Goal: Transaction & Acquisition: Purchase product/service

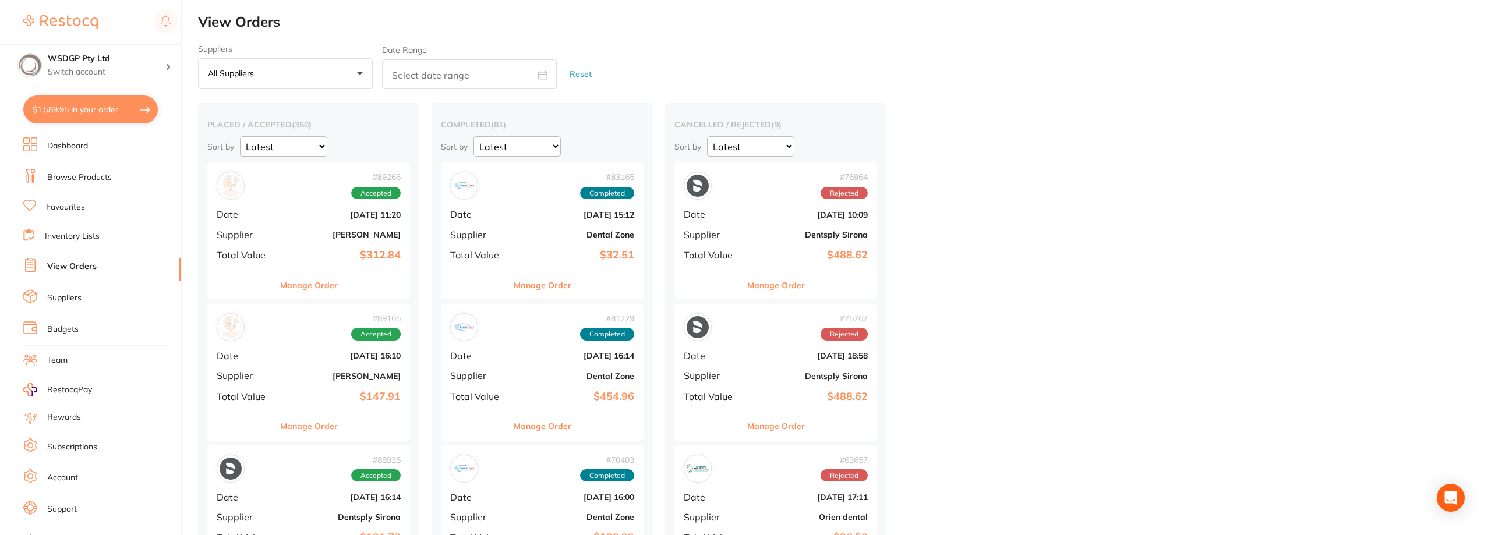
drag, startPoint x: 110, startPoint y: 105, endPoint x: 347, endPoint y: 90, distance: 237.5
click at [110, 105] on button "$1,589.95 in your order" at bounding box center [90, 110] width 135 height 28
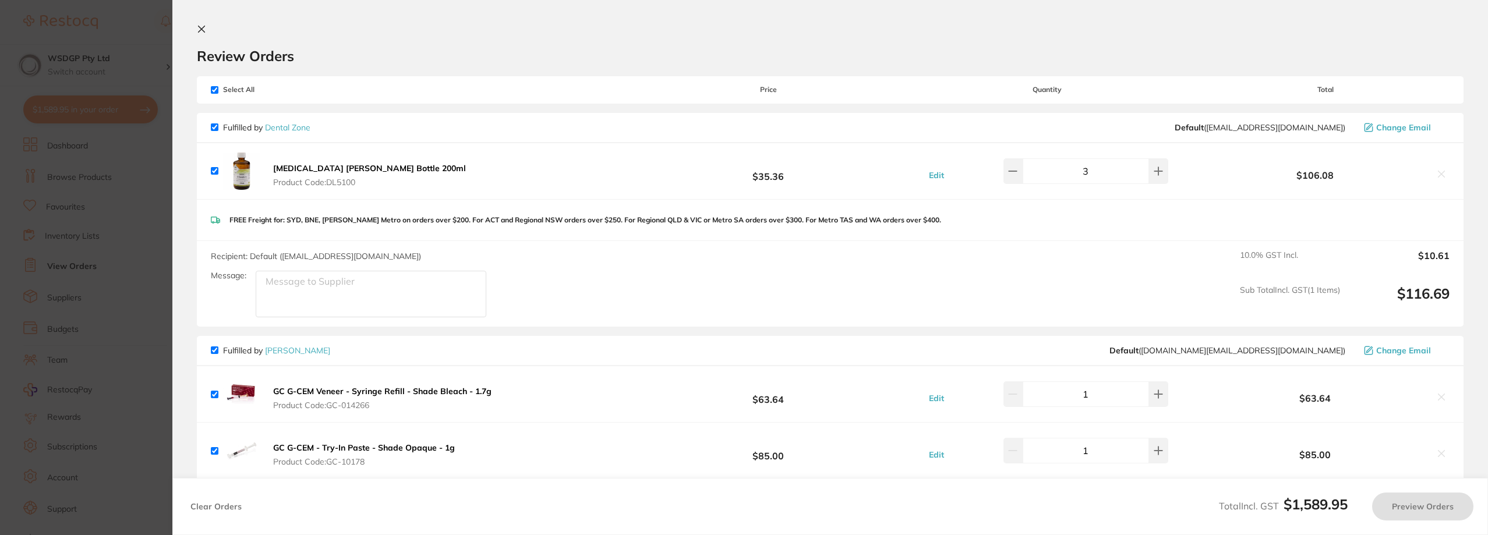
checkbox input "true"
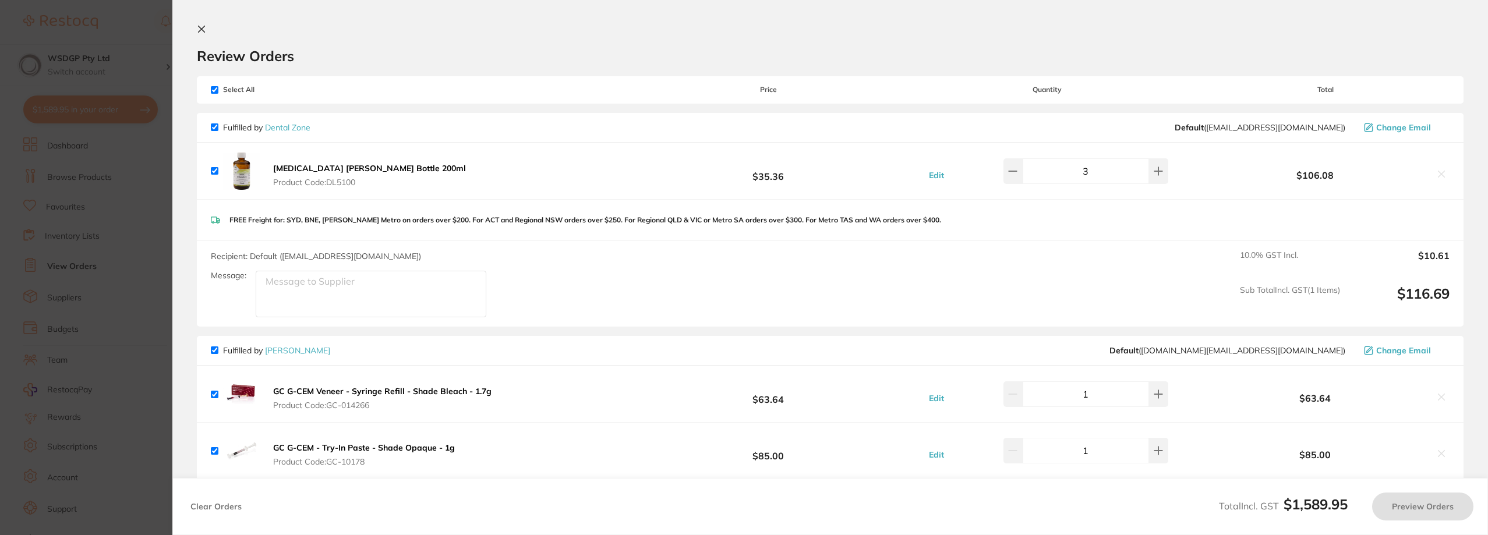
checkbox input "true"
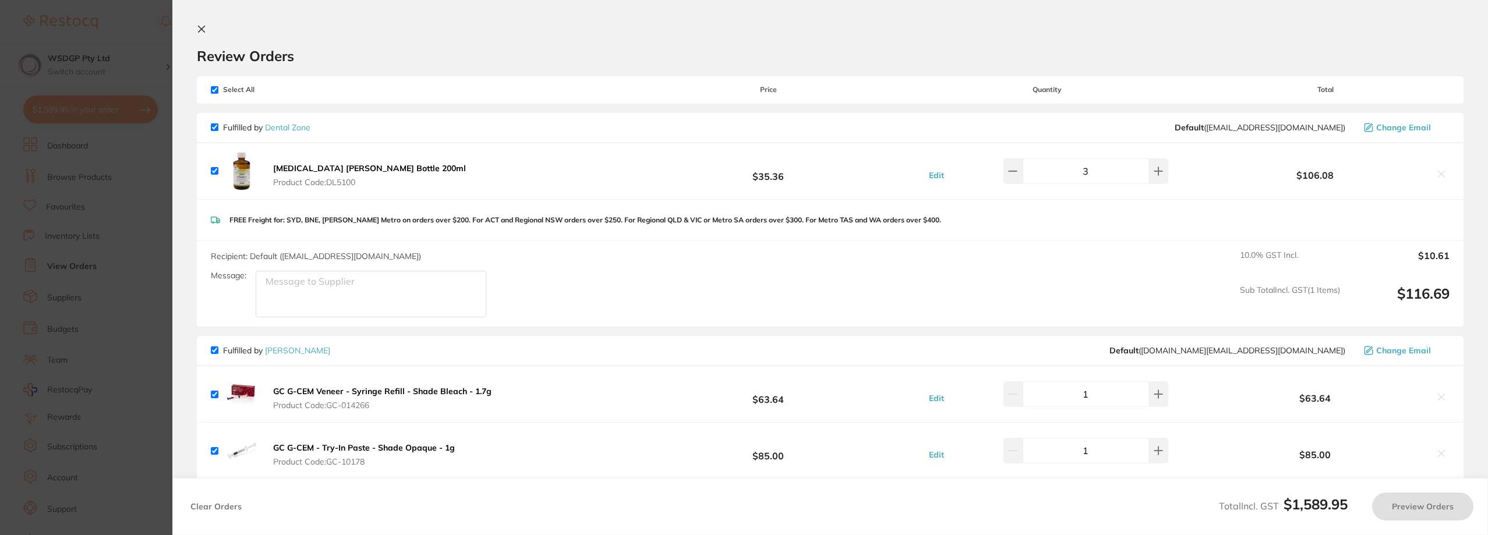
checkbox input "true"
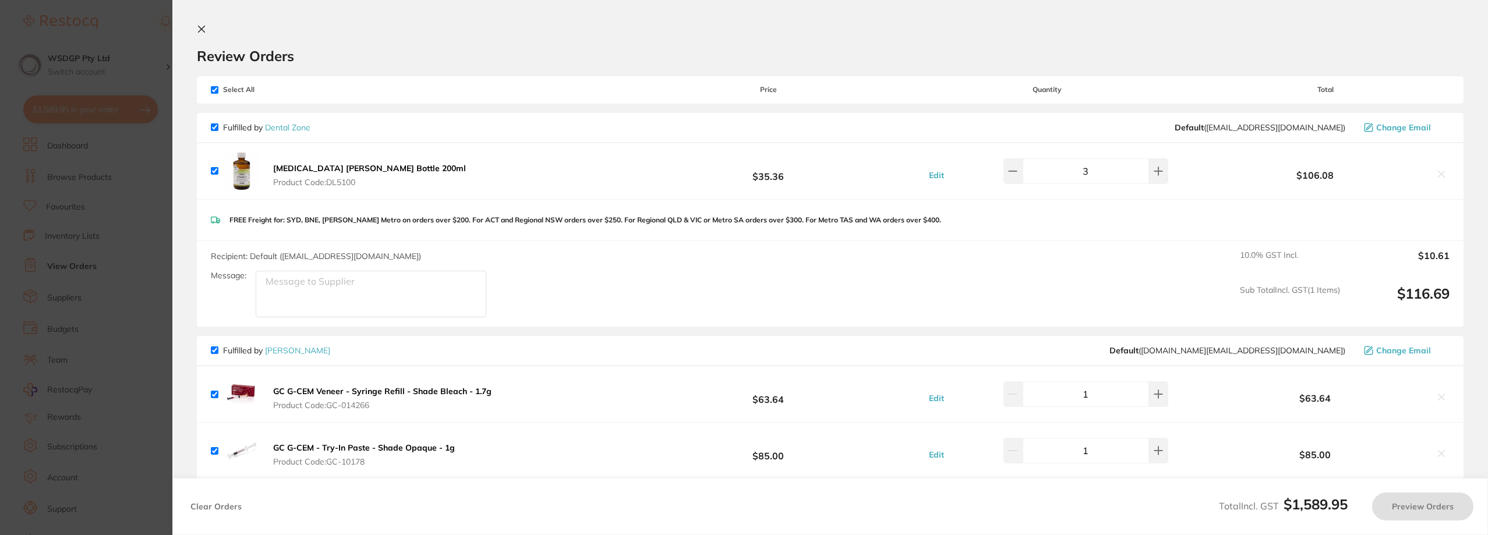
checkbox input "true"
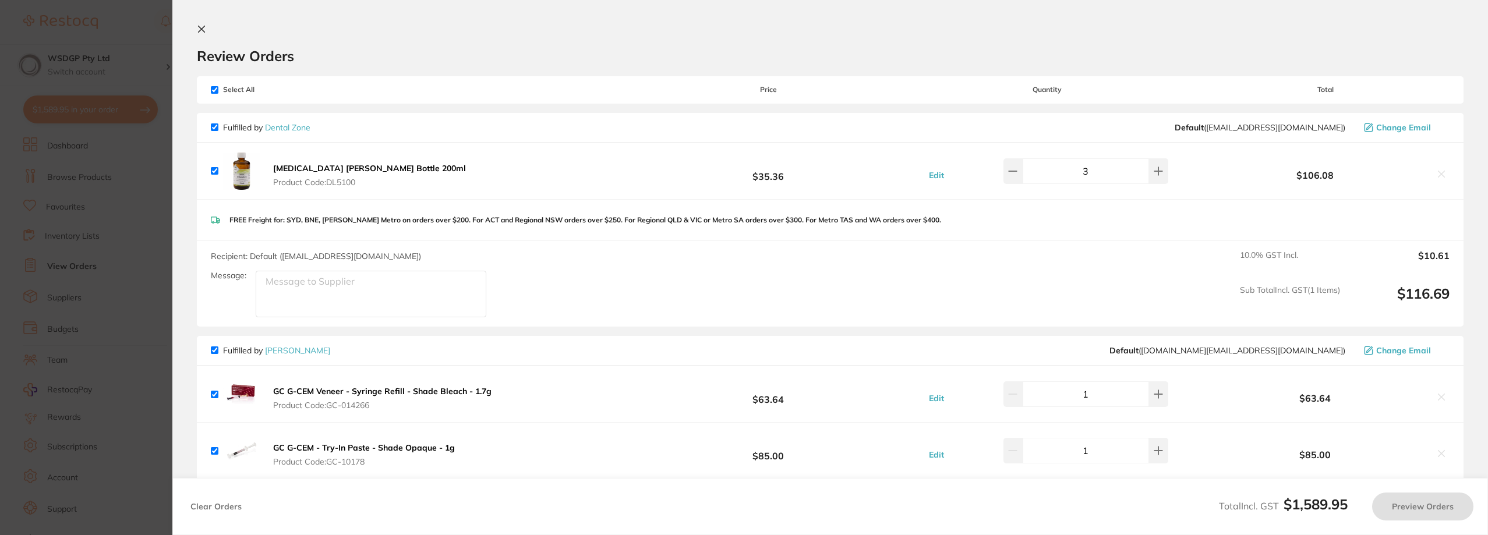
checkbox input "true"
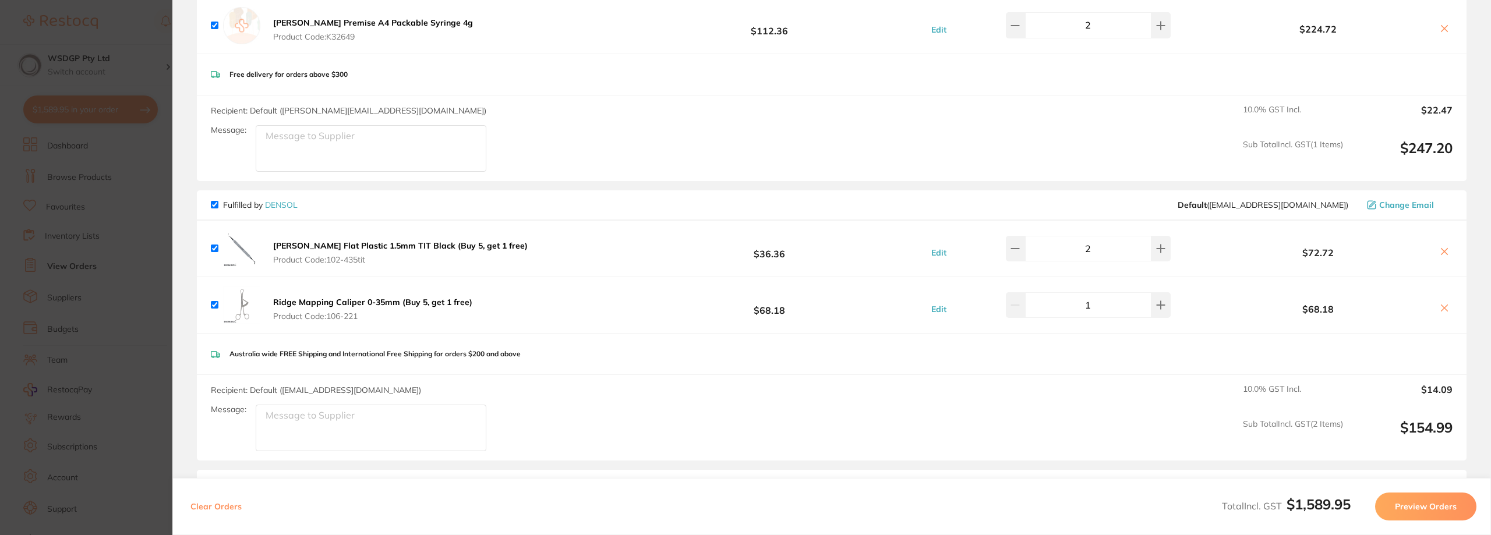
scroll to position [1282, 0]
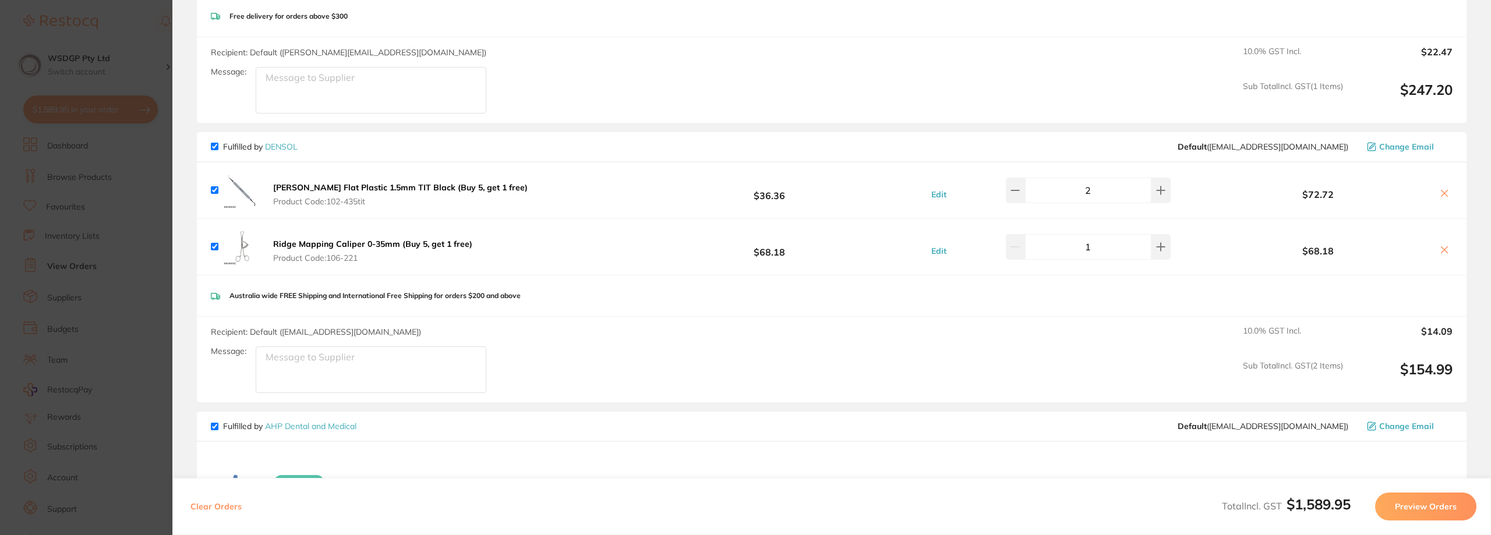
click at [214, 186] on input "checkbox" at bounding box center [215, 190] width 8 height 8
checkbox input "false"
drag, startPoint x: 215, startPoint y: 236, endPoint x: 835, endPoint y: 216, distance: 620.7
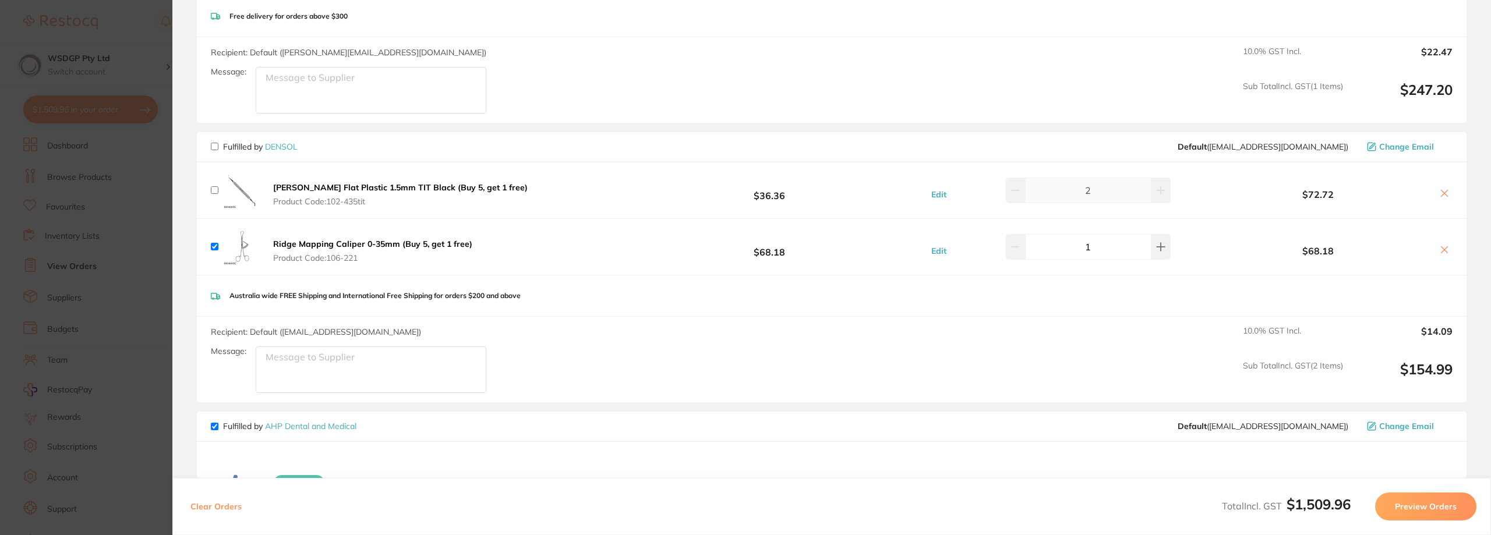
click at [214, 243] on input "checkbox" at bounding box center [215, 247] width 8 height 8
checkbox input "false"
click at [1443, 245] on icon at bounding box center [1444, 249] width 9 height 9
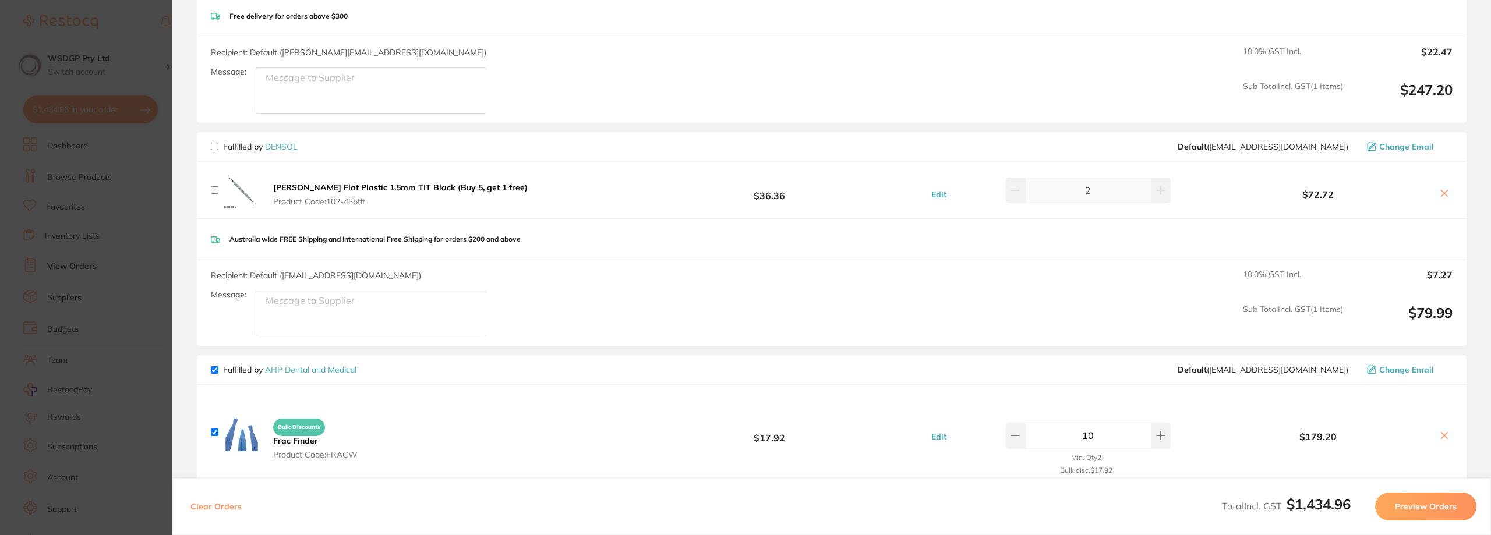
click at [105, 190] on section "Update RRP Set your pre negotiated price for this item. Item Agreed RRP (excl. …" at bounding box center [745, 267] width 1491 height 535
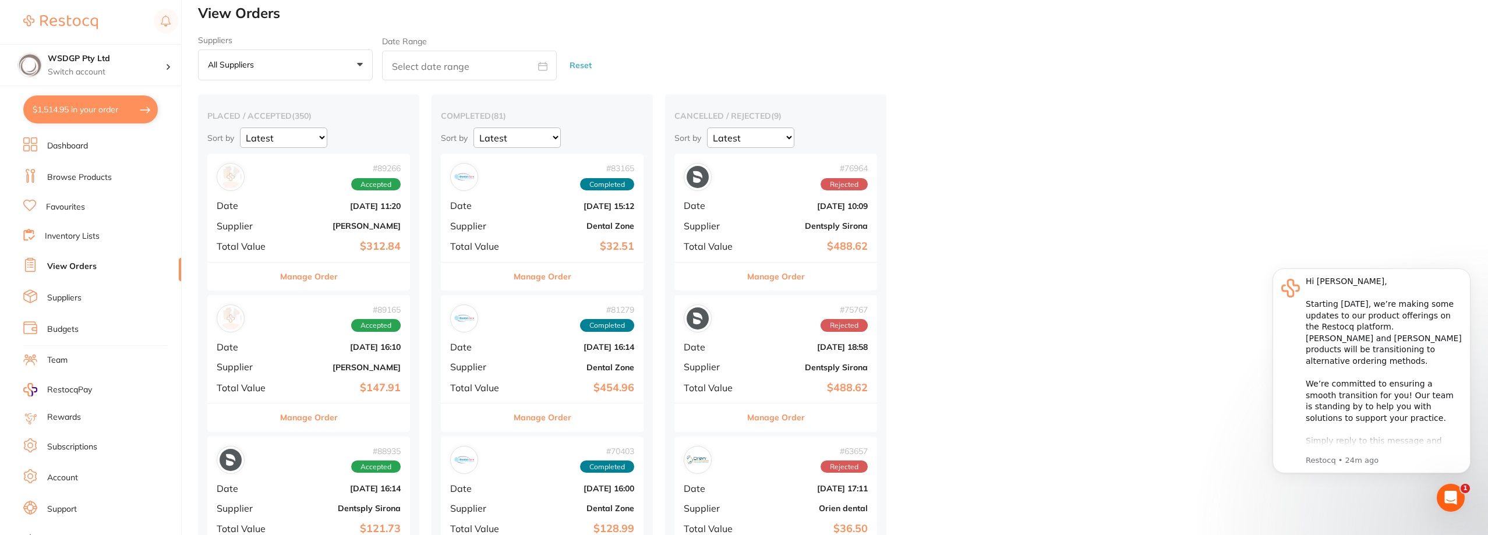
scroll to position [0, 0]
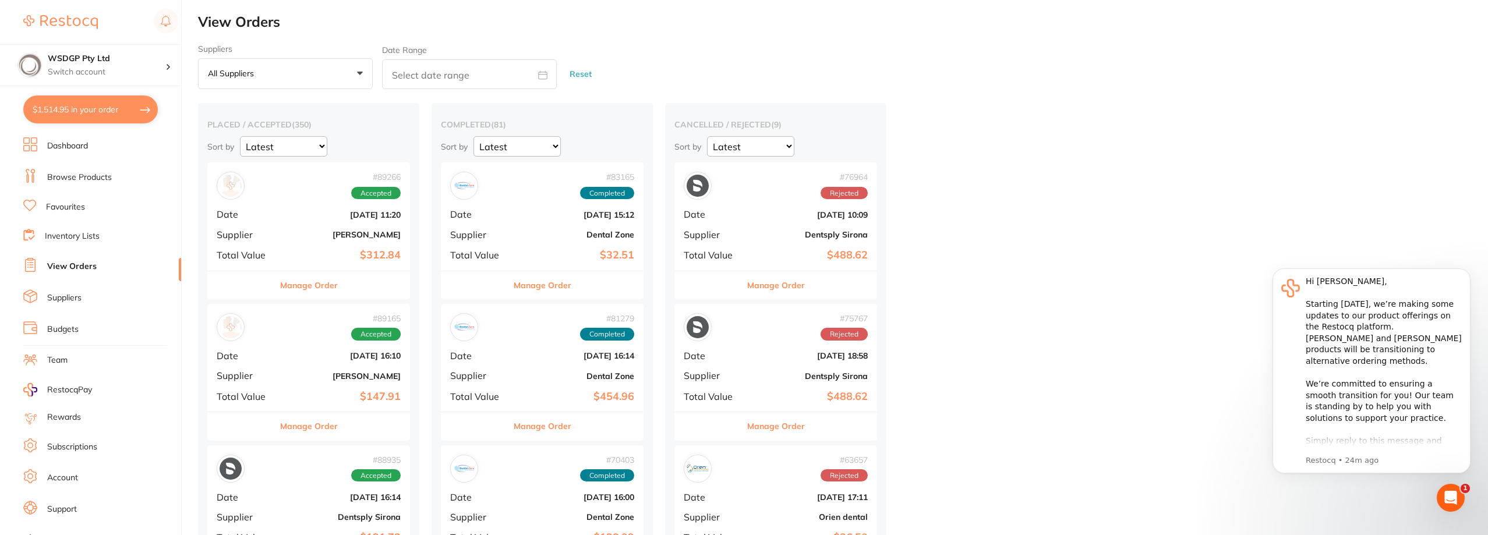
click at [81, 185] on li "Browse Products" at bounding box center [102, 177] width 158 height 17
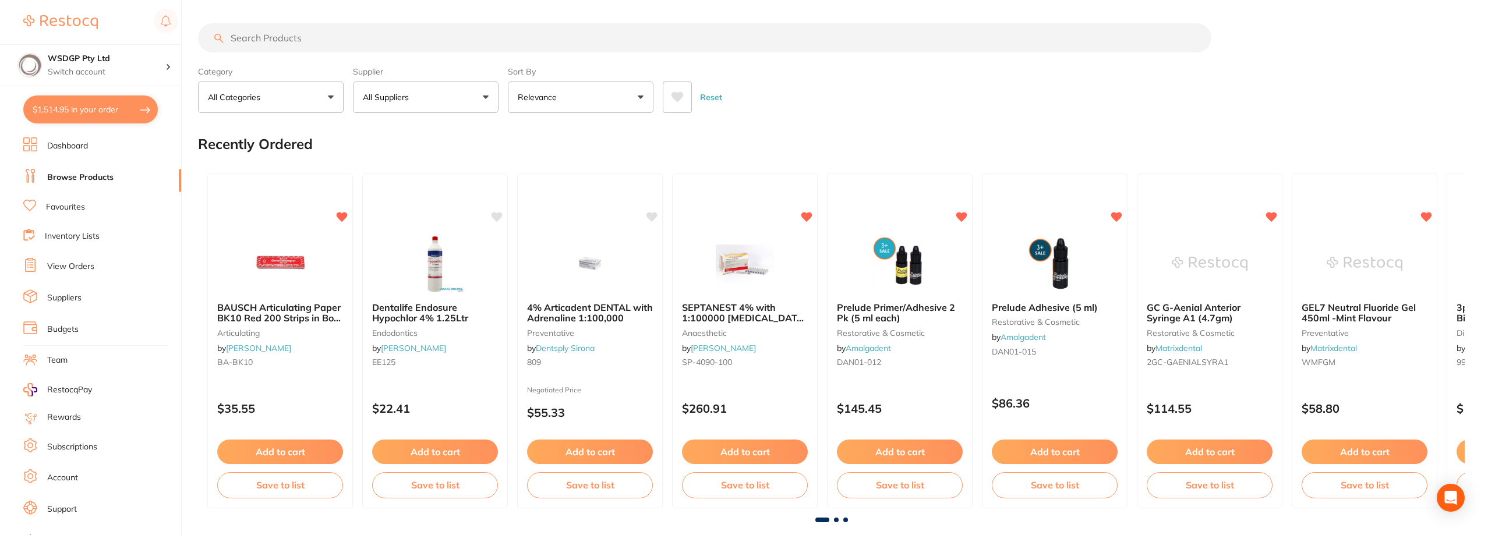
click at [303, 31] on input "search" at bounding box center [705, 37] width 1014 height 29
click at [571, 451] on button "Add to cart" at bounding box center [590, 453] width 127 height 25
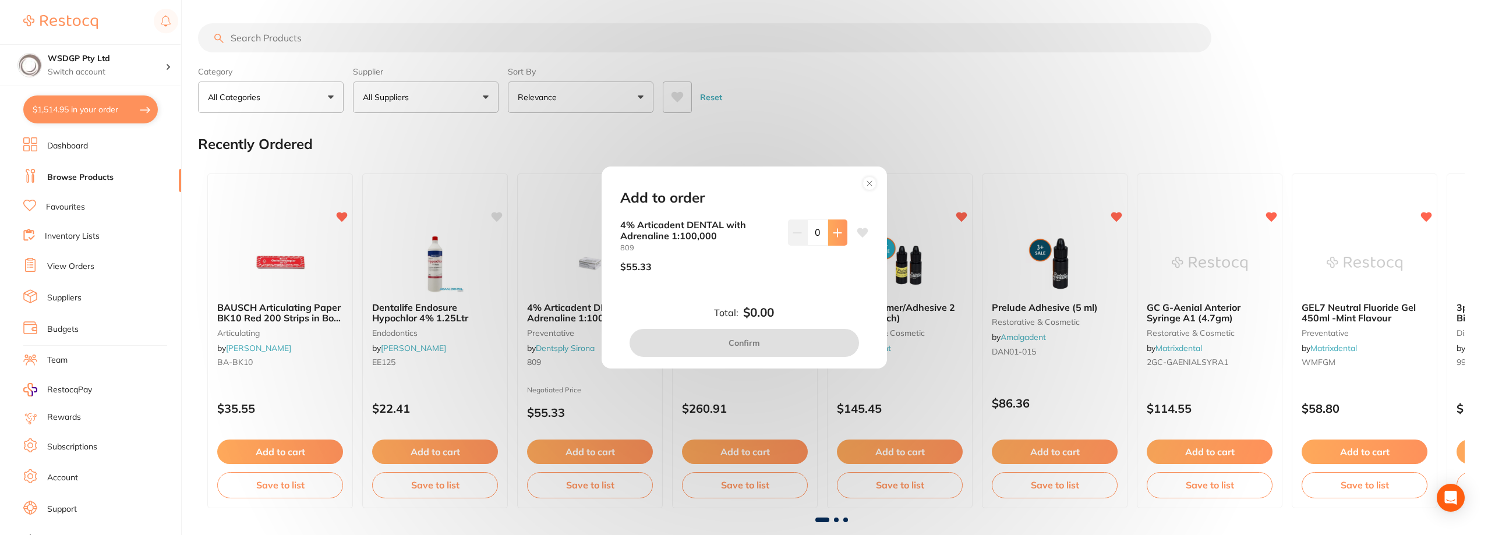
click at [828, 243] on button at bounding box center [837, 233] width 19 height 26
type input "2"
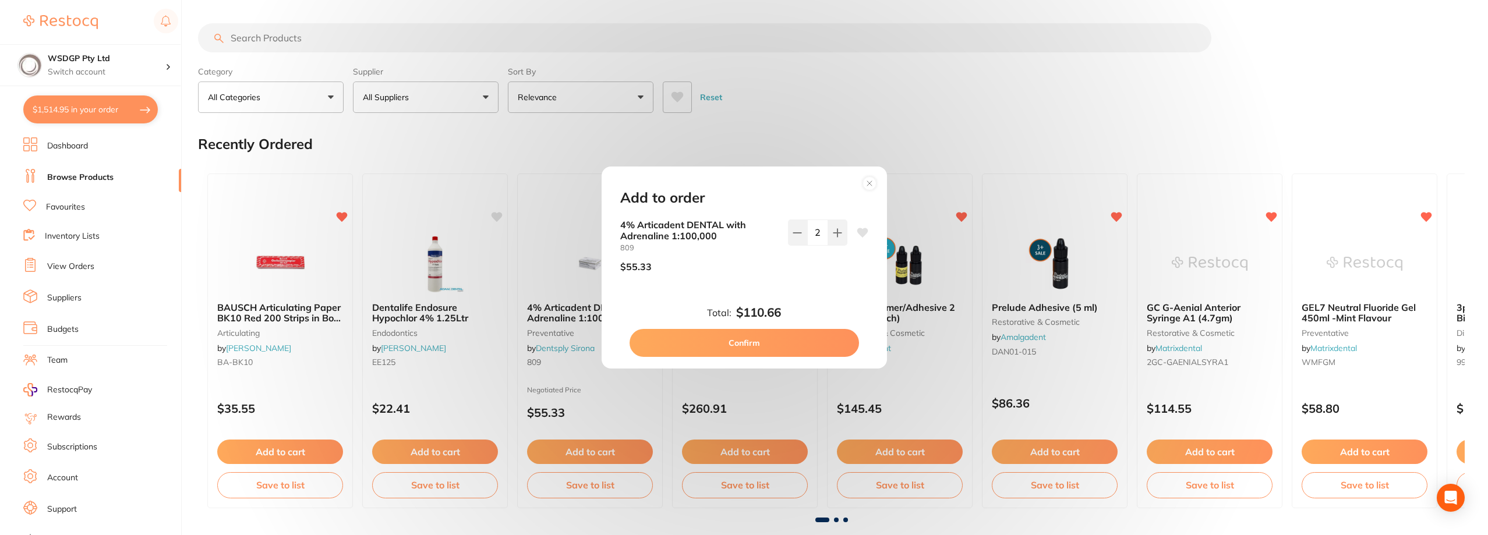
click at [774, 338] on button "Confirm" at bounding box center [745, 343] width 230 height 28
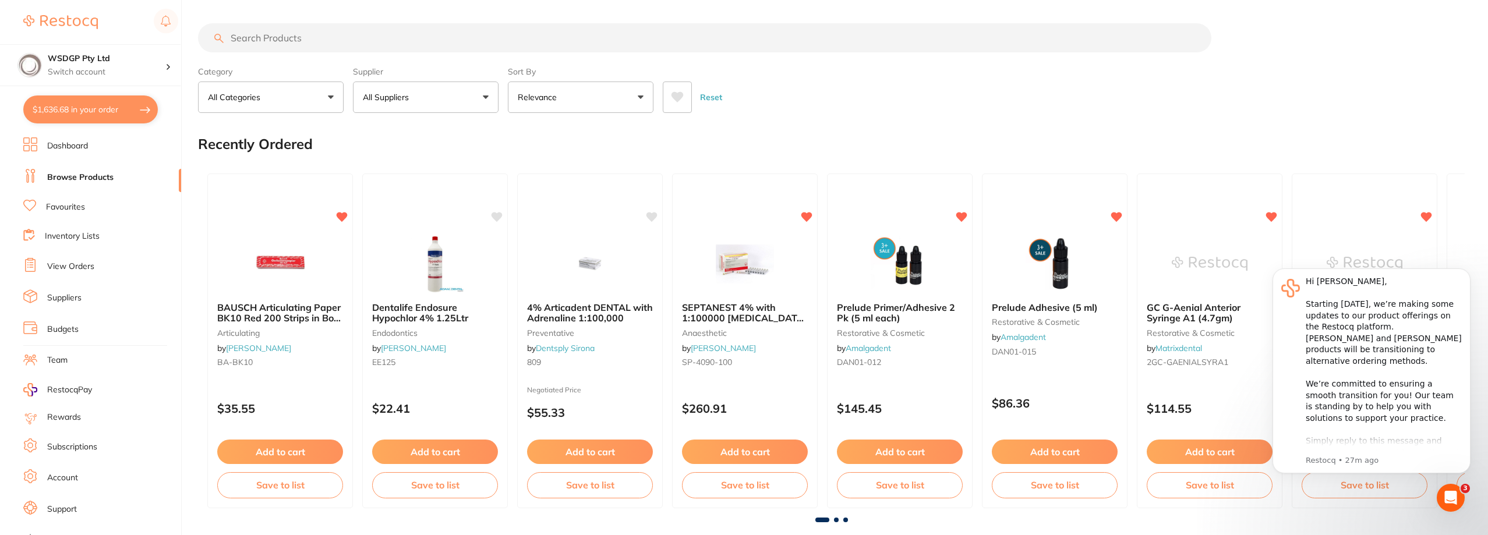
click at [268, 36] on input "search" at bounding box center [705, 37] width 1014 height 29
click at [1467, 274] on icon "Dismiss notification" at bounding box center [1468, 272] width 6 height 6
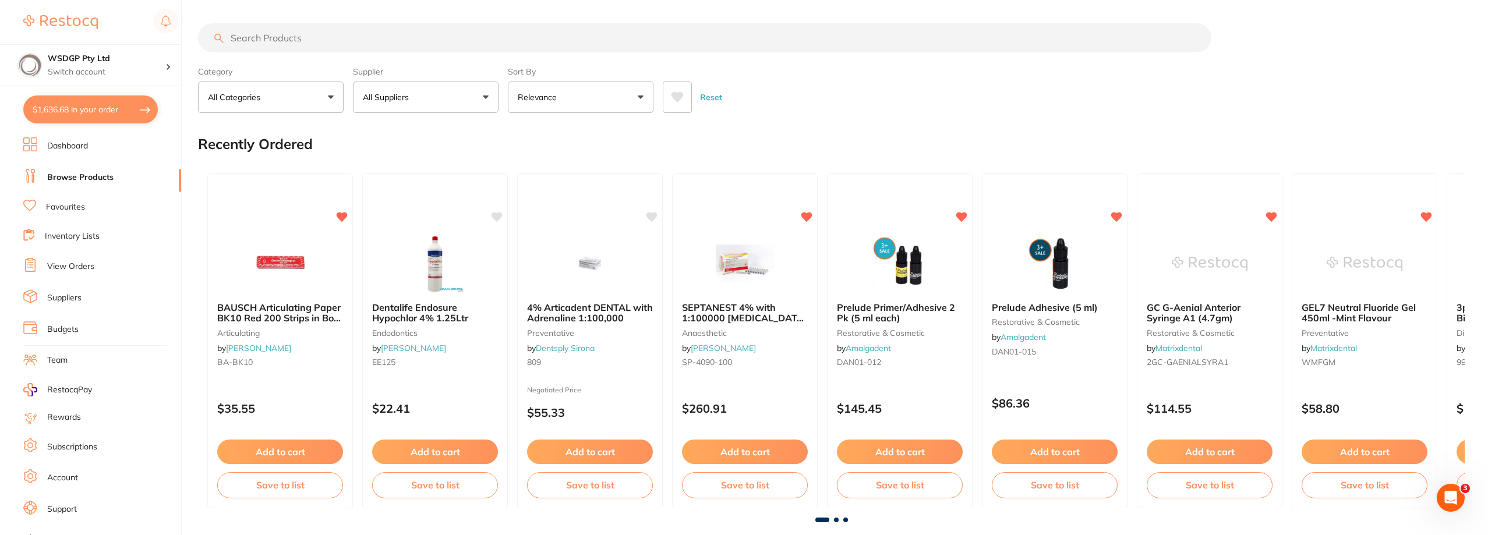
click at [89, 182] on link "Browse Products" at bounding box center [80, 178] width 66 height 12
click at [311, 47] on input "search" at bounding box center [705, 37] width 1014 height 29
click at [1362, 446] on button "Add to cart" at bounding box center [1364, 453] width 127 height 25
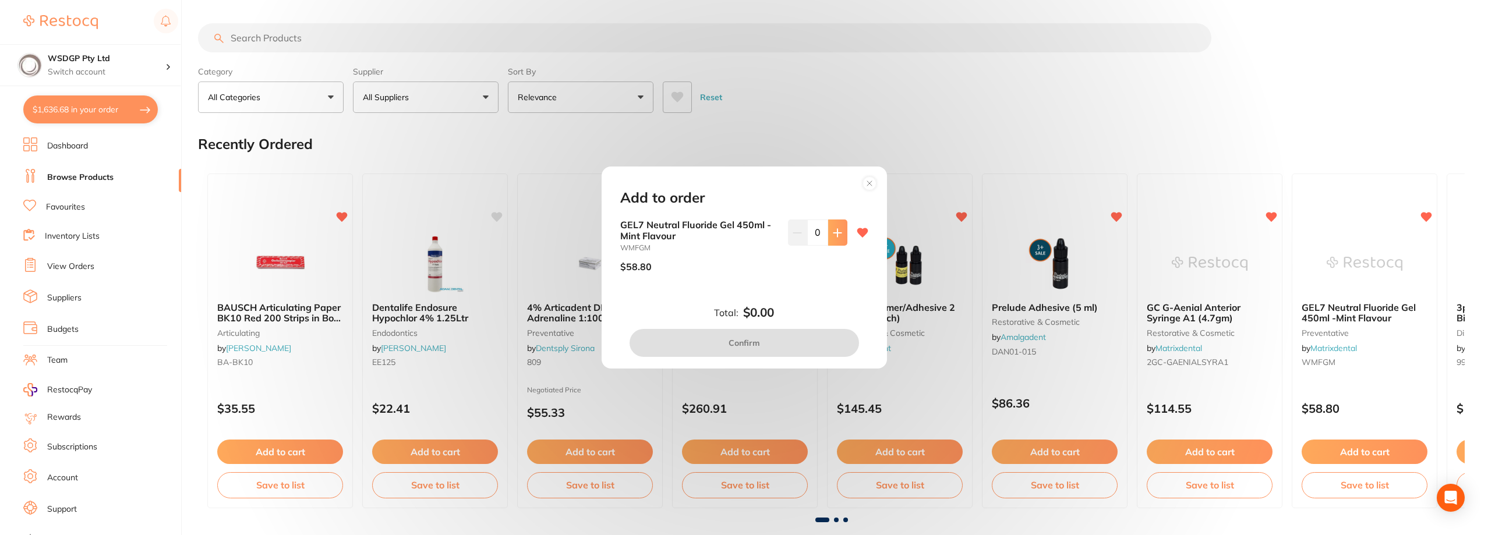
click at [842, 230] on button at bounding box center [837, 233] width 19 height 26
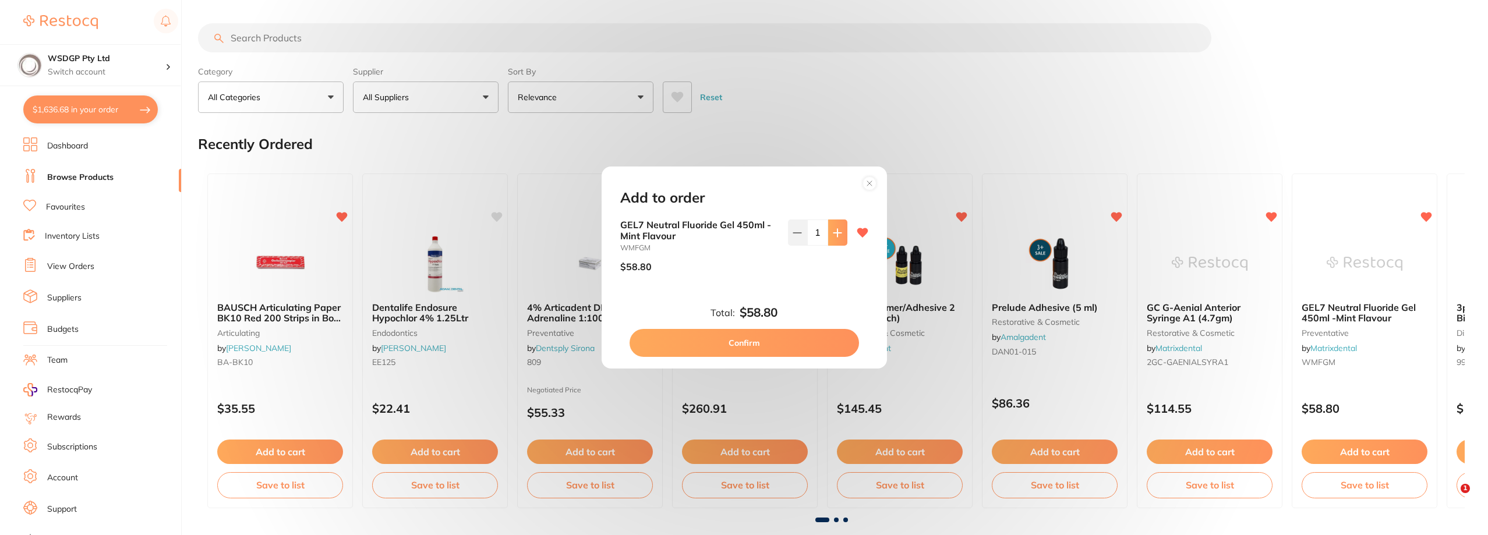
click at [842, 230] on button at bounding box center [837, 233] width 19 height 26
click at [838, 232] on icon at bounding box center [837, 232] width 9 height 9
type input "3"
click at [792, 352] on button "Confirm" at bounding box center [745, 343] width 230 height 28
checkbox input "false"
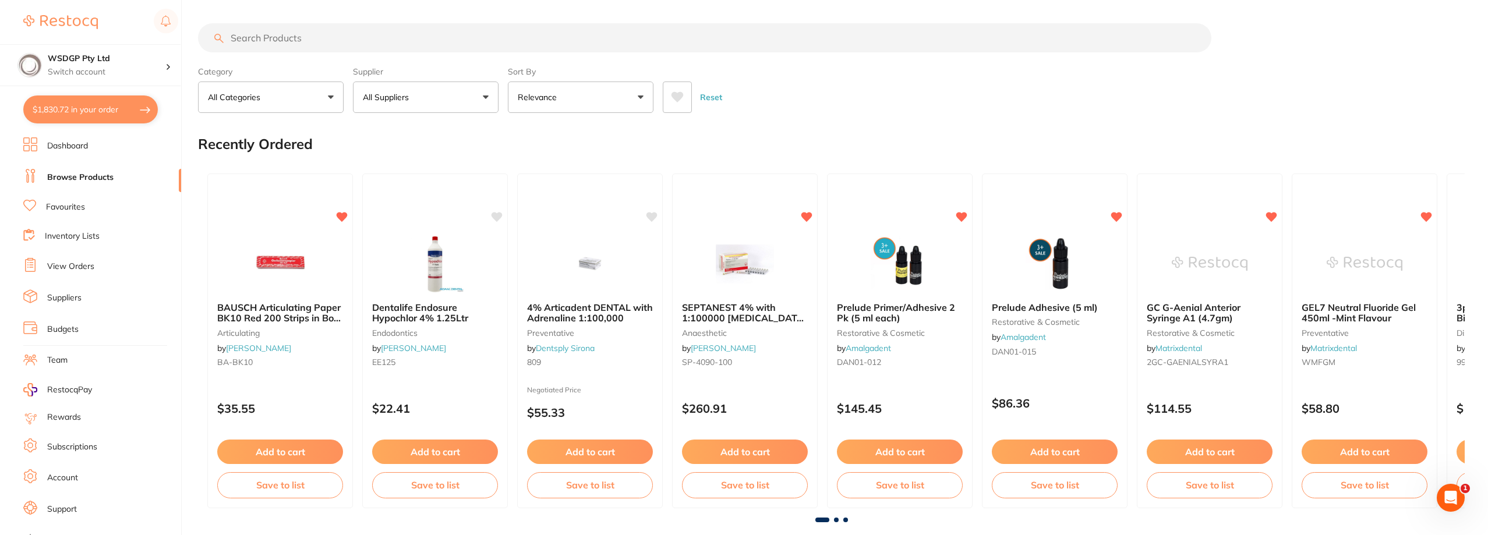
click at [795, 139] on div "Recently Ordered" at bounding box center [831, 144] width 1267 height 39
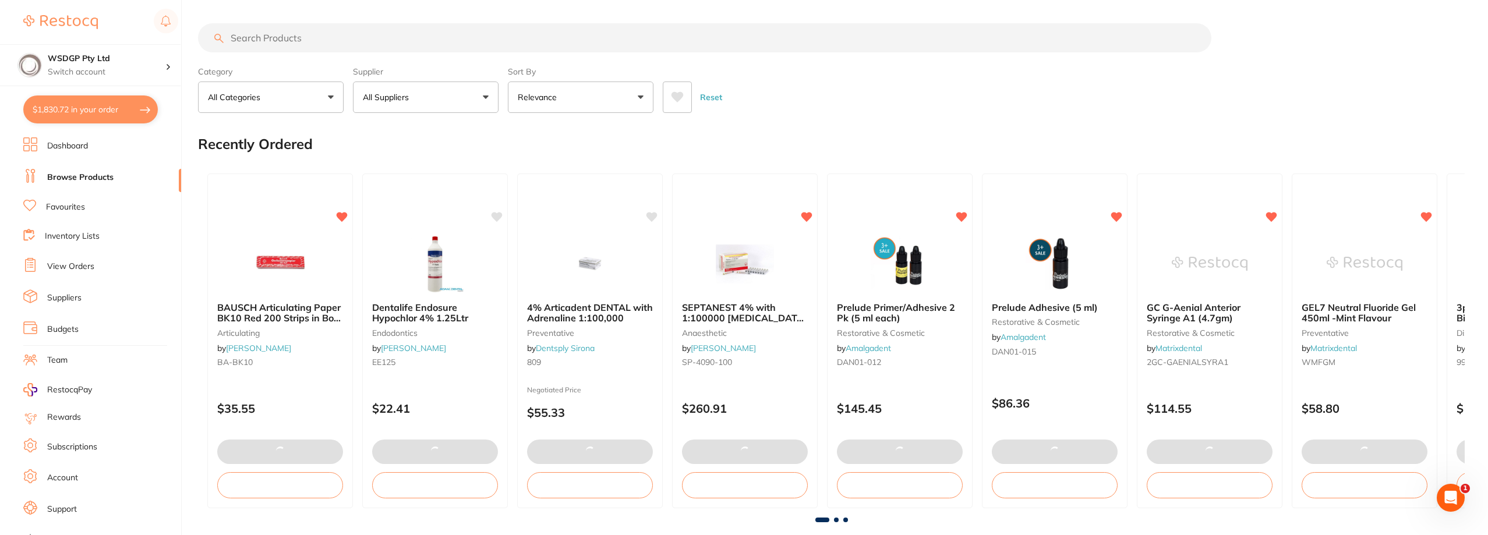
click at [280, 34] on input "search" at bounding box center [705, 37] width 1014 height 29
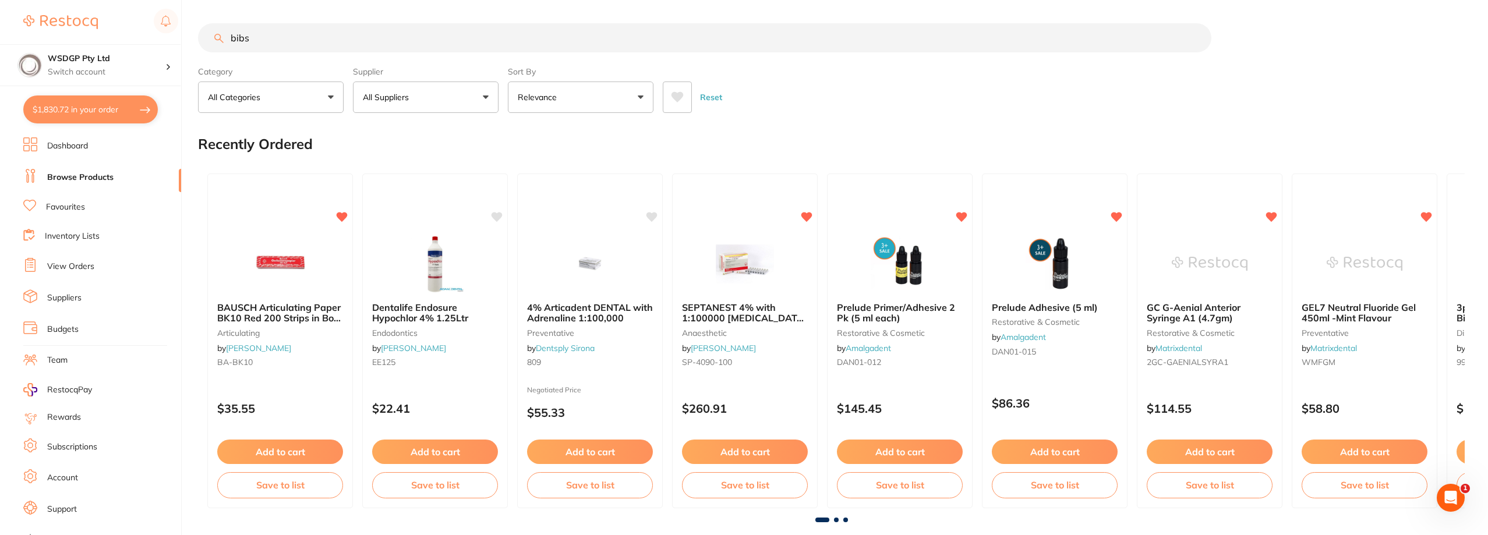
type input "bibs"
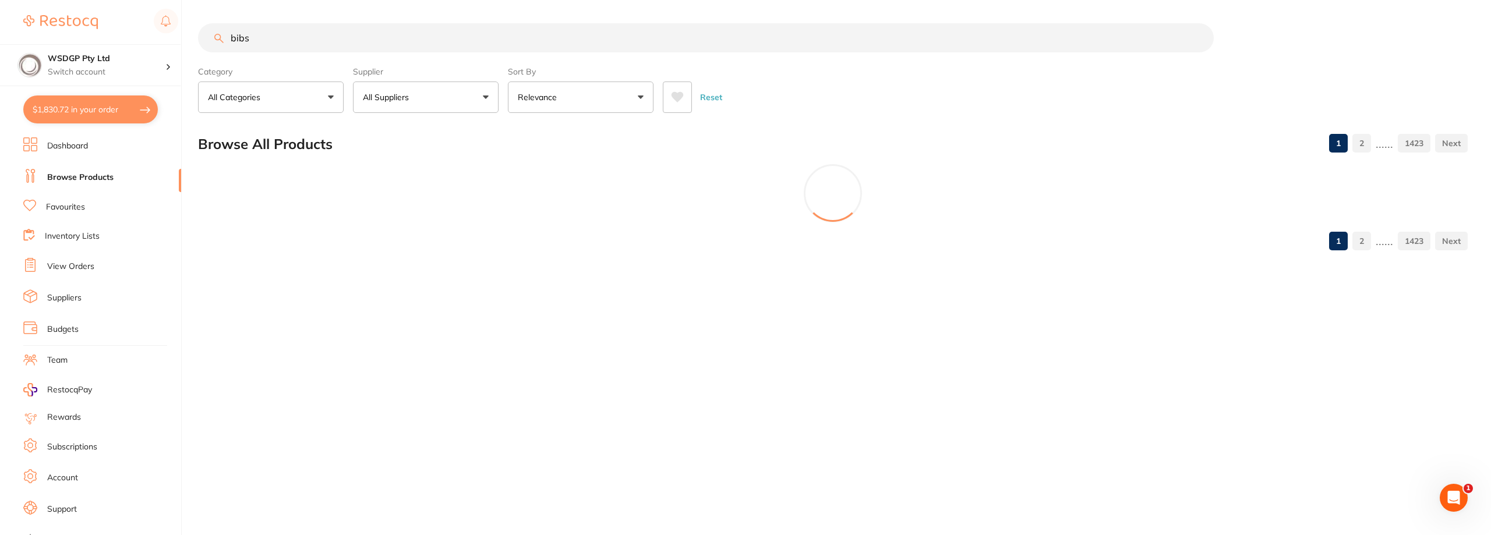
click at [80, 215] on ul "Dashboard Browse Products Favourites Inventory Lists View Orders Suppliers Budg…" at bounding box center [102, 338] width 158 height 402
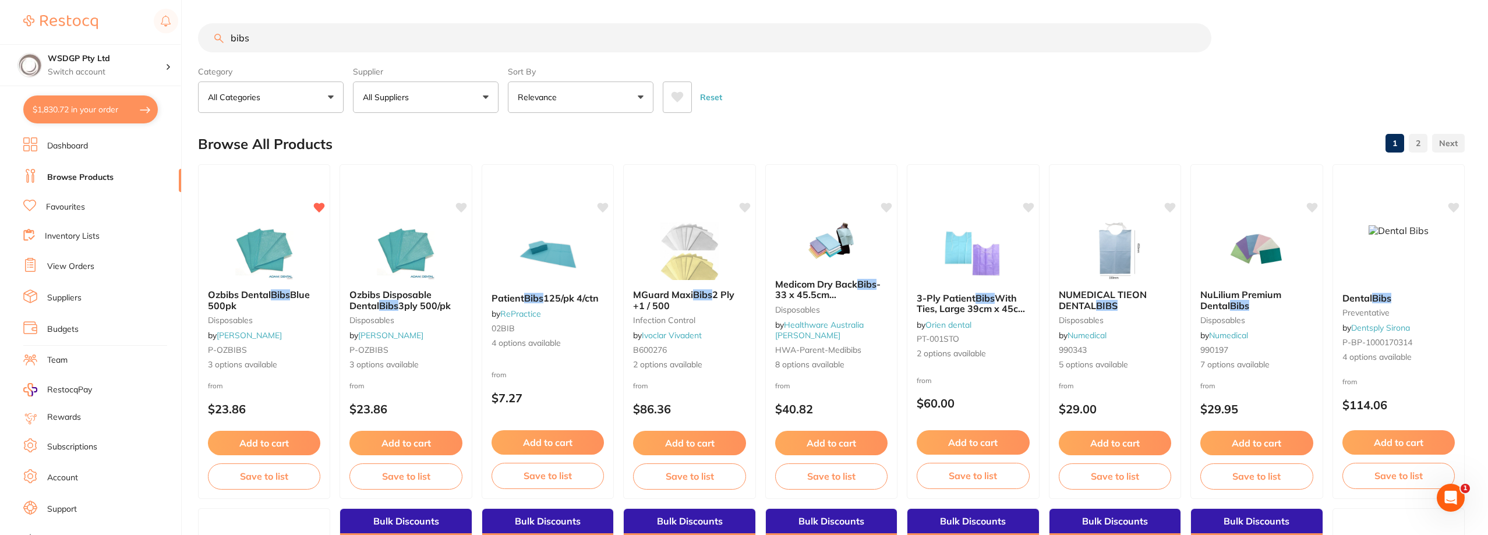
click at [80, 203] on link "Favourites" at bounding box center [65, 208] width 39 height 12
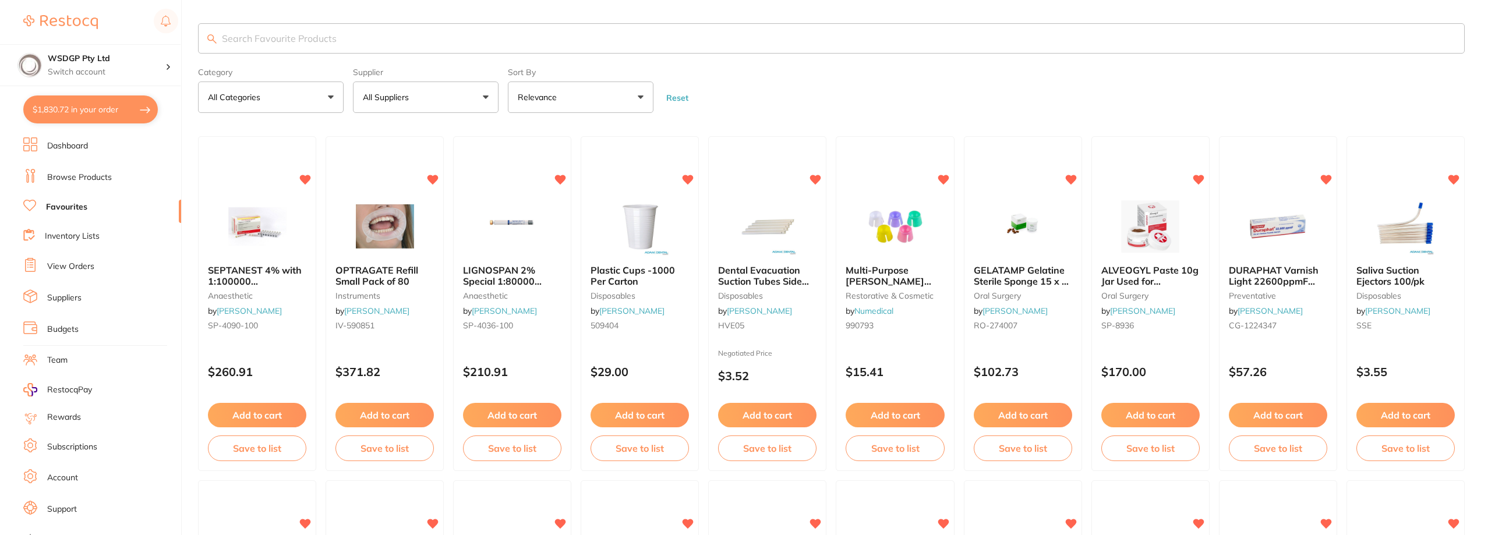
click at [76, 213] on link "Favourites" at bounding box center [66, 208] width 41 height 12
click at [302, 47] on input "search" at bounding box center [831, 38] width 1267 height 30
click at [259, 43] on input "search" at bounding box center [831, 38] width 1267 height 30
type input "bibs"
click at [719, 40] on input "bibs" at bounding box center [831, 38] width 1267 height 30
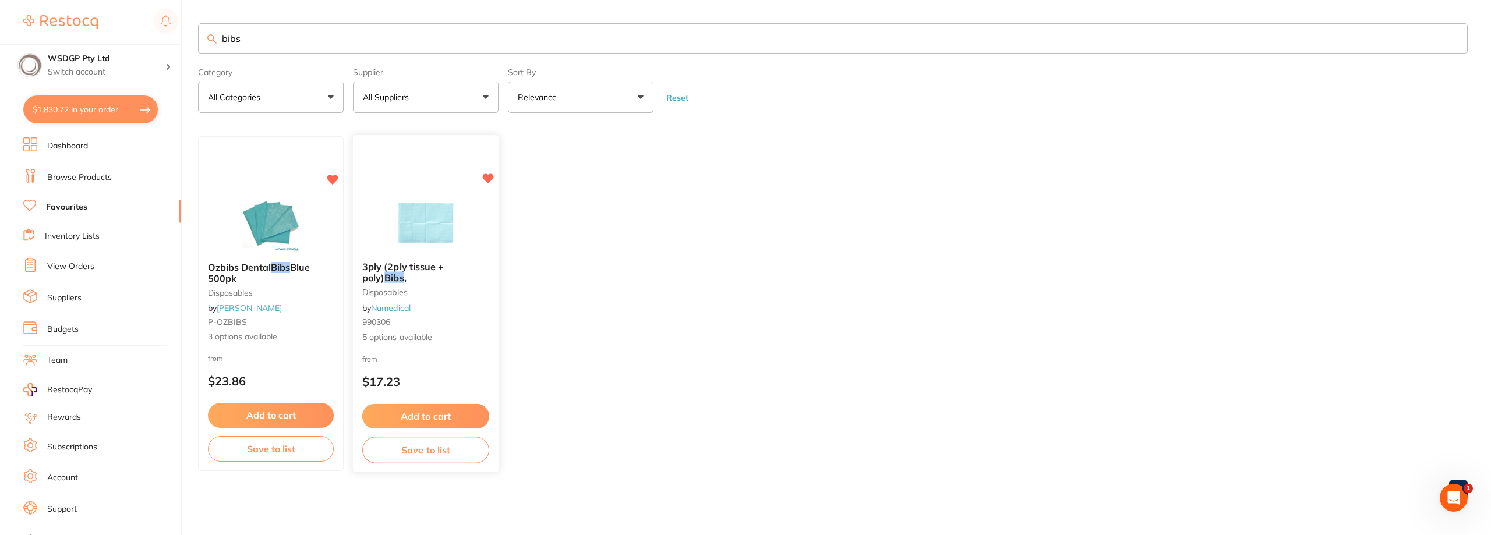
click at [422, 236] on img at bounding box center [425, 222] width 76 height 59
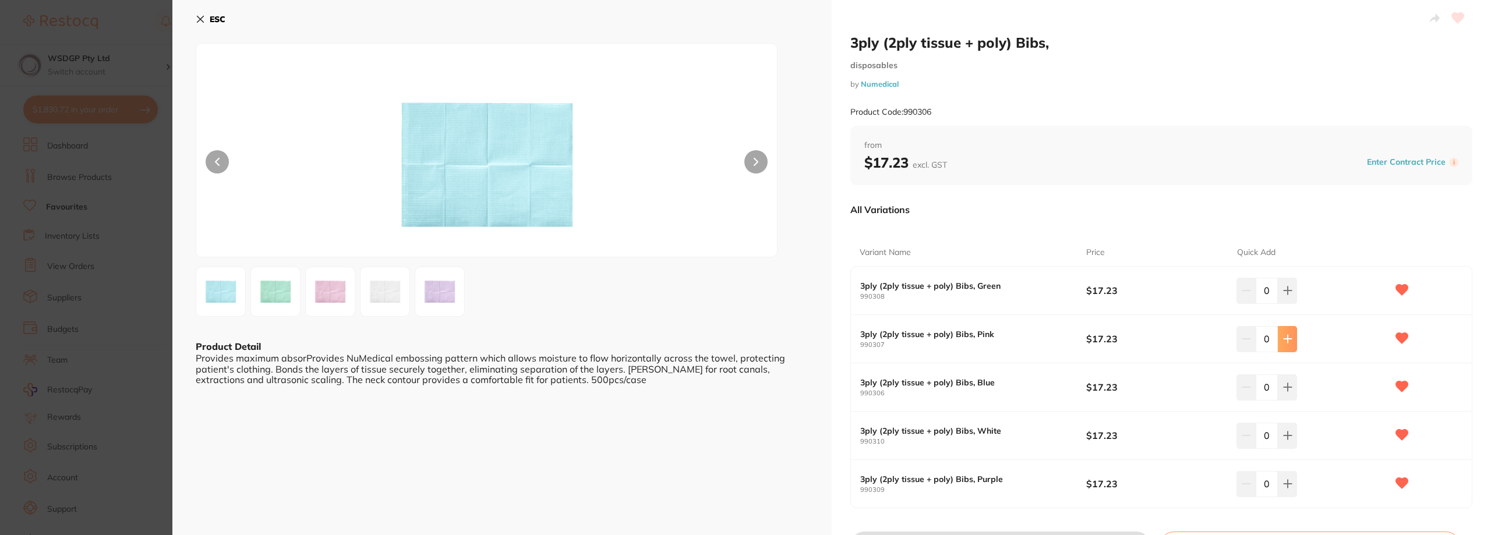
click at [1283, 295] on icon at bounding box center [1287, 290] width 9 height 9
type input "2"
click at [1296, 487] on div "0" at bounding box center [1312, 484] width 151 height 26
click at [1290, 304] on button at bounding box center [1287, 291] width 19 height 26
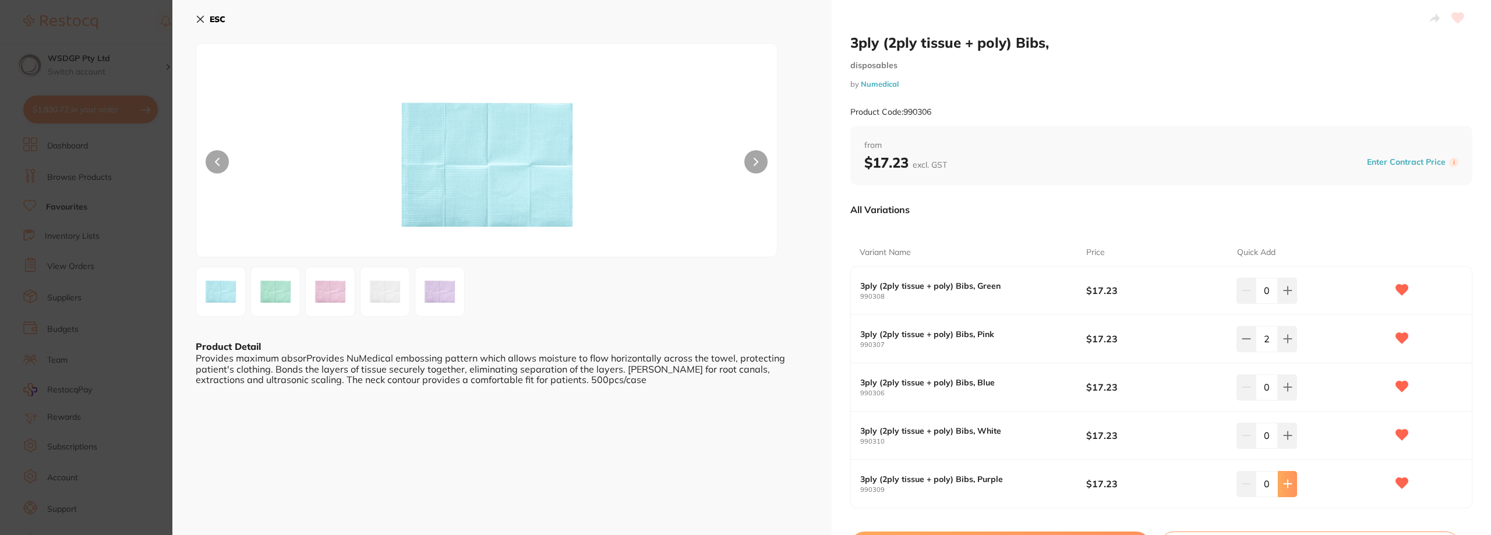
click at [1290, 304] on button at bounding box center [1287, 291] width 19 height 26
type input "2"
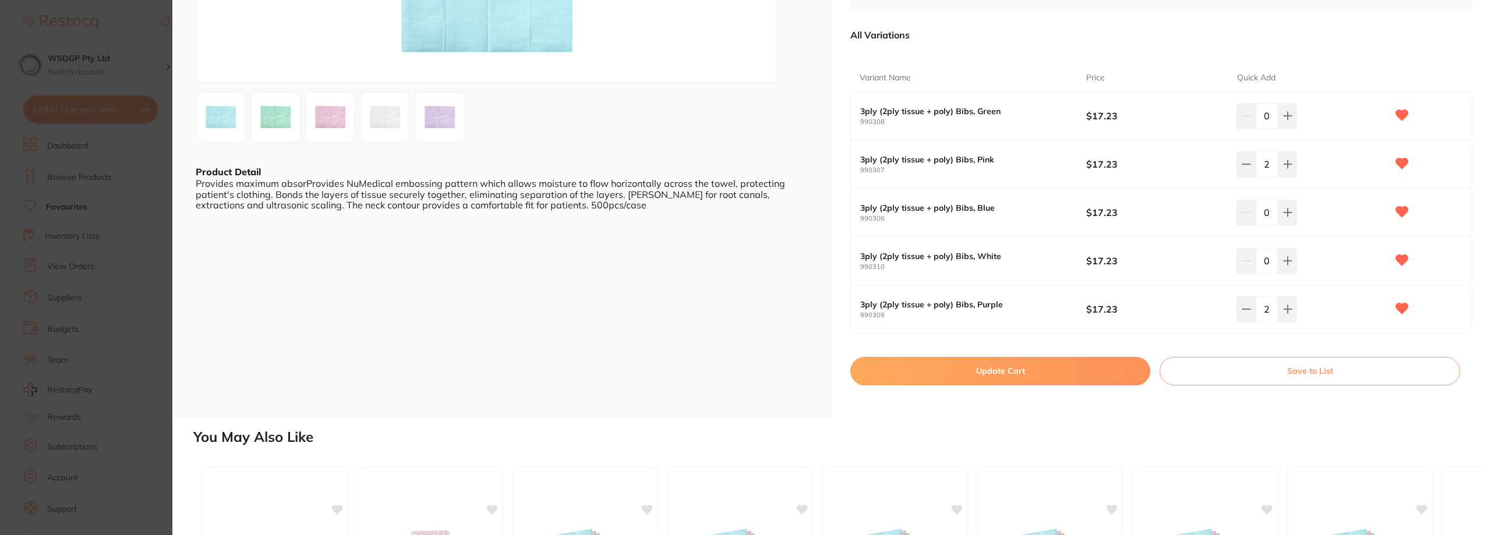
click at [1045, 382] on button "Update Cart" at bounding box center [1001, 371] width 300 height 28
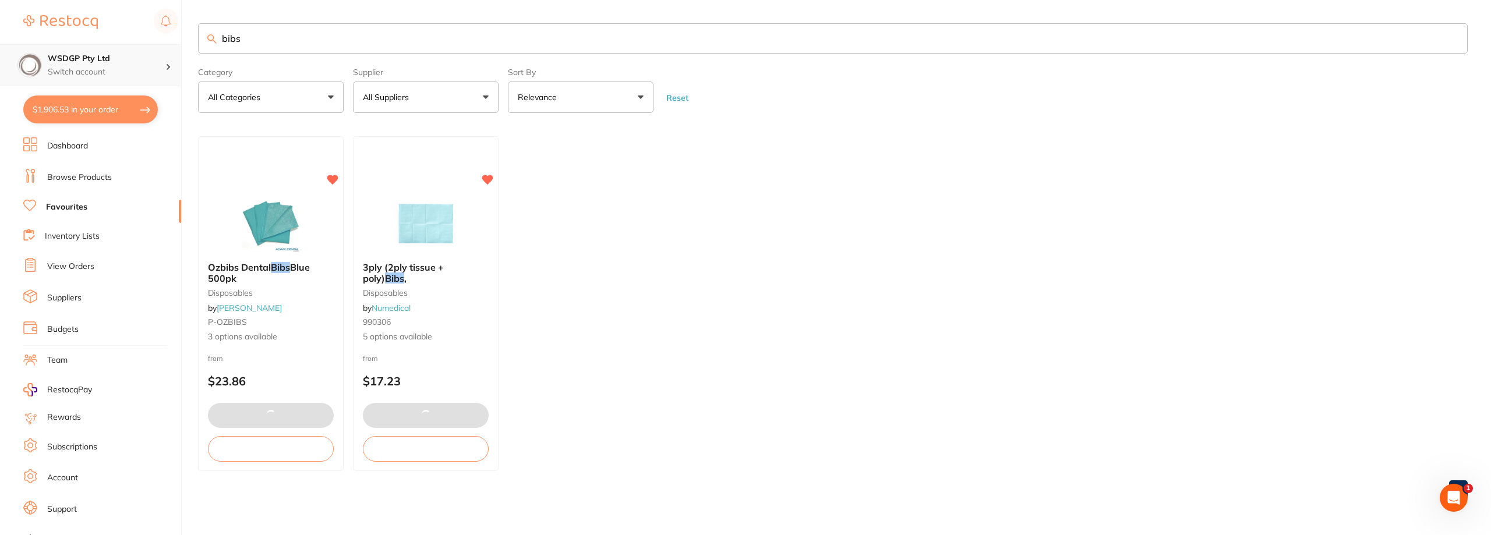
drag, startPoint x: 269, startPoint y: 46, endPoint x: 107, endPoint y: 47, distance: 162.5
click at [110, 48] on div "$1,906.53 WSDGP Pty Ltd Switch account WSDGP Pty Ltd Warrnambool Smile Dental G…" at bounding box center [745, 267] width 1491 height 535
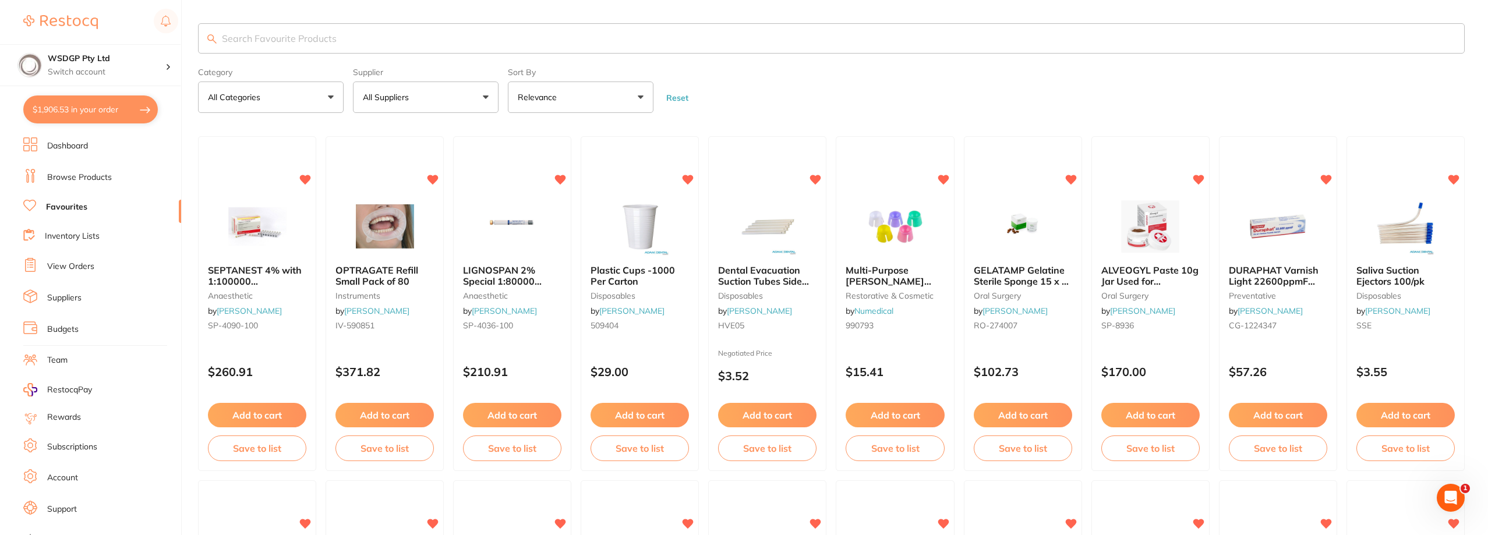
click at [282, 40] on input "search" at bounding box center [831, 38] width 1267 height 30
click at [646, 252] on img at bounding box center [640, 226] width 76 height 59
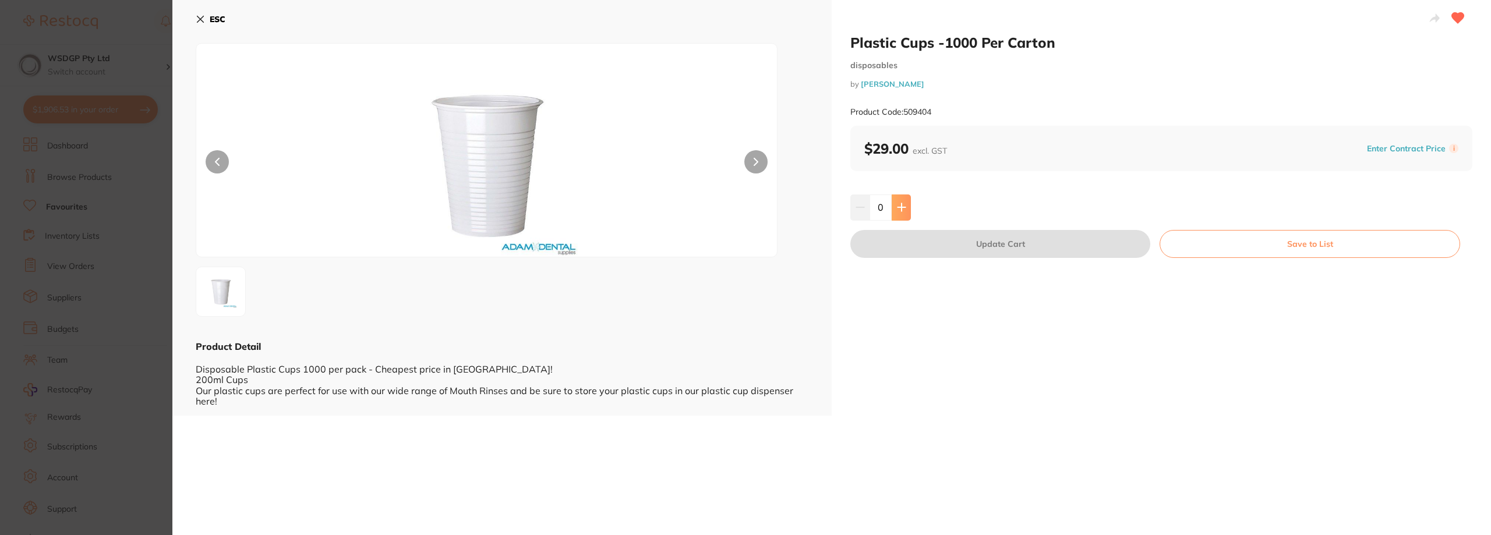
click at [909, 206] on button at bounding box center [901, 208] width 19 height 26
type input "1"
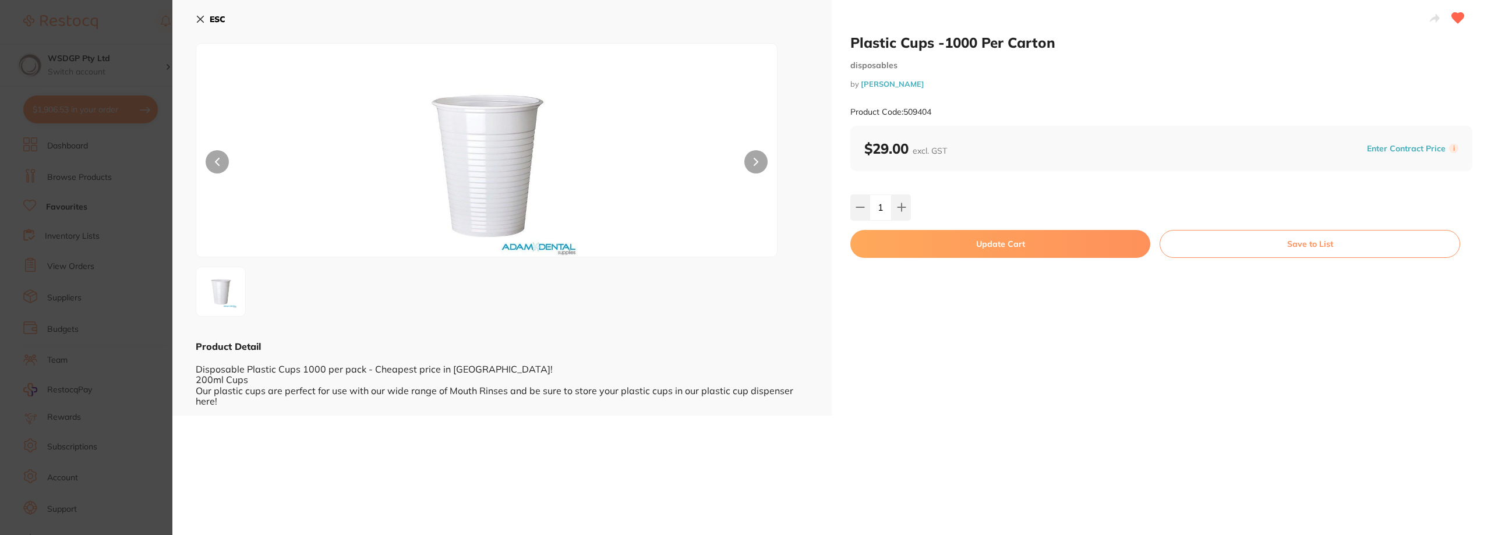
click at [990, 239] on button "Update Cart" at bounding box center [1001, 244] width 300 height 28
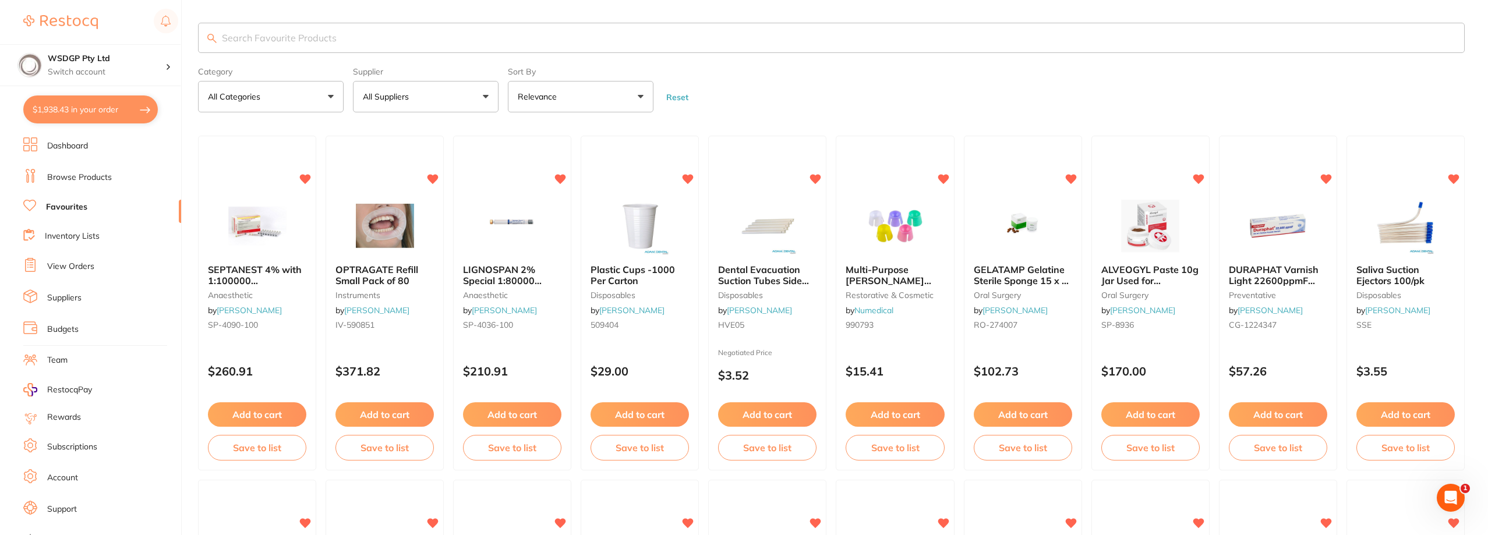
click at [354, 30] on input "search" at bounding box center [831, 38] width 1267 height 30
type input "savacol"
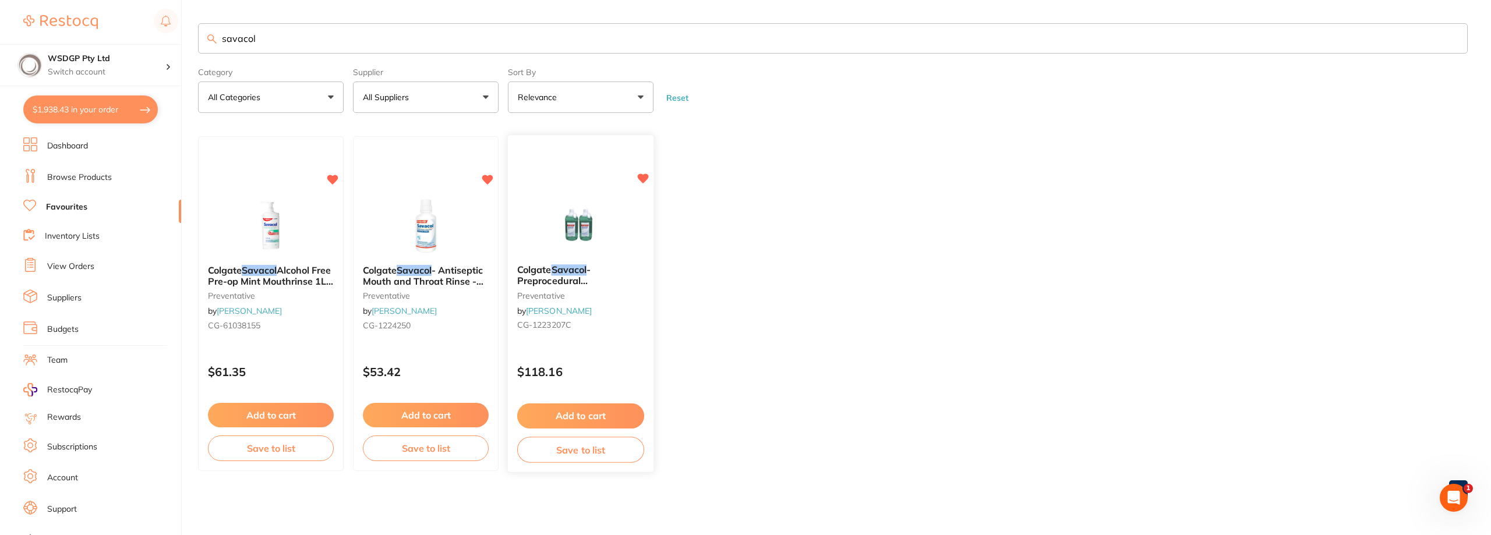
click at [557, 421] on button "Add to cart" at bounding box center [580, 416] width 127 height 25
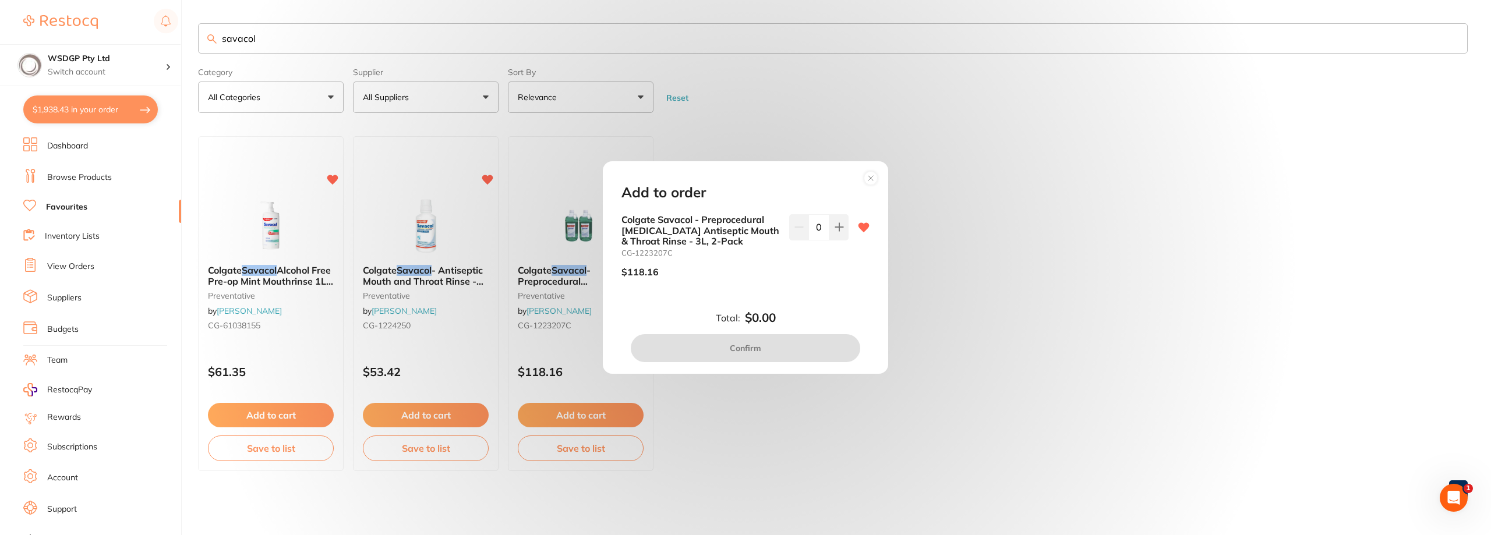
click at [848, 213] on div "Add to order Colgate Savacol - Preprocedural Chlorhexidine Antiseptic Mouth & T…" at bounding box center [745, 267] width 285 height 213
click at [845, 222] on button at bounding box center [839, 227] width 19 height 26
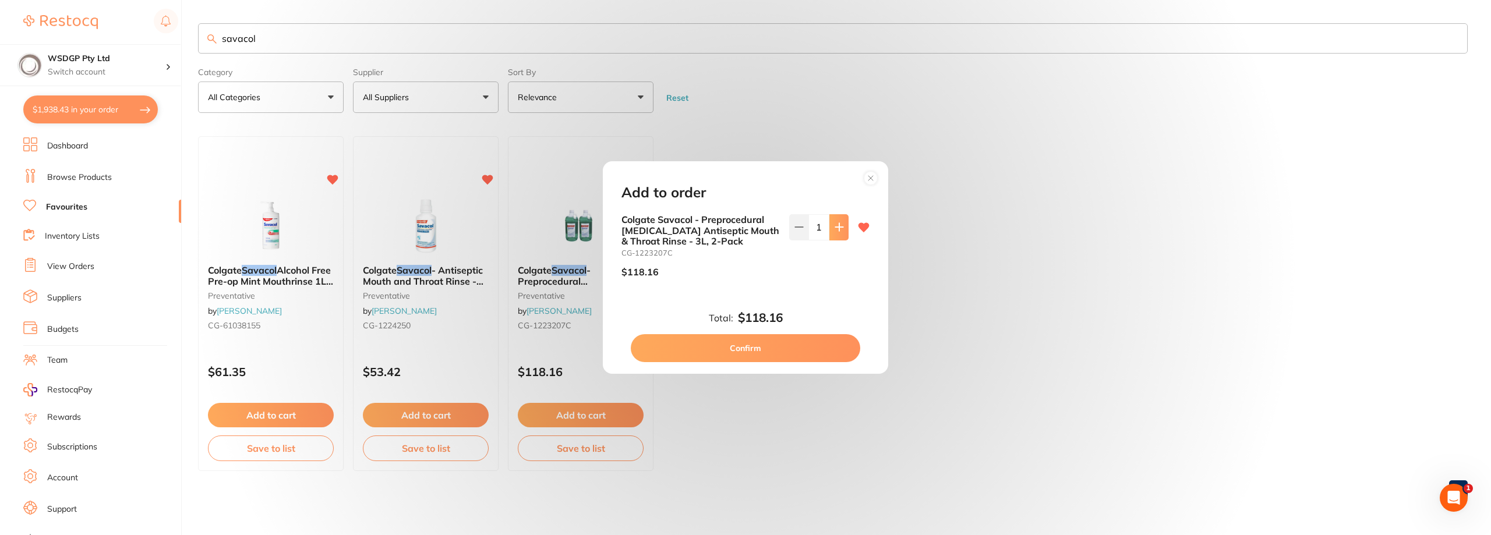
click at [845, 222] on button at bounding box center [839, 227] width 19 height 26
type input "3"
click at [763, 347] on button "Confirm" at bounding box center [746, 348] width 230 height 28
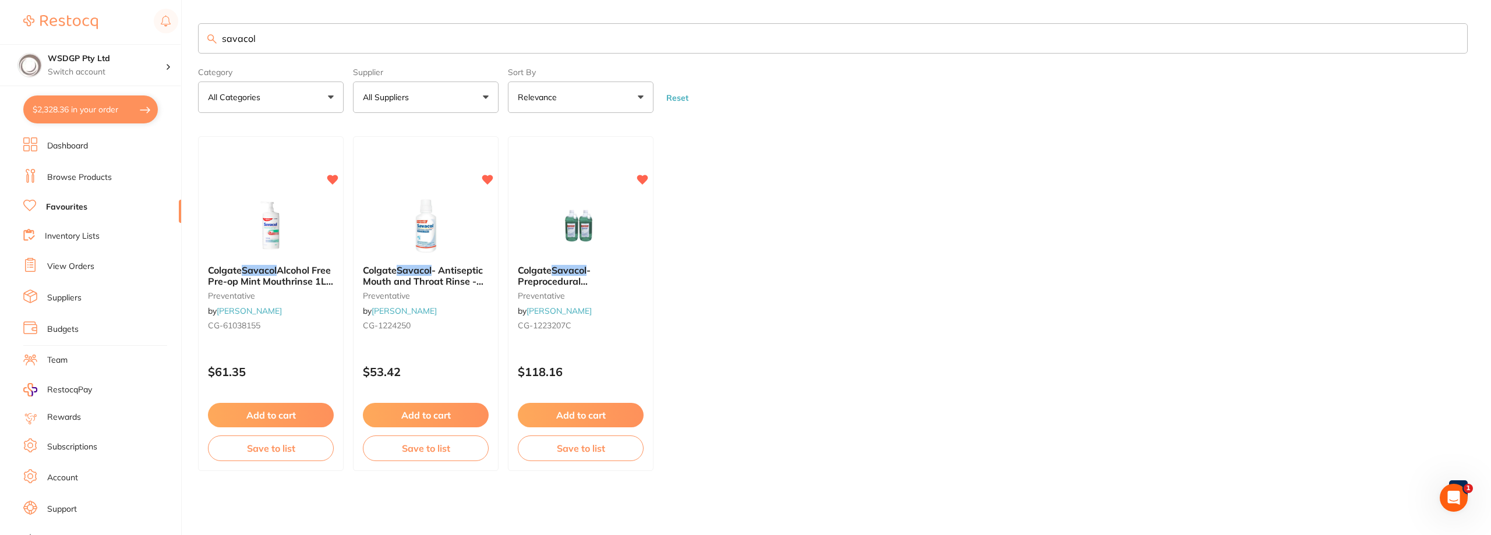
checkbox input "false"
drag, startPoint x: 267, startPoint y: 40, endPoint x: 0, endPoint y: 76, distance: 269.3
click at [0, 76] on div "$2,328.36 WSDGP Pty Ltd Switch account WSDGP Pty Ltd Warrnambool Smile Dental G…" at bounding box center [745, 267] width 1491 height 535
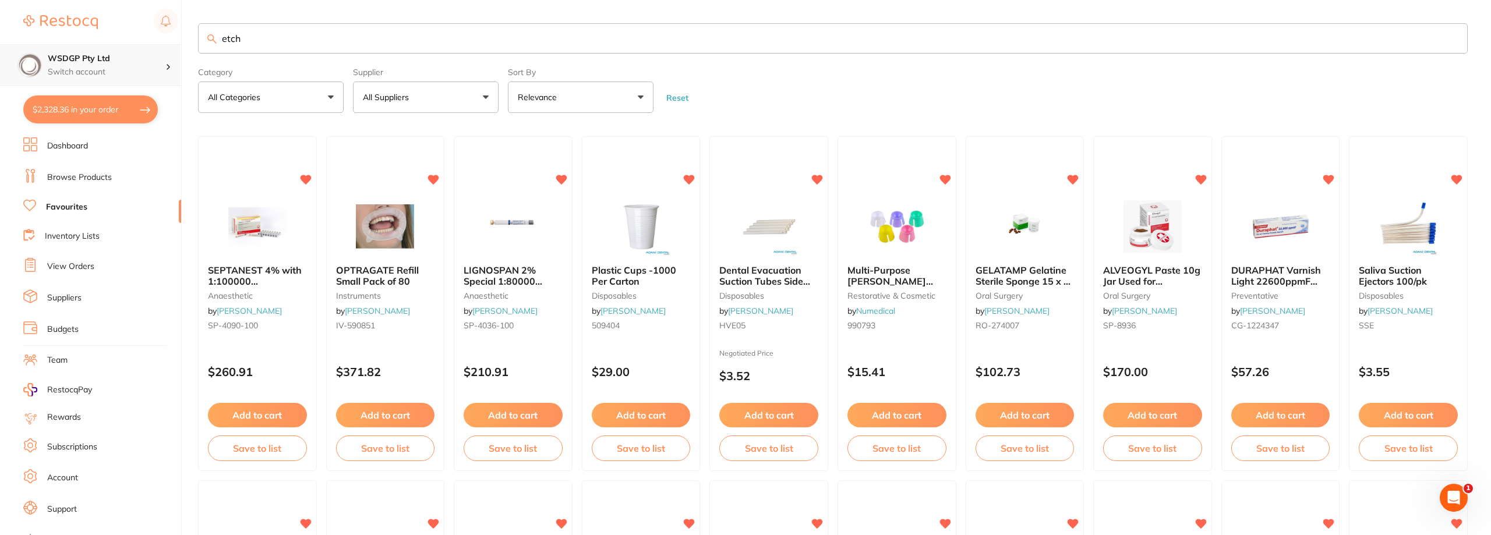
type input "etch"
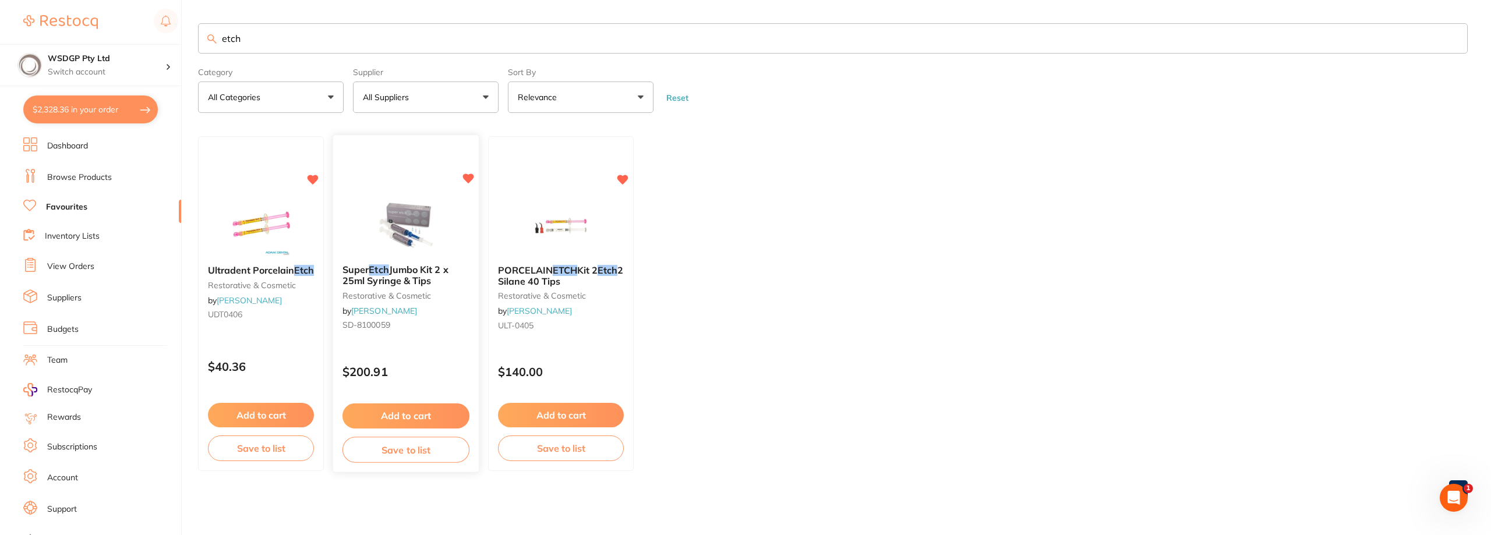
click at [426, 237] on img at bounding box center [406, 226] width 76 height 59
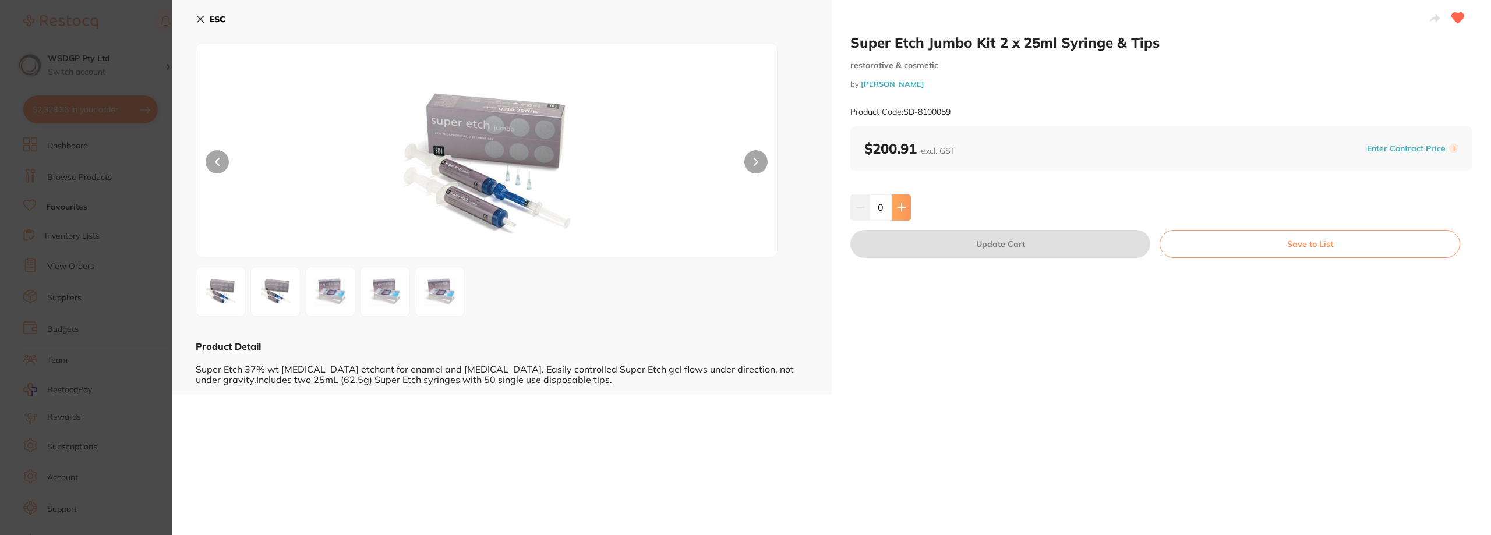
click at [897, 204] on icon at bounding box center [901, 207] width 9 height 9
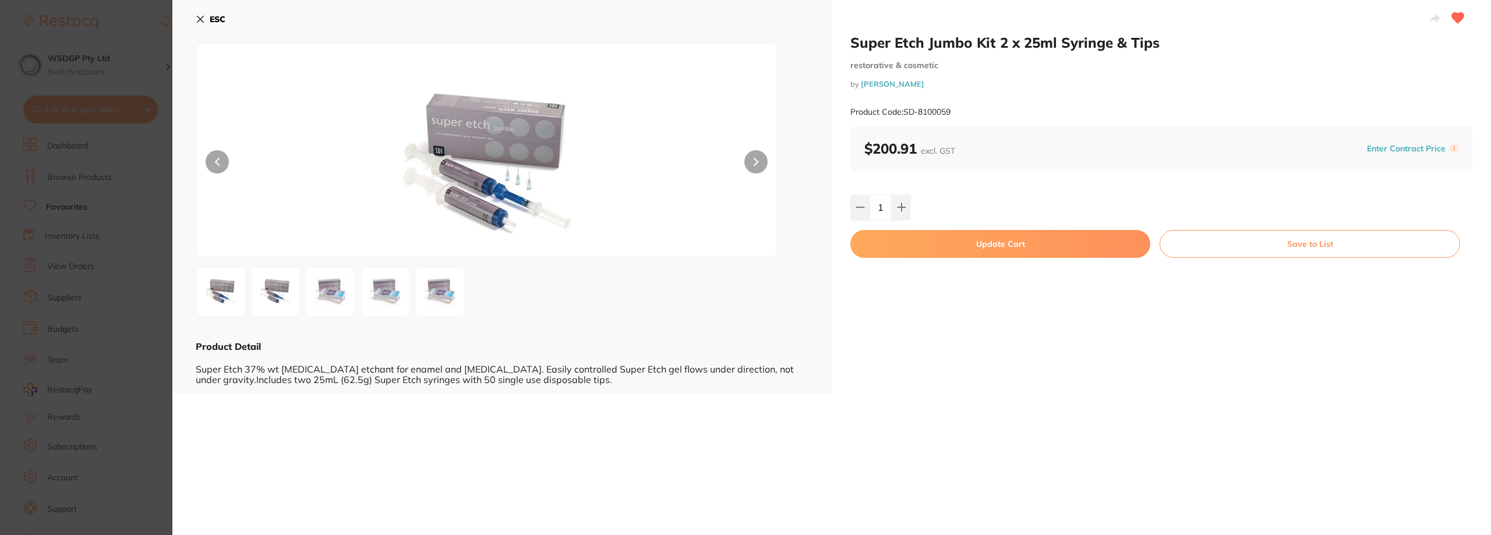
type input "1"
click at [961, 256] on button "Update Cart" at bounding box center [1001, 244] width 300 height 28
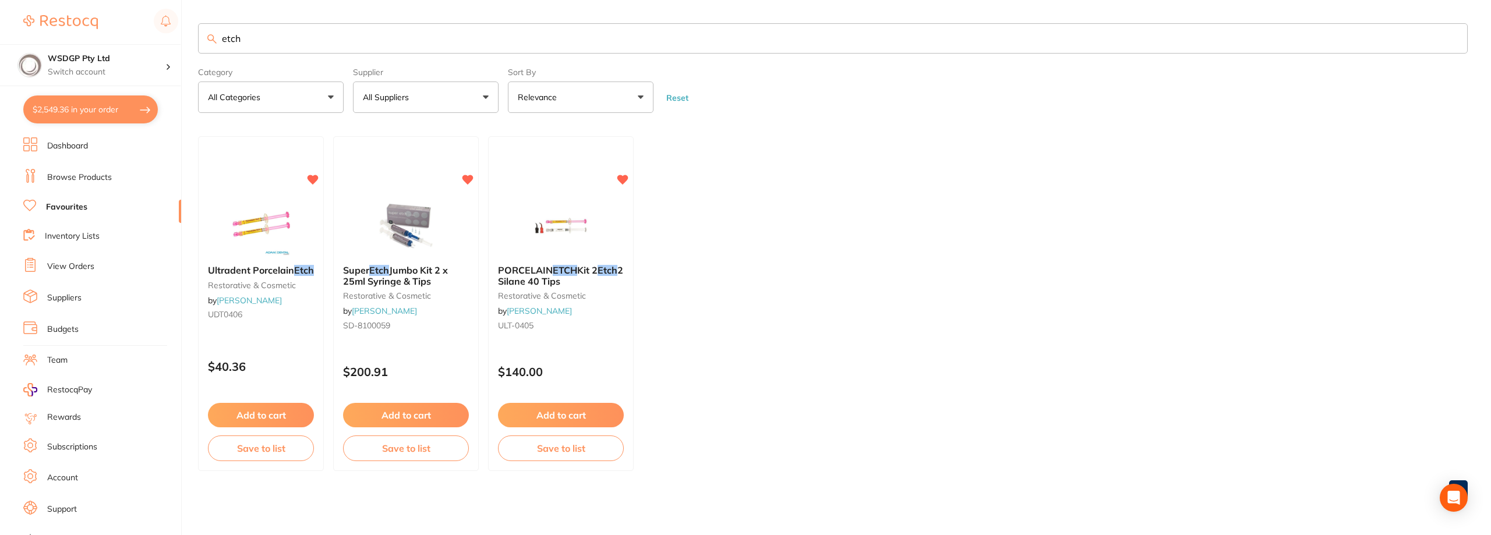
drag, startPoint x: 371, startPoint y: 47, endPoint x: 144, endPoint y: 15, distance: 228.9
click at [168, 21] on div "$2,549.36 WSDGP Pty Ltd Switch account WSDGP Pty Ltd Warrnambool Smile Dental G…" at bounding box center [745, 267] width 1491 height 535
type input "microbrush"
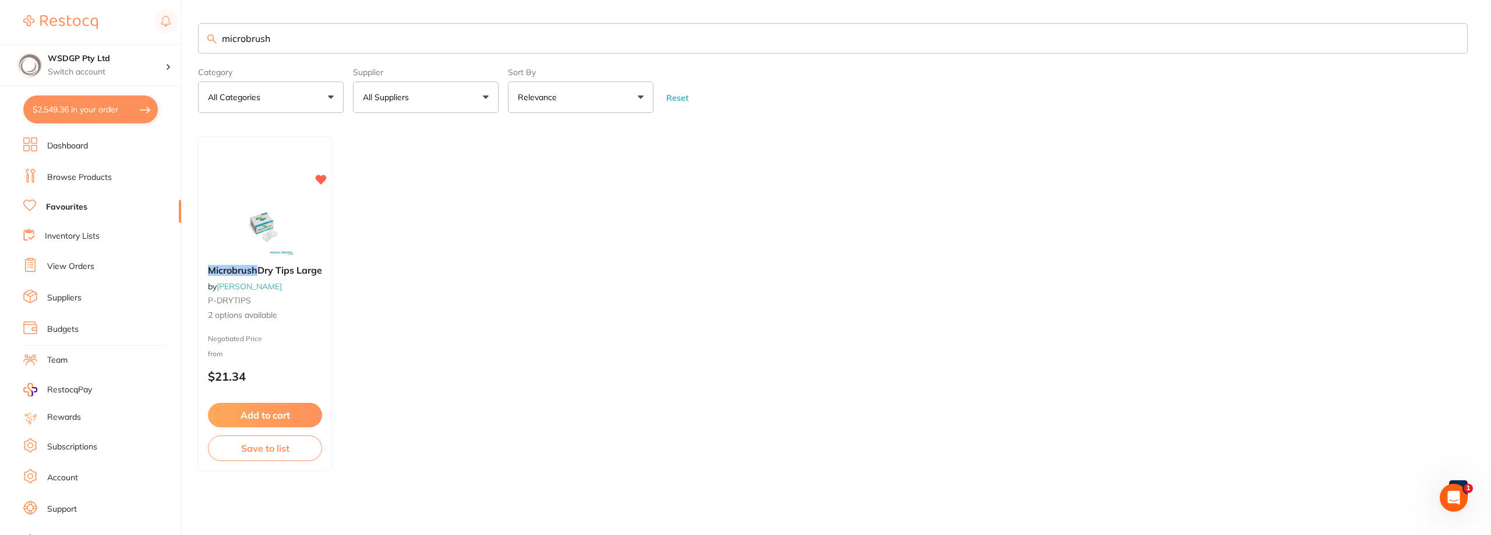
click at [317, 44] on input "microbrush" at bounding box center [833, 38] width 1270 height 30
drag, startPoint x: 293, startPoint y: 24, endPoint x: 287, endPoint y: 35, distance: 12.0
click at [287, 34] on input "microbrush" at bounding box center [833, 38] width 1270 height 30
drag, startPoint x: 287, startPoint y: 35, endPoint x: 69, endPoint y: 42, distance: 218.6
click at [69, 42] on div "$2,549.36 WSDGP Pty Ltd Switch account WSDGP Pty Ltd Warrnambool Smile Dental G…" at bounding box center [745, 267] width 1491 height 535
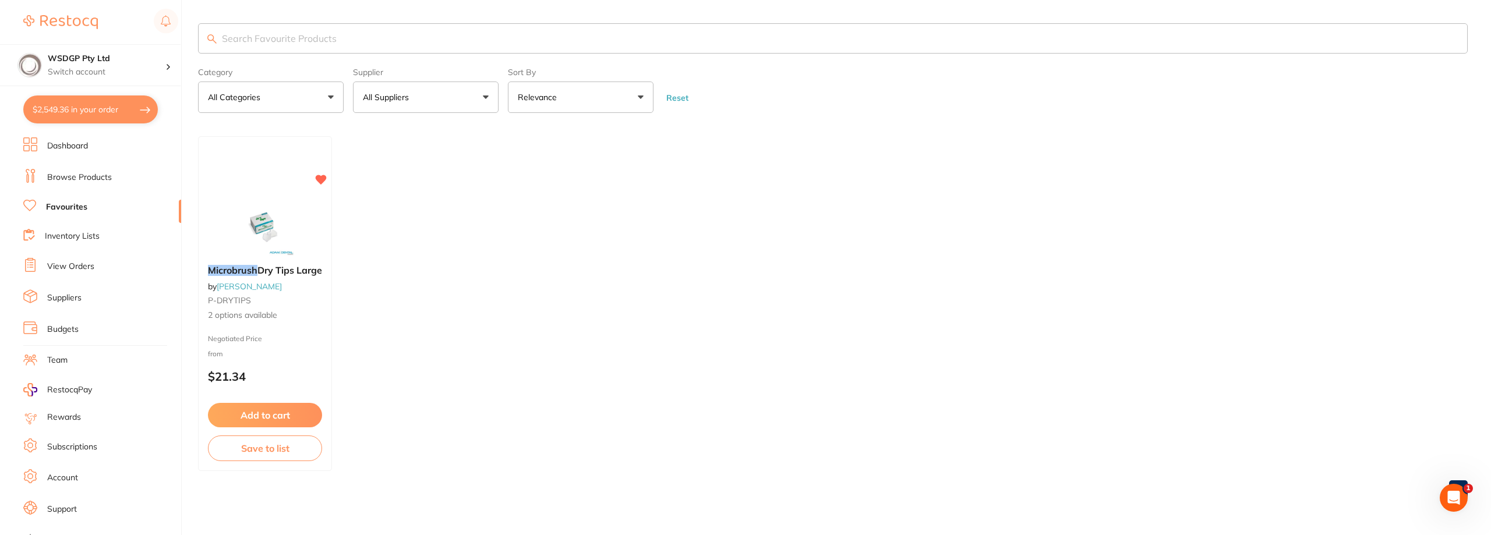
type input "m"
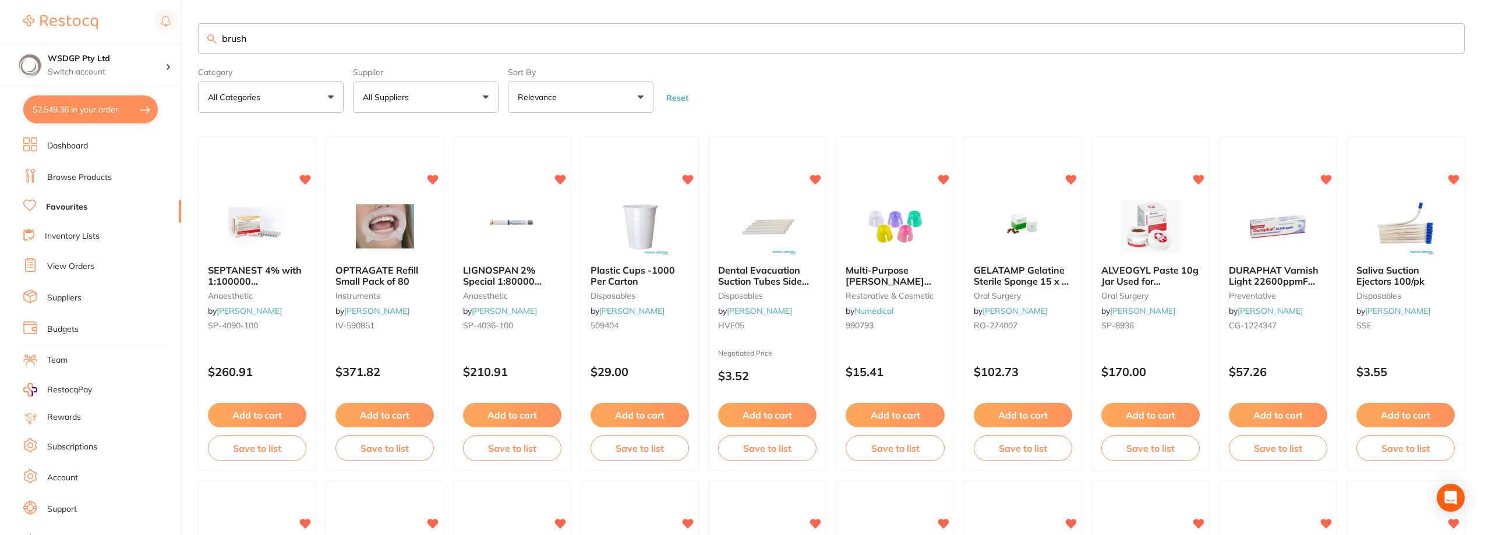
type input "brush"
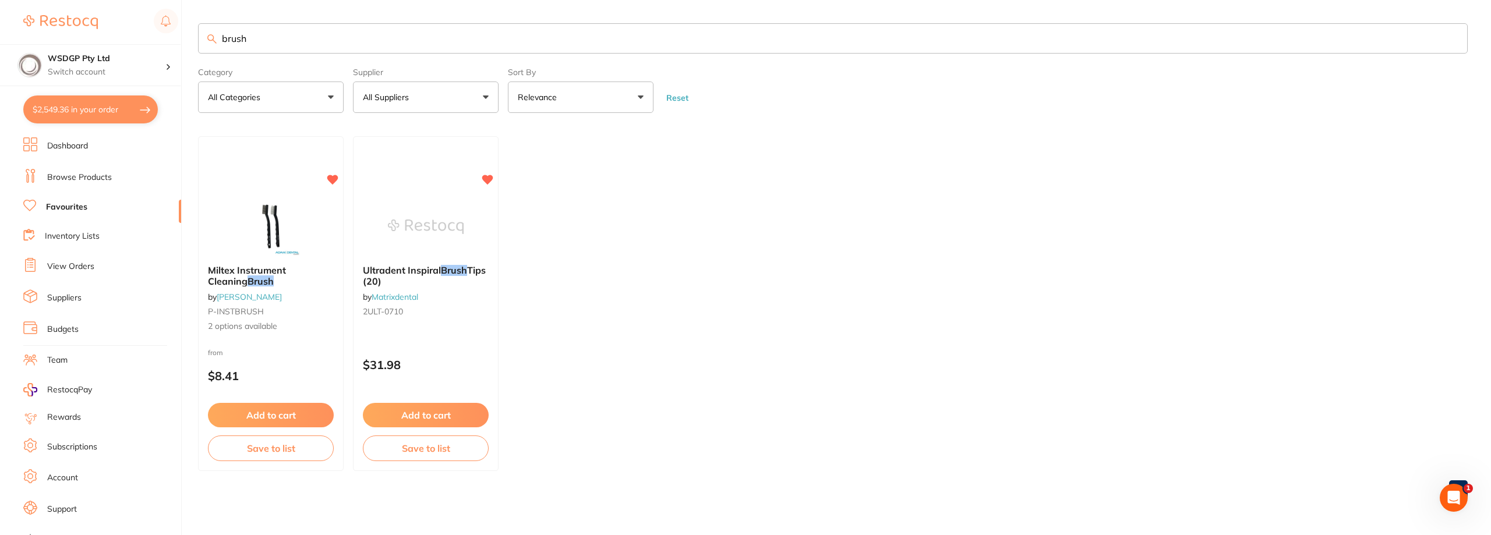
click at [105, 28] on div "$2,549.36 WSDGP Pty Ltd Switch account WSDGP Pty Ltd Warrnambool Smile Dental G…" at bounding box center [745, 267] width 1491 height 535
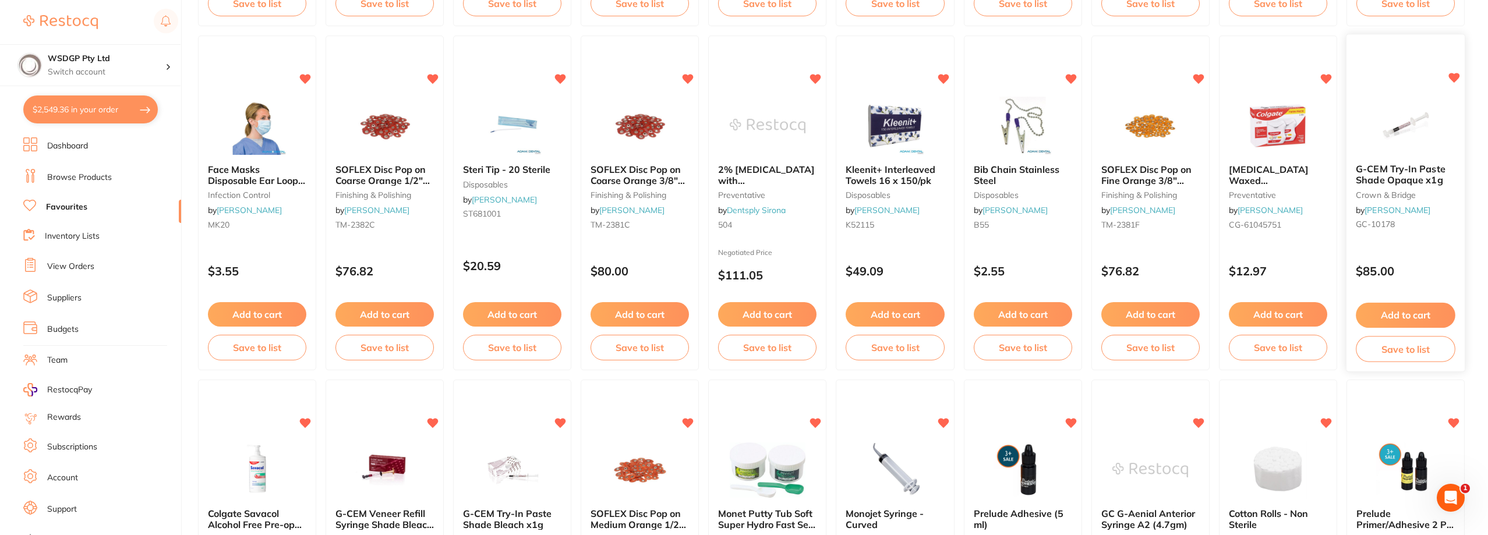
scroll to position [466, 0]
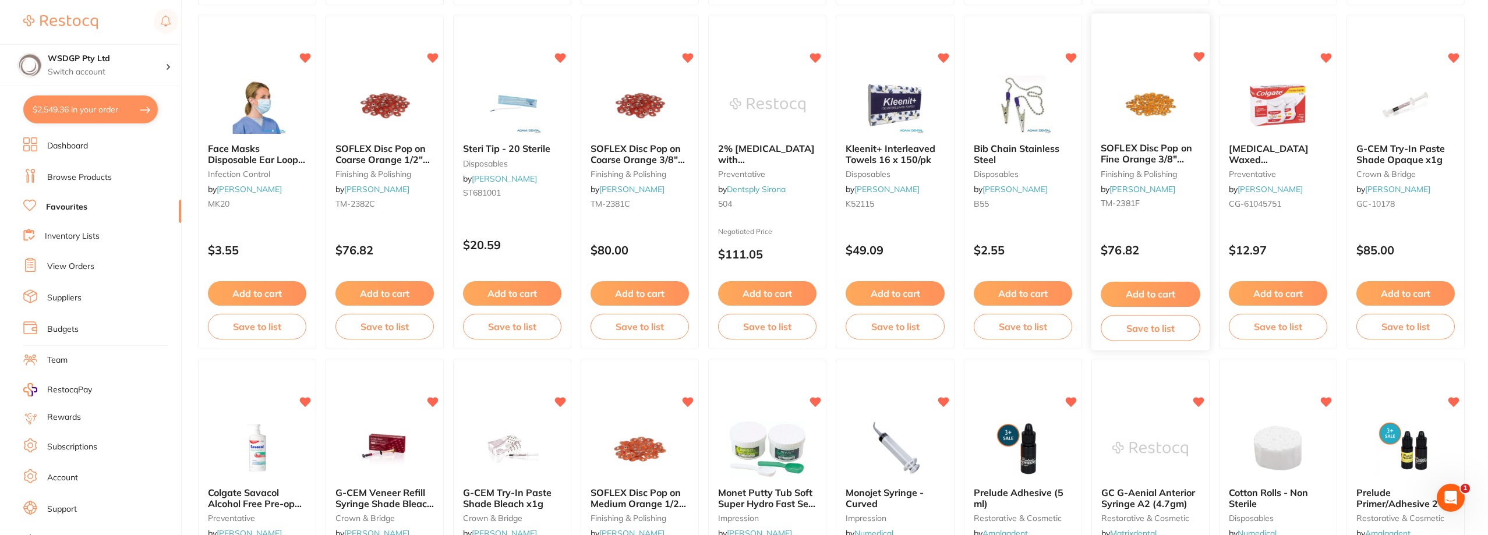
click at [1144, 100] on img at bounding box center [1151, 104] width 76 height 59
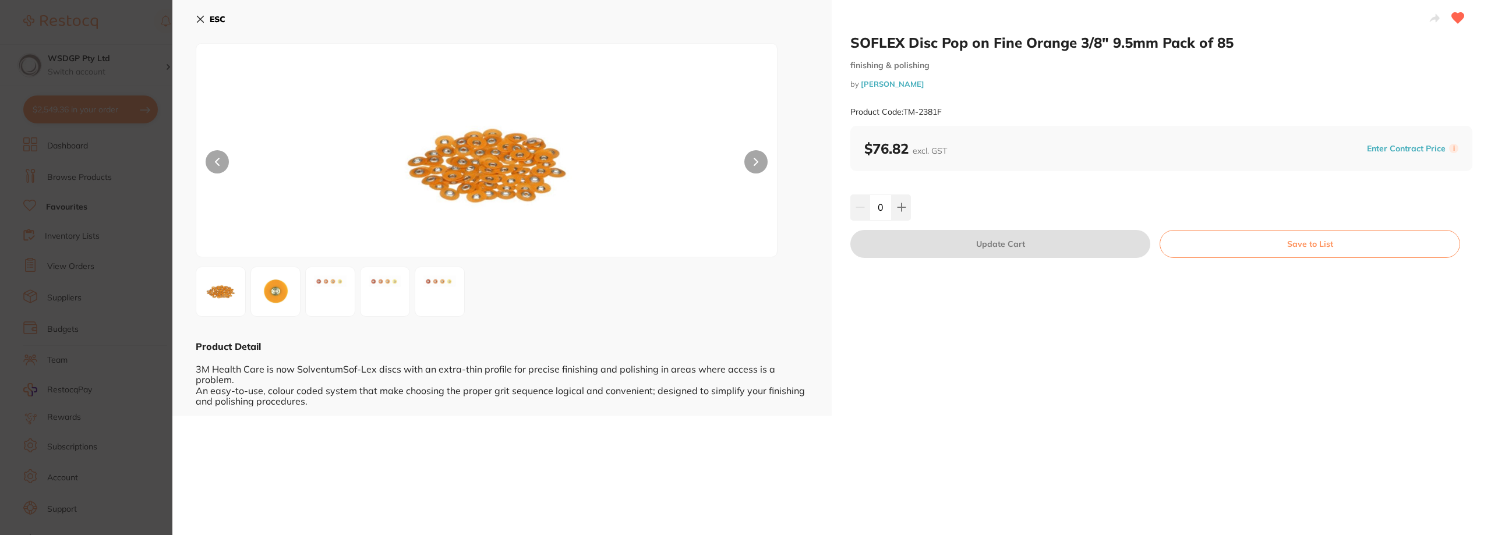
click at [70, 326] on section "SOFLEX Disc Pop on Fine Orange 3/8" 9.5mm Pack of 85 finishing & polishing by H…" at bounding box center [745, 267] width 1491 height 535
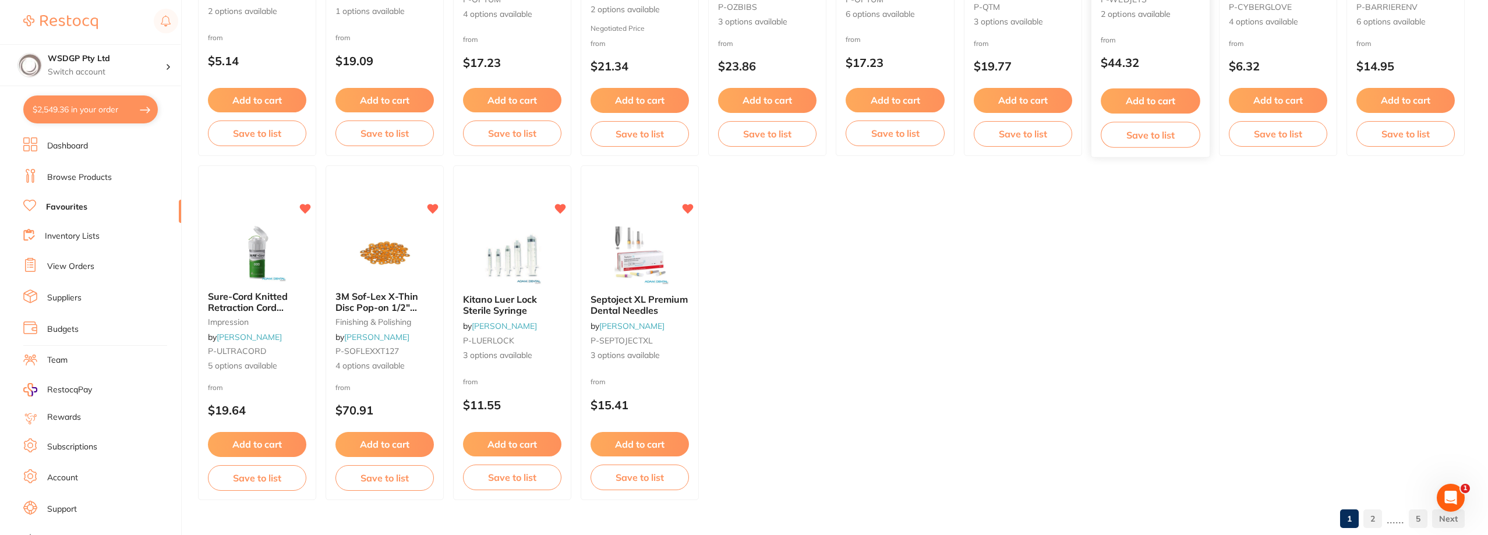
scroll to position [1718, 0]
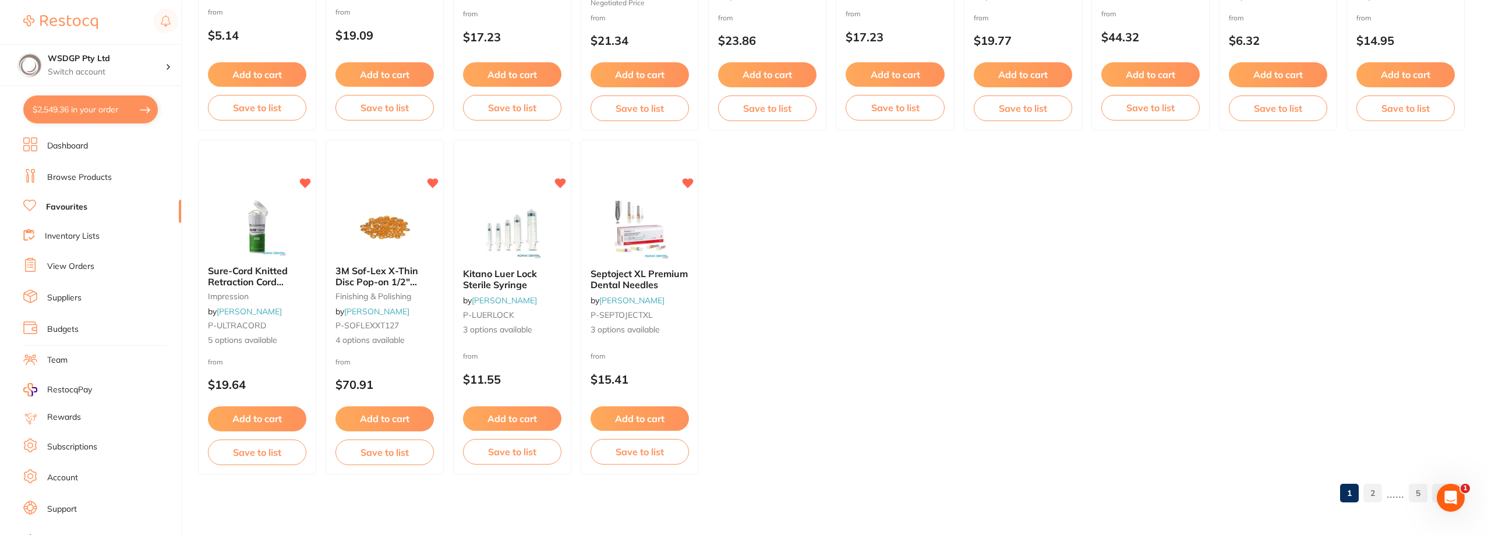
click at [1375, 494] on link "2" at bounding box center [1373, 493] width 19 height 23
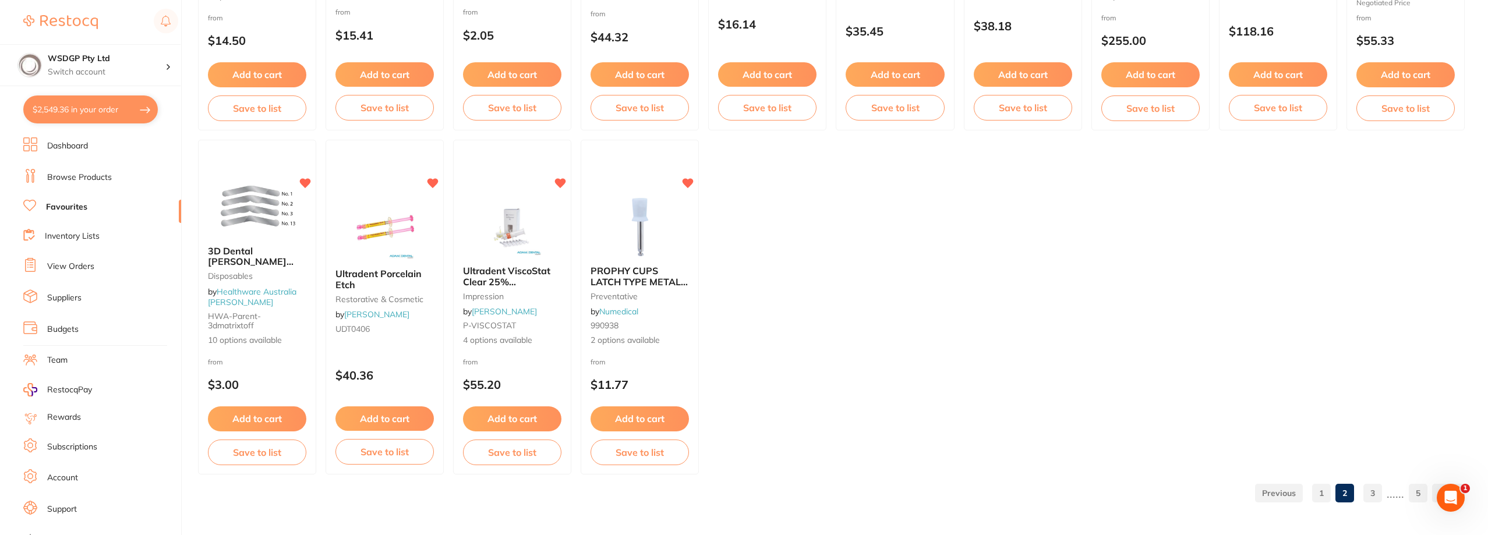
scroll to position [0, 0]
click at [1328, 499] on link "1" at bounding box center [1321, 493] width 19 height 23
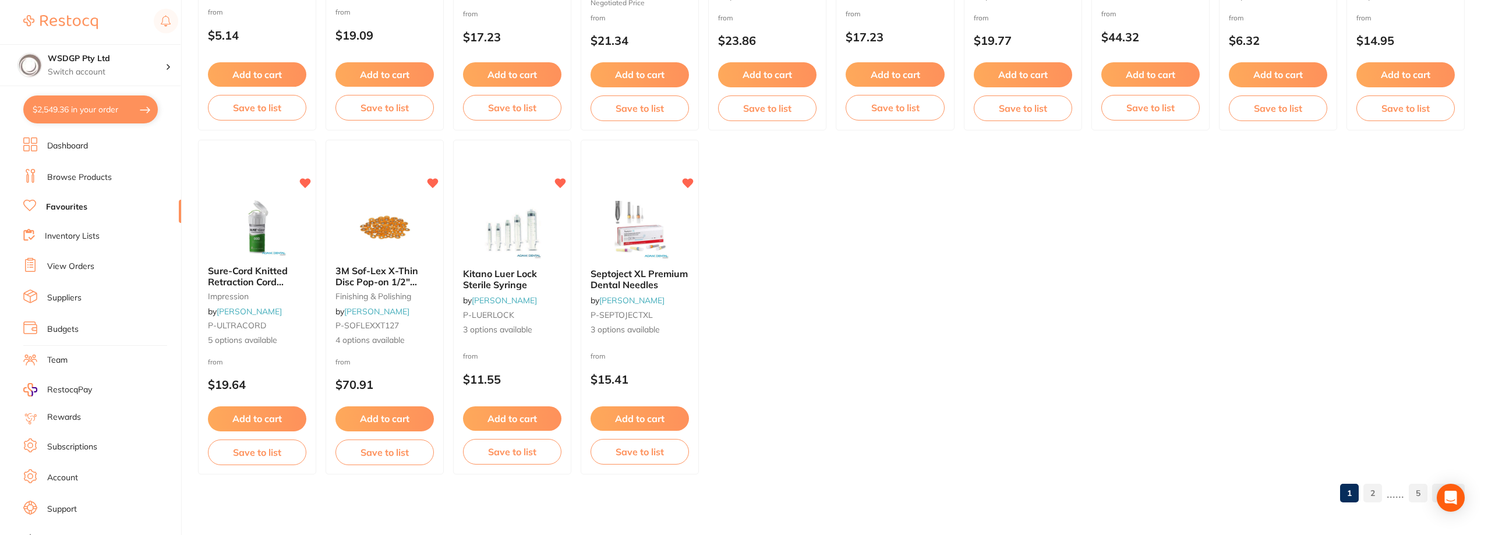
click at [401, 235] on img at bounding box center [385, 227] width 76 height 58
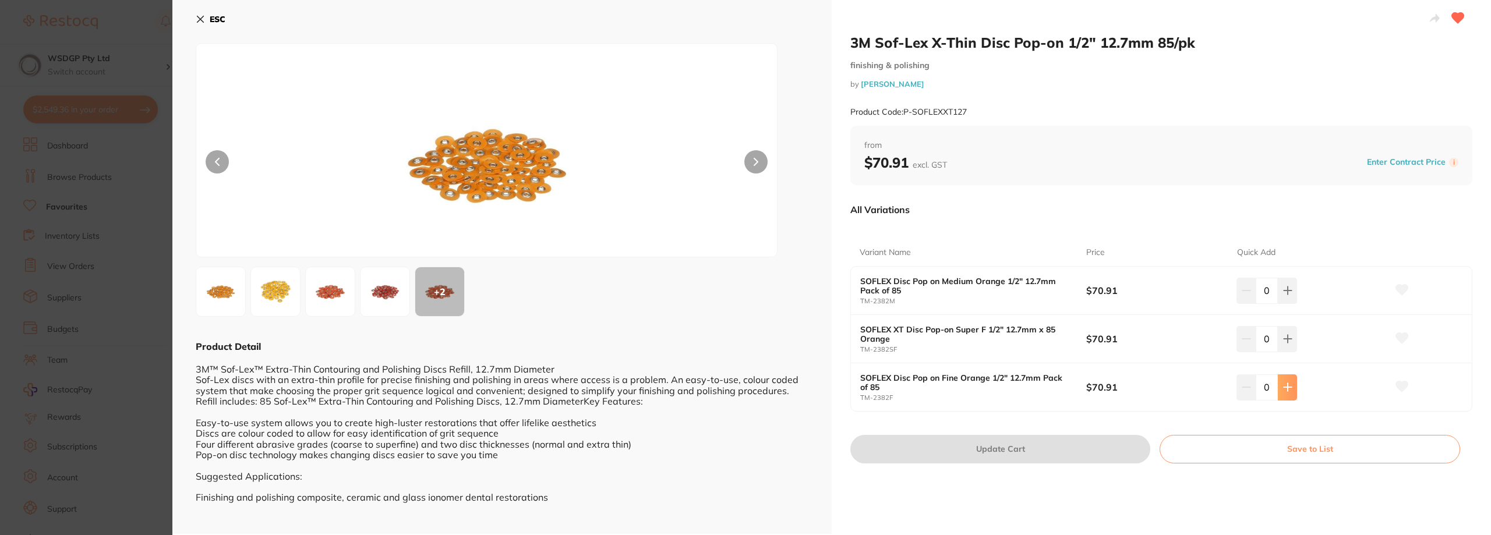
click at [1289, 295] on icon at bounding box center [1287, 290] width 9 height 9
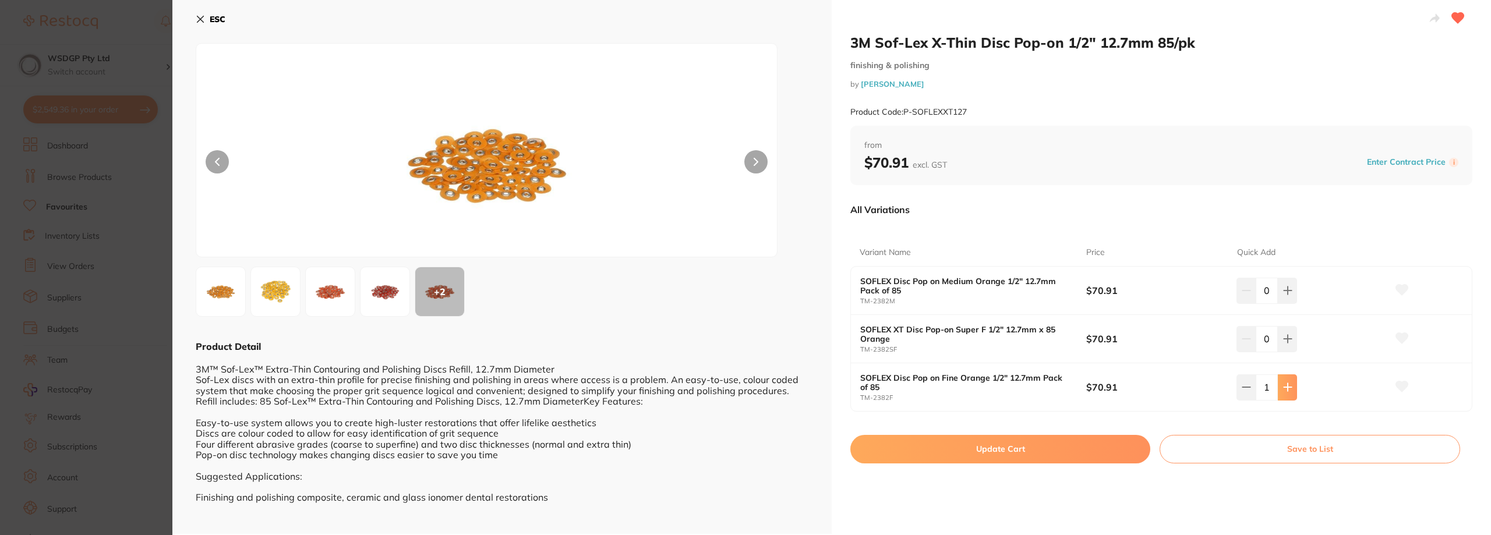
click at [1289, 295] on icon at bounding box center [1287, 290] width 9 height 9
type input "4"
click at [1085, 446] on button "Update Cart" at bounding box center [1001, 449] width 300 height 28
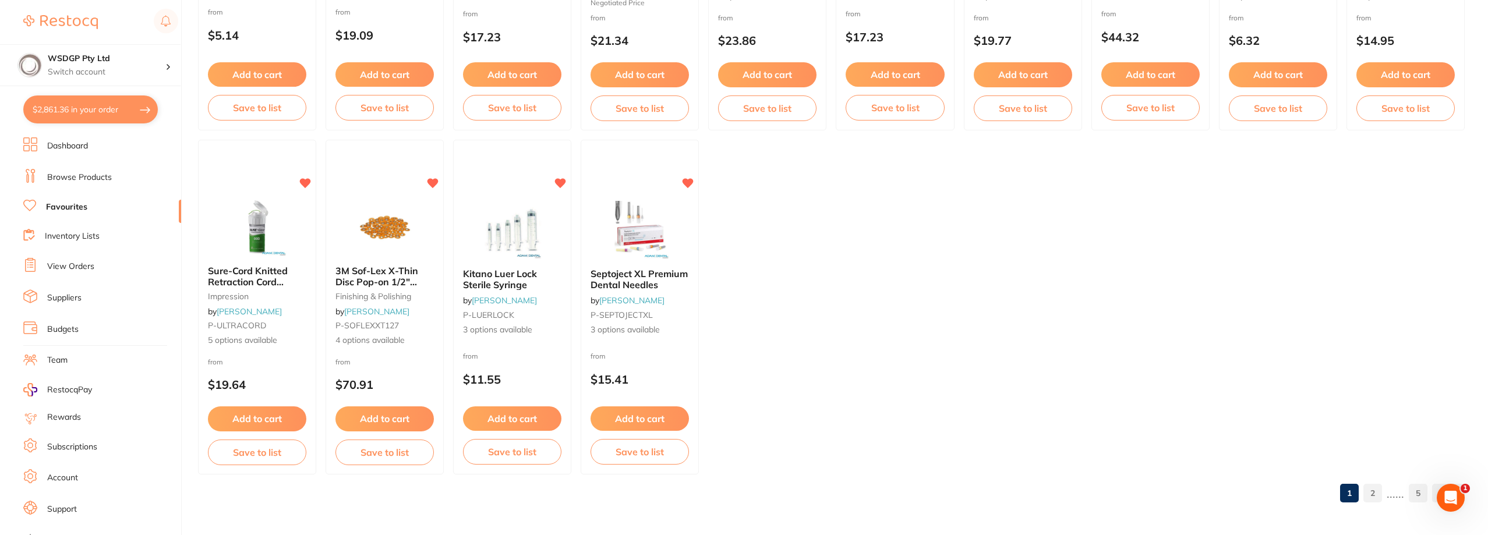
click at [1371, 486] on link "2" at bounding box center [1373, 493] width 19 height 23
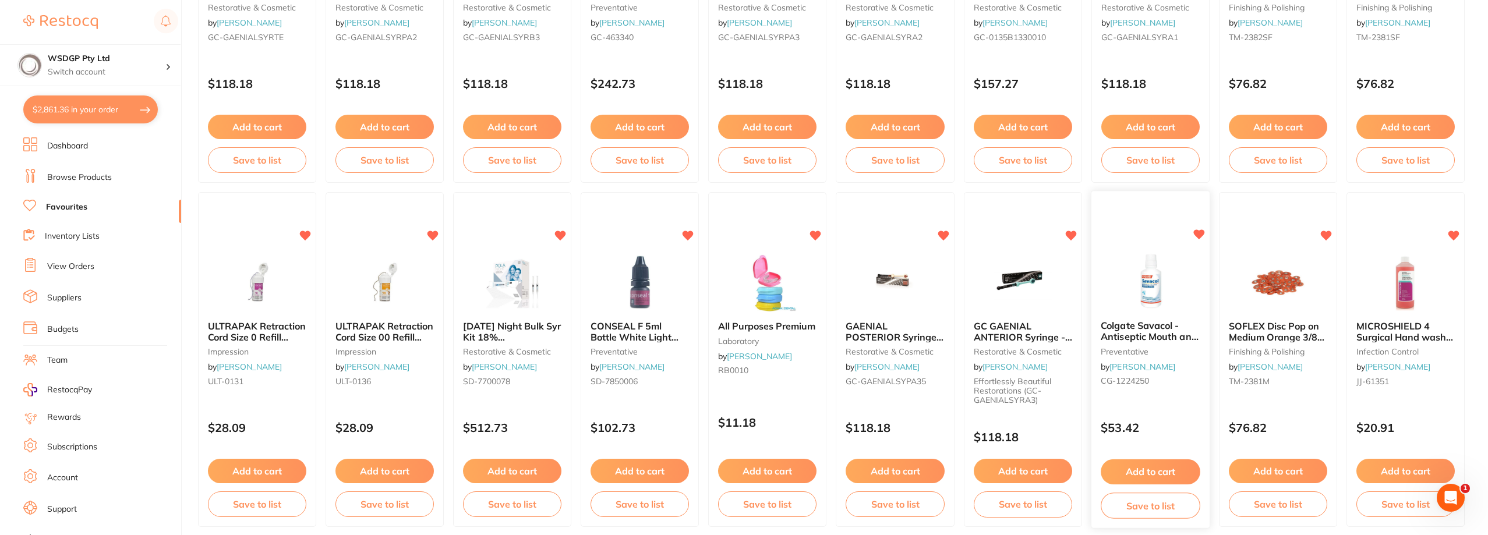
scroll to position [990, 0]
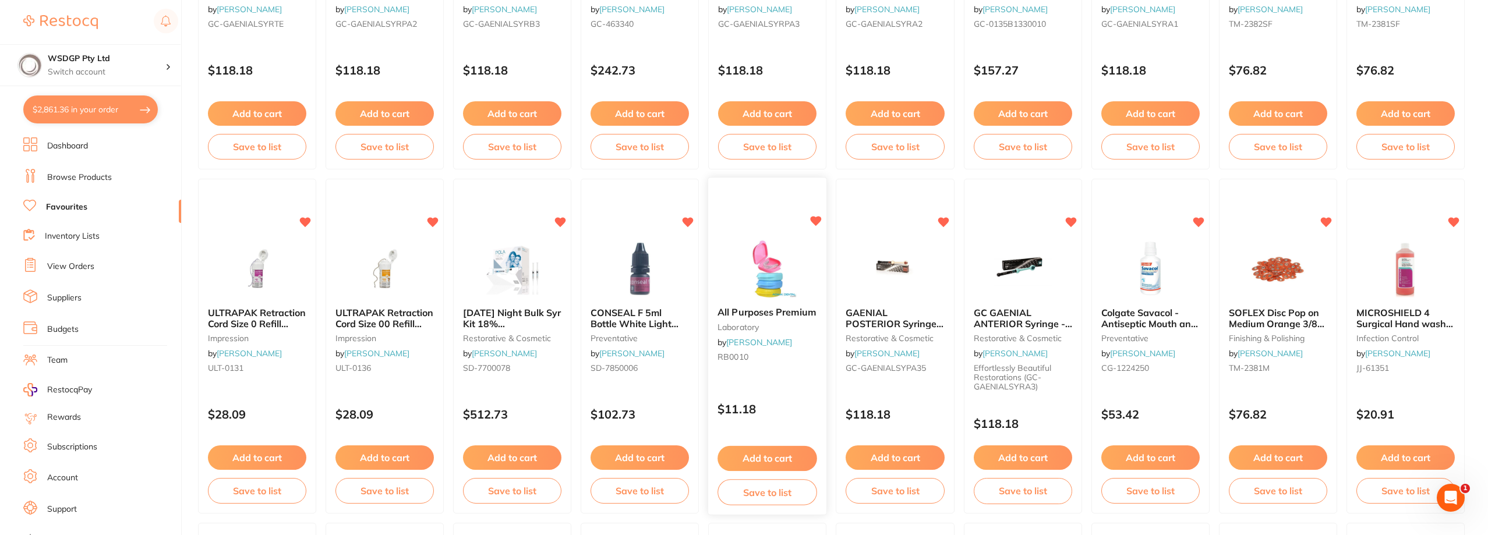
scroll to position [1282, 0]
click at [753, 460] on button "Add to cart" at bounding box center [768, 458] width 100 height 25
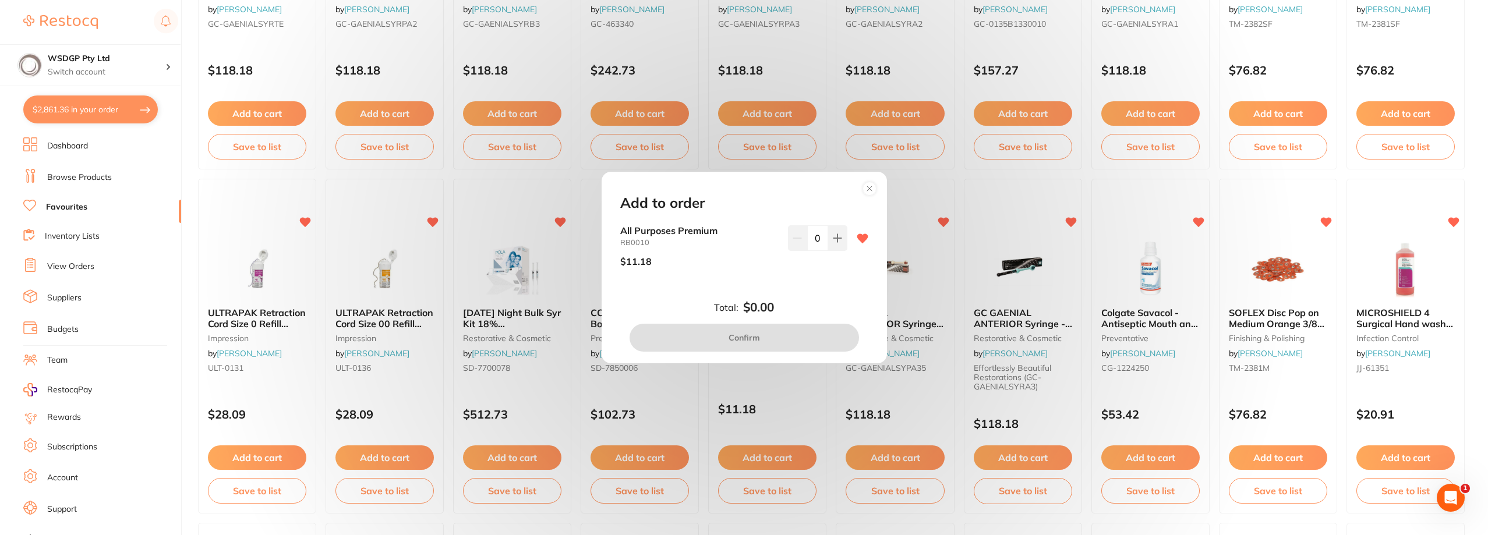
click at [834, 238] on icon at bounding box center [838, 238] width 8 height 8
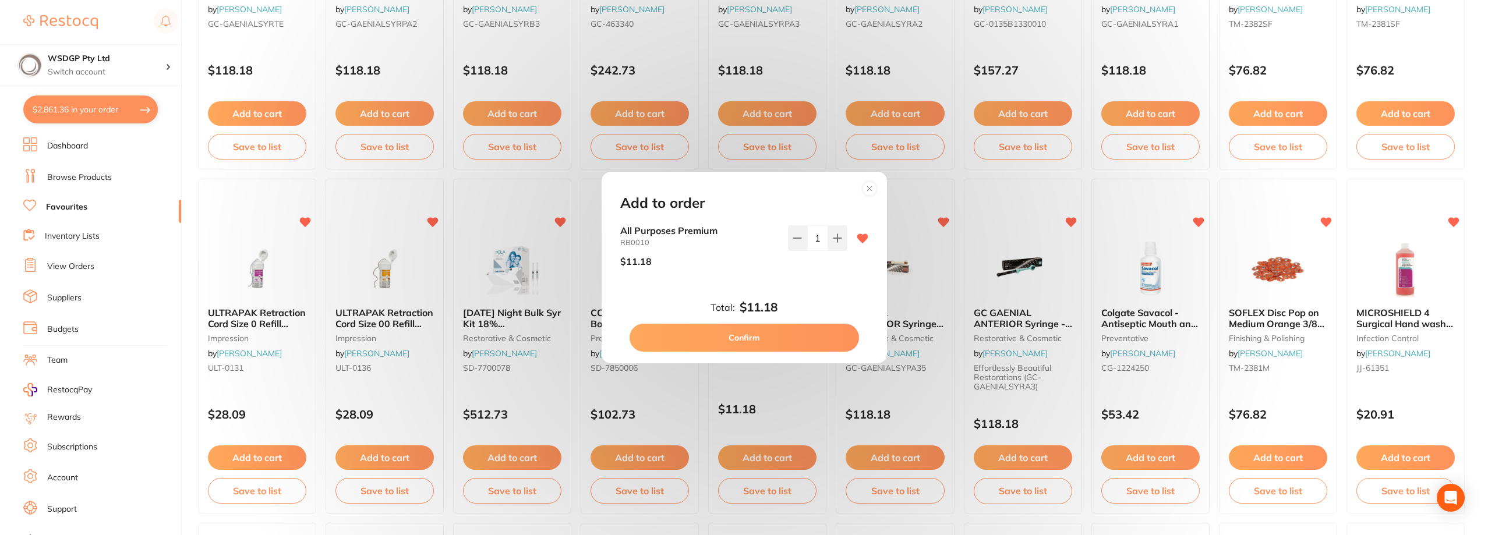
type input "1"
click at [799, 335] on button "Confirm" at bounding box center [745, 338] width 230 height 28
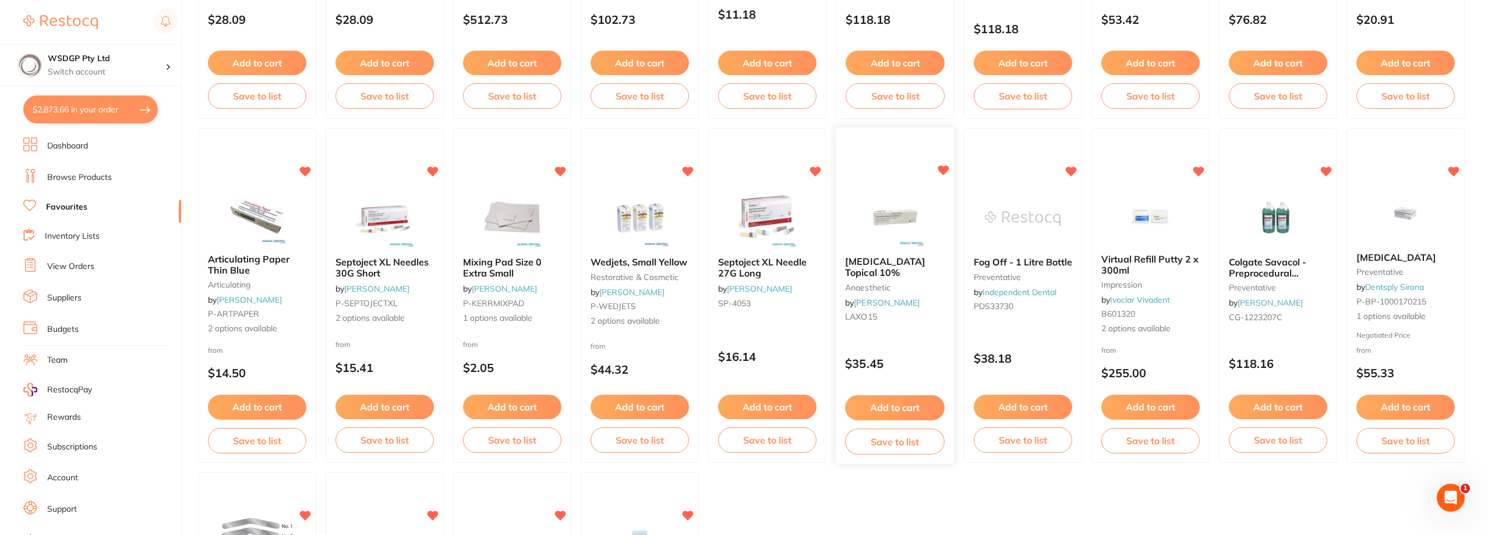
scroll to position [1398, 0]
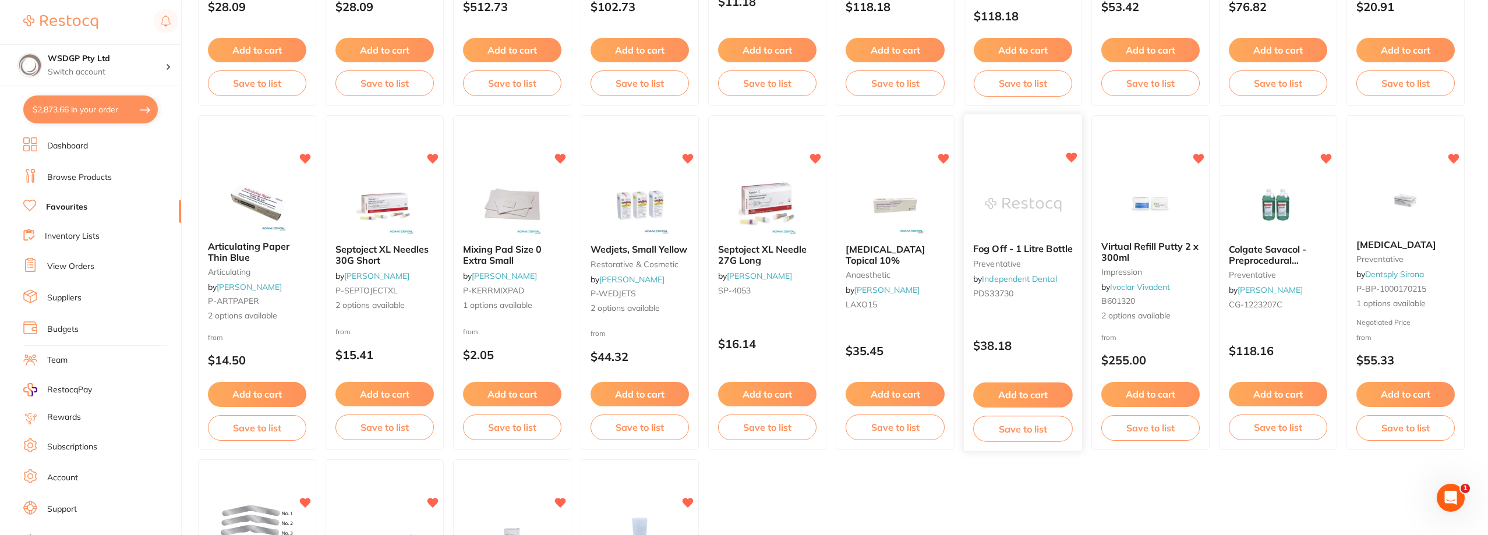
click at [1028, 399] on button "Add to cart" at bounding box center [1023, 395] width 100 height 25
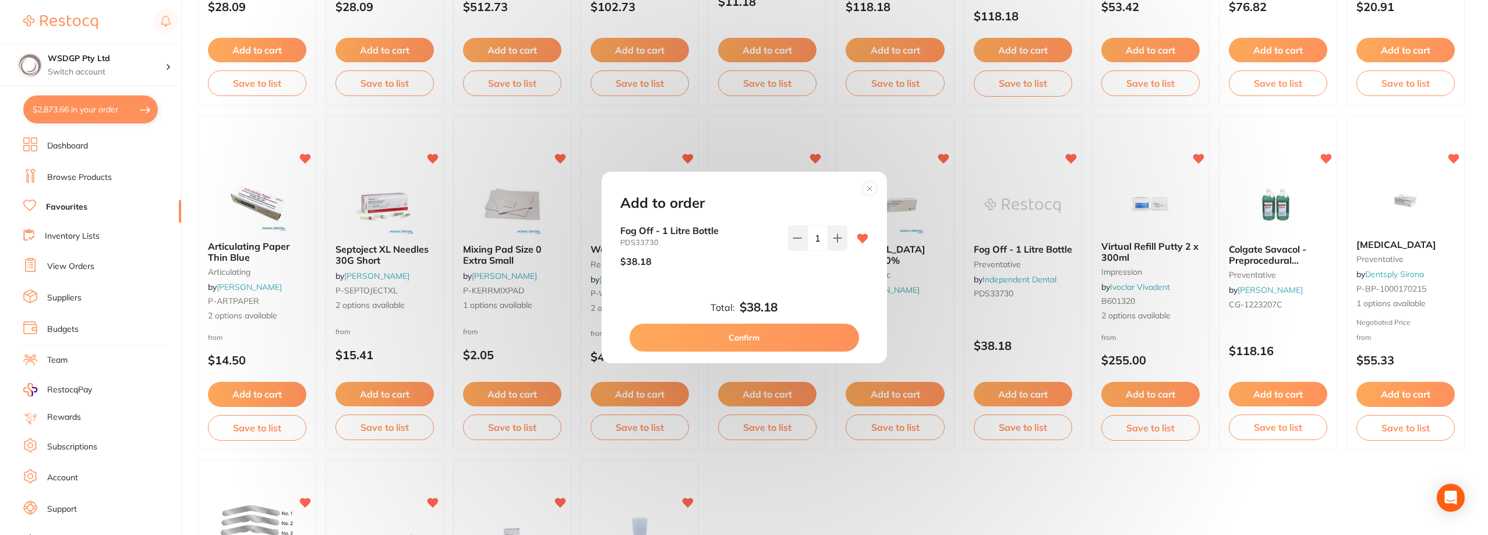
click at [838, 235] on icon at bounding box center [837, 238] width 9 height 9
click at [835, 238] on icon at bounding box center [838, 238] width 8 height 8
type input "3"
click at [806, 336] on button "Confirm" at bounding box center [745, 338] width 230 height 28
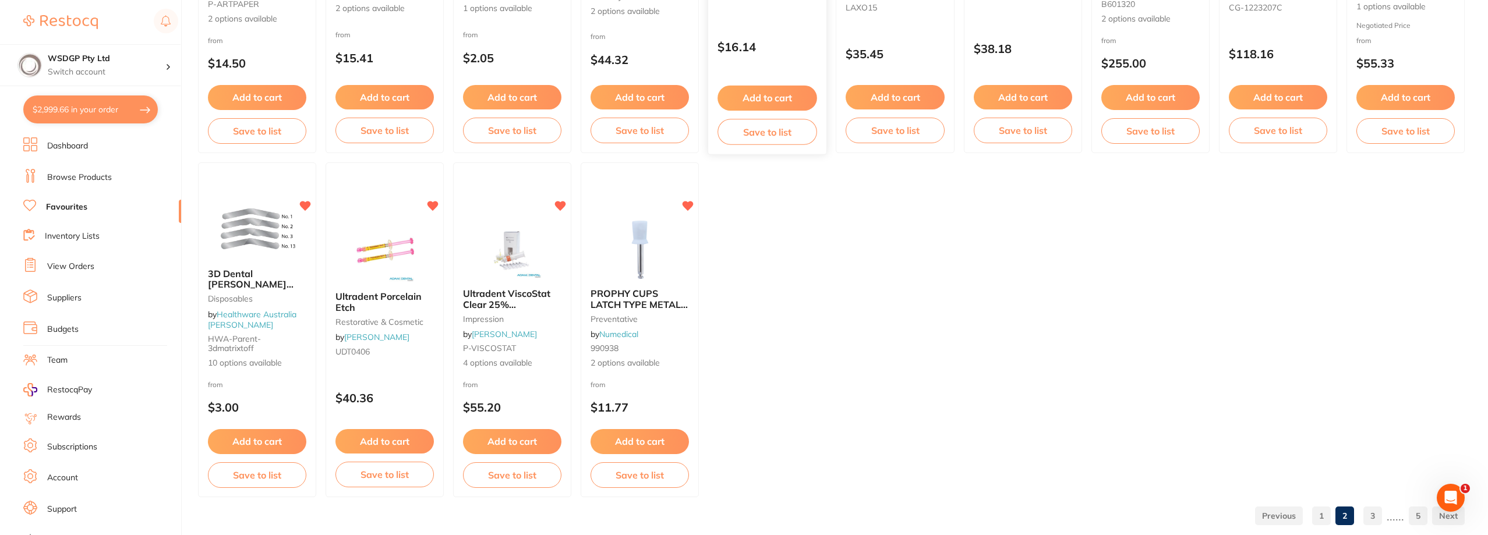
scroll to position [1718, 0]
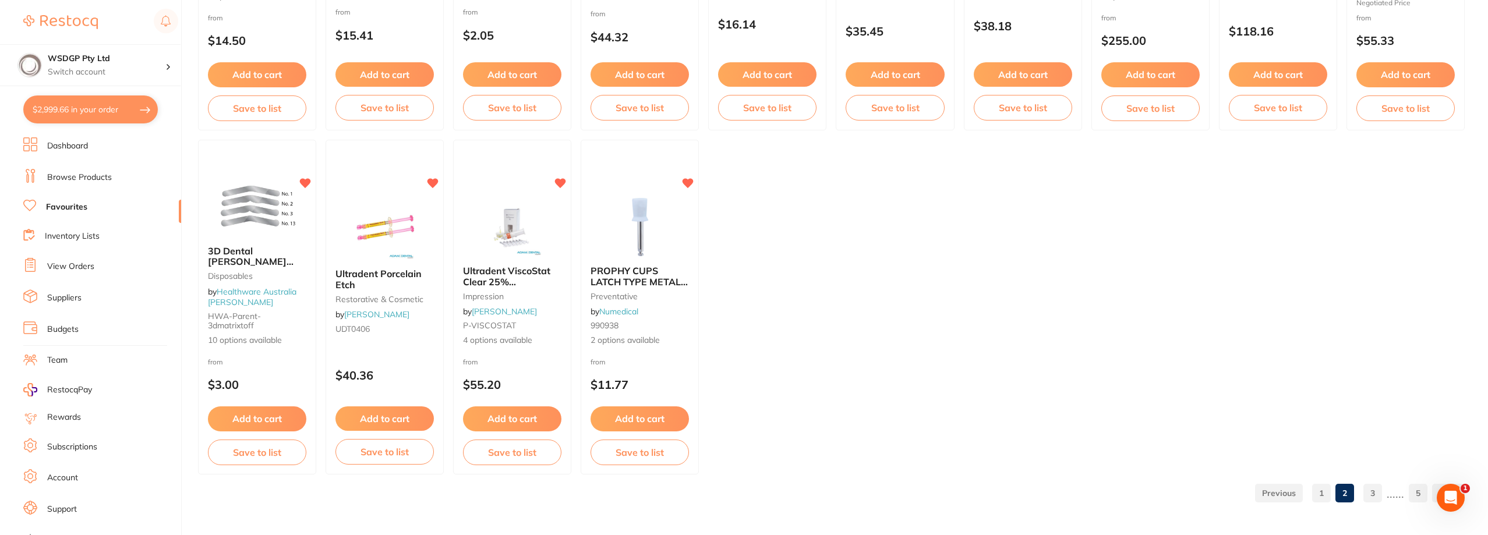
click at [1372, 499] on link "3" at bounding box center [1373, 493] width 19 height 23
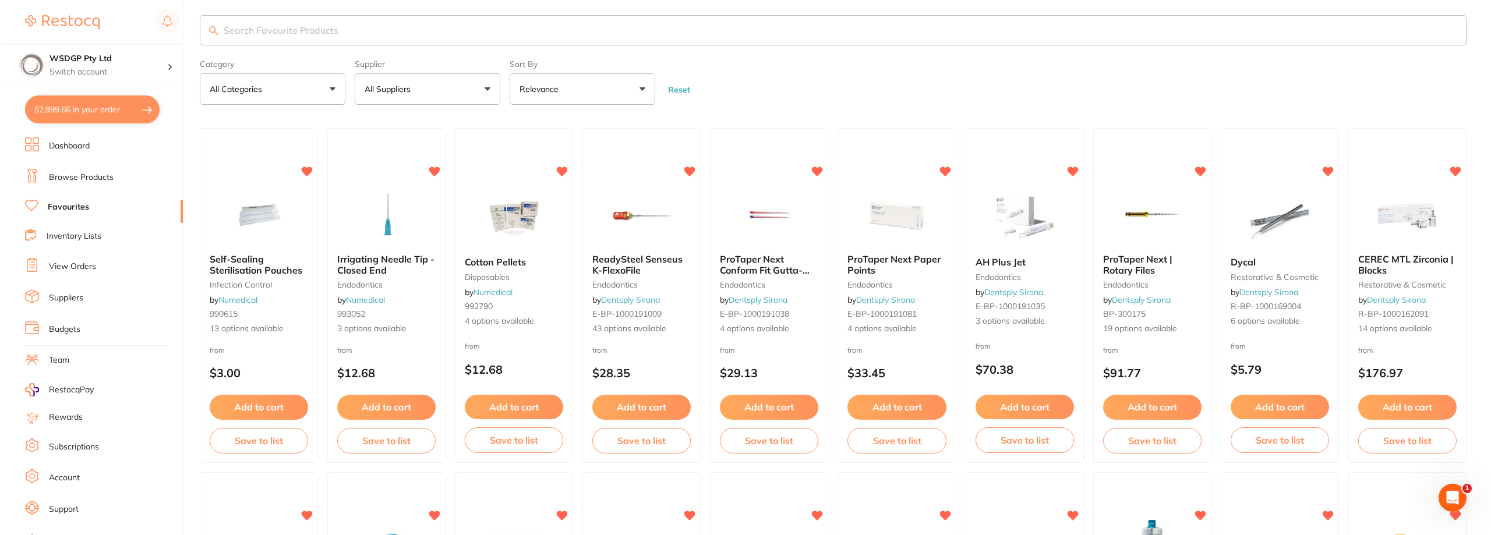
scroll to position [0, 0]
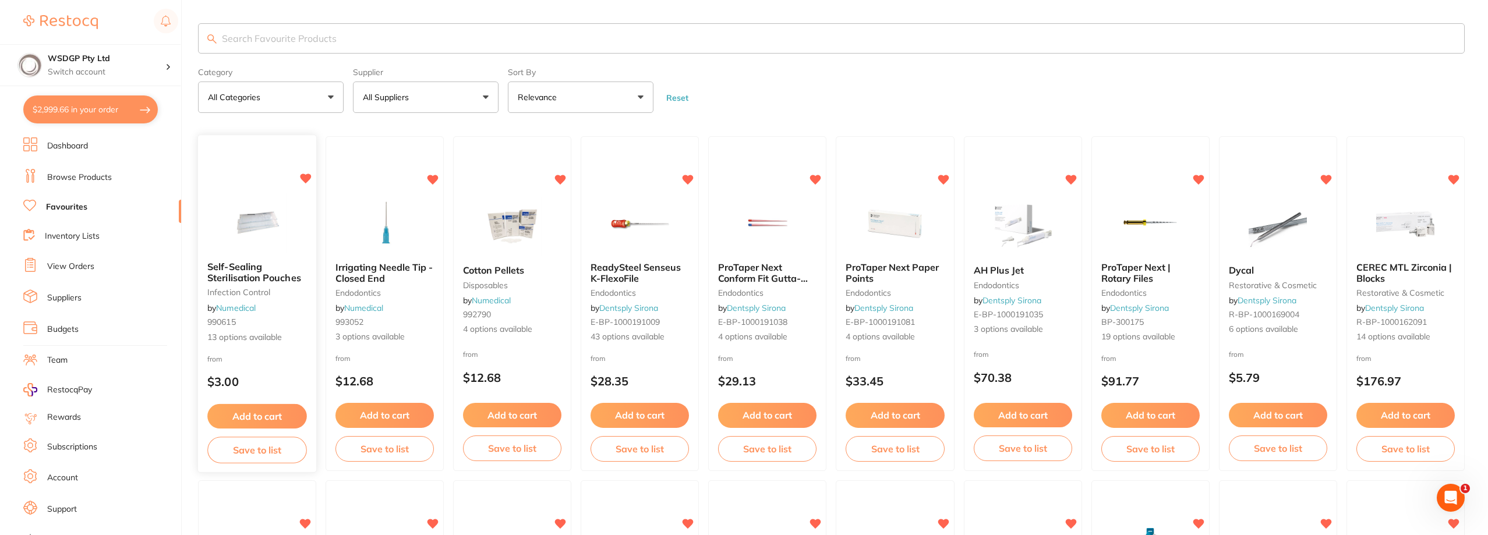
click at [269, 227] on img at bounding box center [257, 222] width 76 height 59
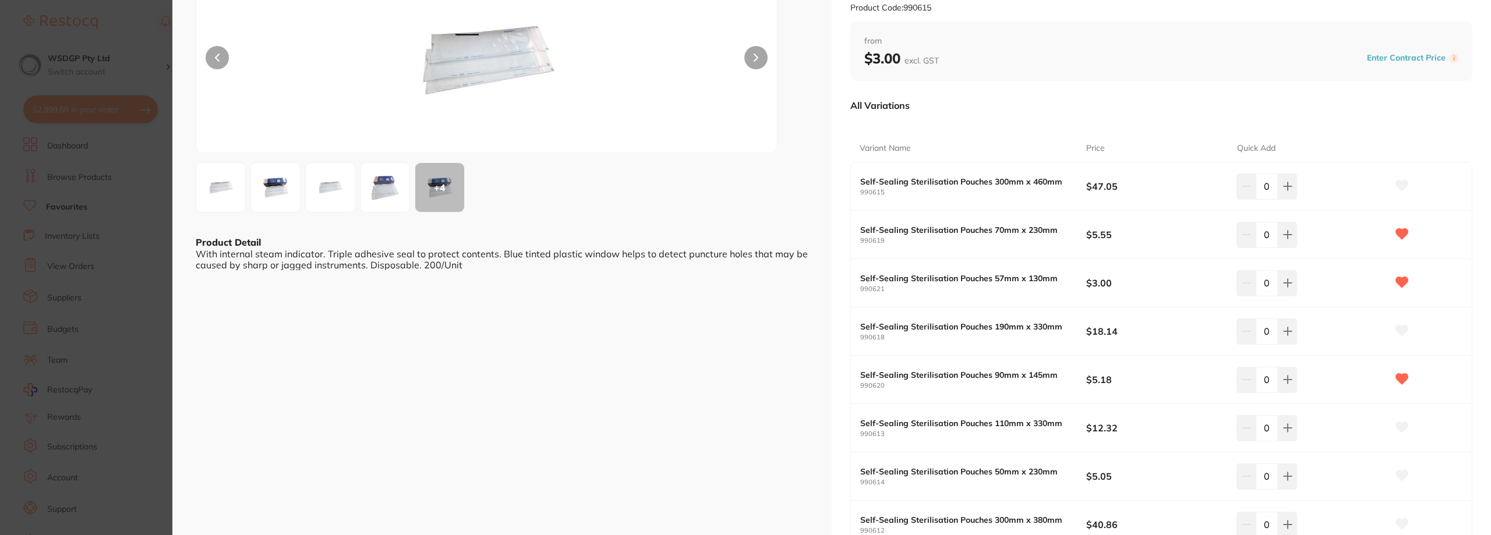
scroll to position [117, 0]
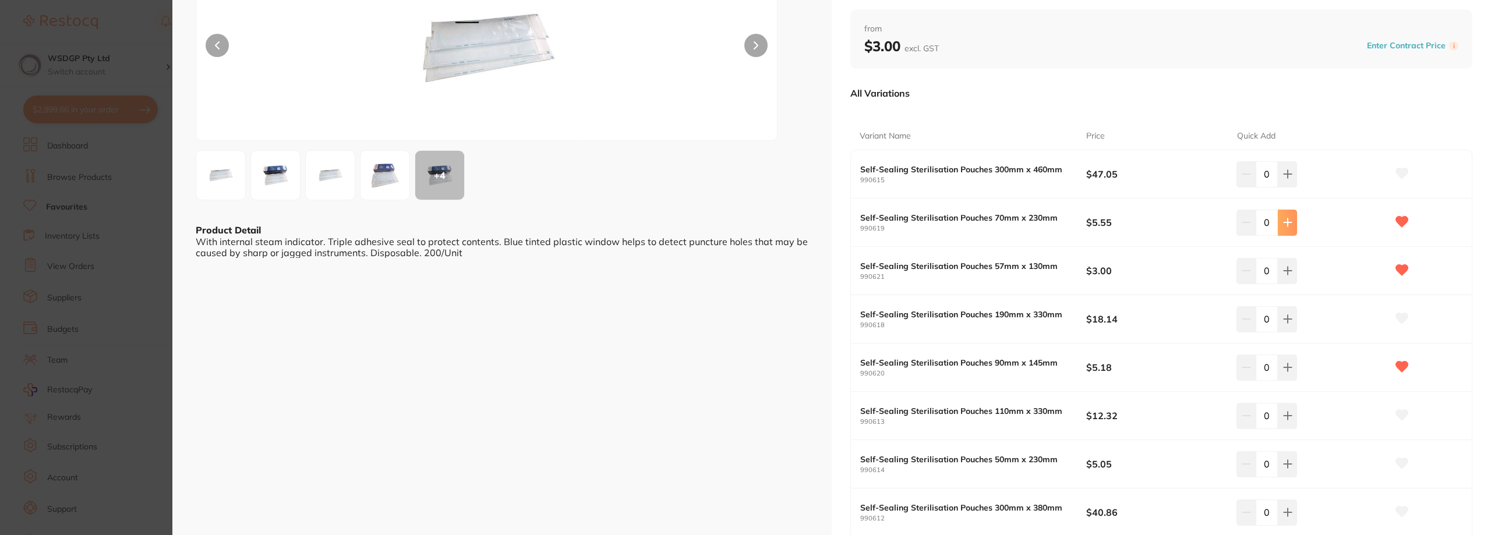
click at [1283, 179] on icon at bounding box center [1287, 174] width 9 height 9
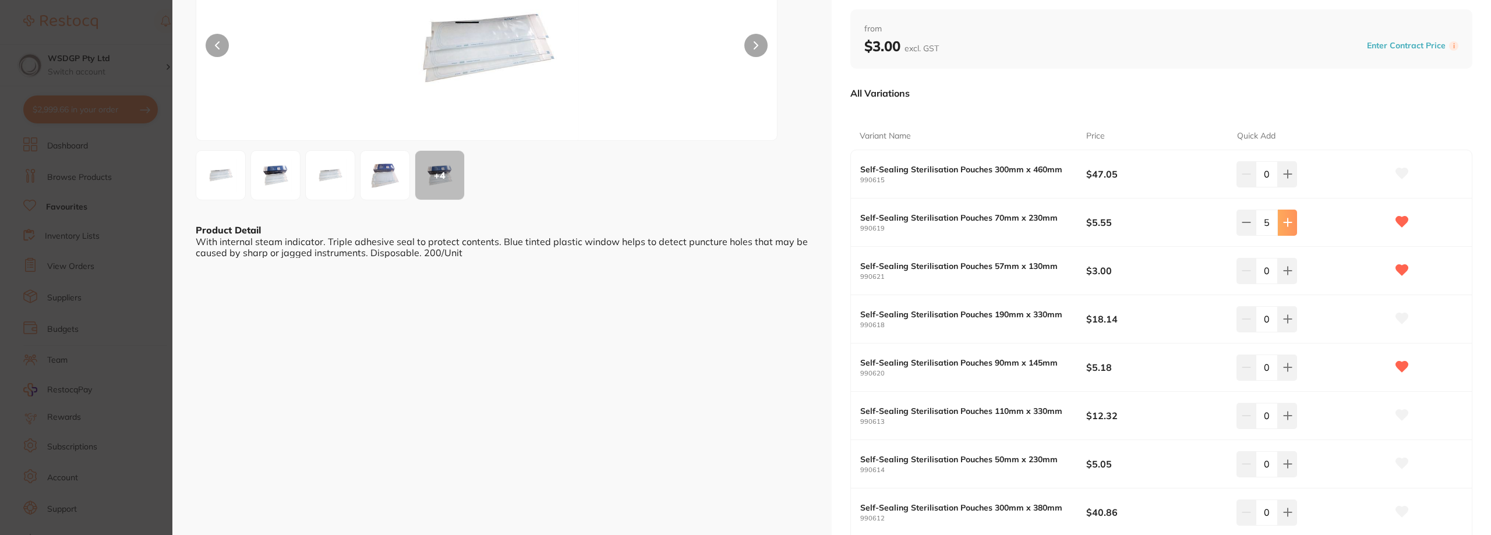
click at [1289, 179] on icon at bounding box center [1287, 174] width 9 height 9
type input "8"
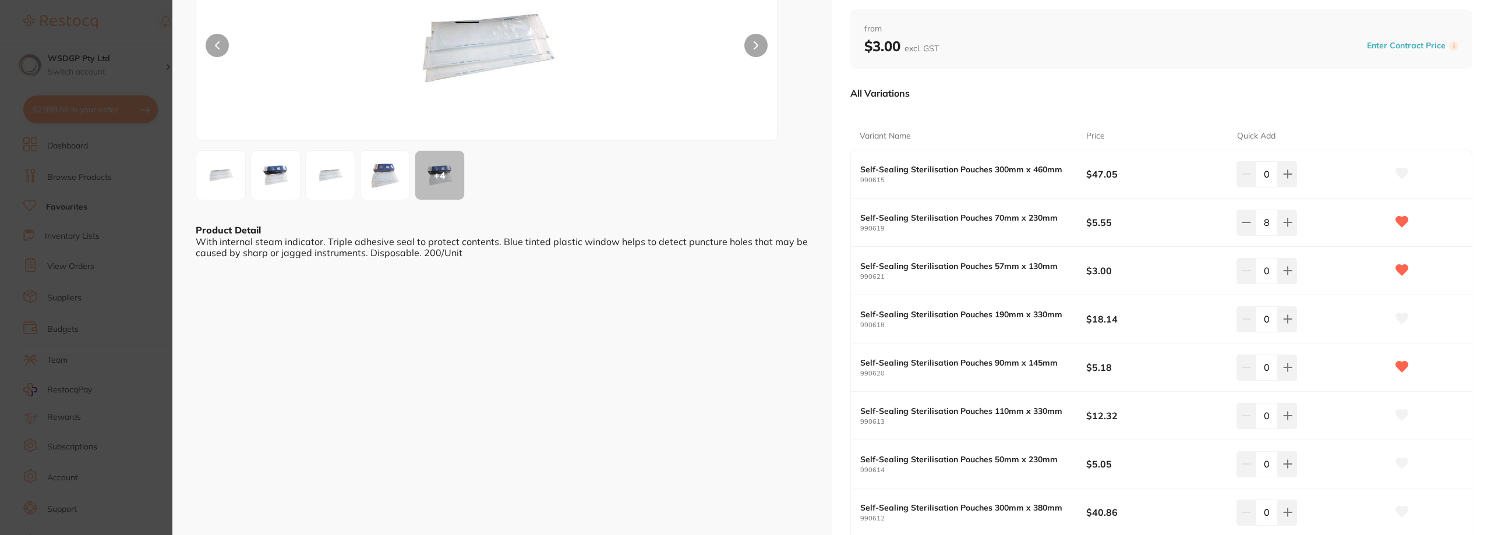
scroll to position [842, 0]
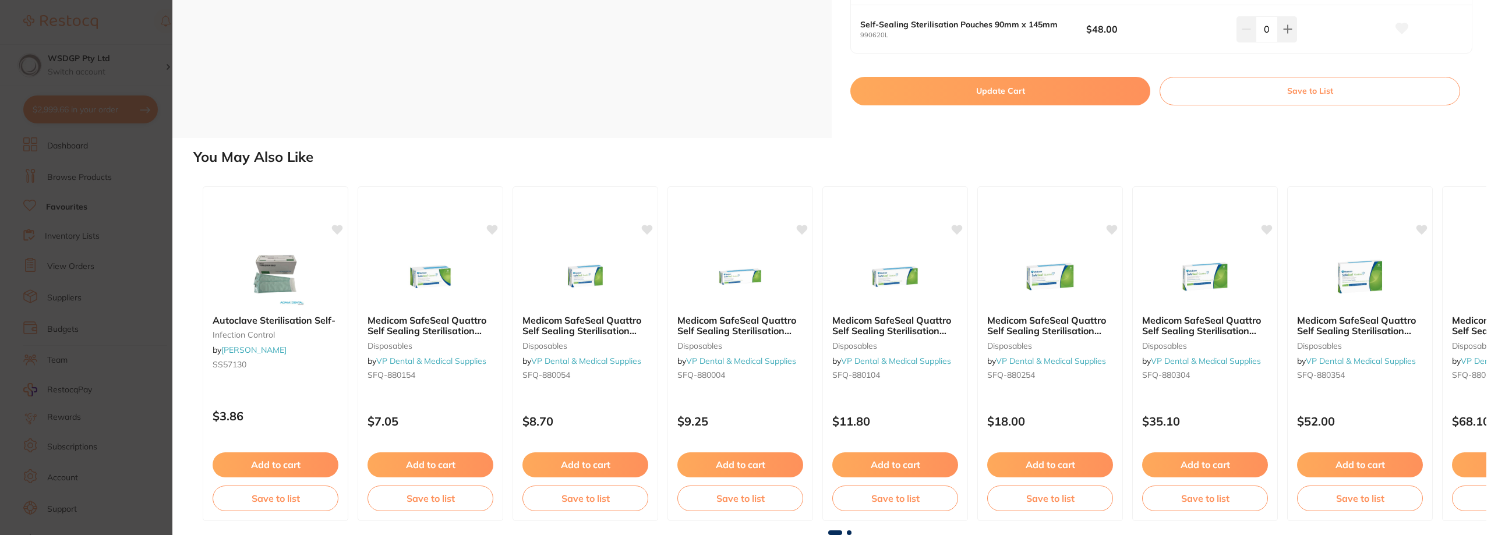
click at [991, 92] on button "Update Cart" at bounding box center [1001, 91] width 300 height 28
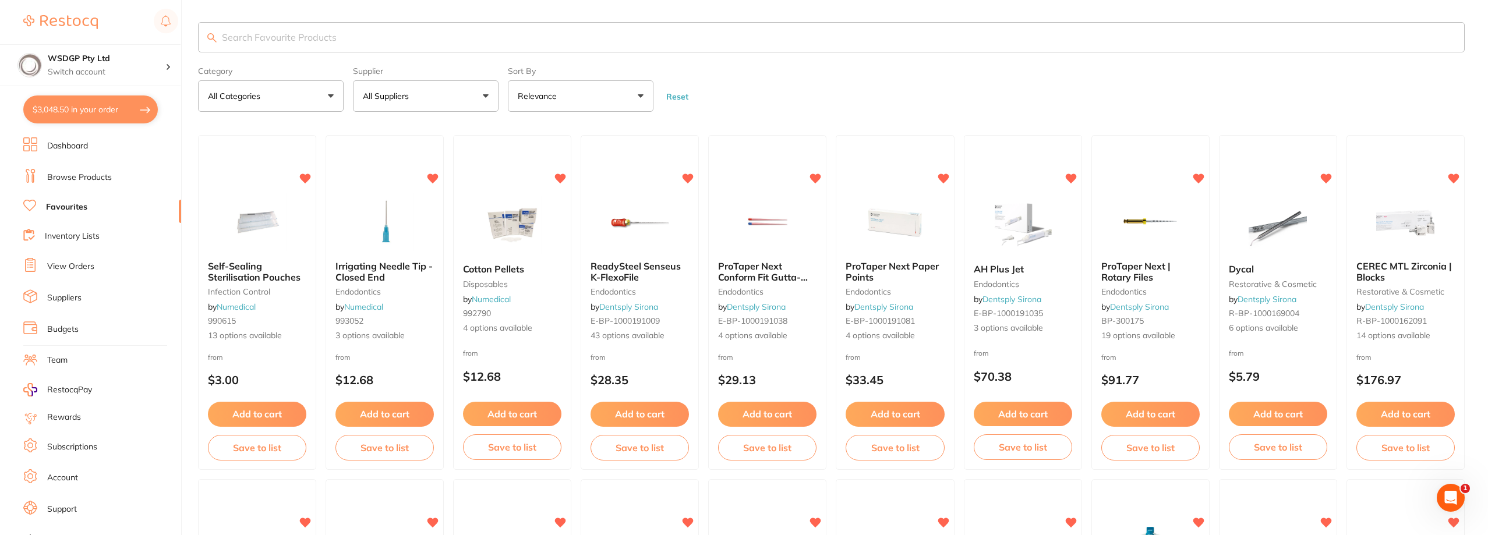
click at [100, 175] on link "Browse Products" at bounding box center [79, 178] width 65 height 12
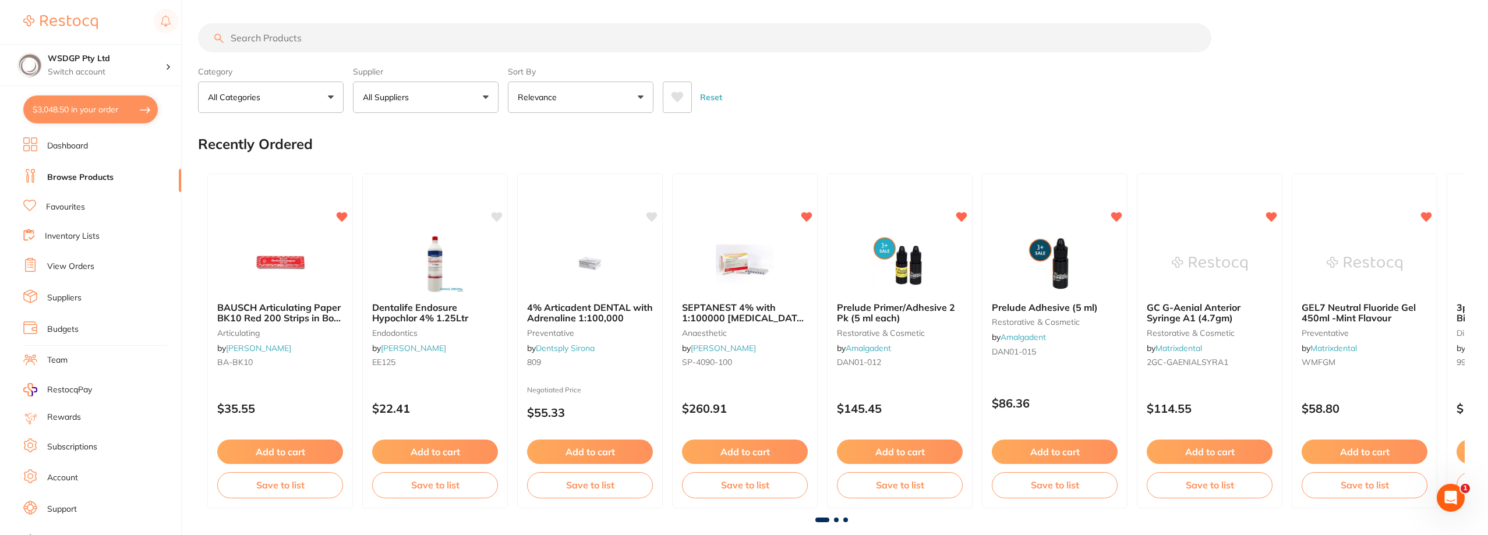
click at [63, 206] on link "Favourites" at bounding box center [65, 208] width 39 height 12
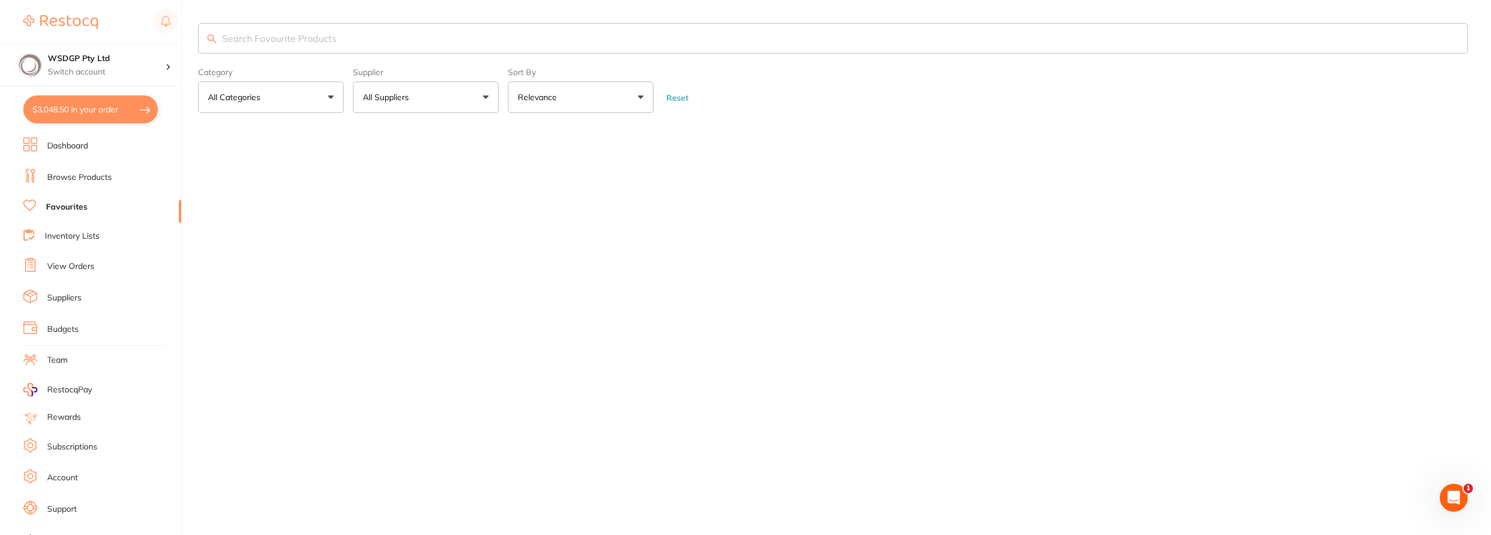
click at [278, 36] on input "search" at bounding box center [833, 38] width 1270 height 30
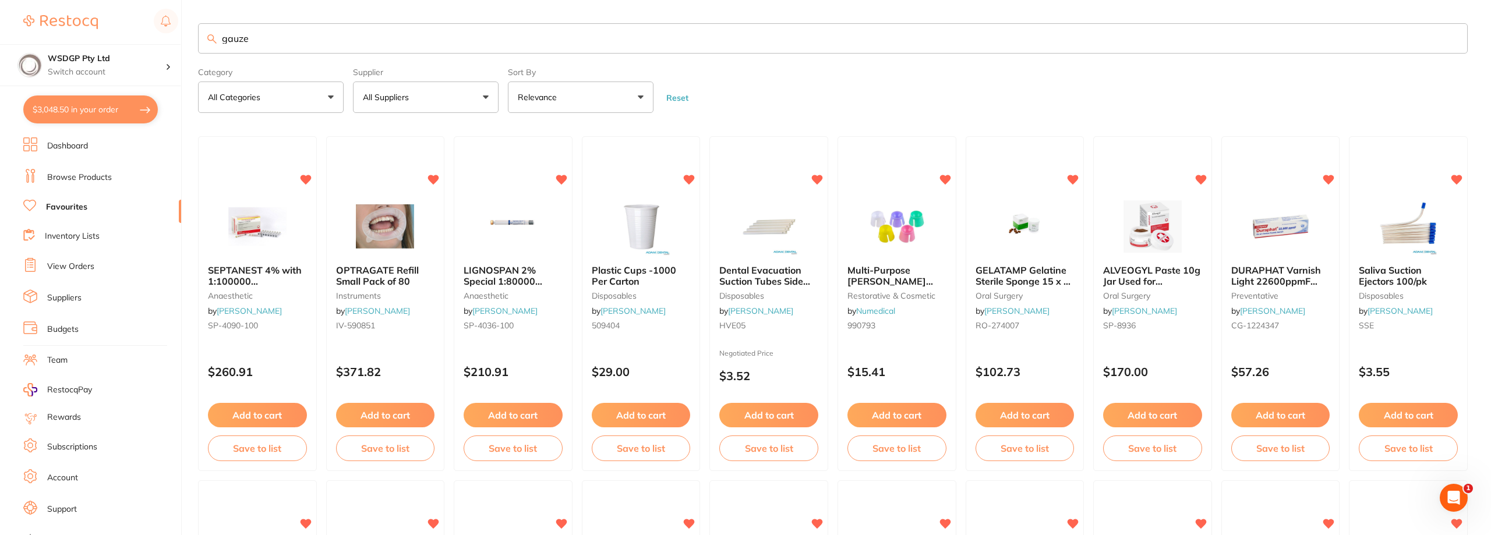
type input "gauze"
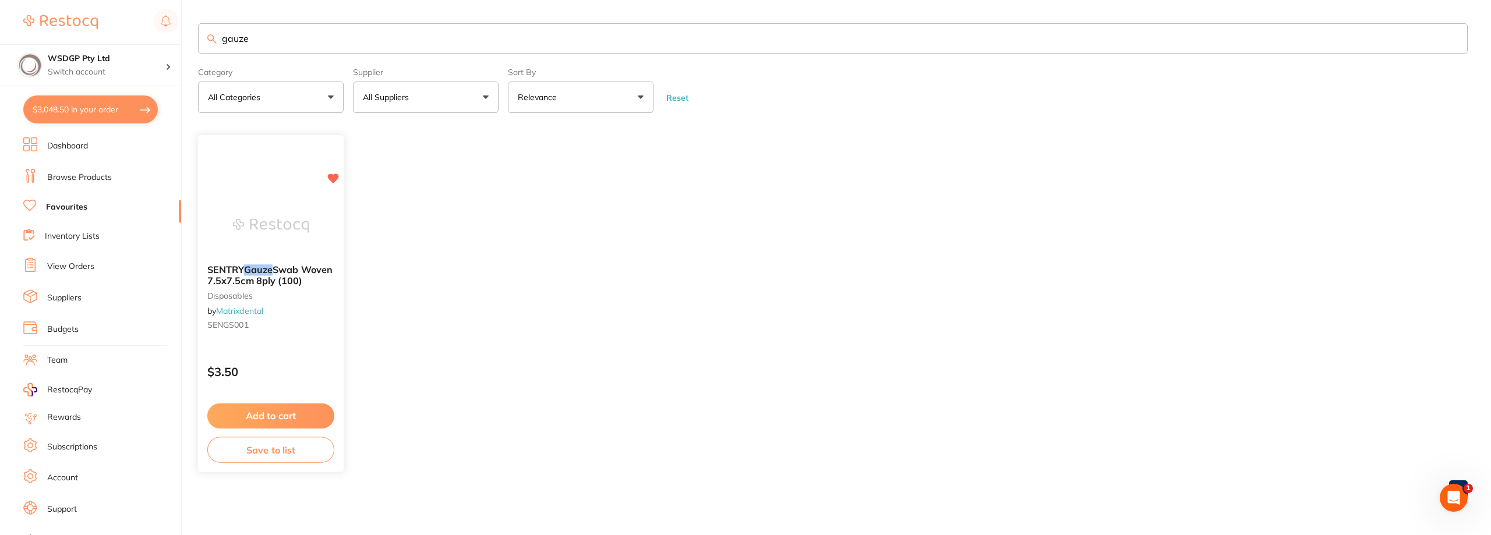
click at [266, 221] on img at bounding box center [270, 226] width 76 height 59
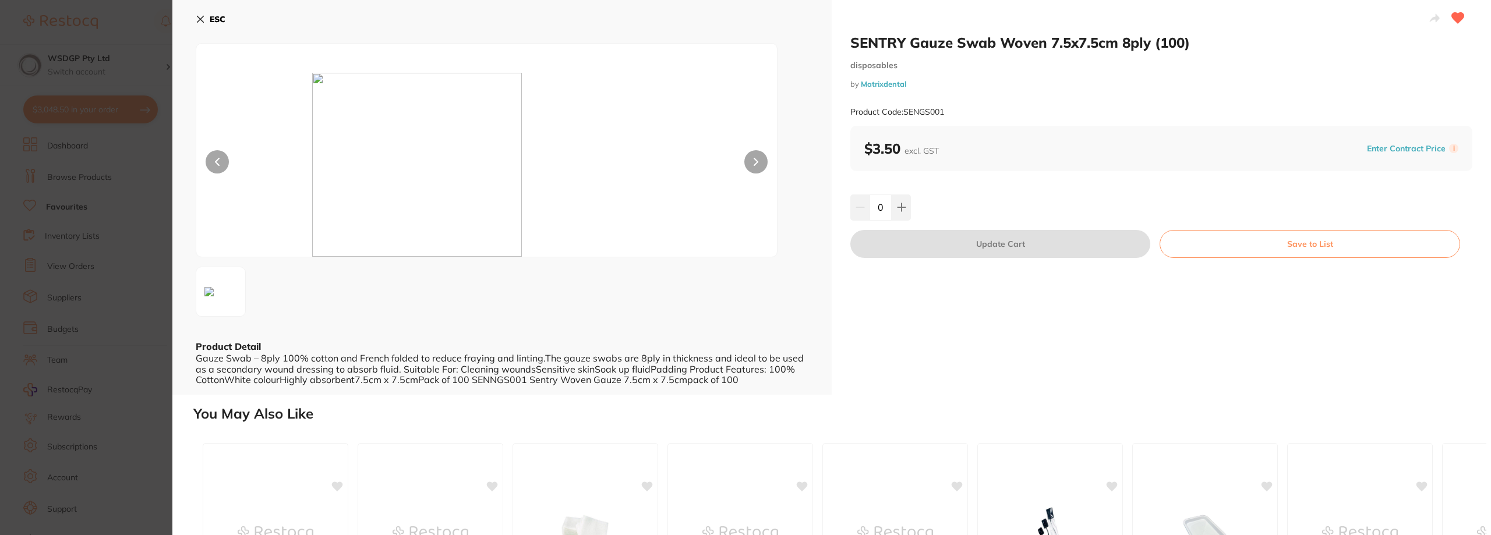
click at [911, 203] on div "0" at bounding box center [1162, 208] width 622 height 26
click at [906, 206] on button at bounding box center [901, 208] width 19 height 26
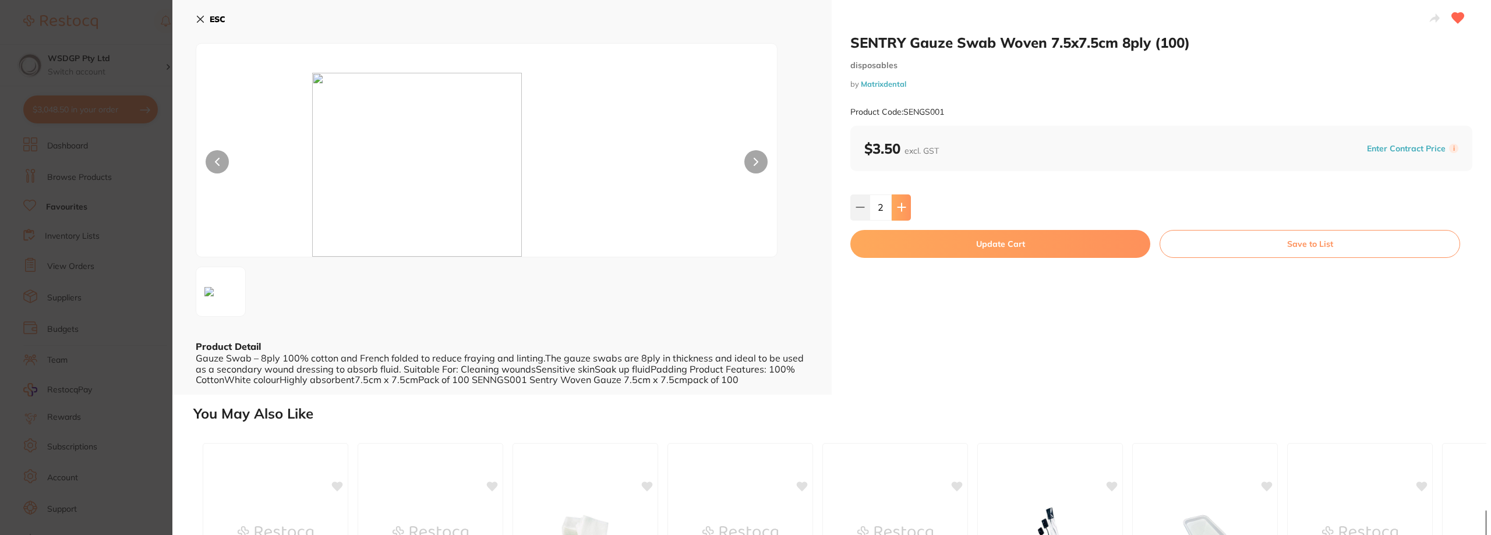
click at [906, 206] on button at bounding box center [901, 208] width 19 height 26
type input "4"
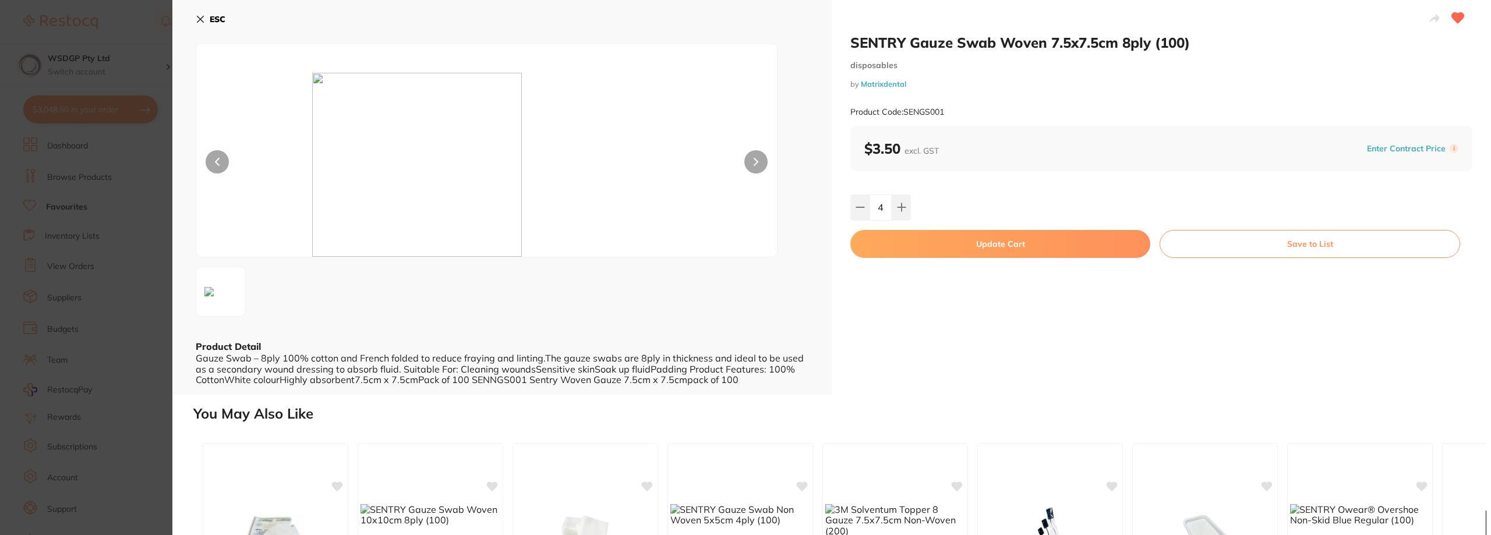
click at [933, 246] on button "Update Cart" at bounding box center [1001, 244] width 300 height 28
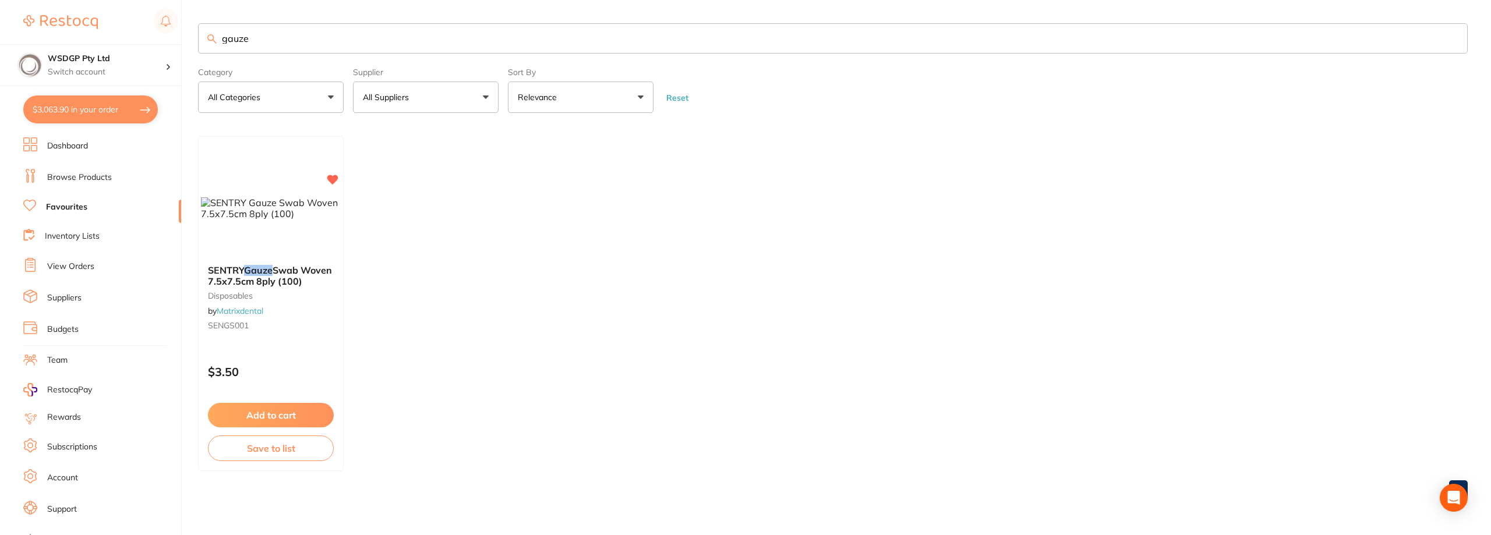
click at [133, 108] on button "$3,063.90 in your order" at bounding box center [90, 110] width 135 height 28
click at [139, 42] on section "Update RRP Set your pre negotiated price for this item. Item Agreed RRP (excl. …" at bounding box center [745, 267] width 1491 height 535
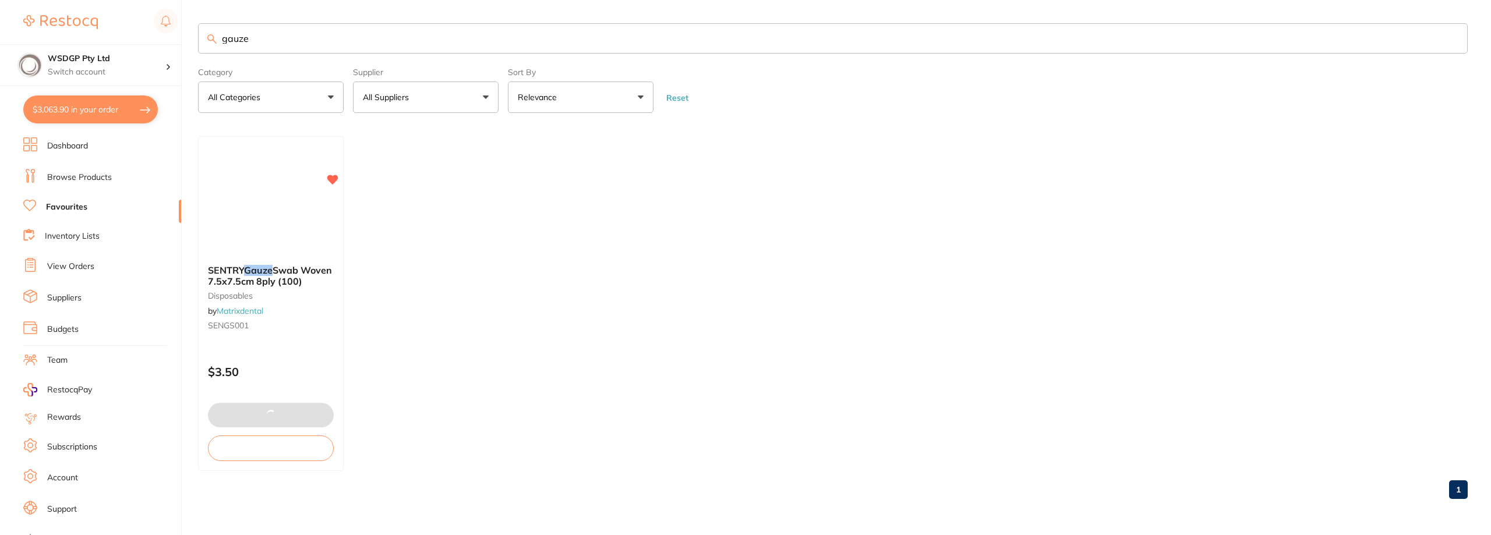
checkbox input "true"
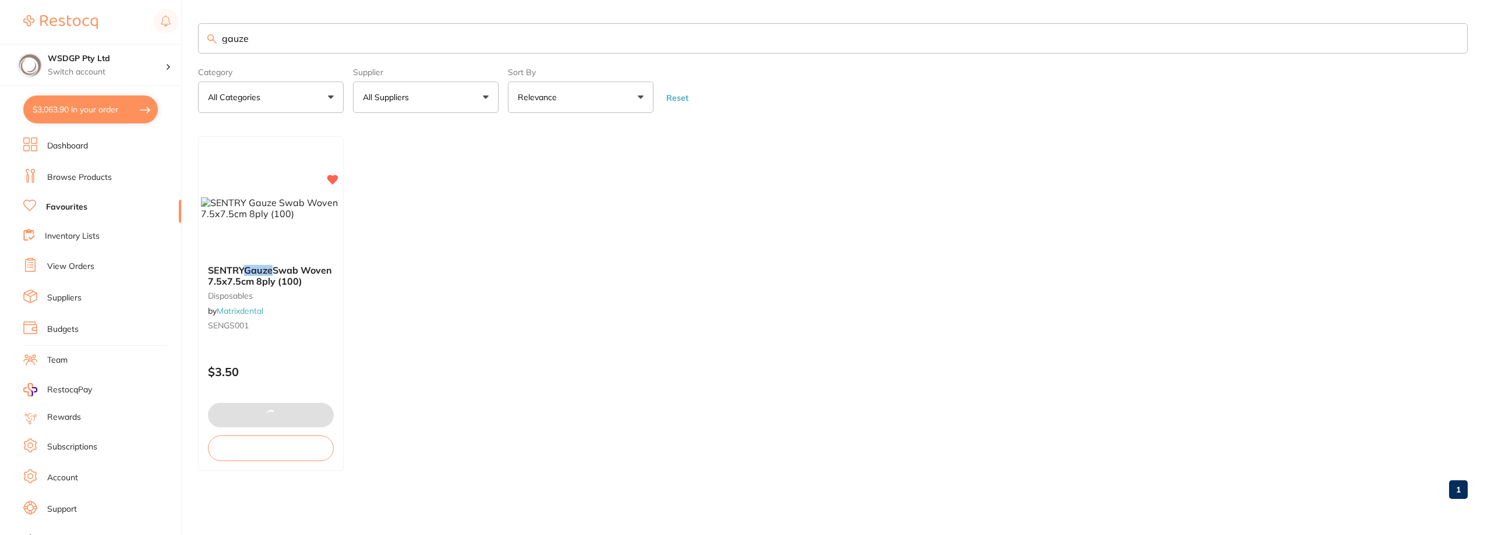
checkbox input "true"
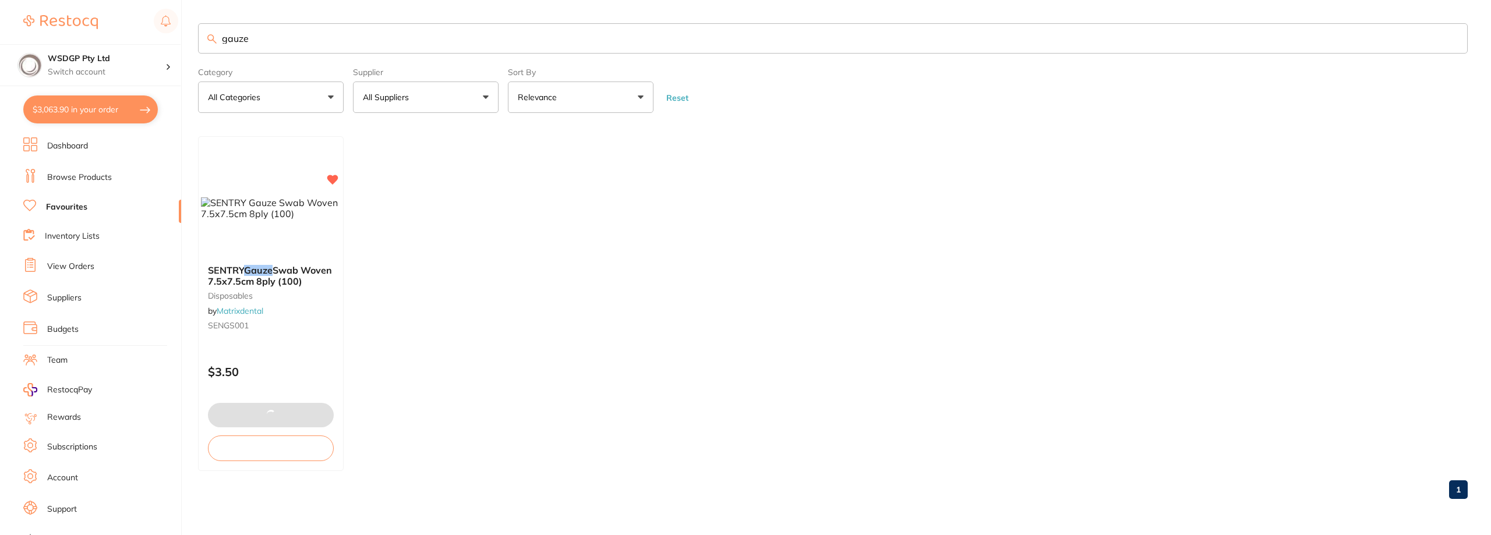
checkbox input "true"
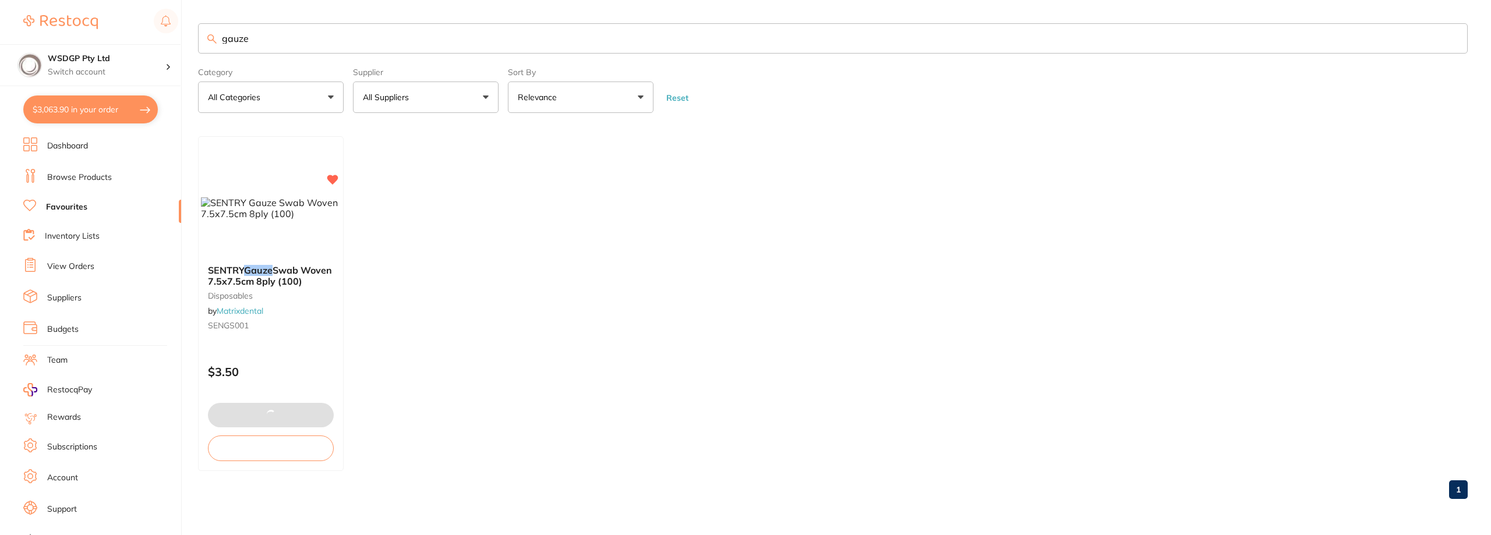
checkbox input "true"
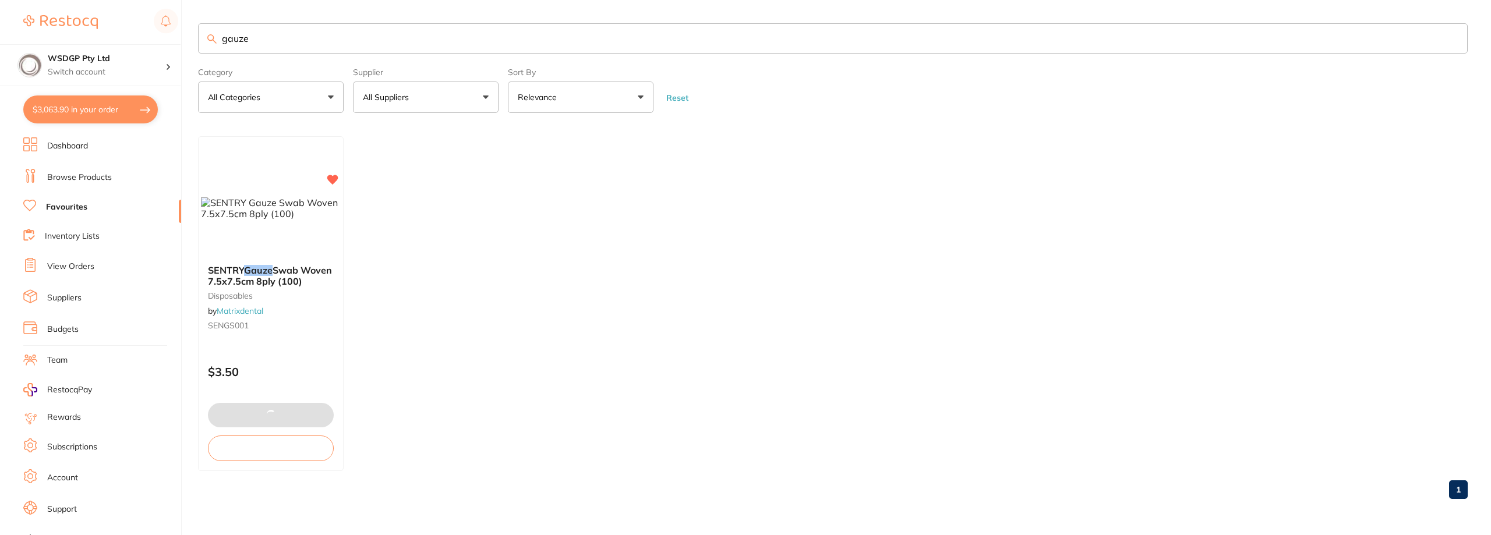
checkbox input "true"
checkbox input "false"
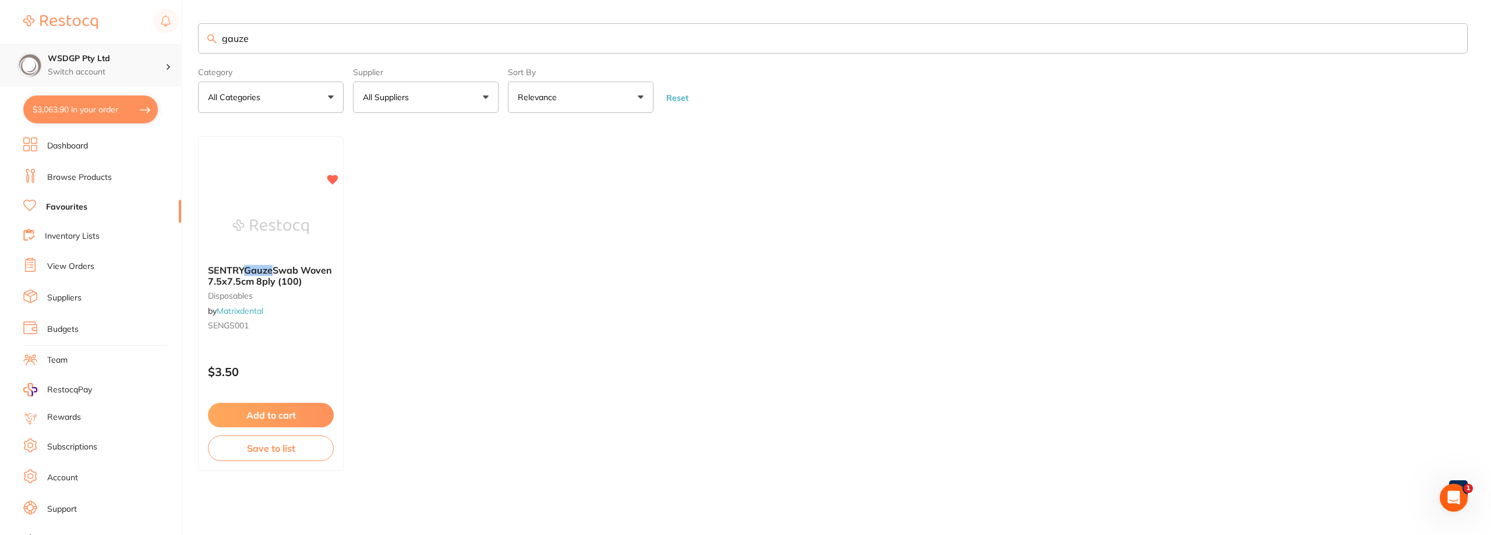
drag, startPoint x: 298, startPoint y: 37, endPoint x: 164, endPoint y: 47, distance: 134.3
click at [186, 43] on div "$3,063.90 WSDGP Pty Ltd Switch account WSDGP Pty Ltd Warrnambool Smile Dental G…" at bounding box center [745, 267] width 1491 height 535
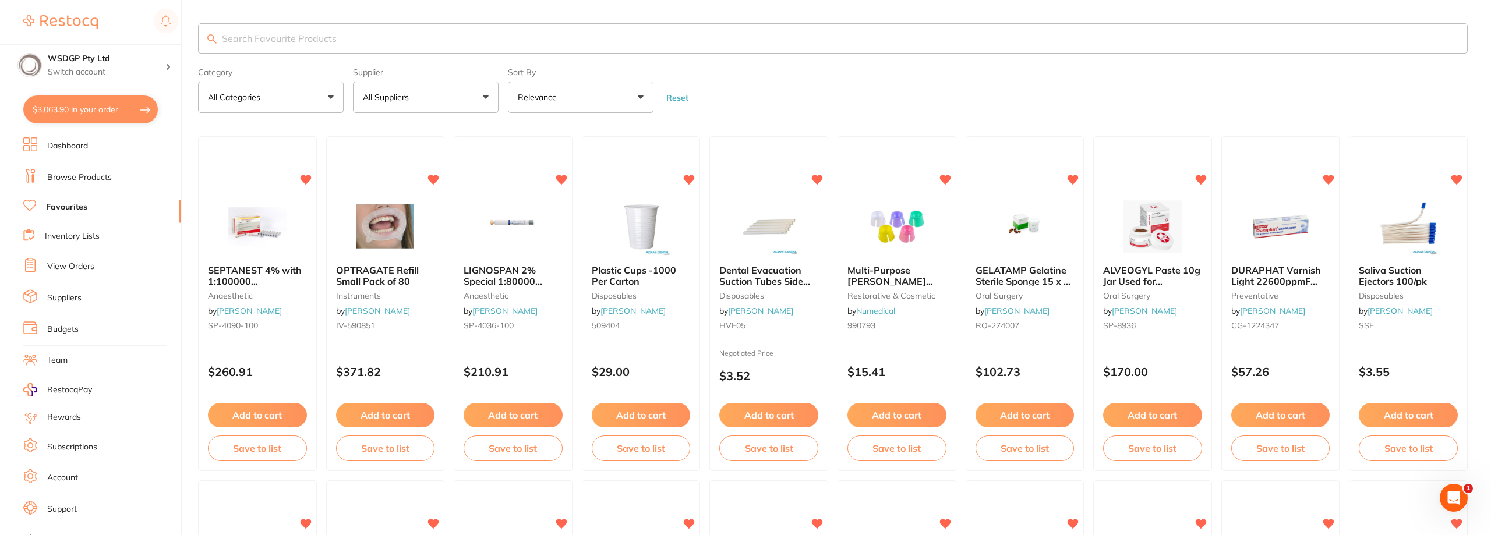
click at [249, 226] on img at bounding box center [258, 226] width 76 height 58
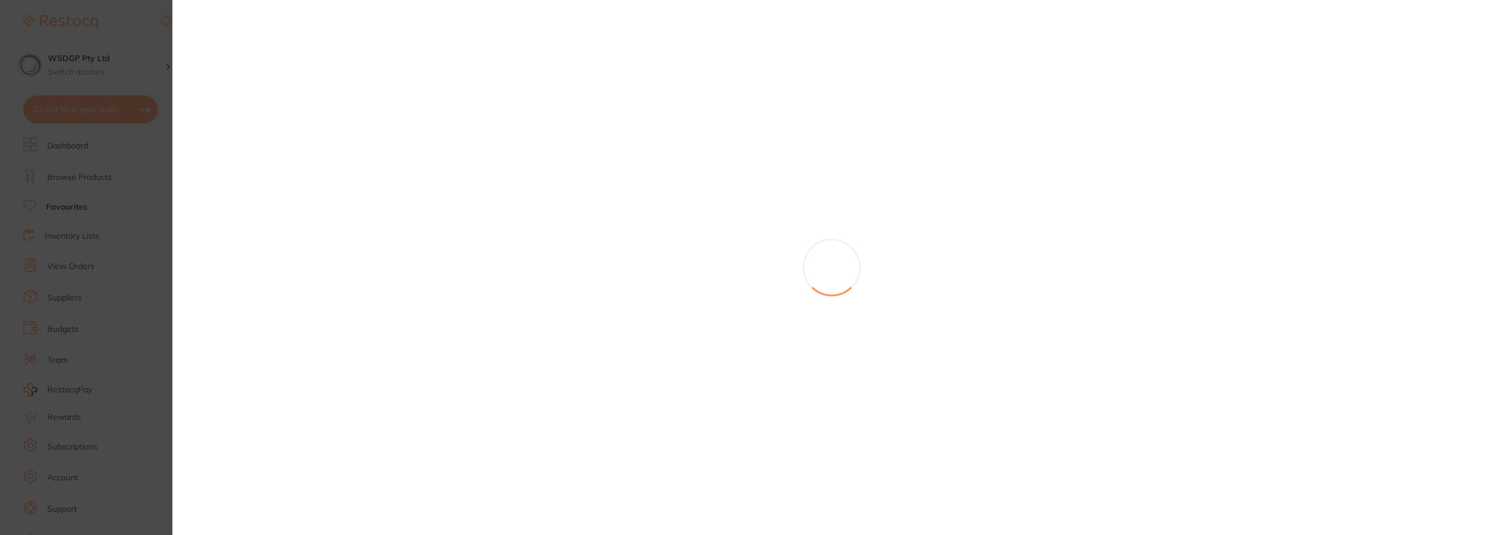
click at [150, 43] on section at bounding box center [745, 267] width 1491 height 535
click at [91, 121] on button "$3,063.90 in your order" at bounding box center [90, 110] width 135 height 28
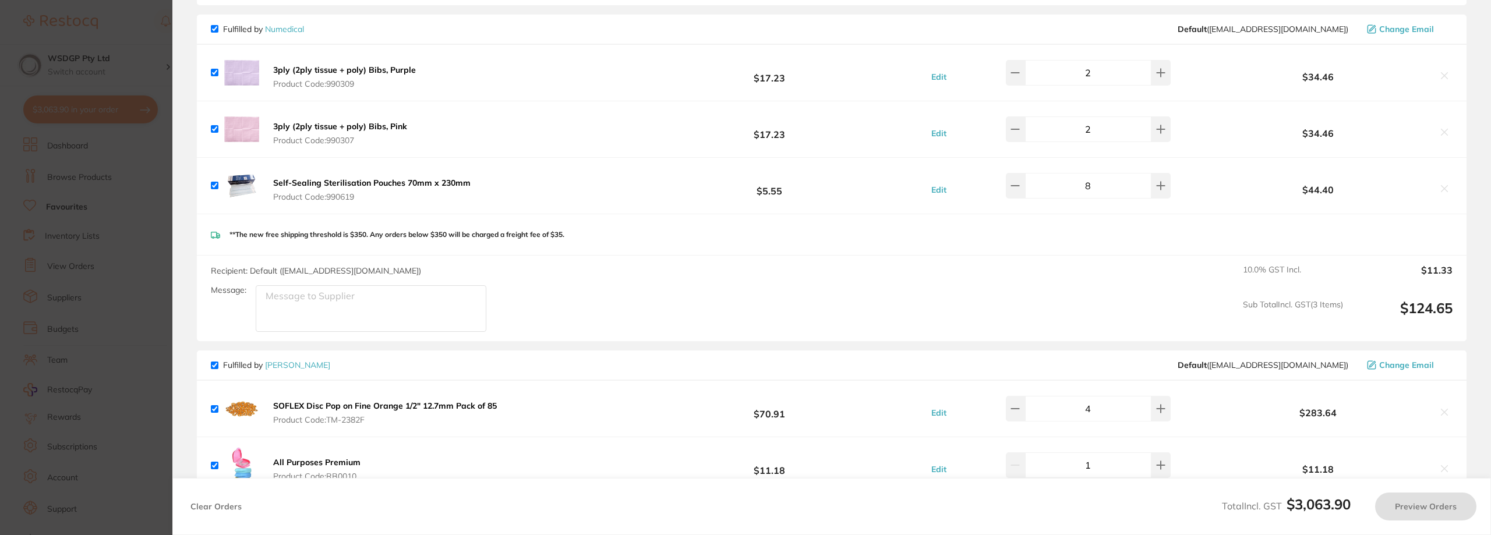
click at [98, 109] on section "Update RRP Set your pre negotiated price for this item. Item Agreed RRP (excl. …" at bounding box center [745, 267] width 1491 height 535
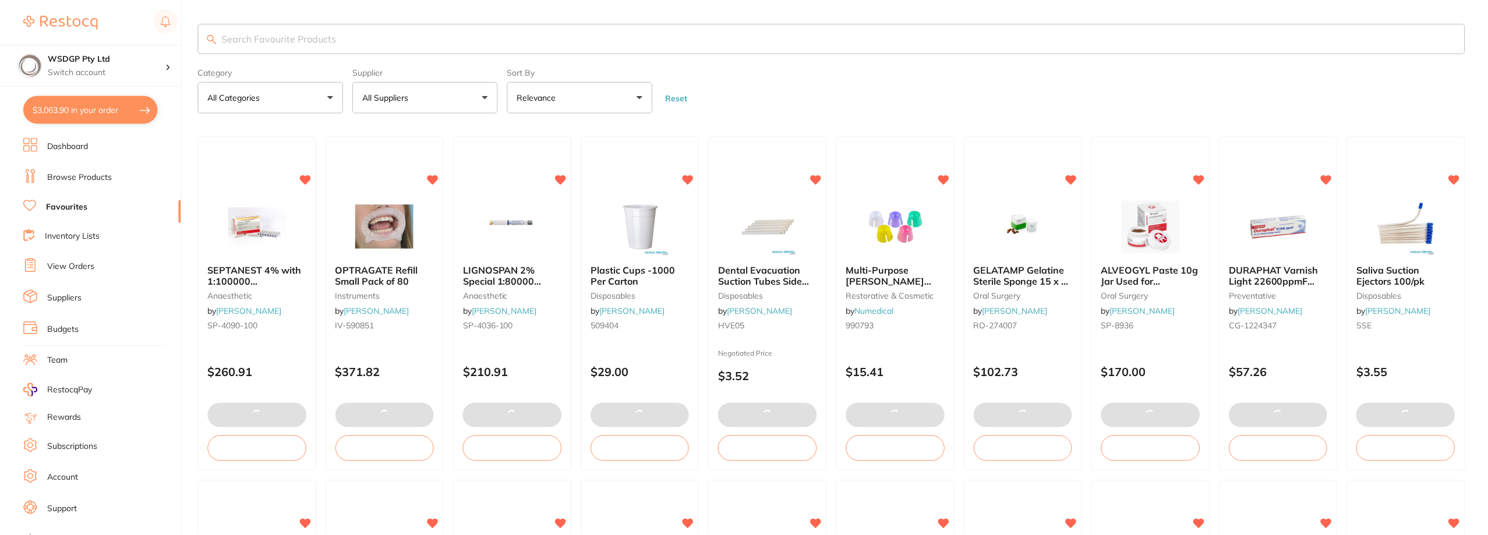
scroll to position [647, 0]
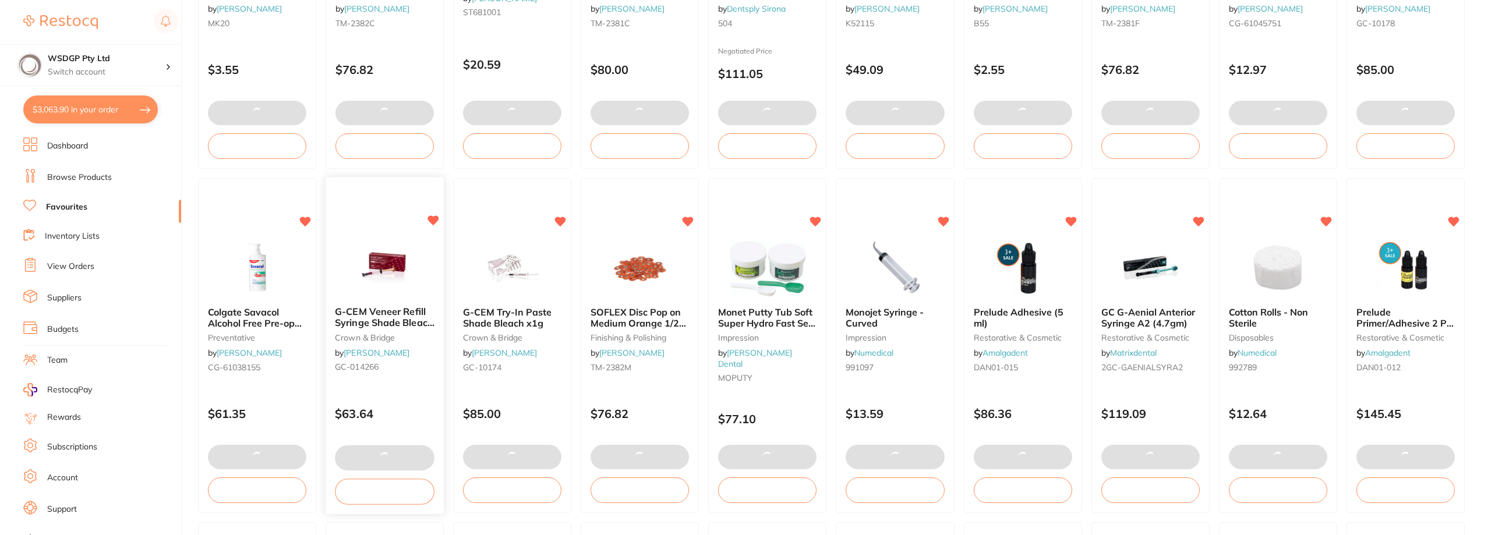
checkbox input "true"
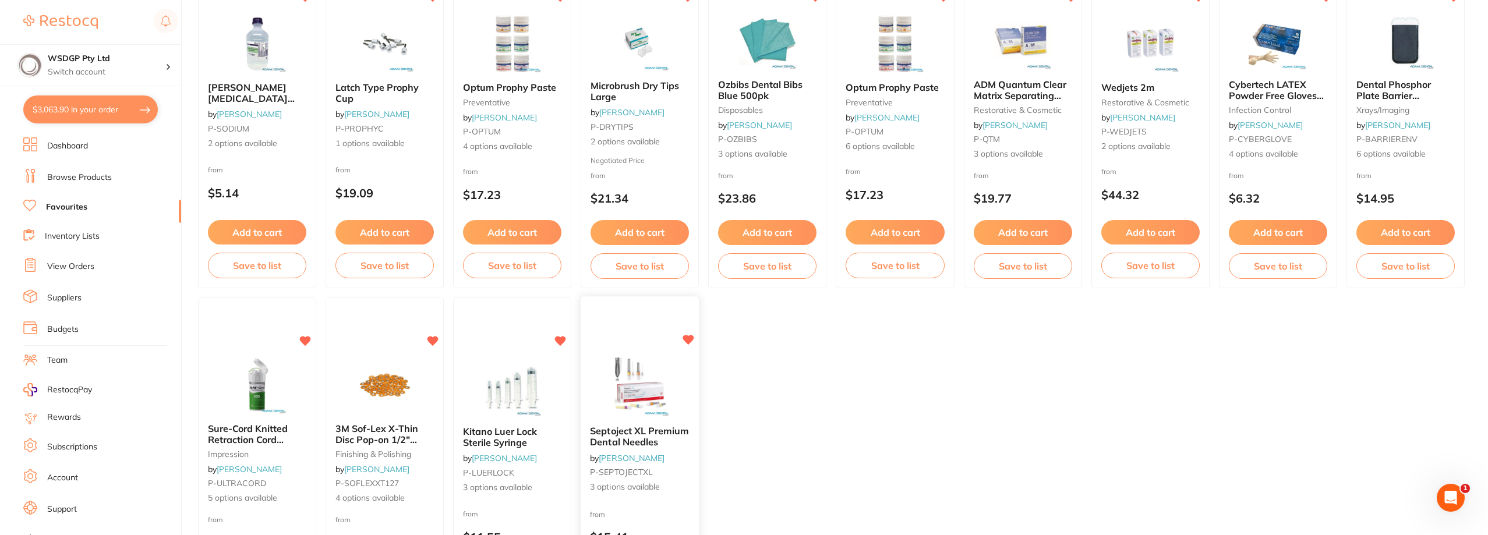
scroll to position [1718, 0]
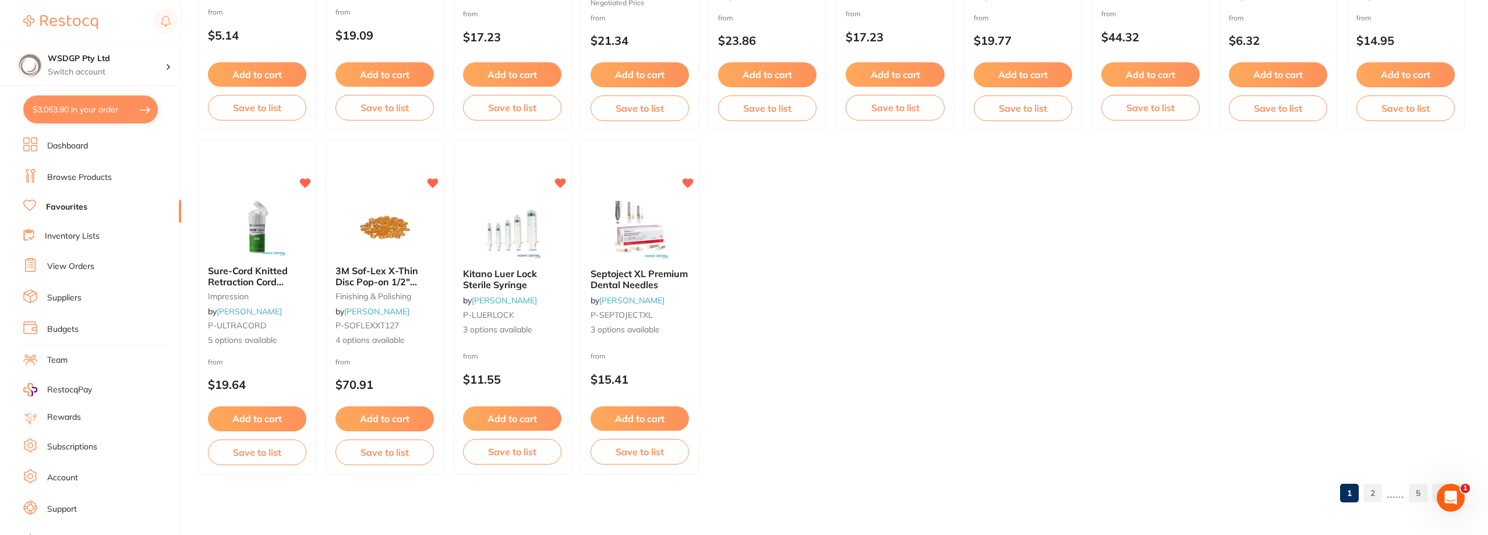
click at [1370, 497] on link "2" at bounding box center [1373, 493] width 19 height 23
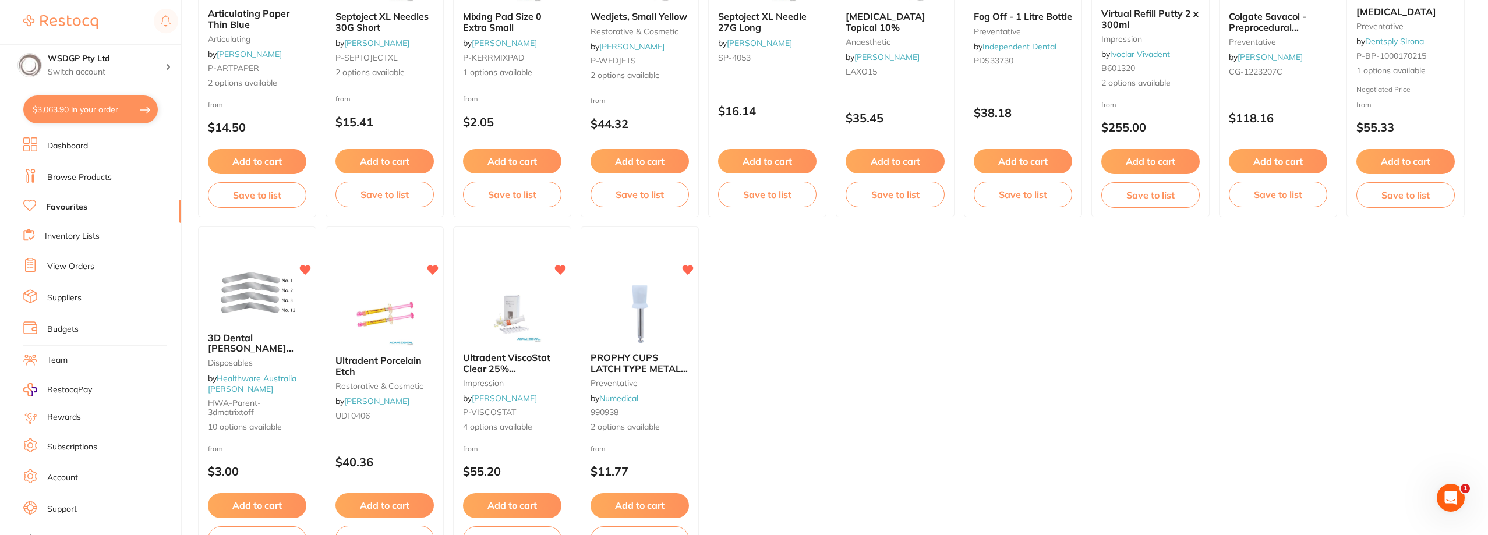
scroll to position [1689, 0]
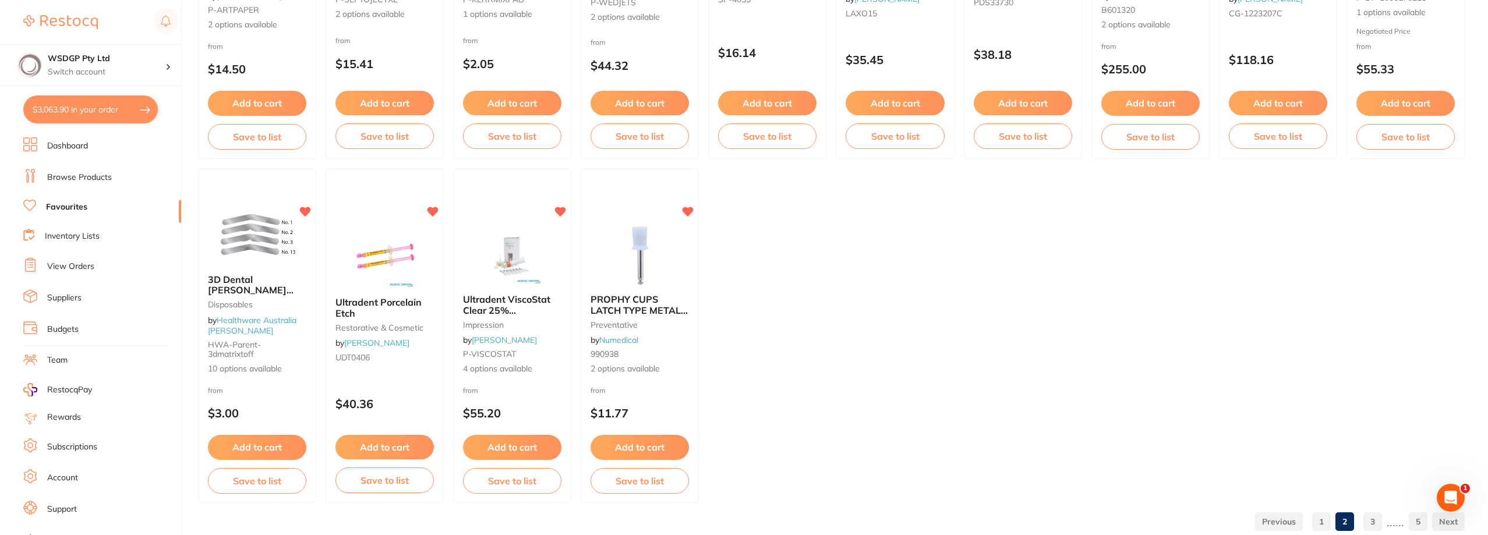
click at [1381, 517] on link "3" at bounding box center [1373, 521] width 19 height 23
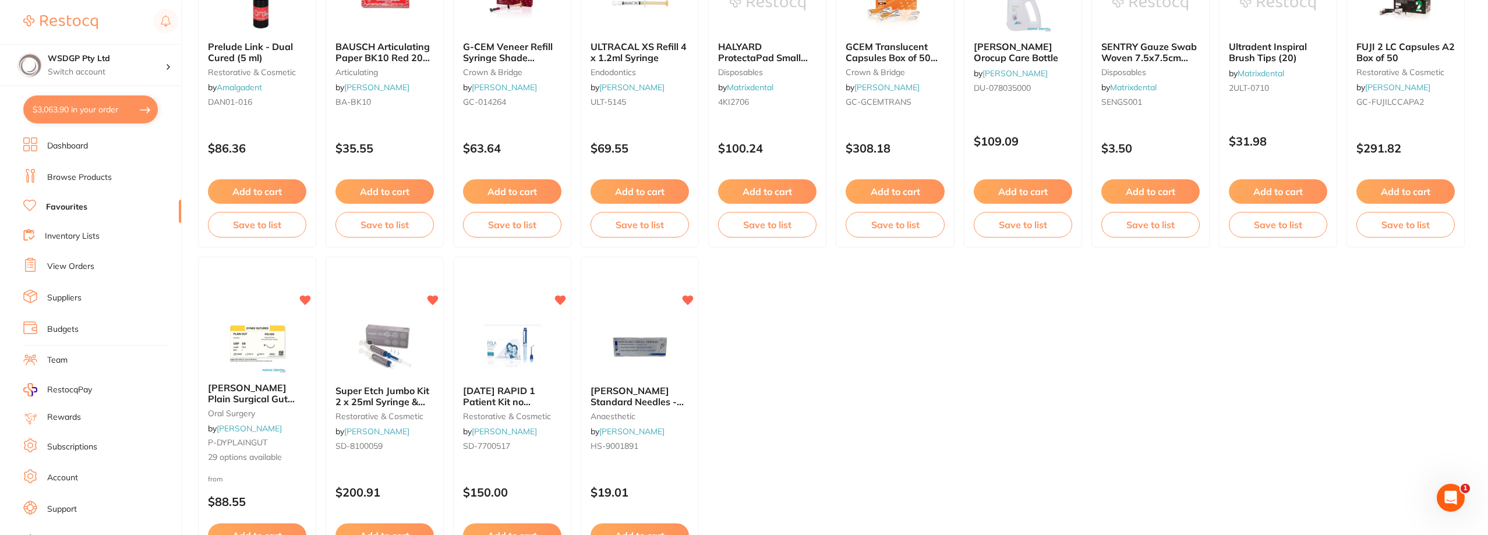
scroll to position [1718, 0]
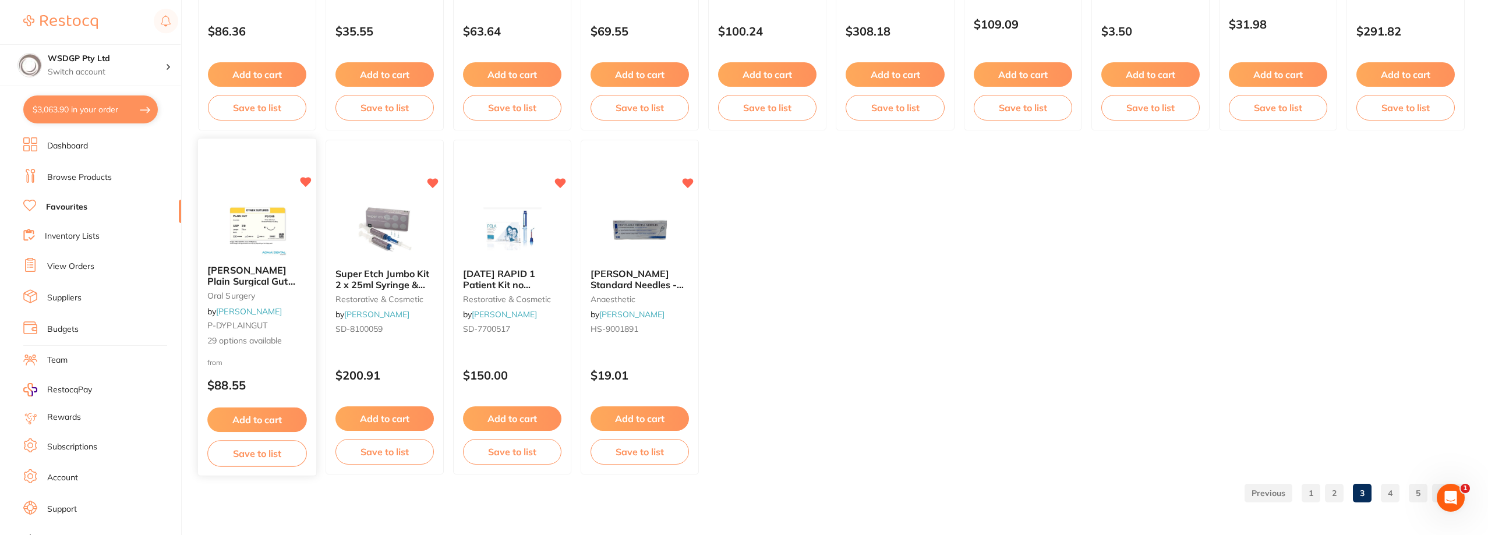
click at [271, 418] on button "Add to cart" at bounding box center [257, 420] width 100 height 25
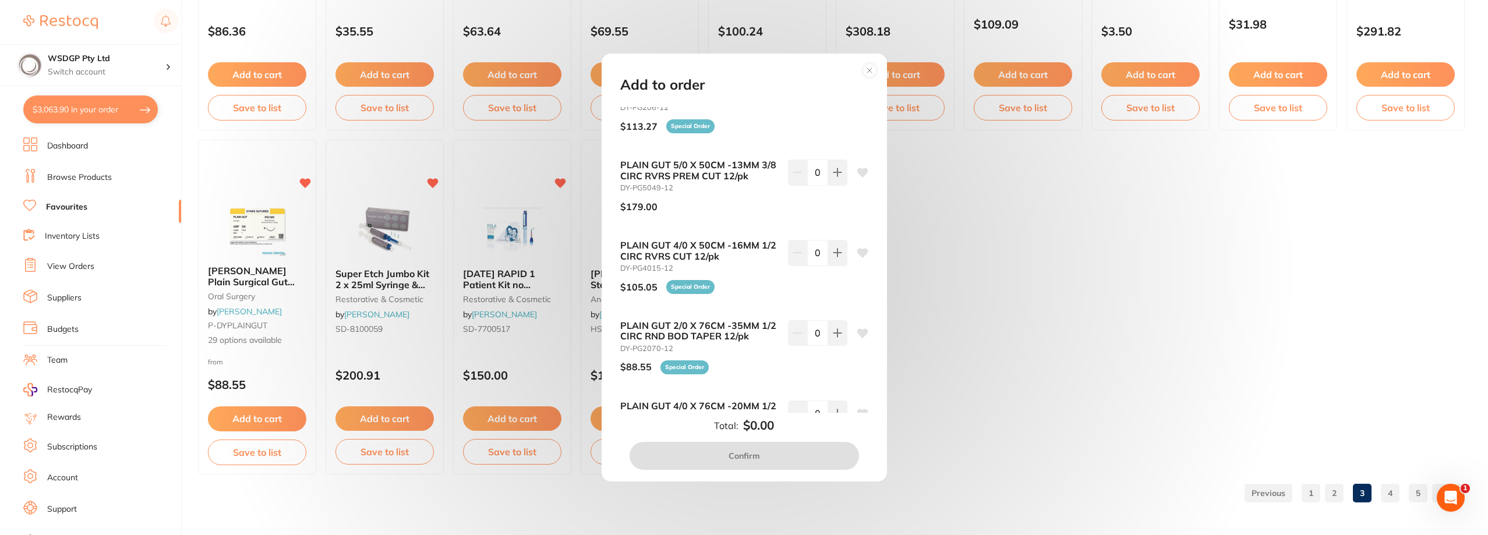
scroll to position [117, 0]
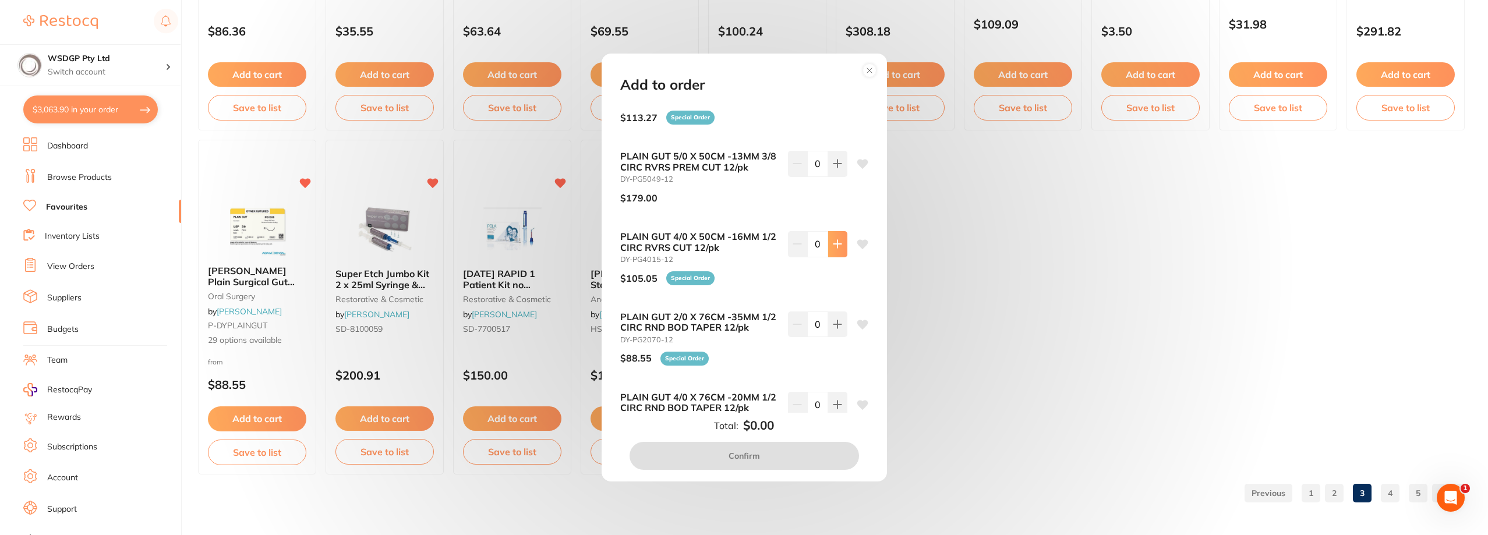
click at [836, 7] on icon at bounding box center [838, 3] width 8 height 8
type input "3"
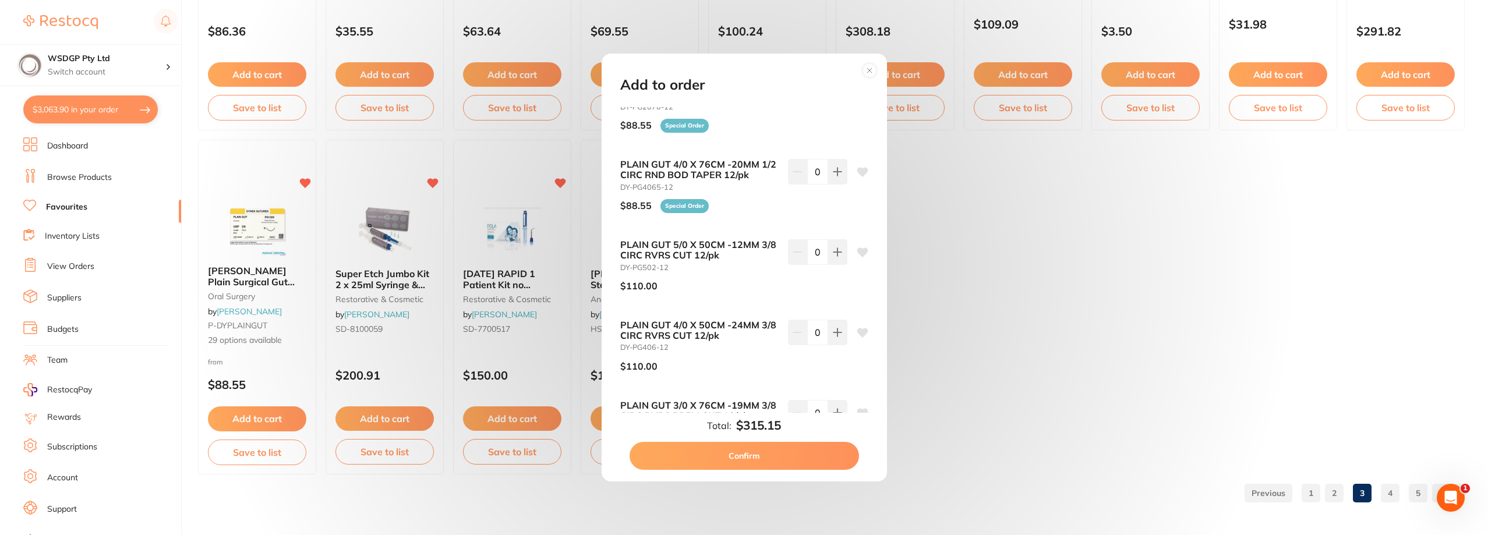
scroll to position [408, 0]
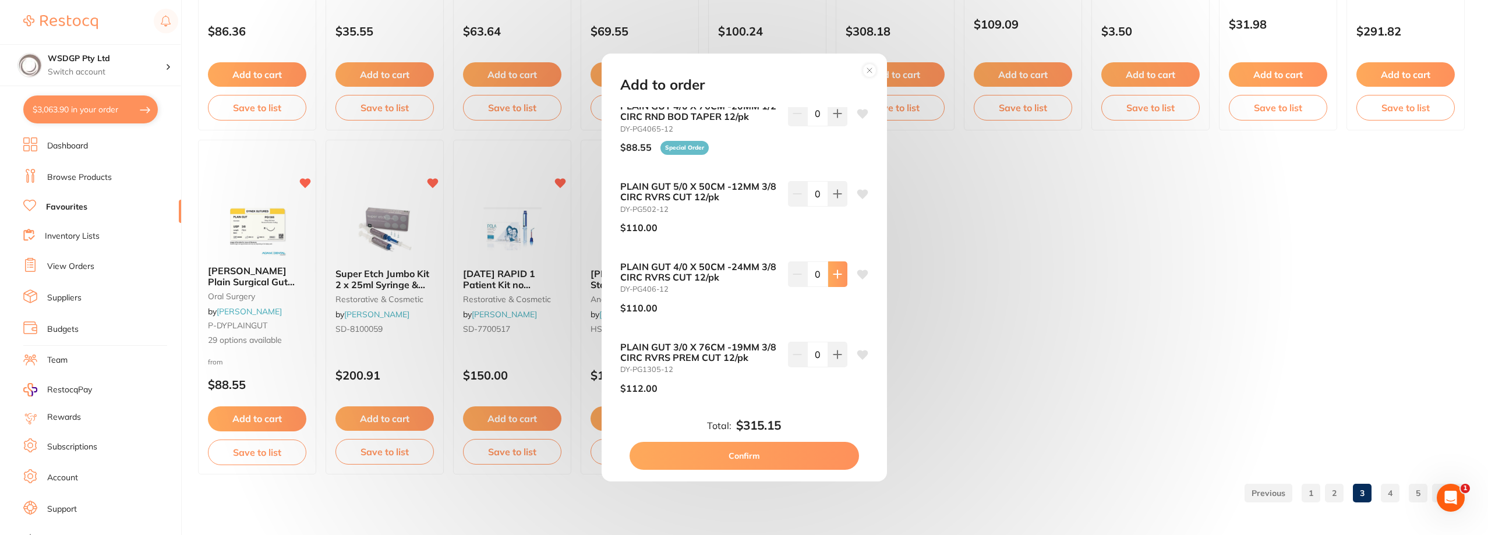
type input "2"
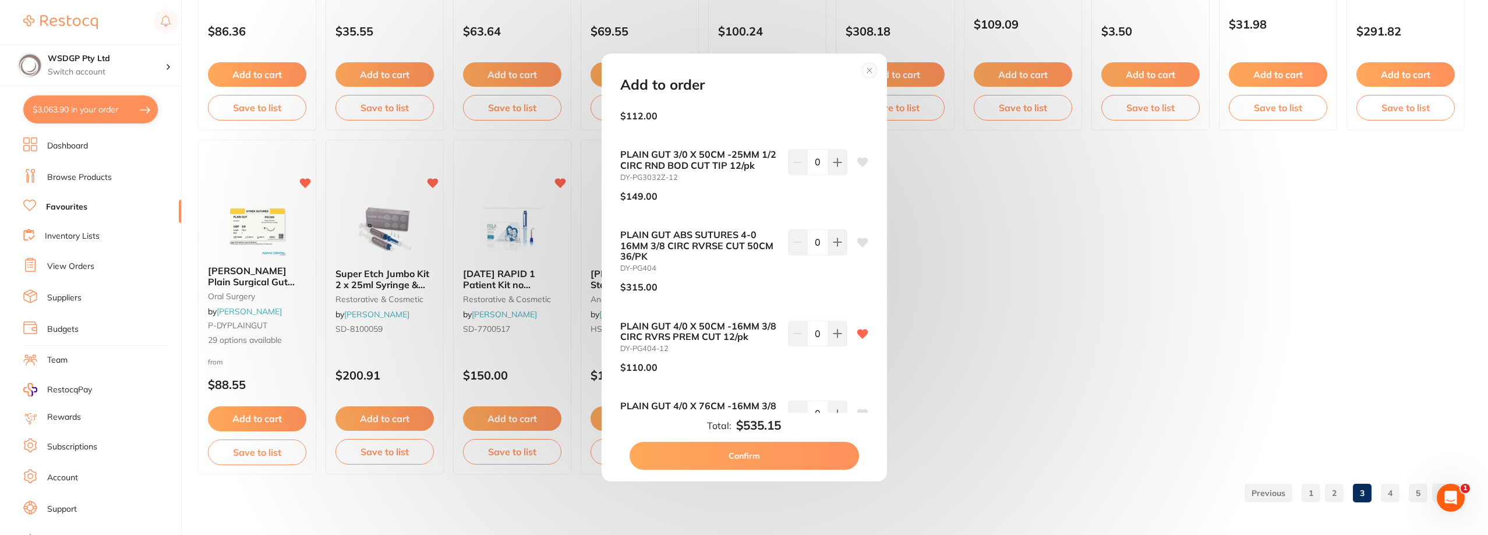
scroll to position [699, 0]
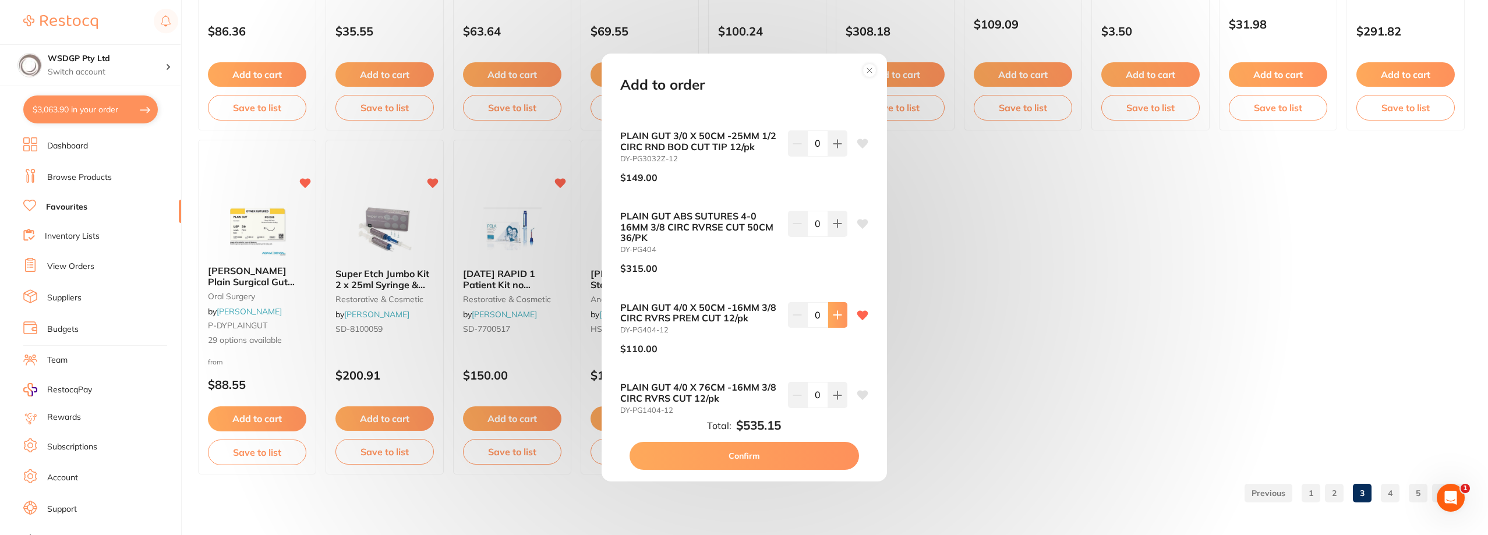
type input "4"
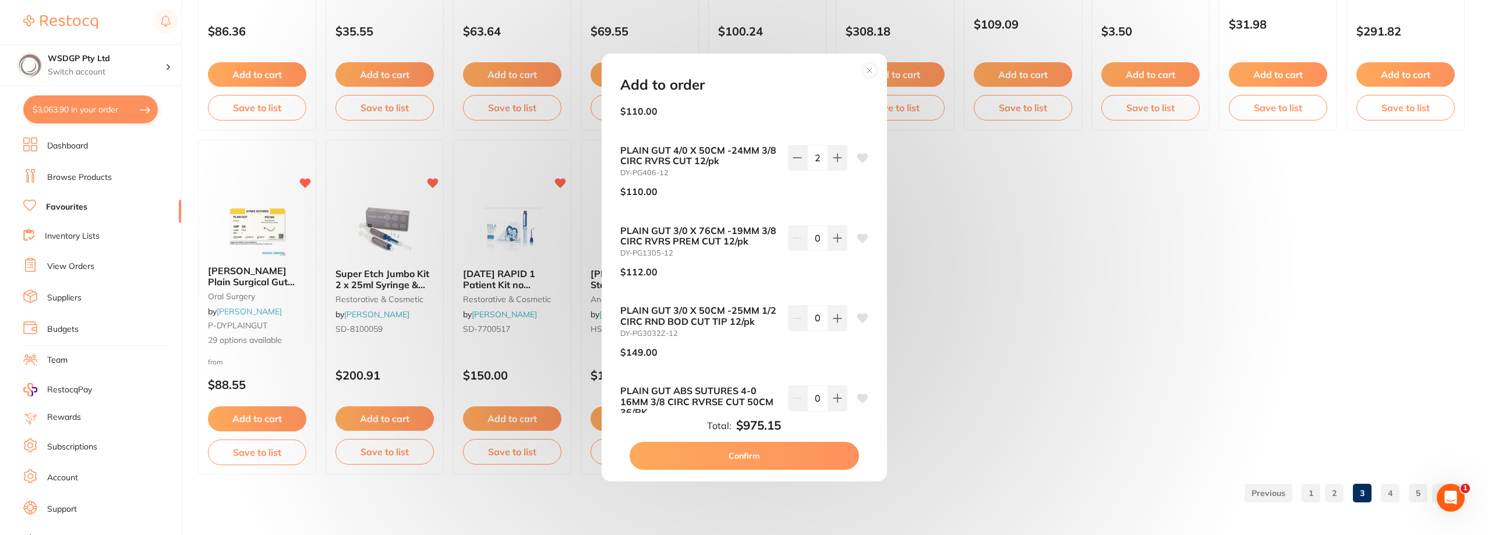
scroll to position [408, 0]
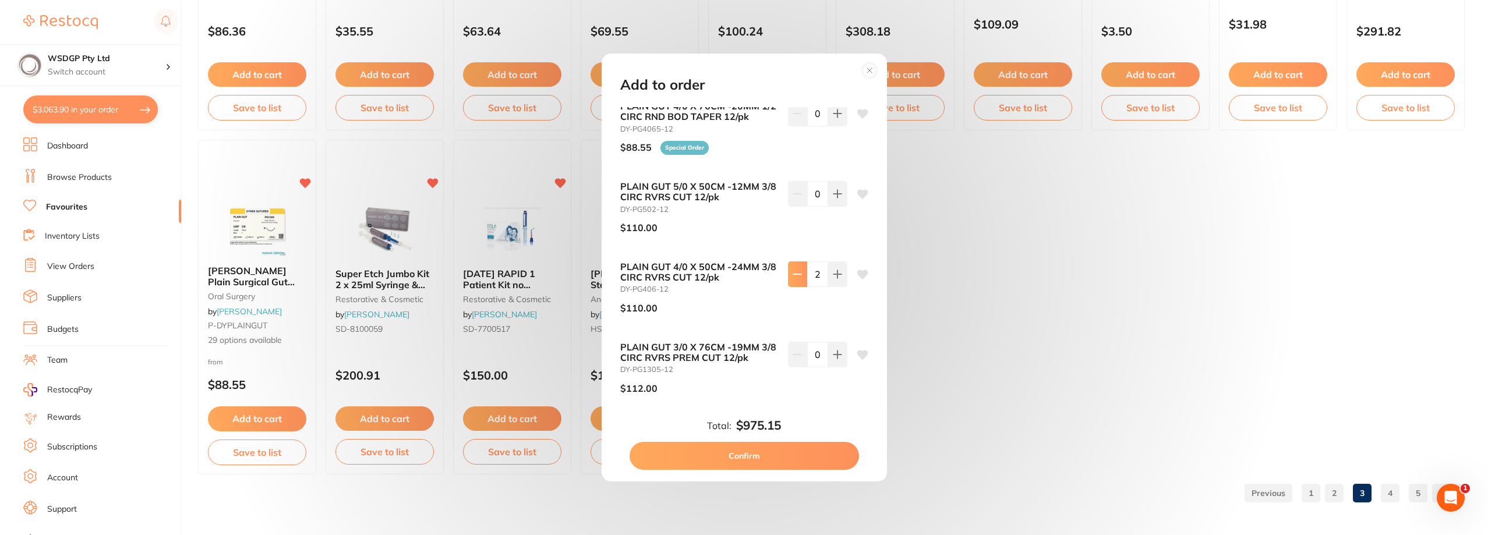
type input "0"
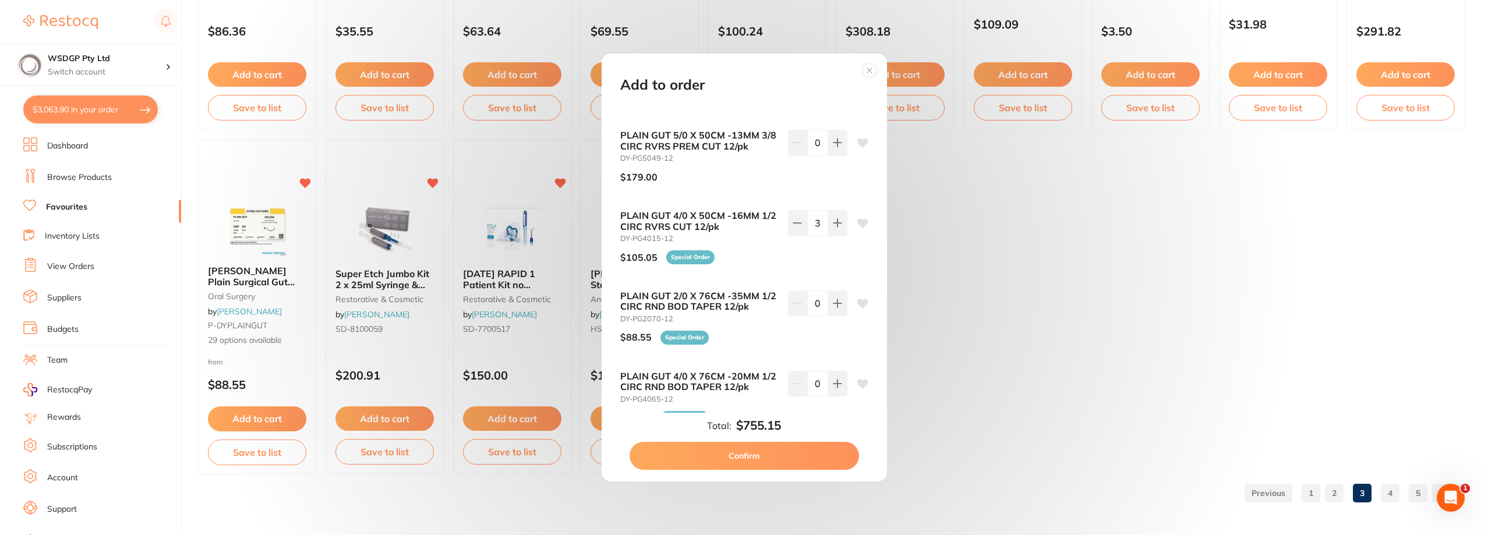
scroll to position [117, 0]
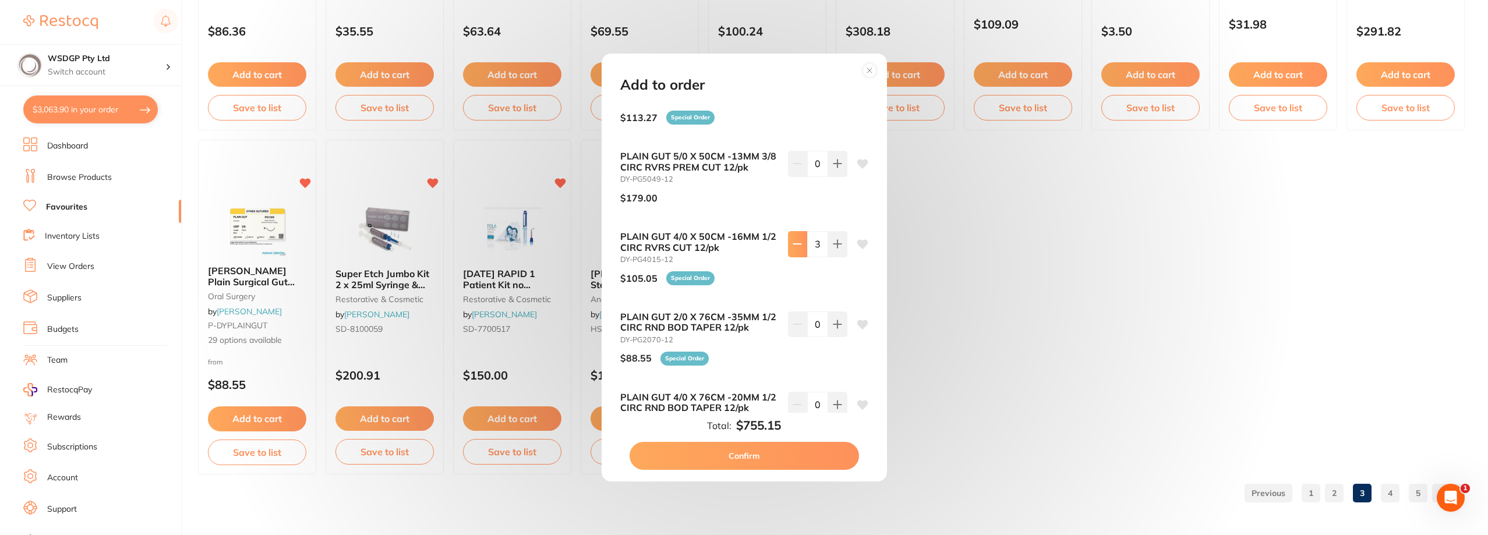
click at [793, 8] on icon at bounding box center [797, 3] width 9 height 9
type input "0"
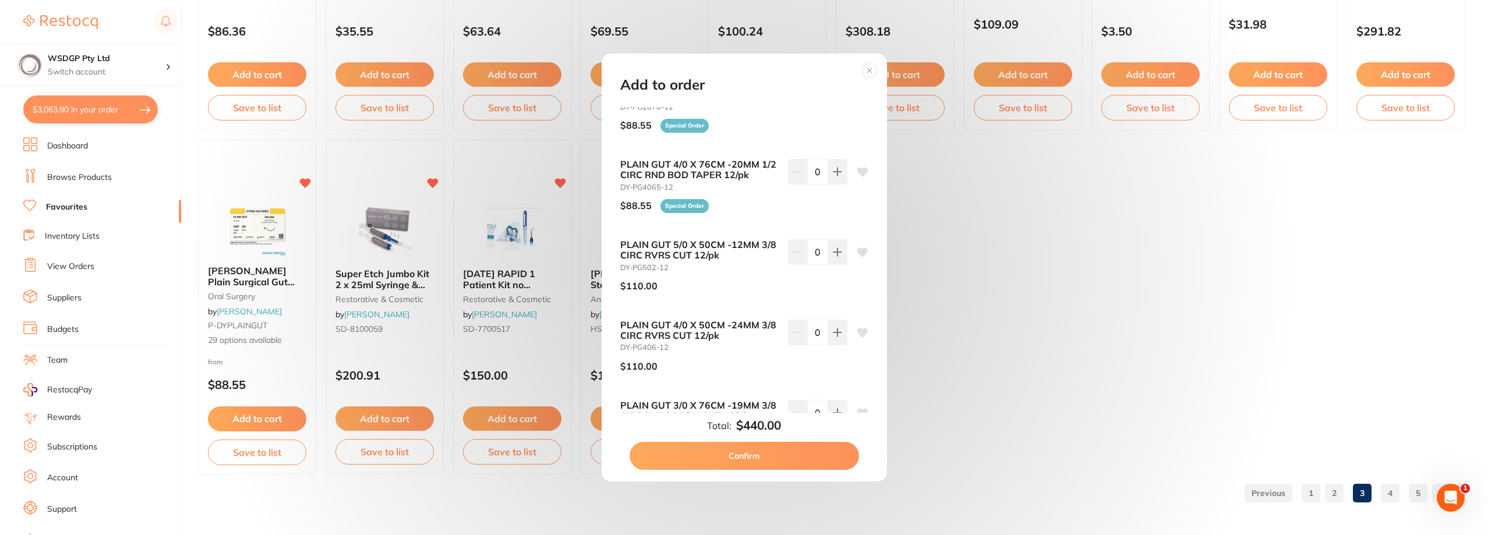
scroll to position [524, 0]
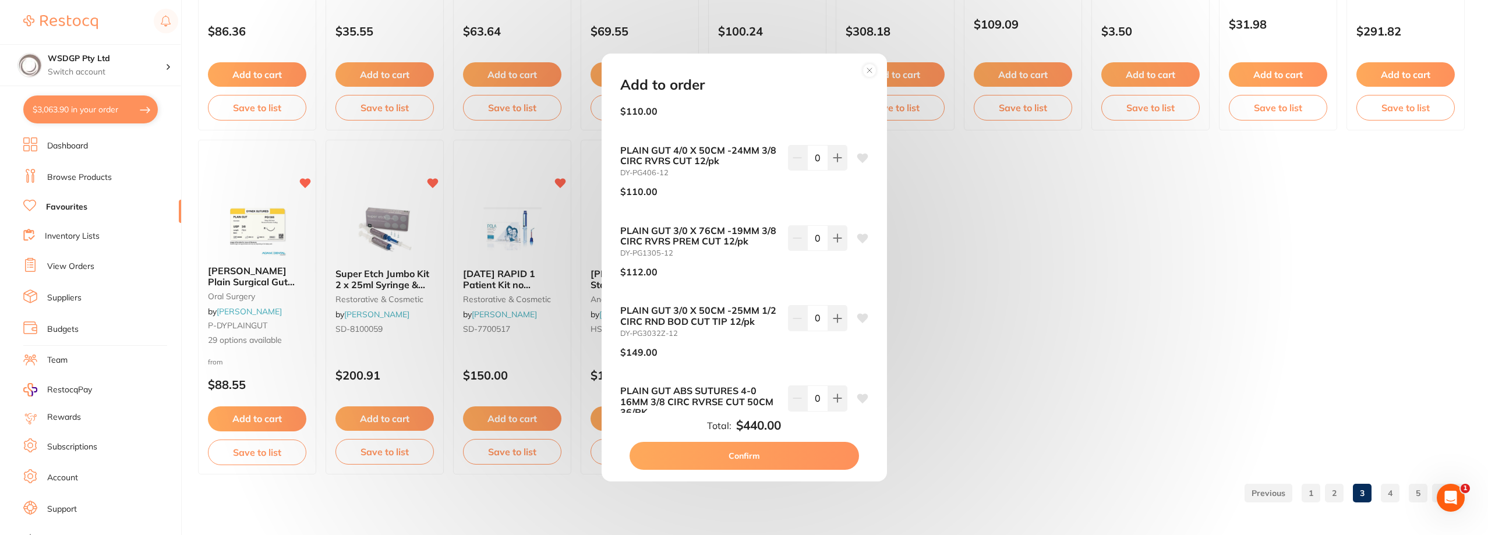
click at [766, 453] on button "Confirm" at bounding box center [745, 456] width 230 height 28
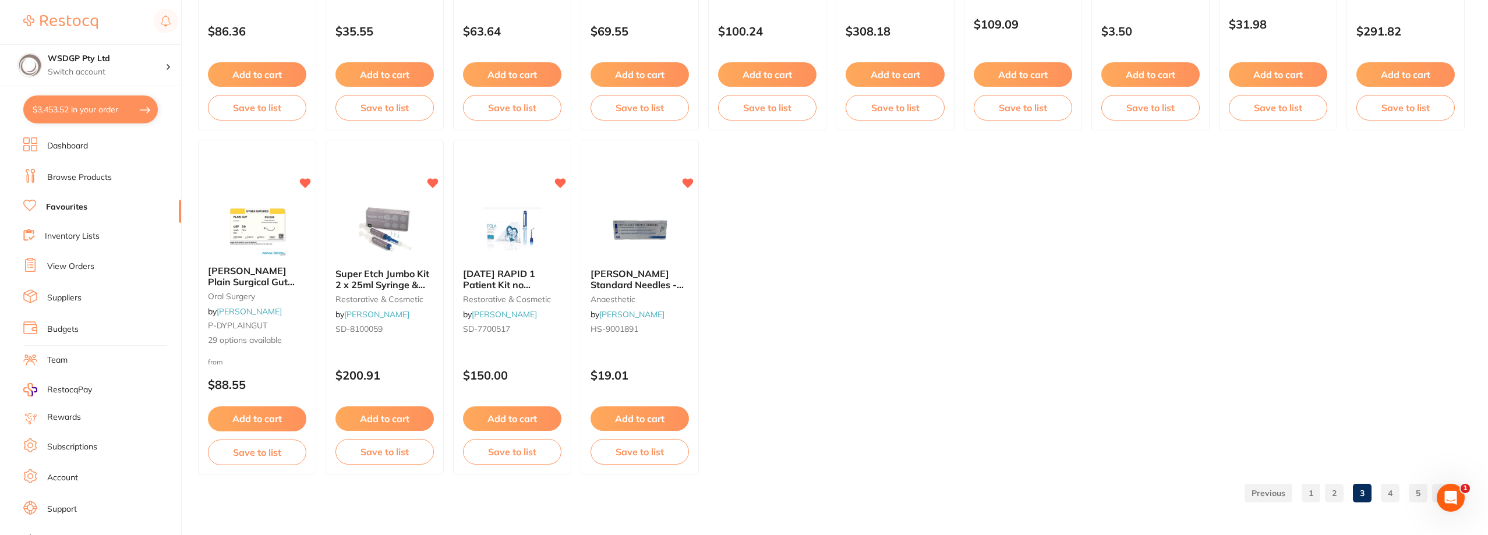
checkbox input "false"
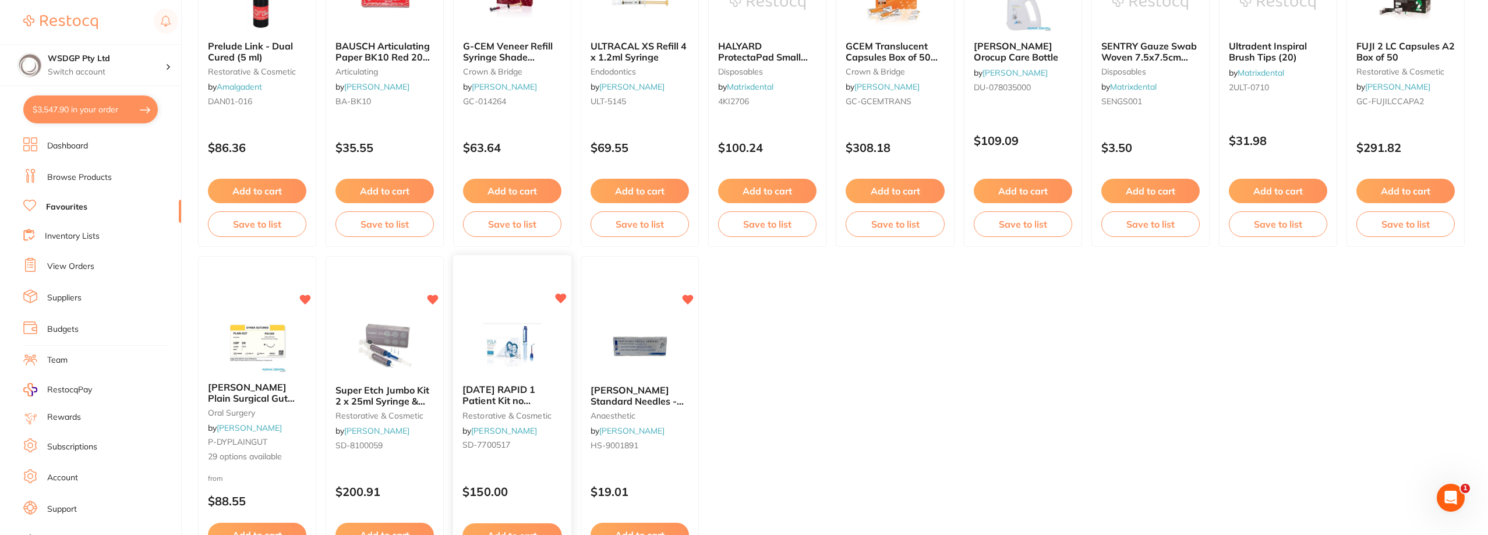
click at [516, 368] on img at bounding box center [512, 346] width 76 height 59
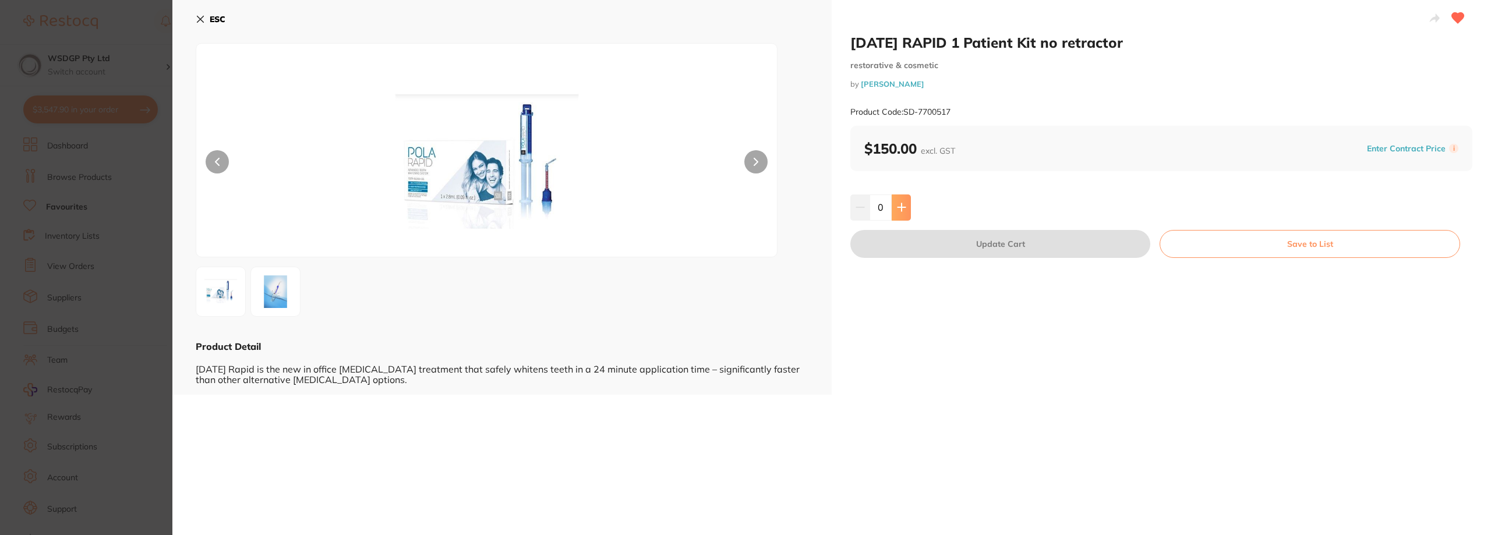
click at [905, 200] on button at bounding box center [901, 208] width 19 height 26
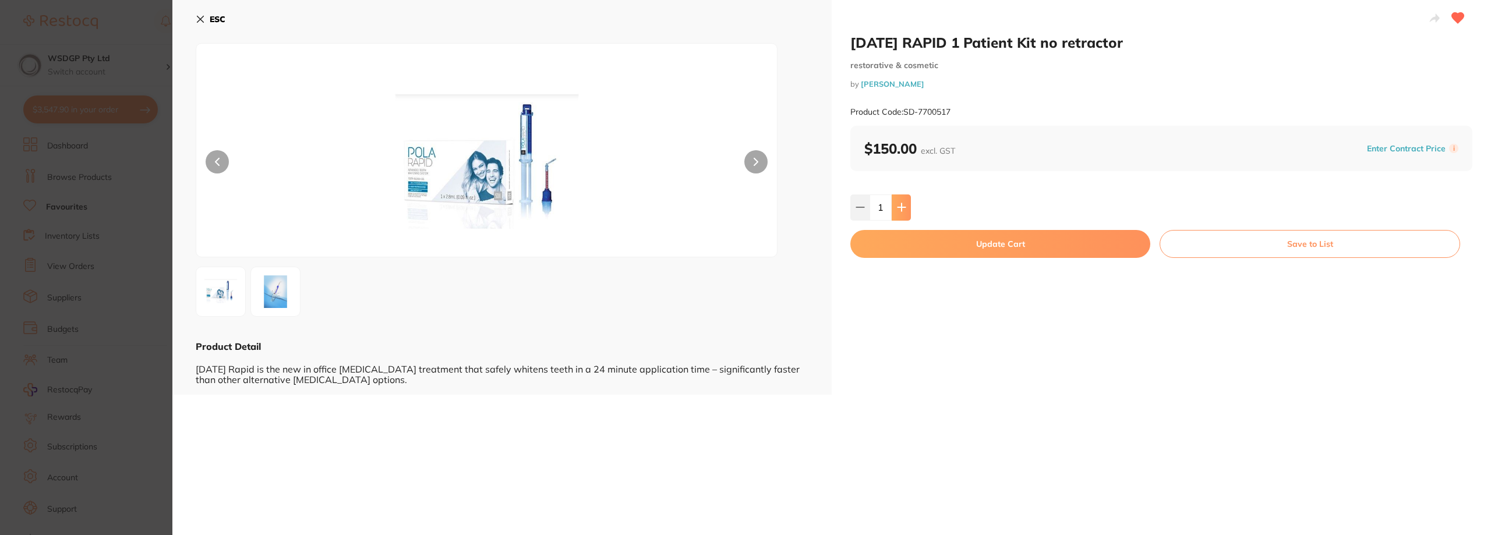
click at [905, 200] on button at bounding box center [901, 208] width 19 height 26
type input "2"
click at [973, 249] on button "Update Cart" at bounding box center [1001, 244] width 300 height 28
click at [147, 249] on ul "Dashboard Browse Products Favourites Inventory Lists View Orders Suppliers Budg…" at bounding box center [102, 338] width 158 height 402
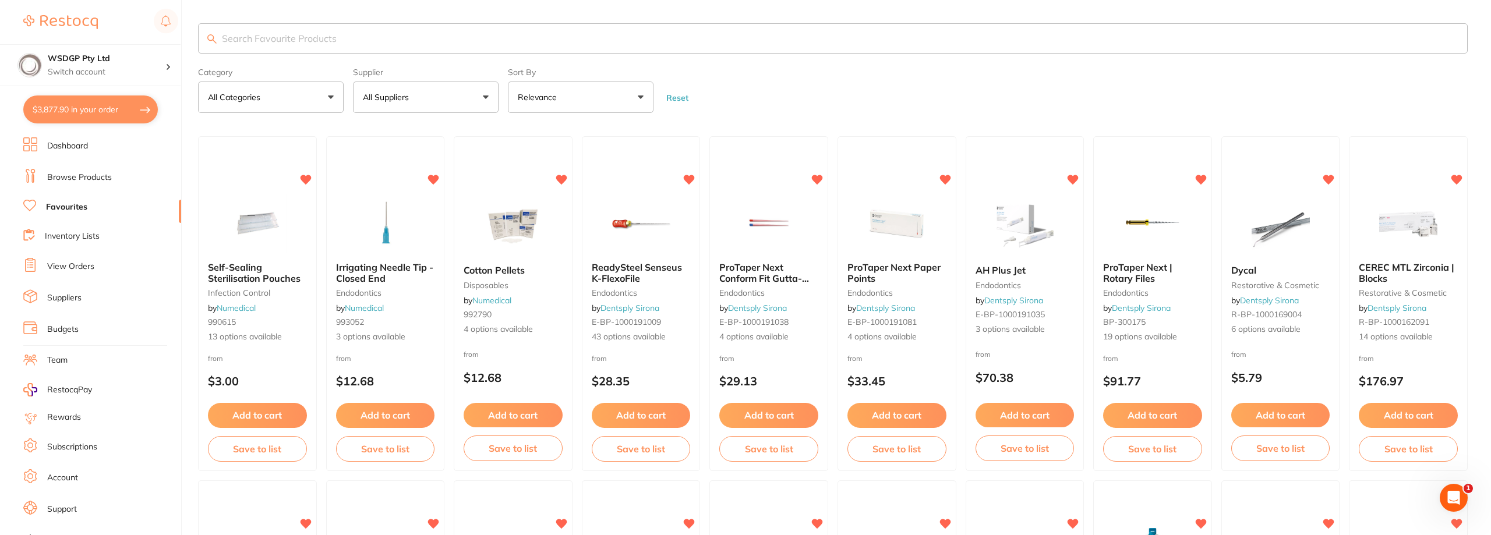
checkbox input "false"
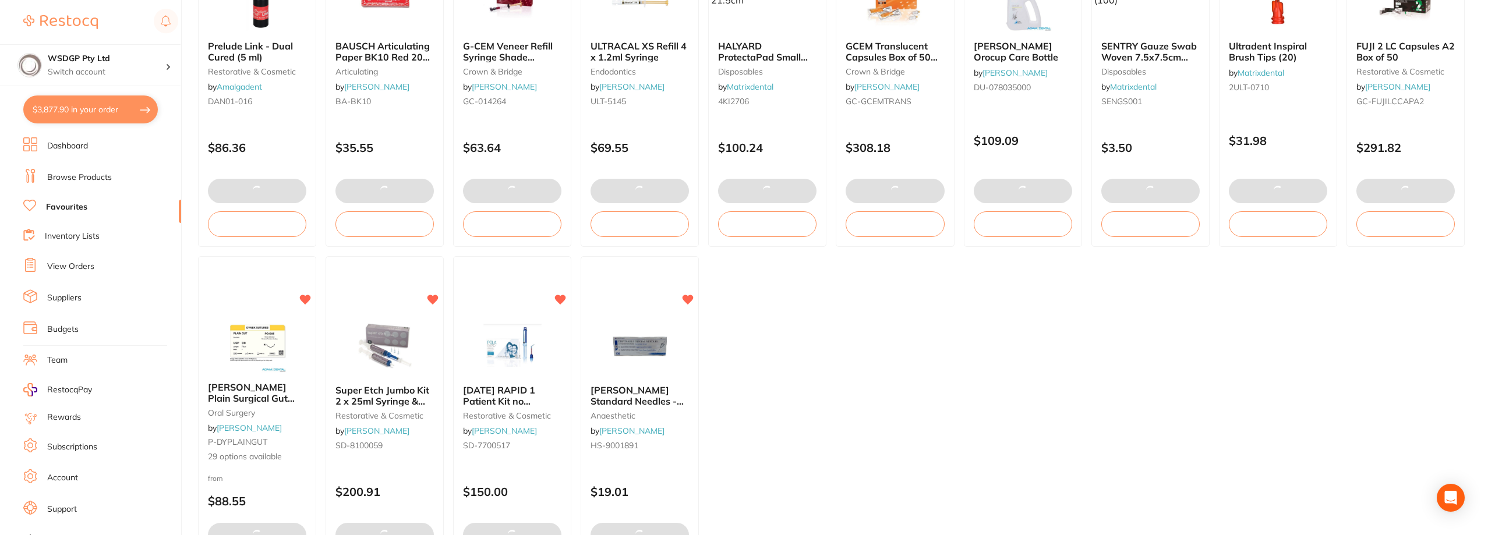
scroll to position [1718, 0]
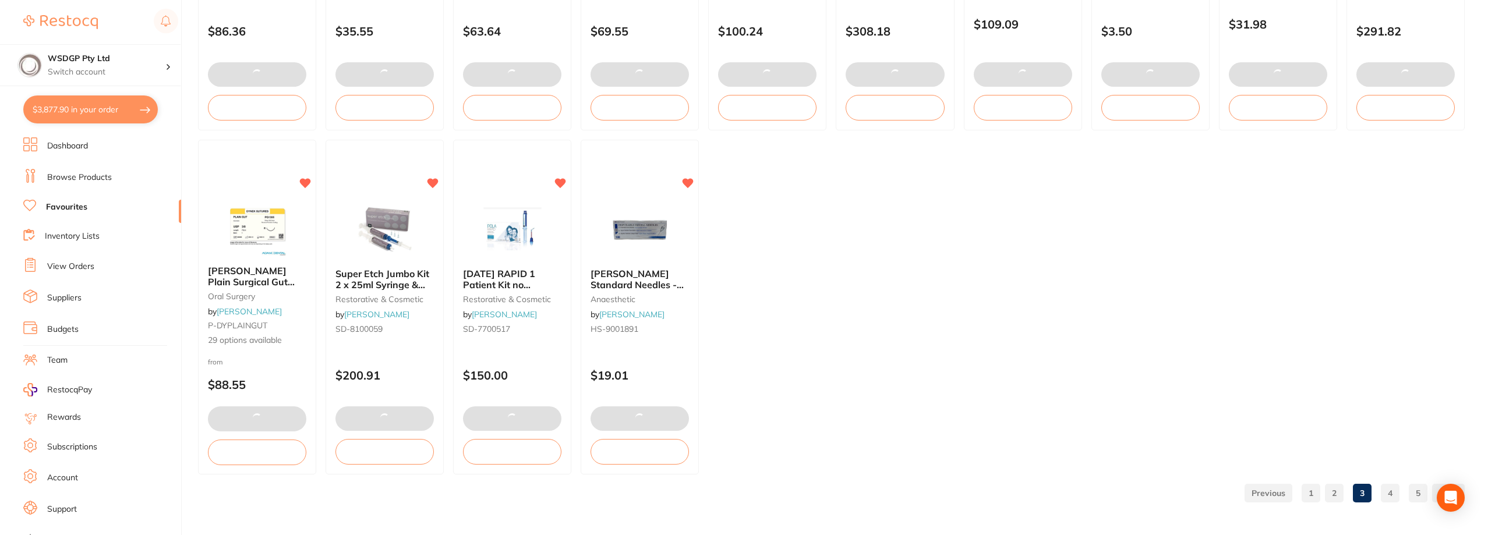
click at [1389, 494] on link "4" at bounding box center [1390, 493] width 19 height 23
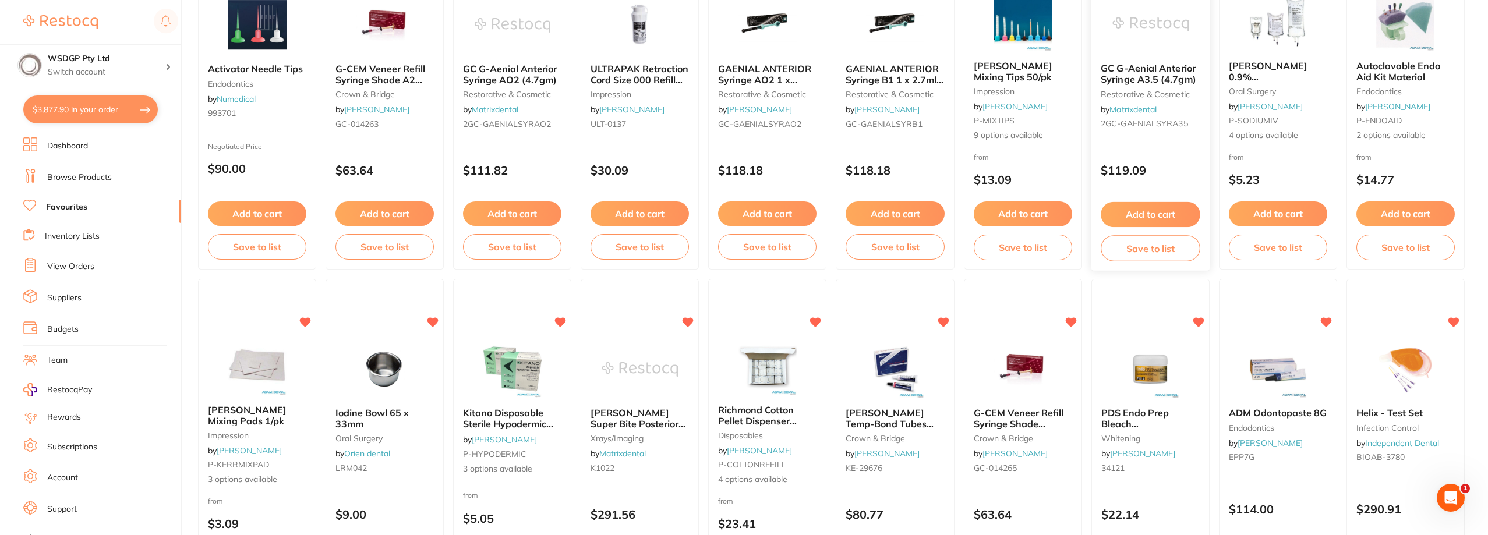
scroll to position [175, 0]
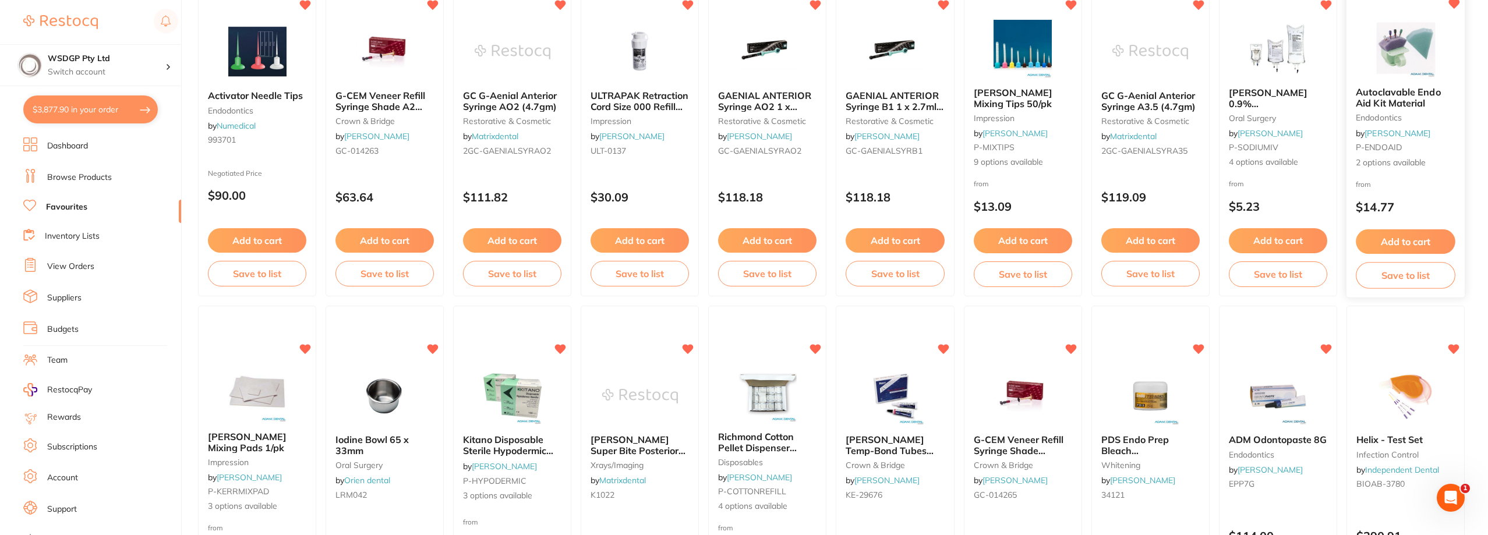
click at [1430, 65] on img at bounding box center [1406, 48] width 76 height 59
click at [1421, 83] on section at bounding box center [744, 267] width 1488 height 535
click at [1438, 78] on section at bounding box center [744, 267] width 1488 height 535
click at [1435, 80] on section at bounding box center [744, 267] width 1488 height 535
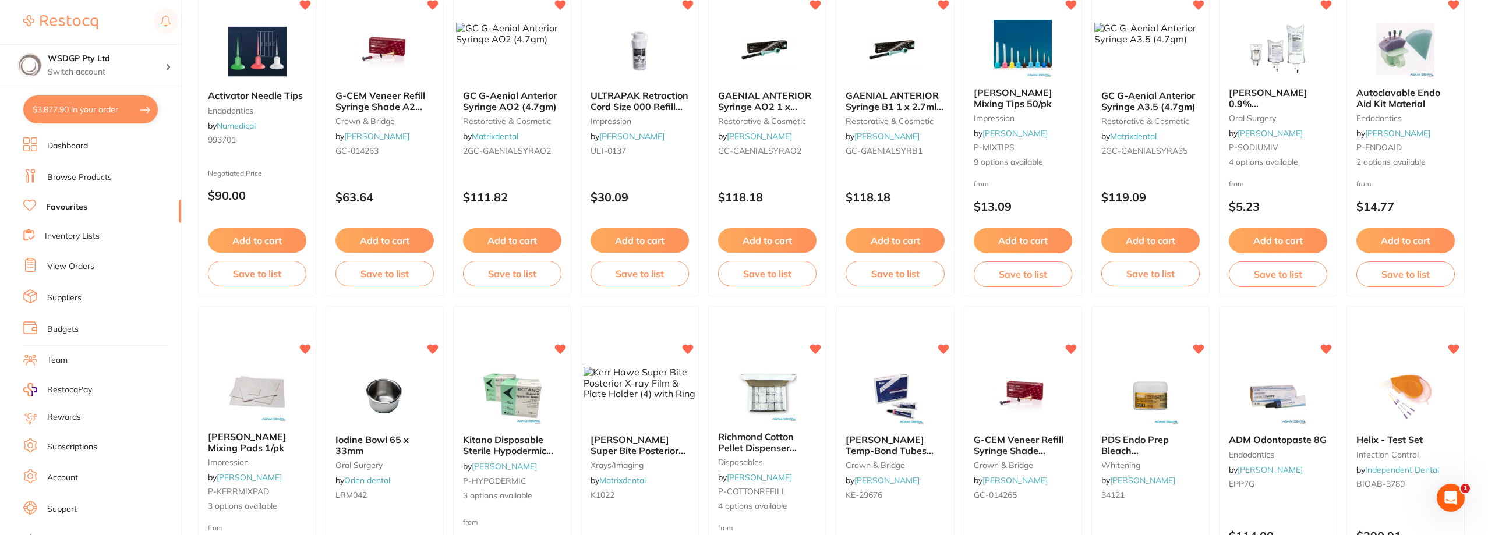
click at [1409, 255] on section at bounding box center [744, 267] width 1488 height 535
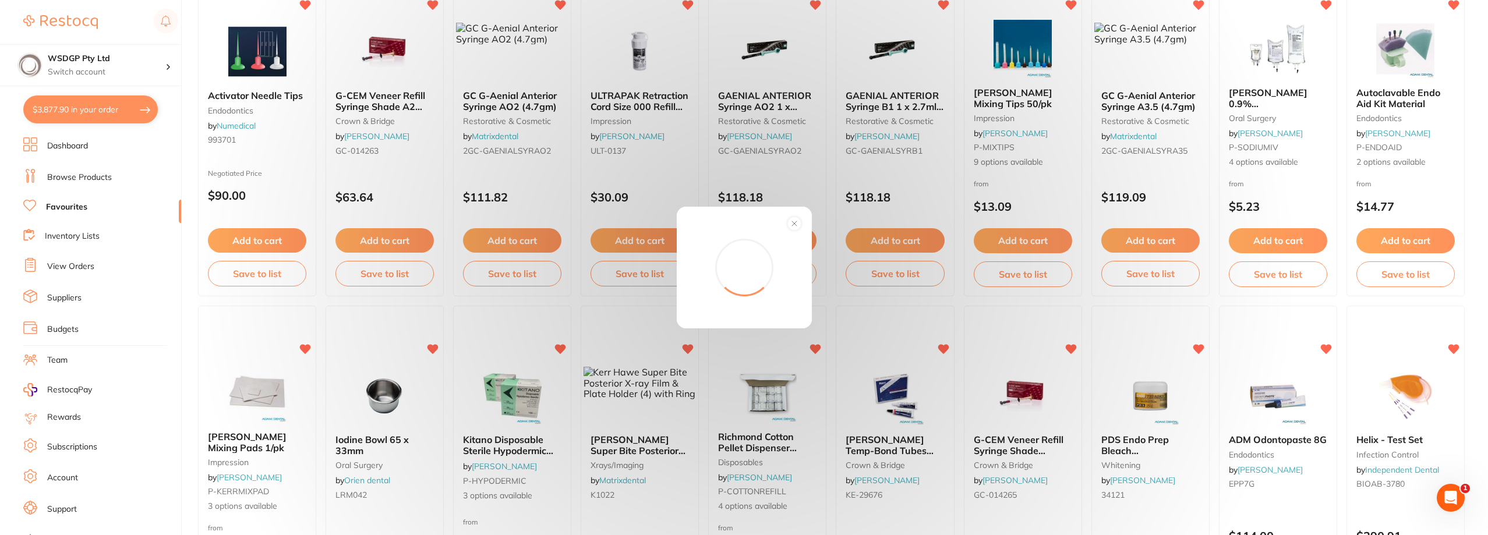
click at [1407, 253] on div "Add to order Total: -- Confirm" at bounding box center [744, 267] width 1488 height 535
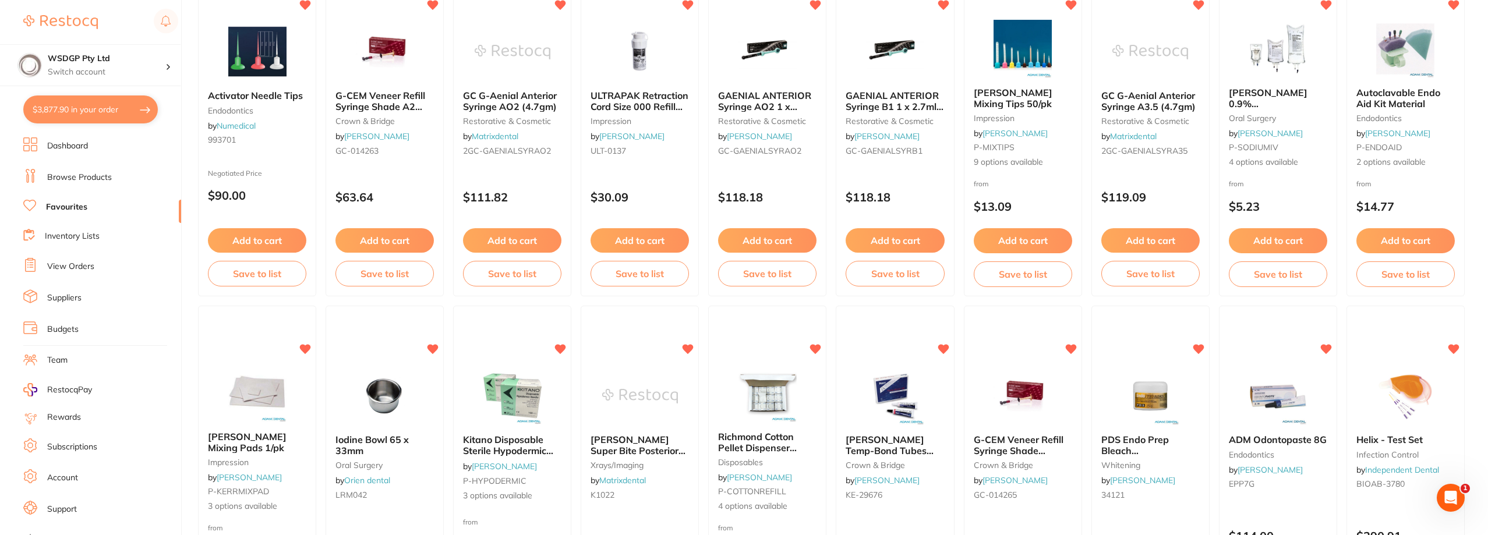
click at [1389, 88] on span "Autoclavable Endo Aid Kit Material" at bounding box center [1399, 98] width 84 height 22
click at [1389, 88] on section at bounding box center [744, 267] width 1488 height 535
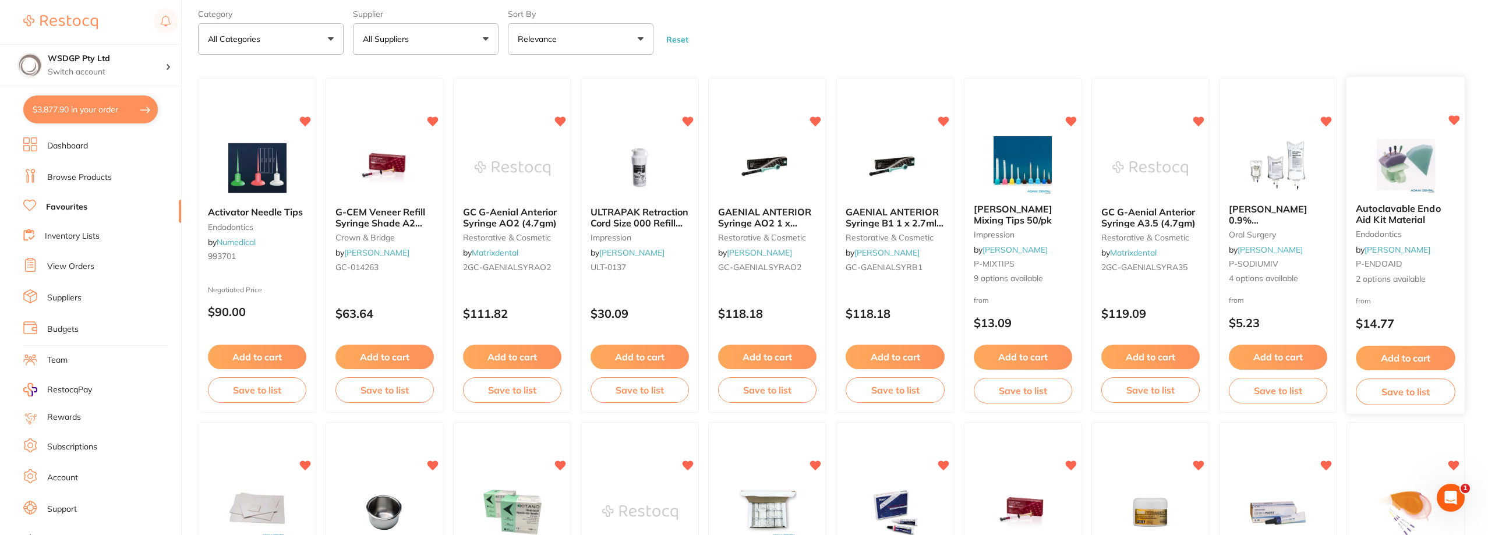
click at [1360, 218] on section at bounding box center [744, 267] width 1488 height 535
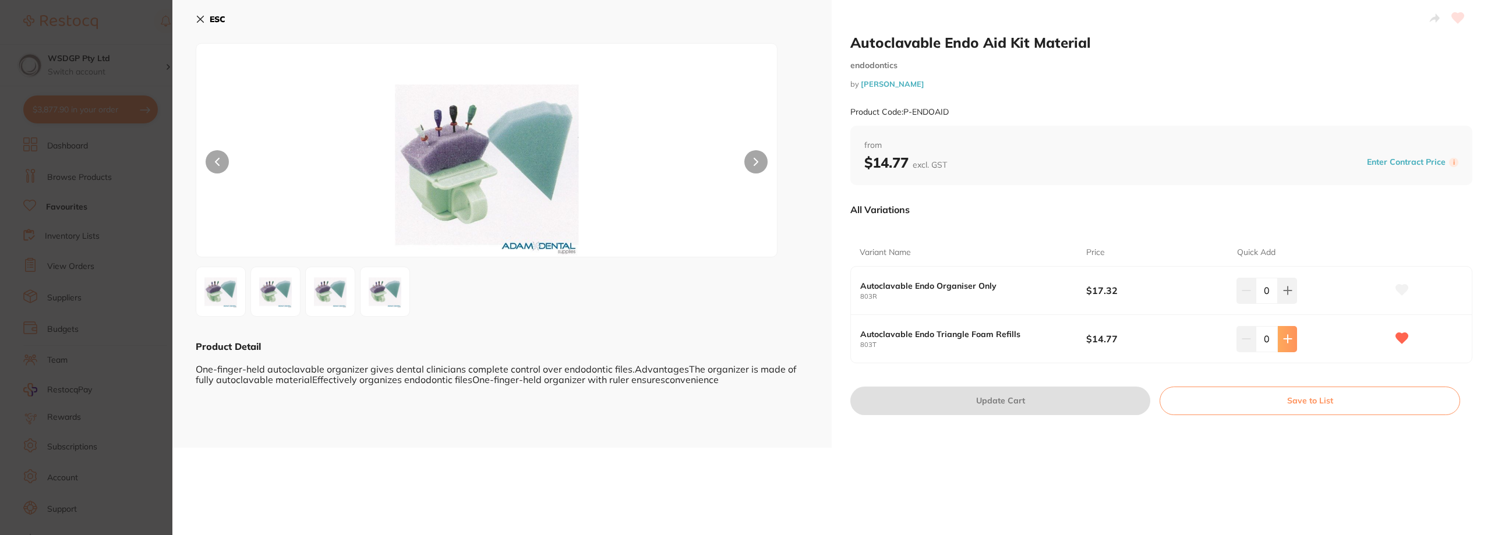
click at [1284, 304] on button at bounding box center [1287, 291] width 19 height 26
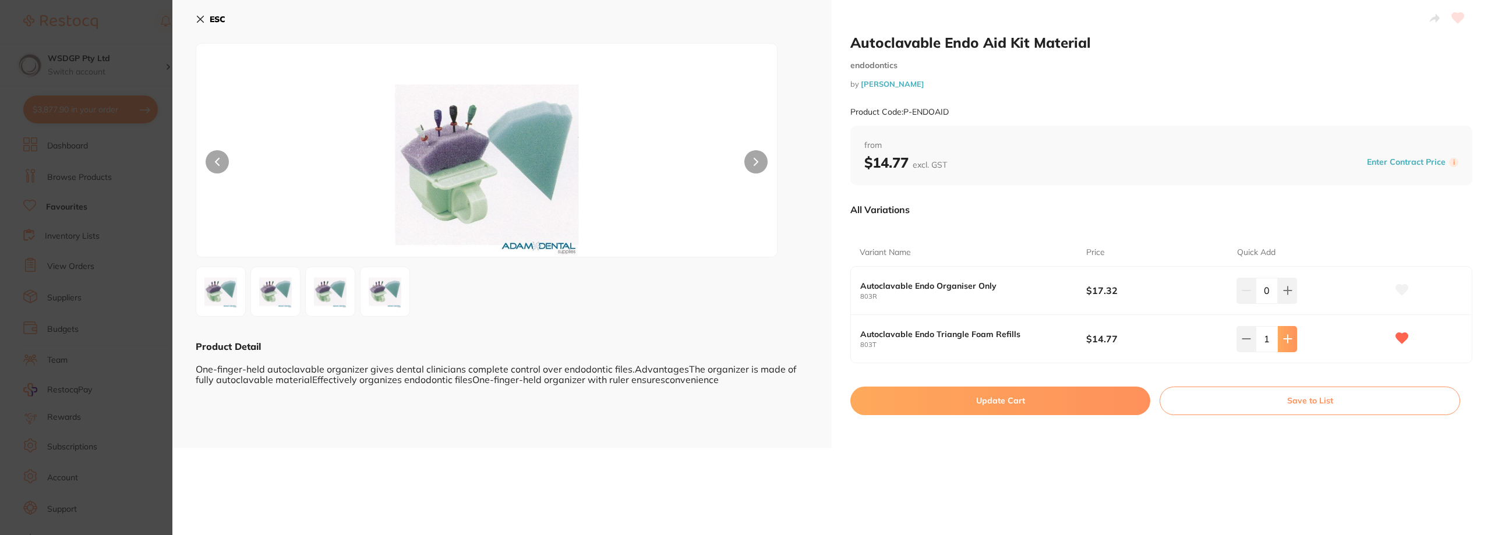
click at [1284, 304] on button at bounding box center [1287, 291] width 19 height 26
click at [1288, 304] on button at bounding box center [1287, 291] width 19 height 26
type input "4"
click at [1121, 408] on button "Update Cart" at bounding box center [1001, 401] width 300 height 28
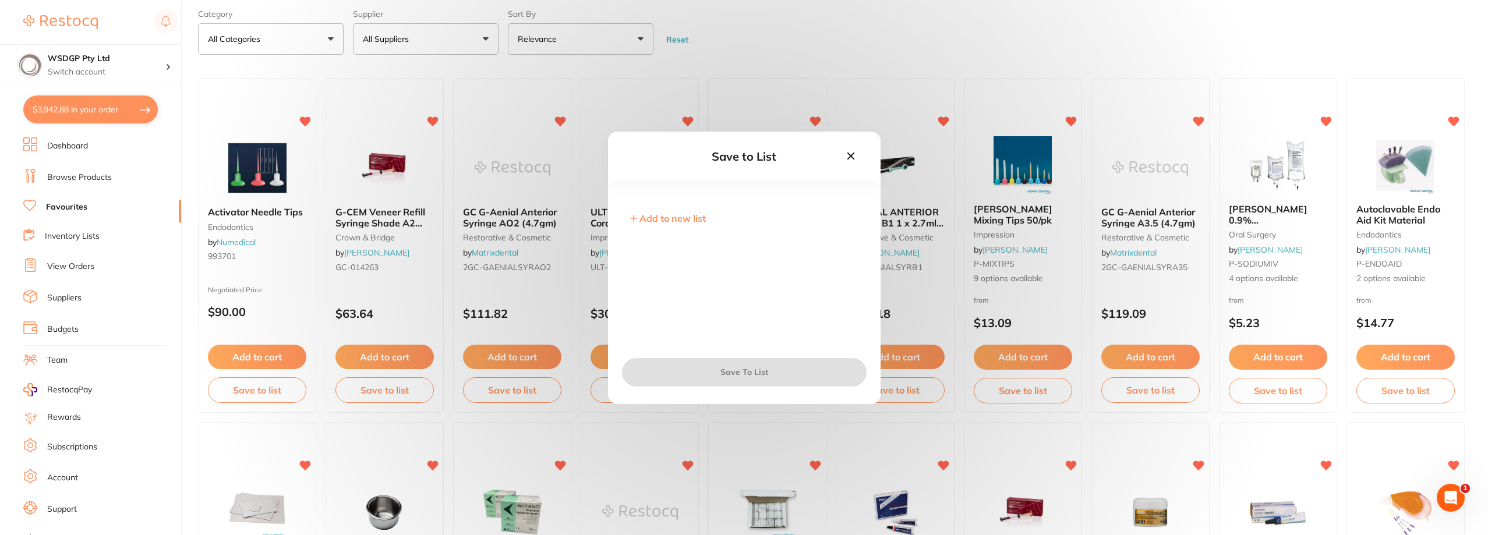
click at [851, 156] on icon at bounding box center [850, 155] width 7 height 7
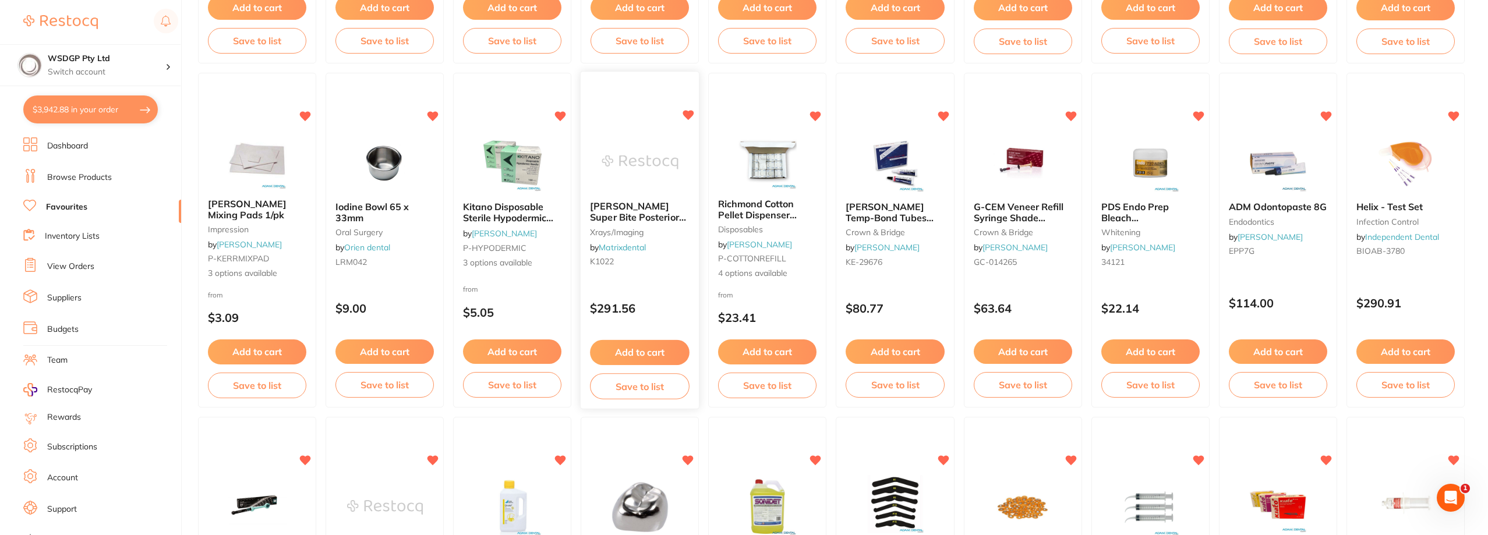
scroll to position [466, 0]
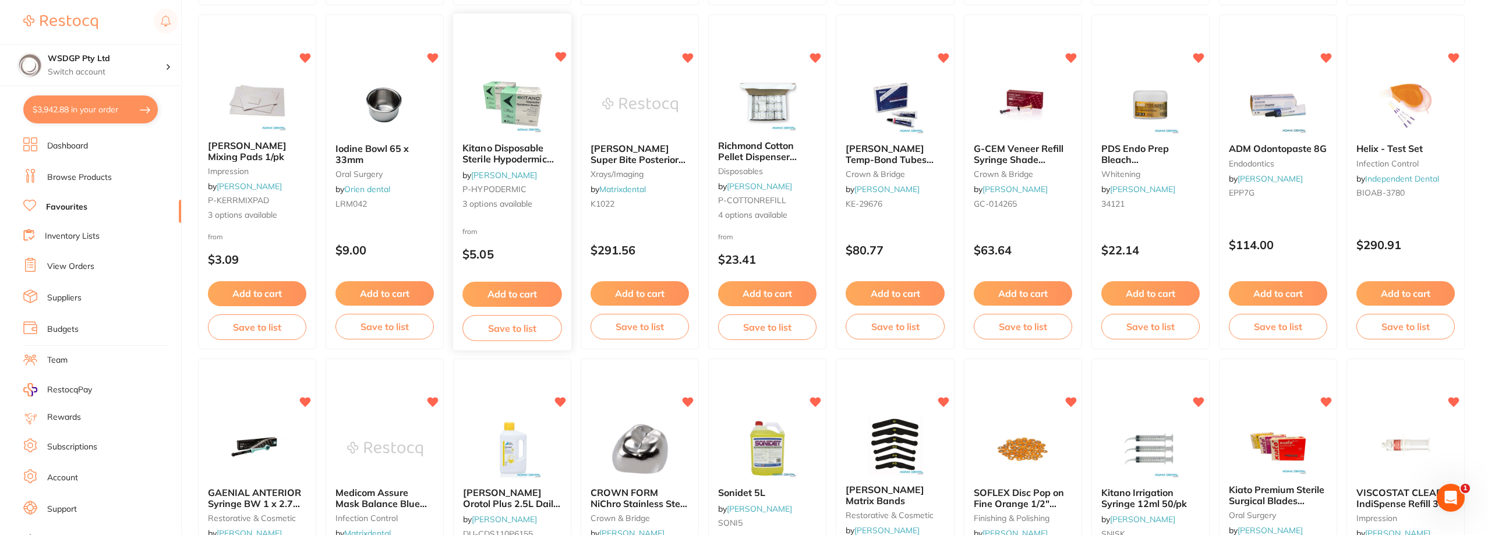
click at [530, 294] on button "Add to cart" at bounding box center [513, 294] width 100 height 25
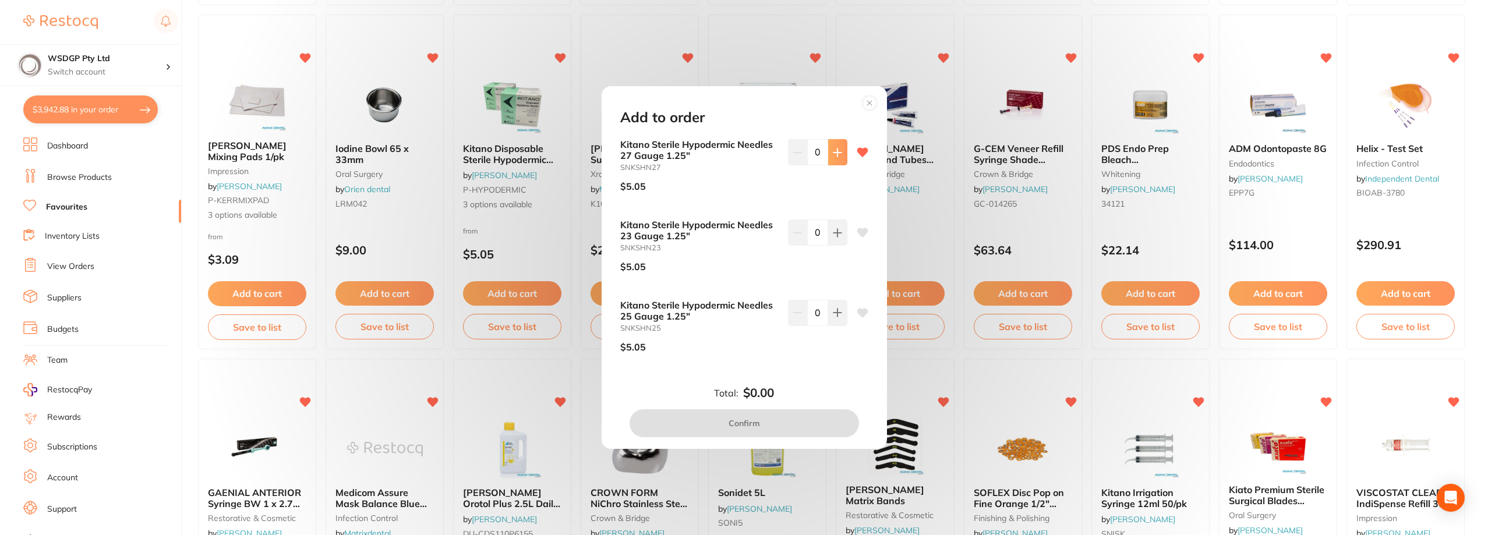
click at [835, 152] on icon at bounding box center [838, 153] width 8 height 8
type input "2"
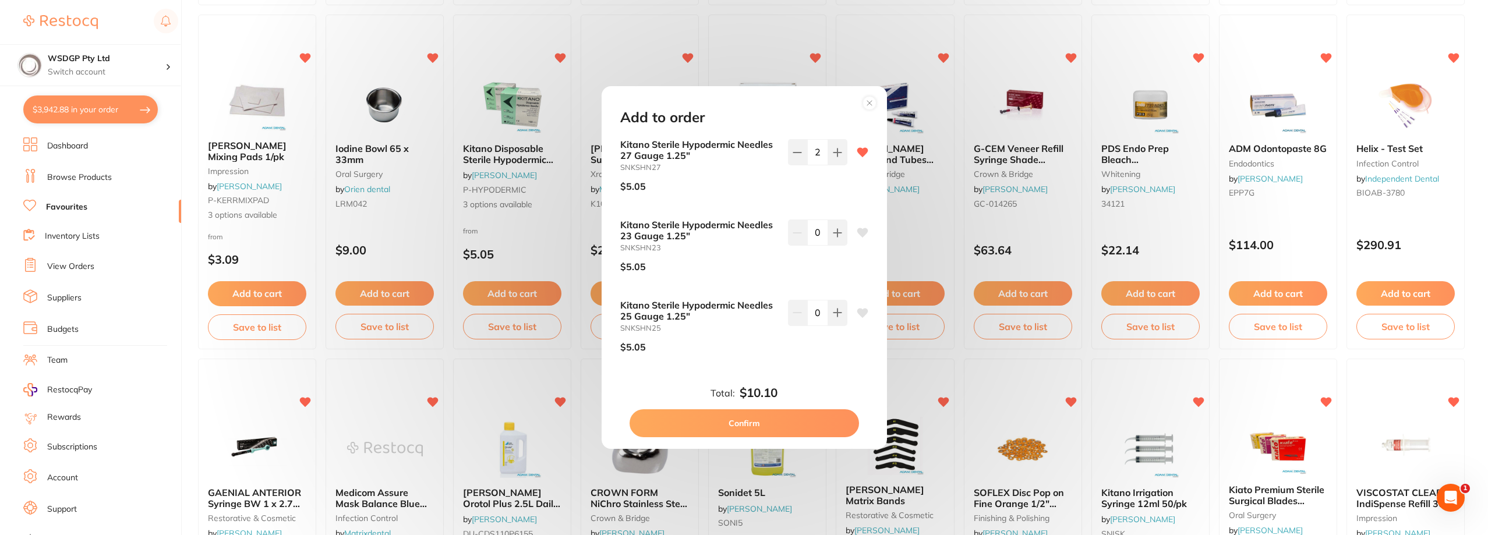
click at [800, 418] on button "Confirm" at bounding box center [745, 424] width 230 height 28
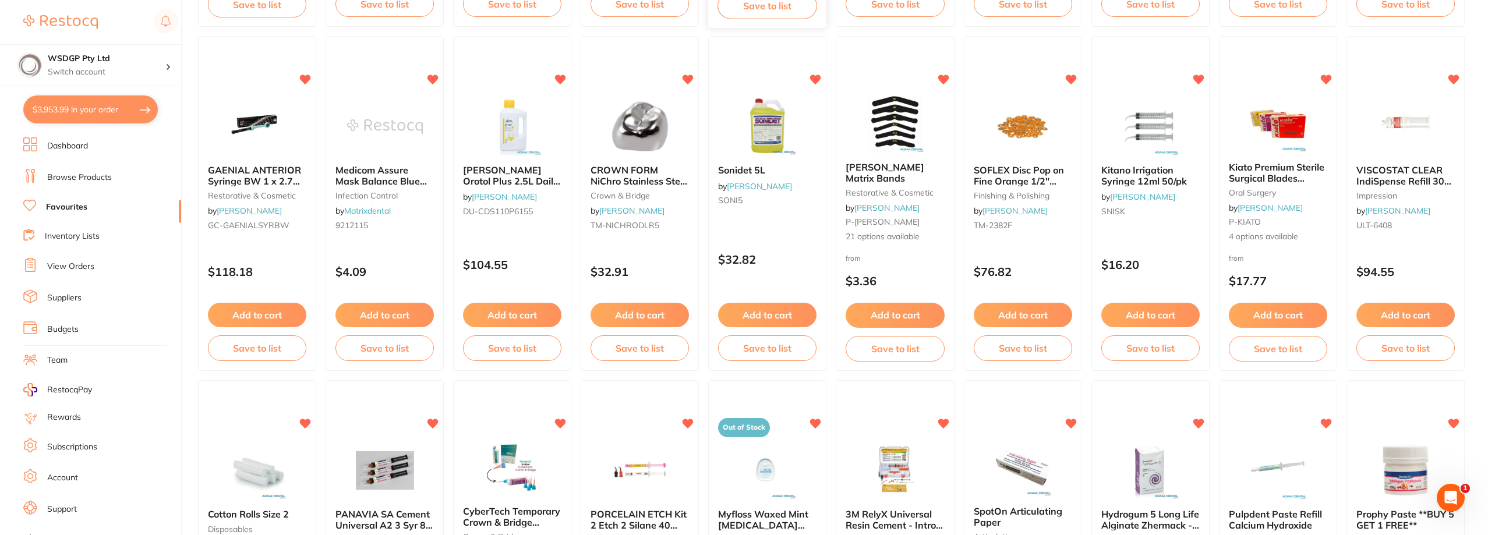
scroll to position [816, 0]
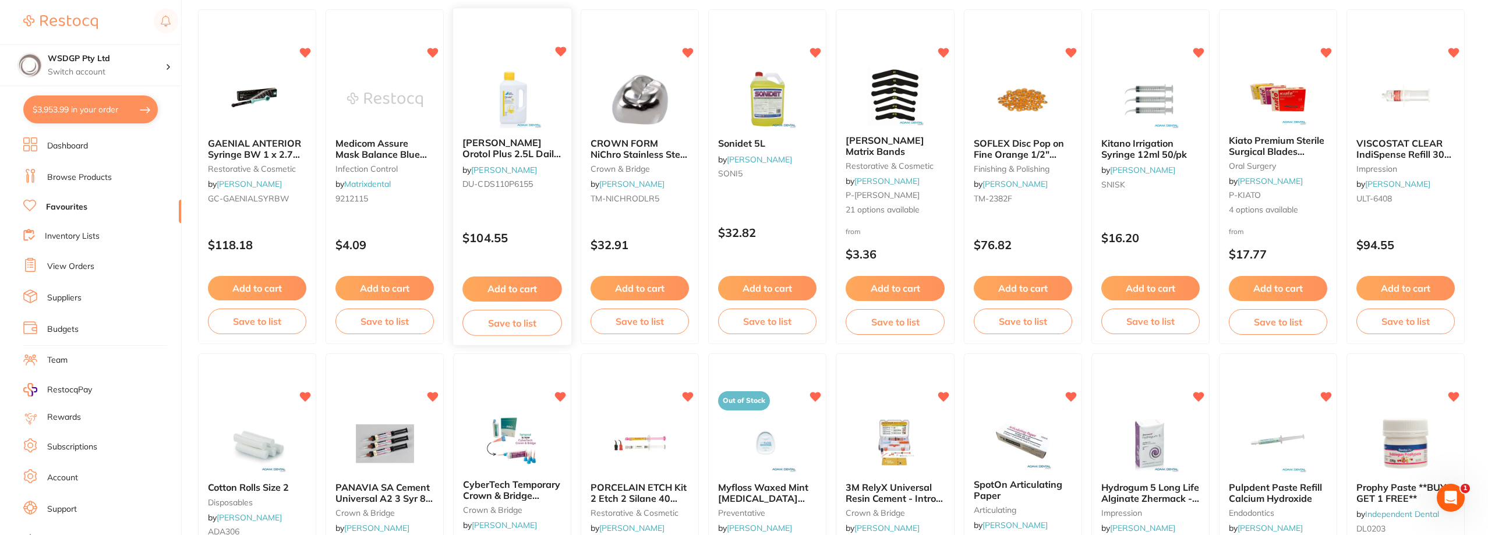
click at [541, 299] on button "Add to cart" at bounding box center [513, 289] width 100 height 25
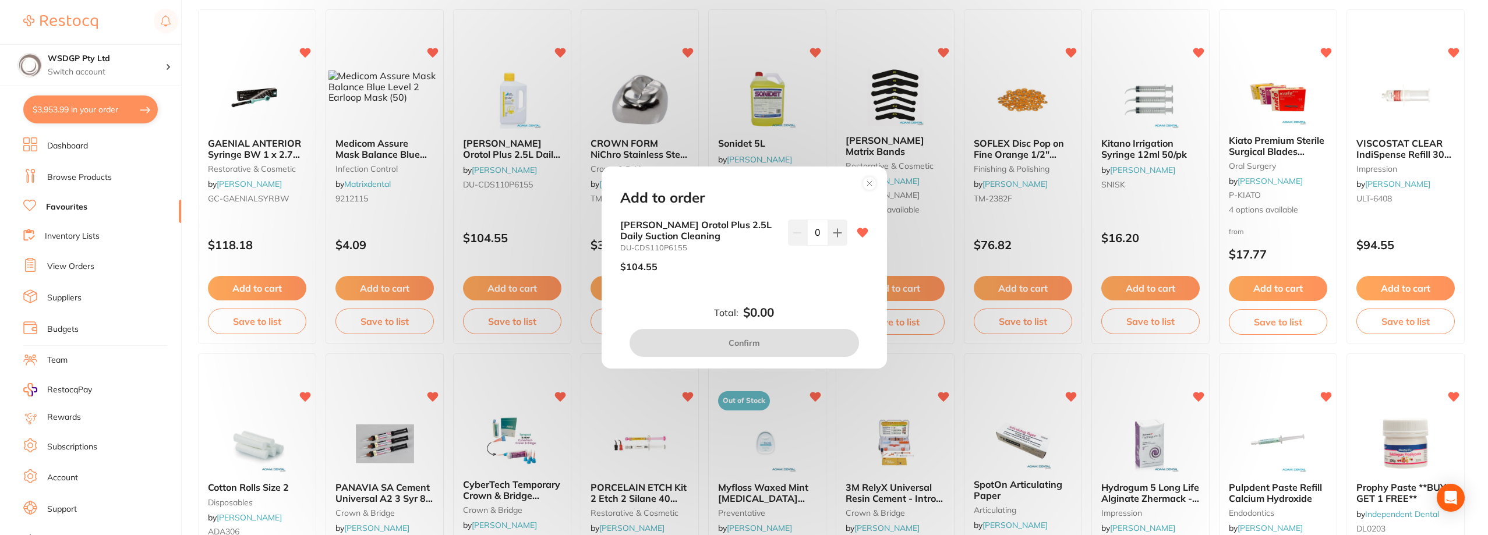
click at [843, 237] on button at bounding box center [837, 233] width 19 height 26
type input "2"
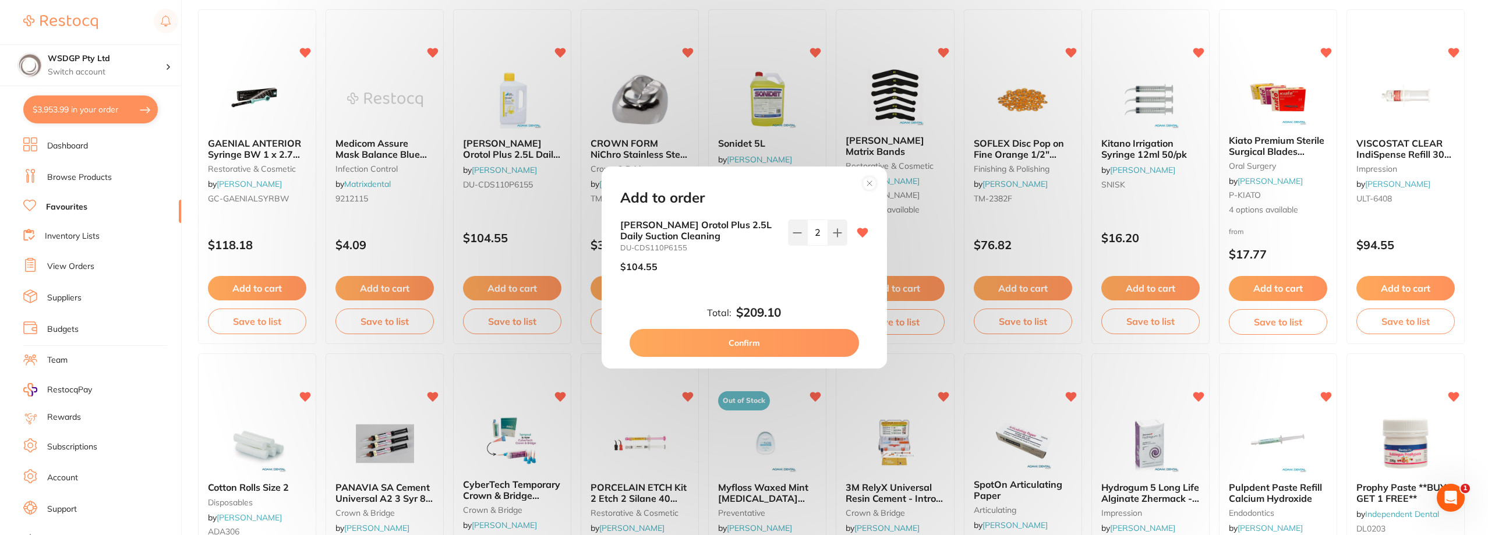
scroll to position [0, 0]
click at [803, 345] on button "Confirm" at bounding box center [745, 343] width 230 height 28
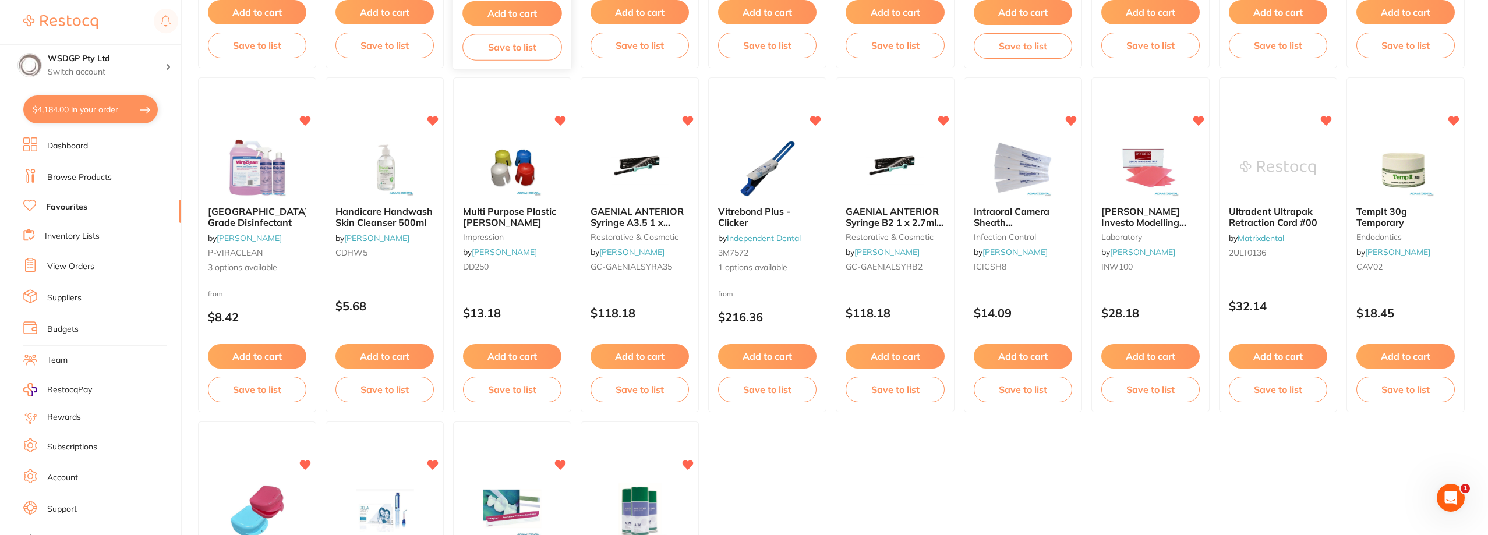
scroll to position [1456, 0]
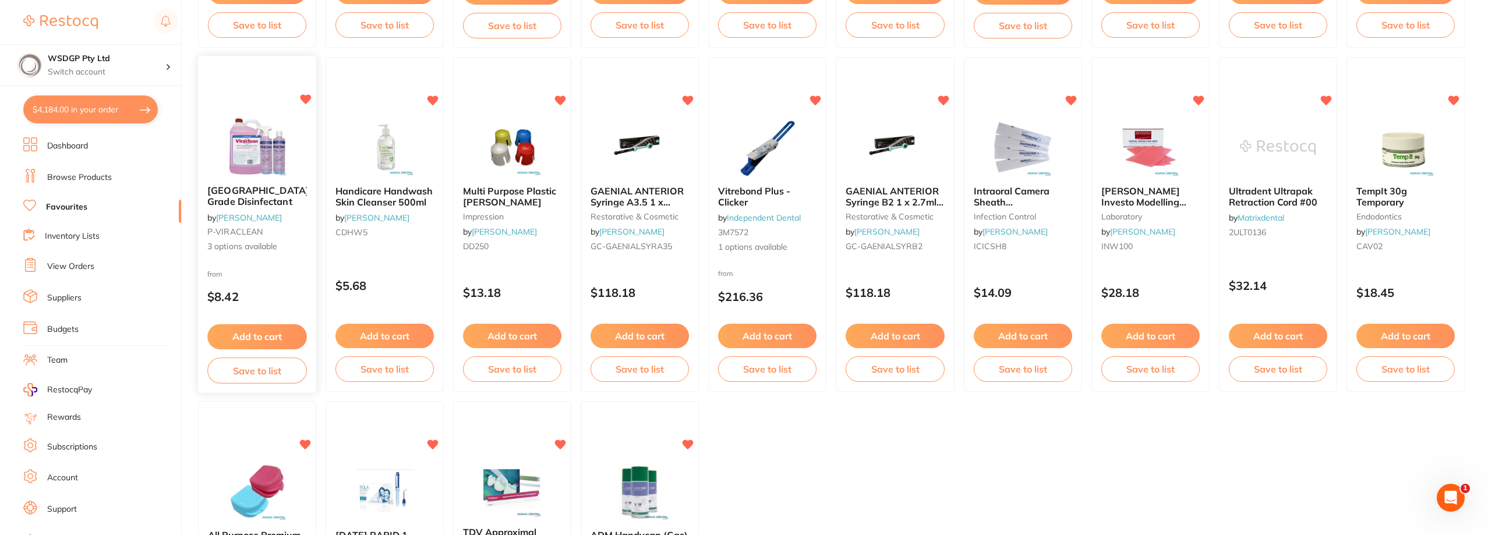
click at [279, 338] on button "Add to cart" at bounding box center [257, 336] width 100 height 25
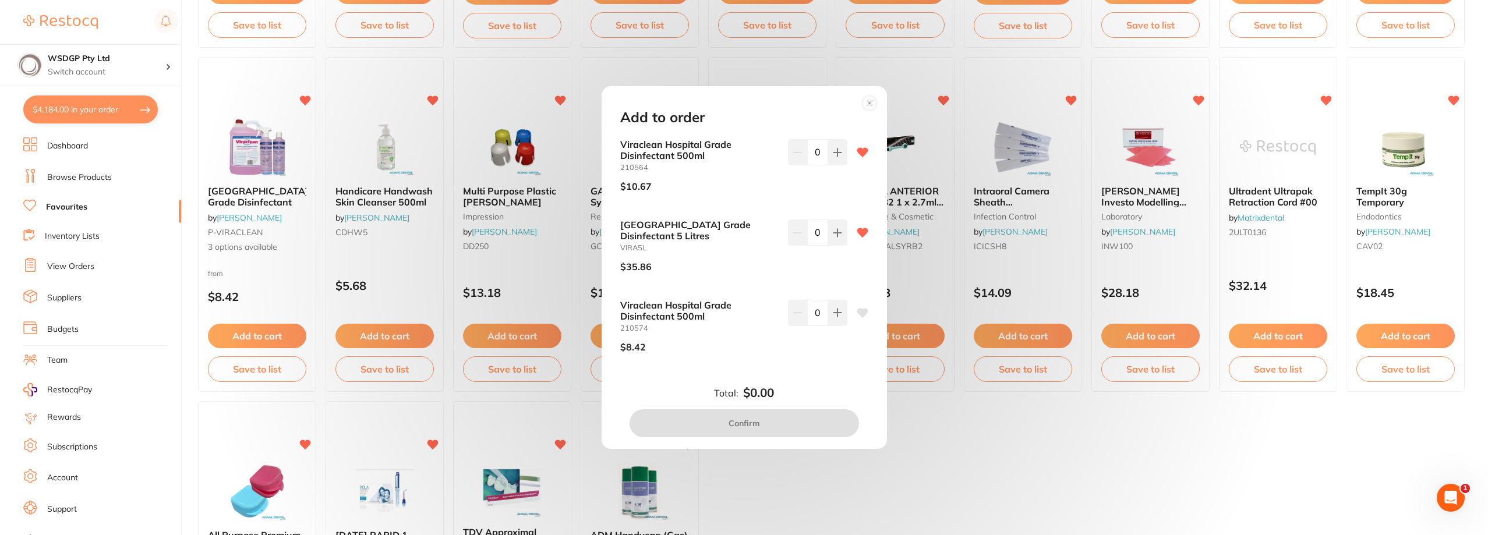
scroll to position [0, 0]
click at [842, 165] on button at bounding box center [837, 152] width 19 height 26
type input "1"
drag, startPoint x: 842, startPoint y: 238, endPoint x: 803, endPoint y: 368, distance: 135.8
click at [839, 252] on div "1" at bounding box center [817, 251] width 59 height 62
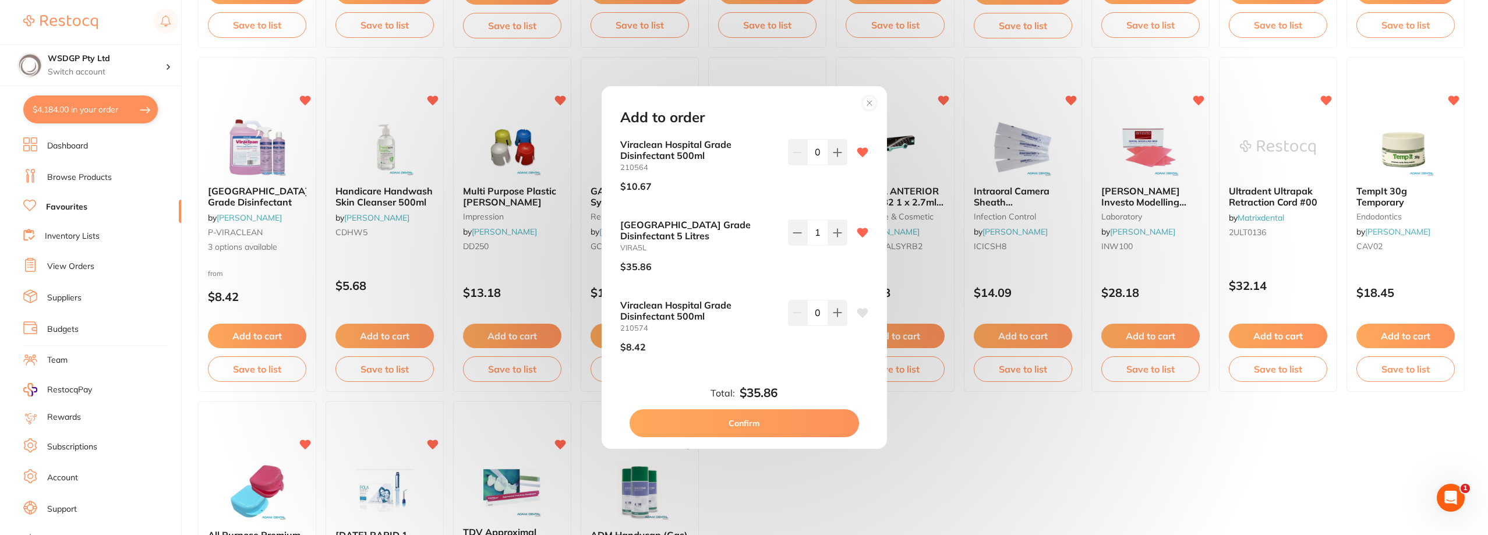
click at [785, 429] on button "Confirm" at bounding box center [745, 424] width 230 height 28
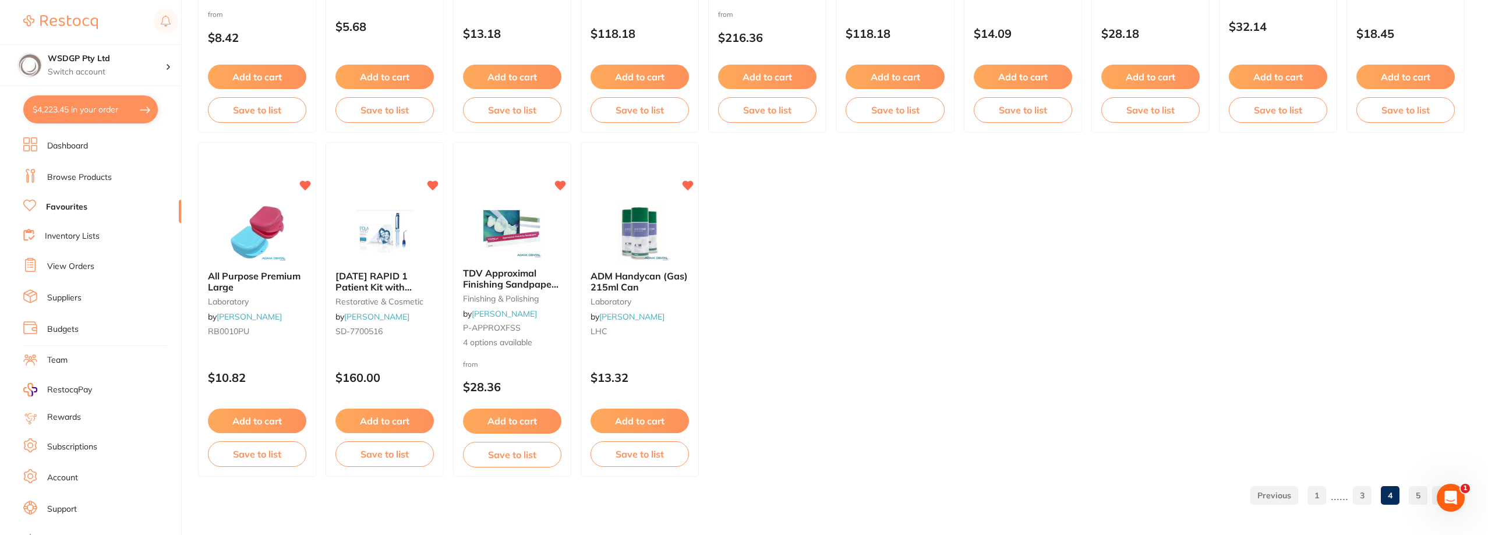
scroll to position [1718, 0]
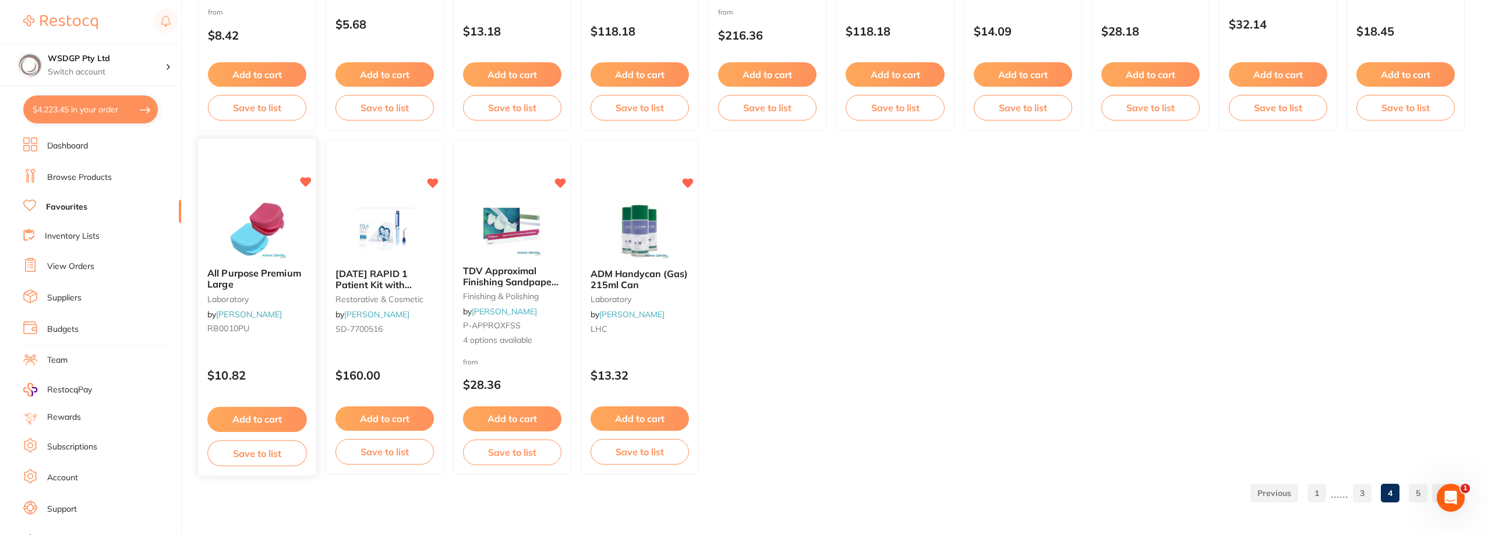
click at [259, 424] on button "Add to cart" at bounding box center [257, 419] width 100 height 25
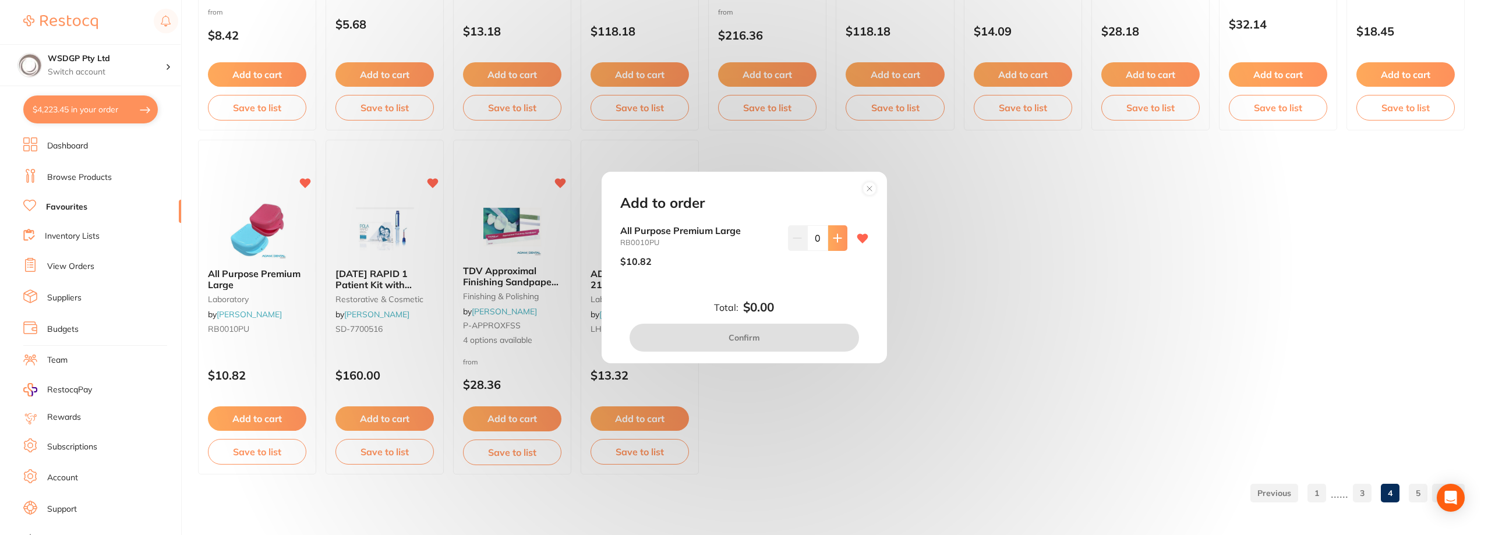
click at [837, 236] on icon at bounding box center [837, 238] width 9 height 9
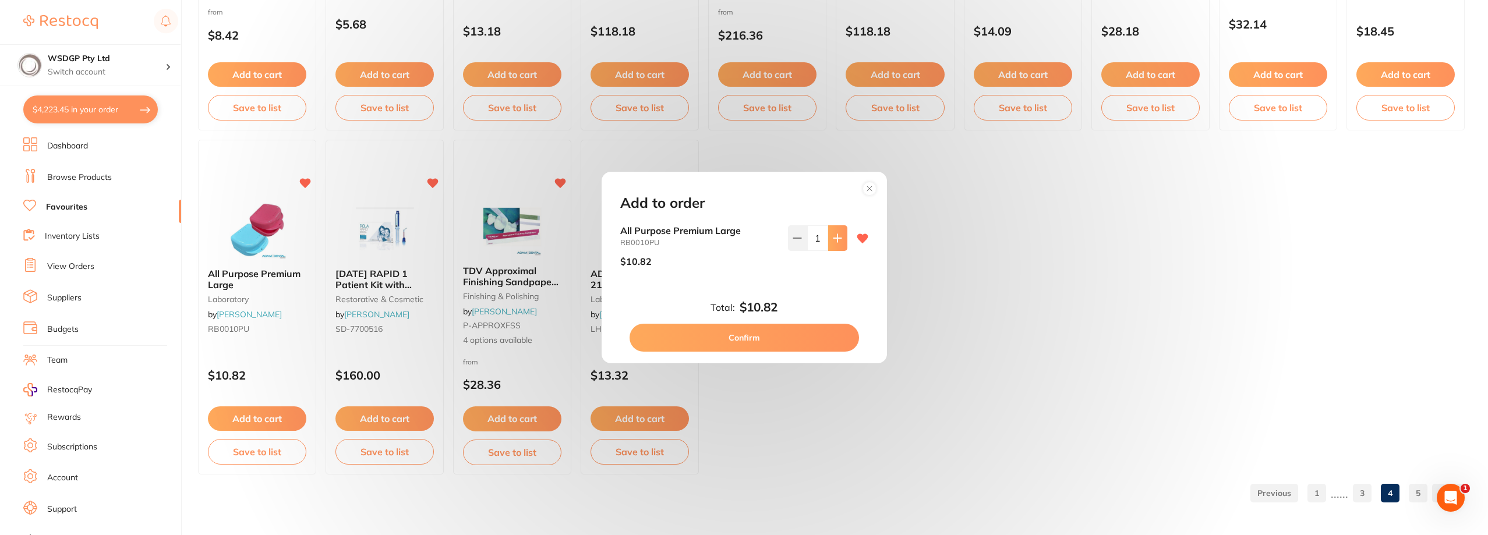
scroll to position [0, 0]
click at [837, 236] on icon at bounding box center [837, 238] width 9 height 9
type input "2"
click at [770, 337] on button "Confirm" at bounding box center [745, 338] width 230 height 28
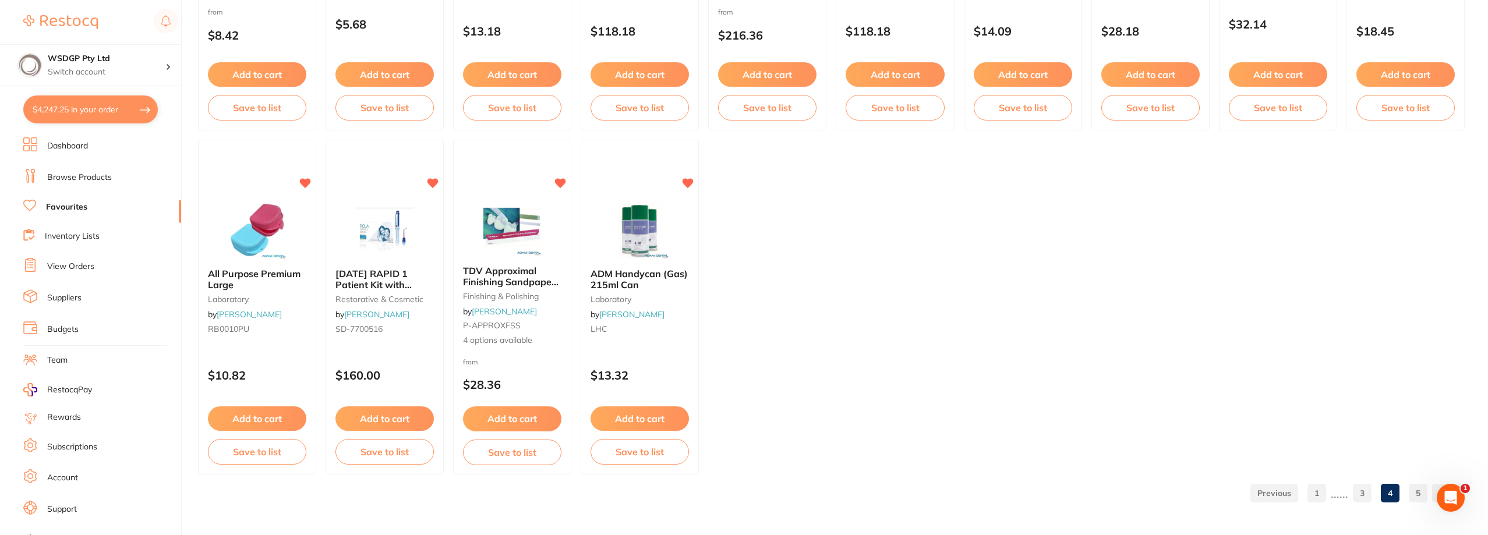
click at [1417, 498] on link "5" at bounding box center [1418, 493] width 19 height 23
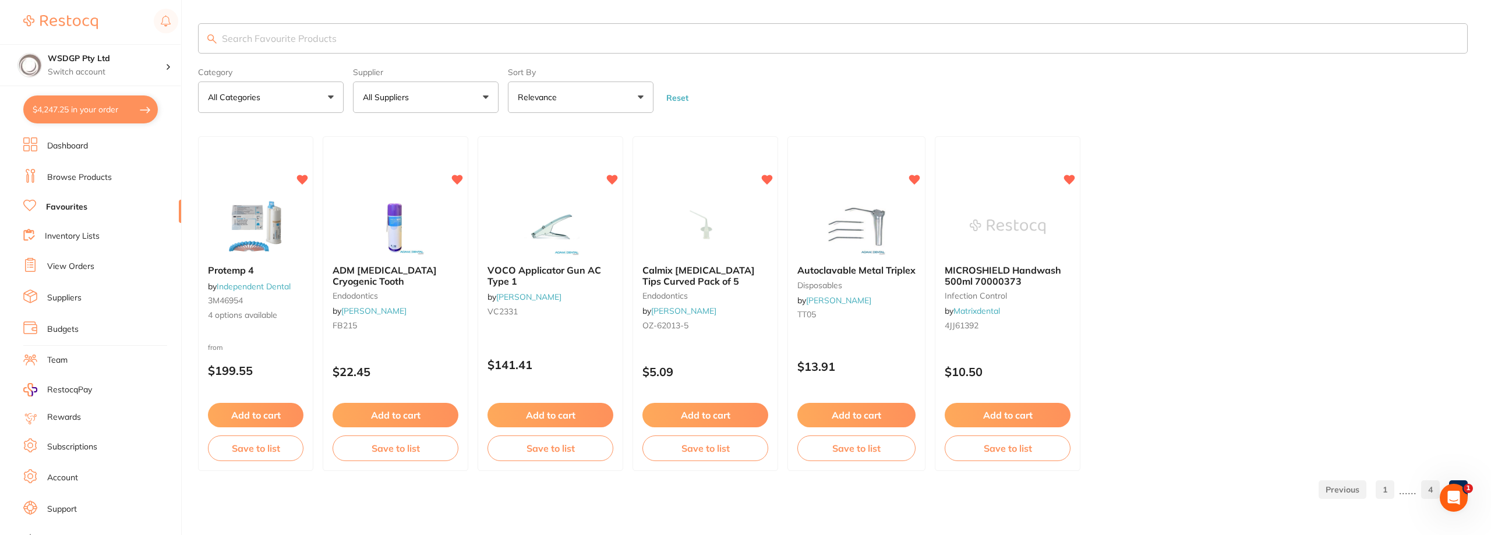
click at [1227, 340] on ul "Protemp 4 by Independent Dental 3M46954 4 options available from $199.55 Add to…" at bounding box center [833, 303] width 1270 height 335
click at [331, 34] on input "search" at bounding box center [833, 38] width 1270 height 30
type input "g premio"
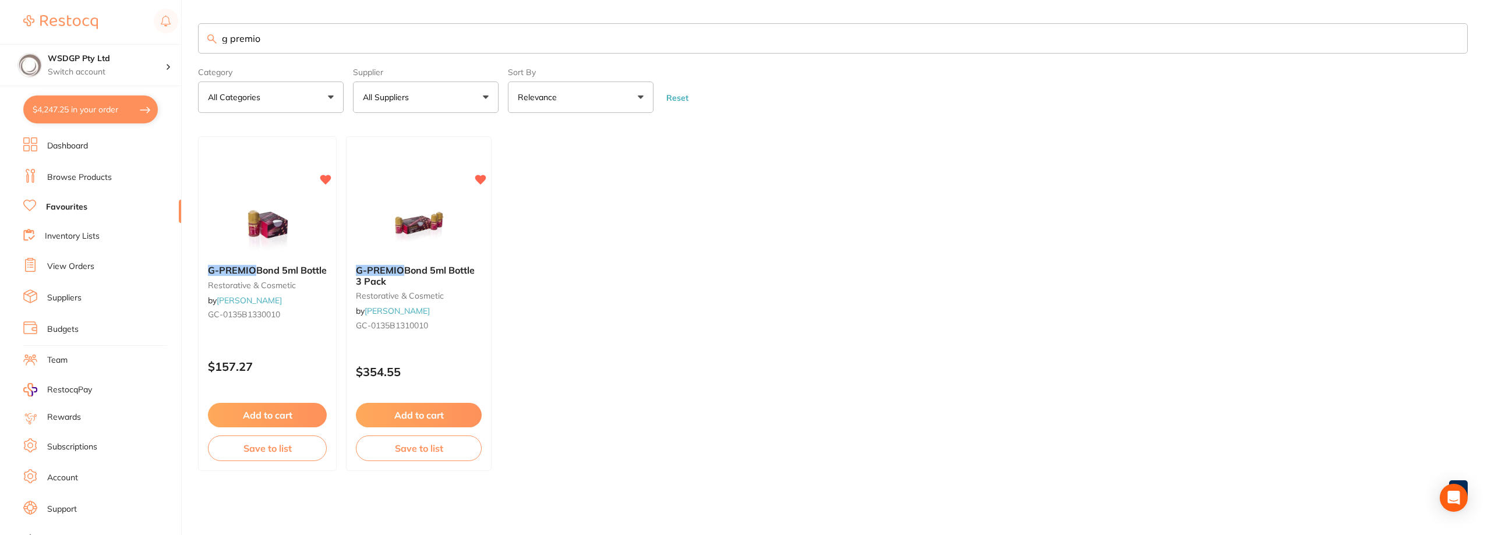
click at [331, 34] on input "g premio" at bounding box center [833, 38] width 1270 height 30
click at [273, 221] on img at bounding box center [267, 226] width 76 height 59
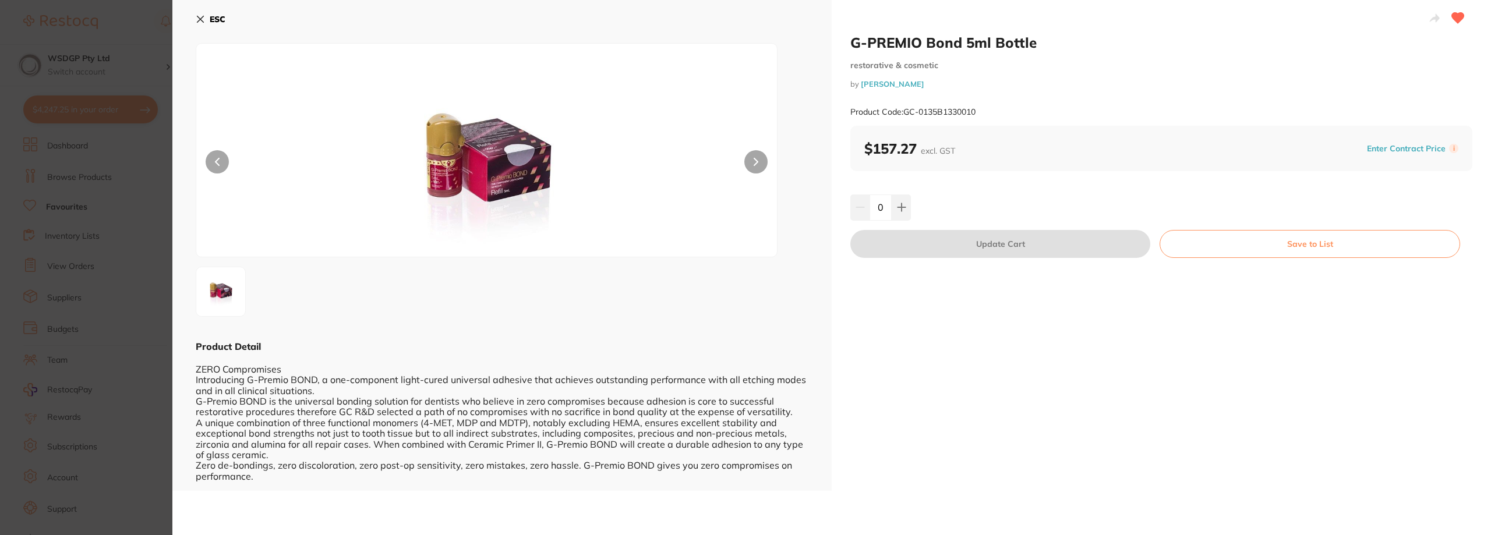
click at [133, 295] on section "G-PREMIO Bond 5ml Bottle restorative & cosmetic by Henry Schein Halas Product C…" at bounding box center [745, 267] width 1491 height 535
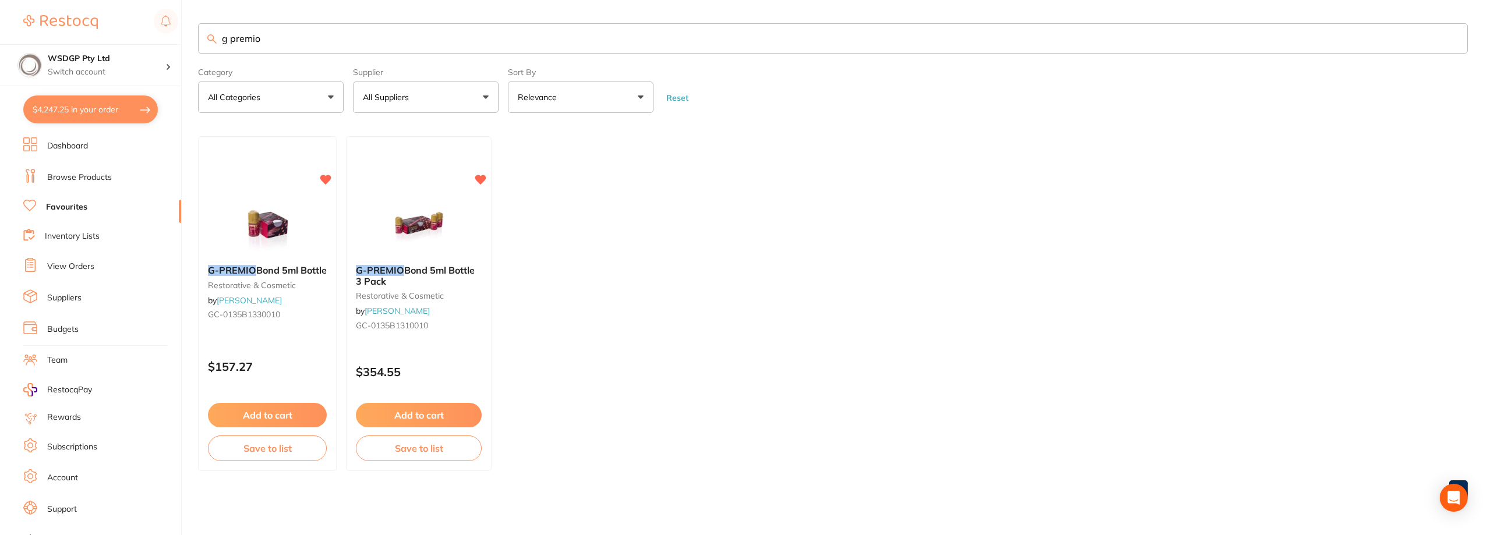
click at [418, 415] on button "Add to cart" at bounding box center [419, 415] width 126 height 24
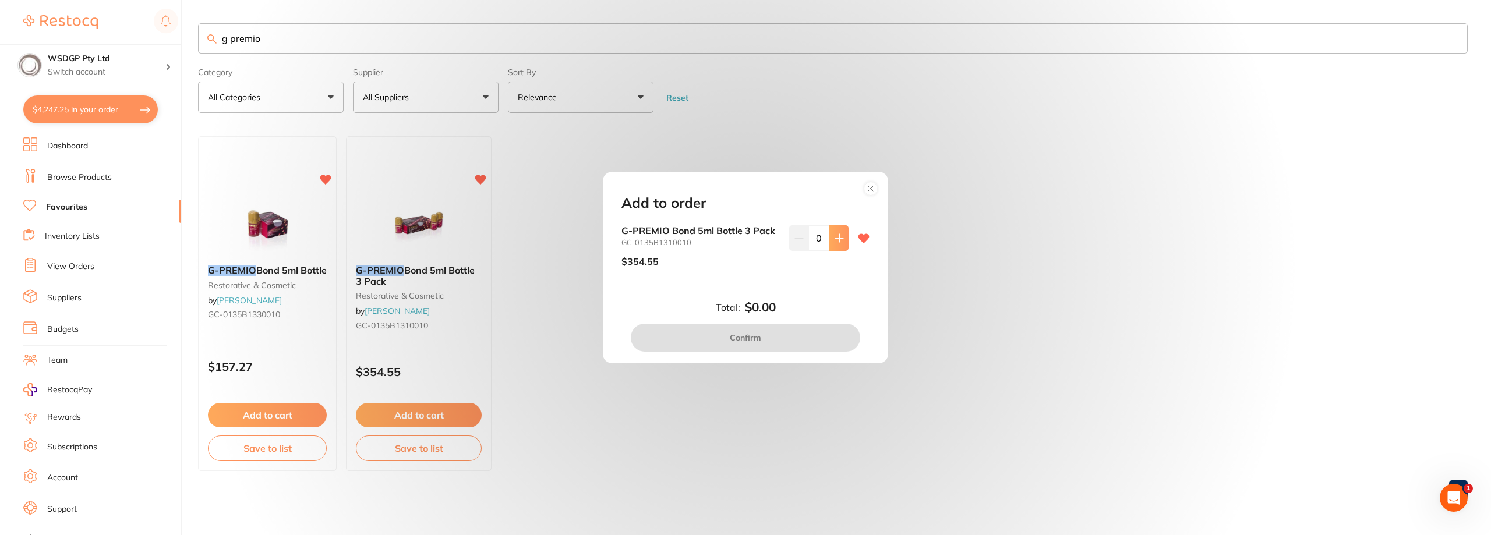
click at [830, 243] on button at bounding box center [839, 238] width 19 height 26
type input "1"
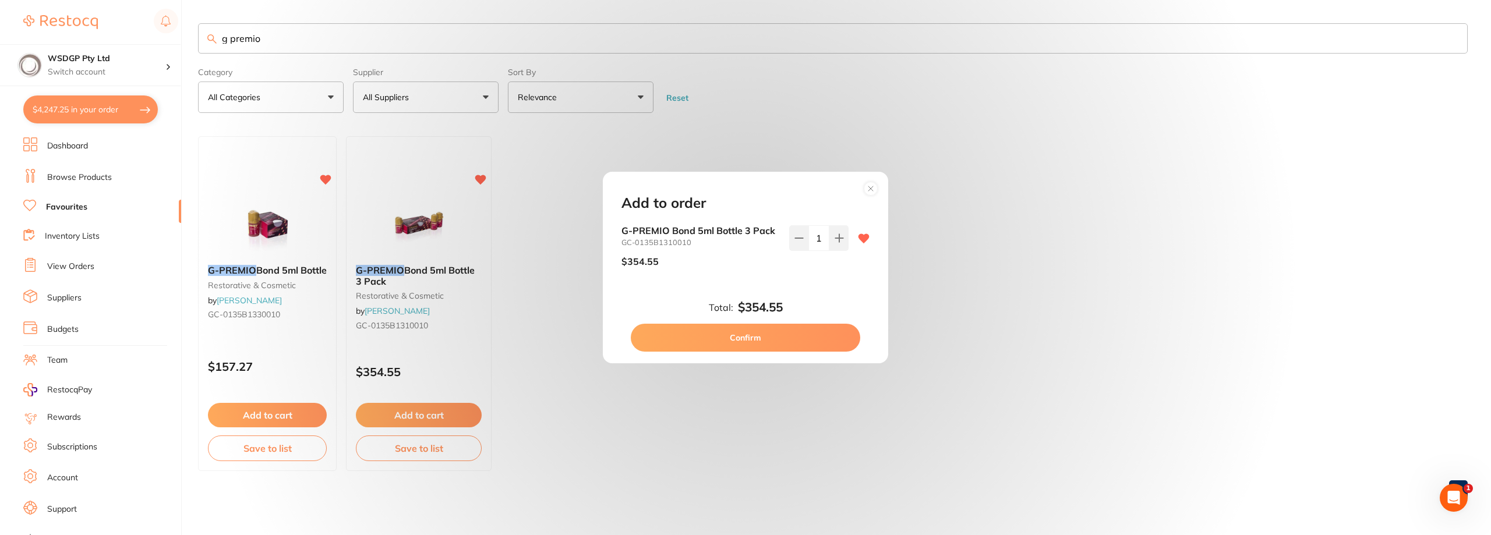
click at [807, 332] on button "Confirm" at bounding box center [746, 338] width 230 height 28
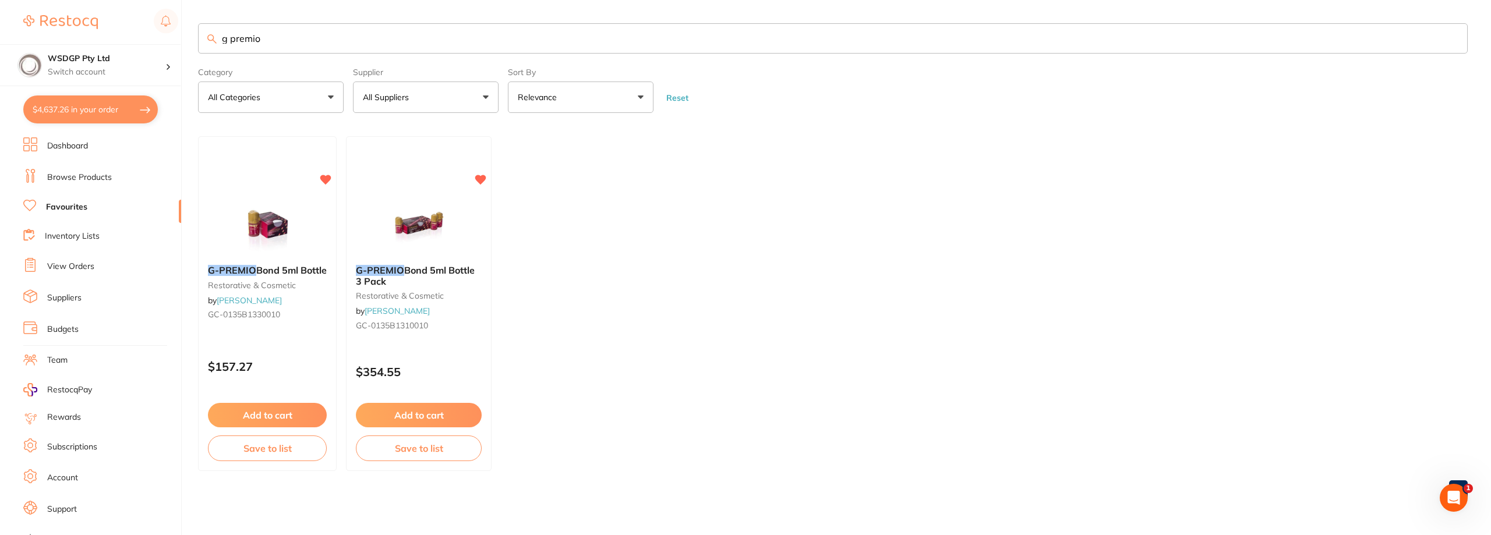
drag, startPoint x: 271, startPoint y: 39, endPoint x: 91, endPoint y: 23, distance: 181.3
click at [91, 23] on div "$4,637.26 WSDGP Pty Ltd Switch account WSDGP Pty Ltd Warrnambool Smile Dental G…" at bounding box center [745, 267] width 1491 height 535
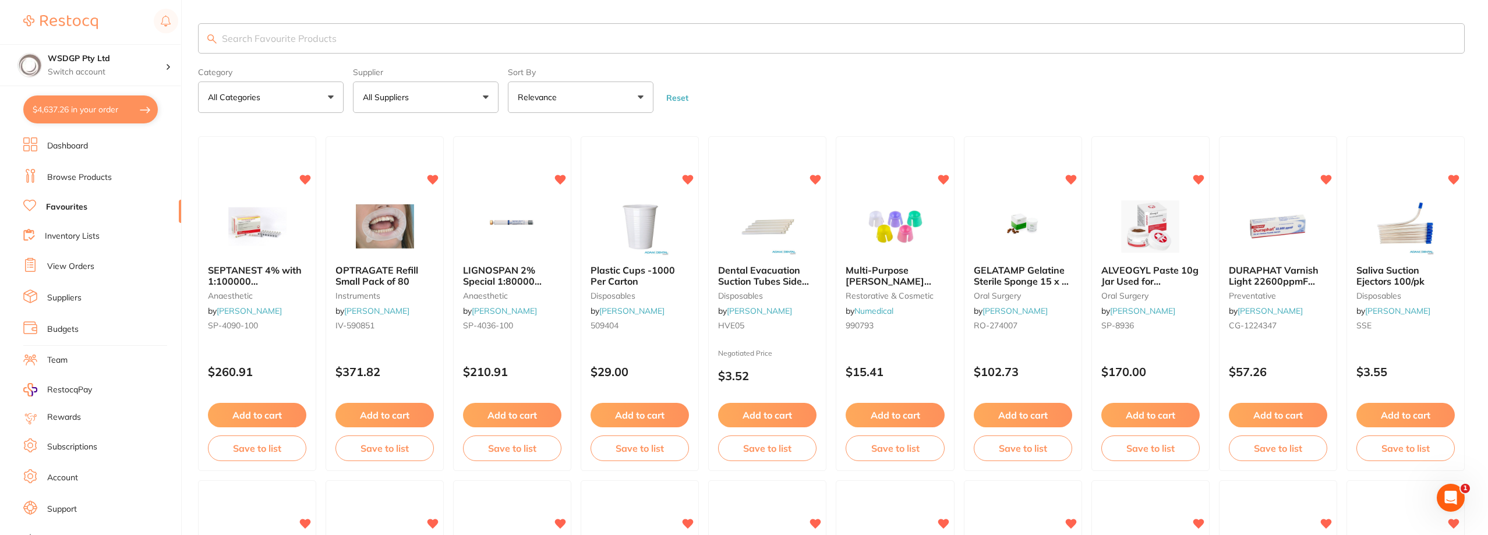
click at [255, 40] on input "search" at bounding box center [831, 38] width 1267 height 30
type input "files"
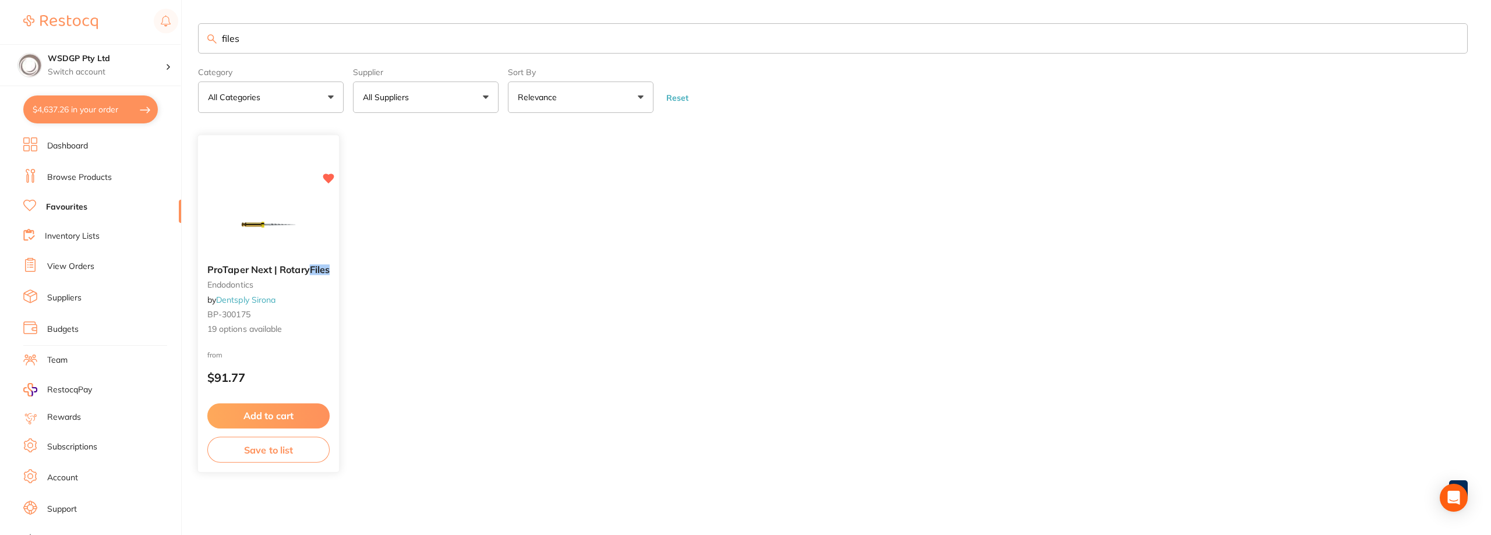
click at [257, 227] on img at bounding box center [268, 226] width 76 height 59
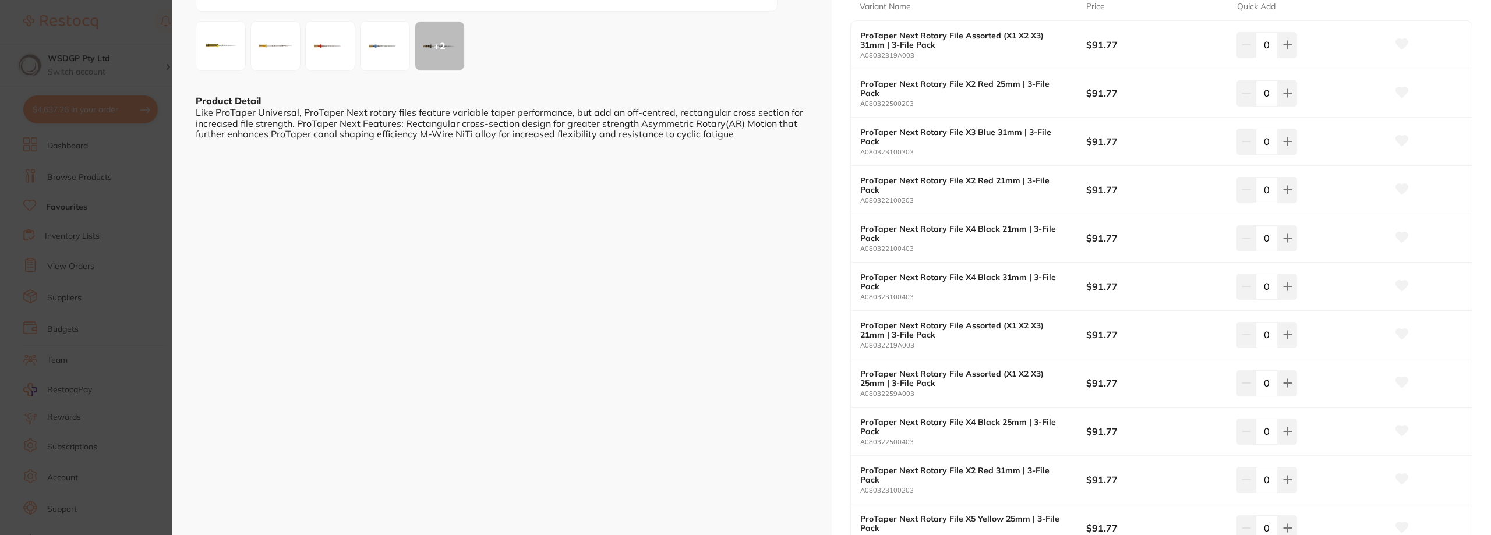
scroll to position [233, 0]
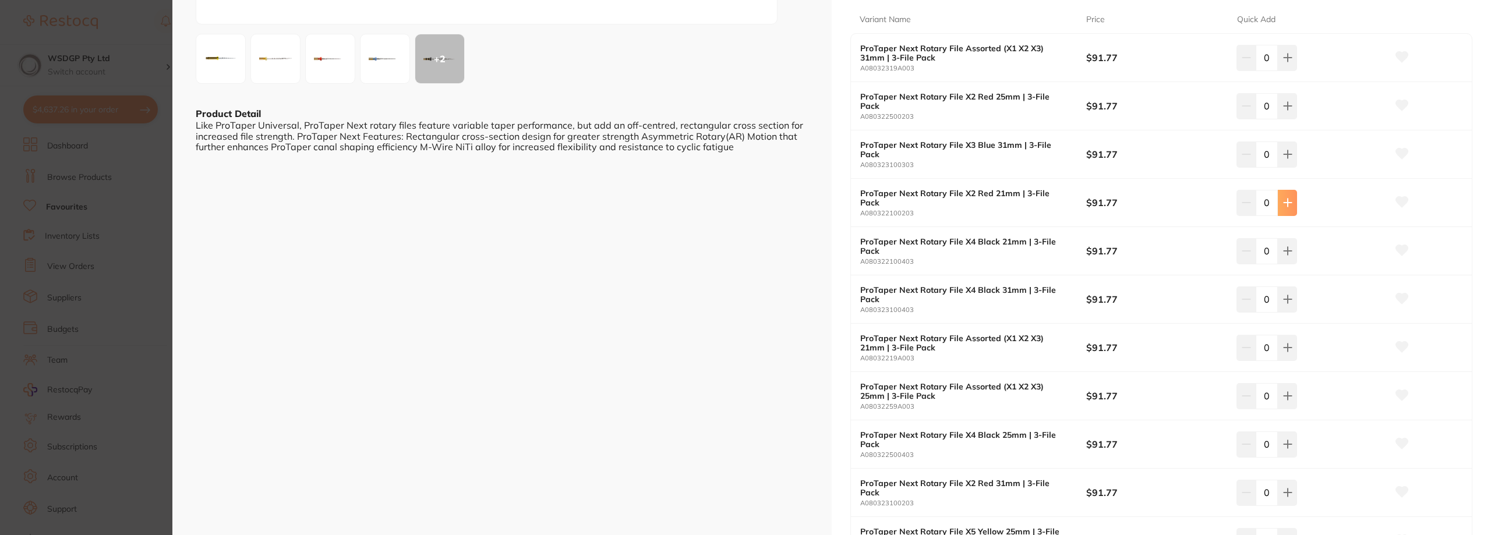
click at [1284, 62] on icon at bounding box center [1287, 57] width 9 height 9
click at [1242, 62] on icon at bounding box center [1246, 57] width 9 height 9
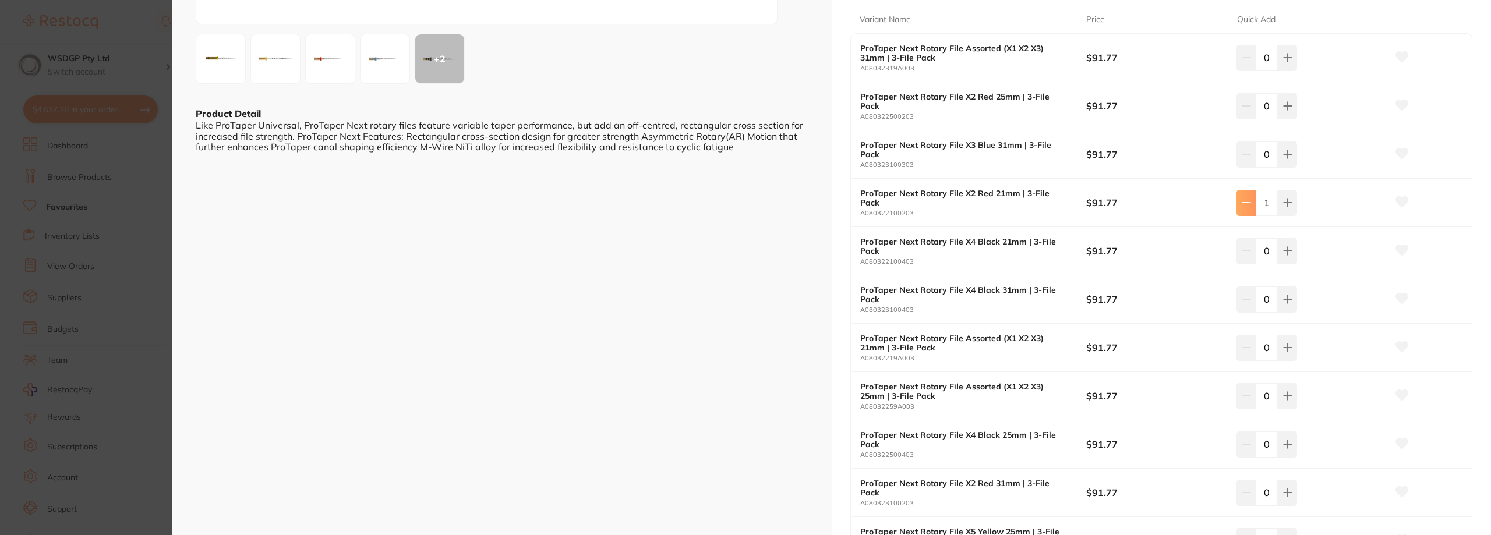
type input "0"
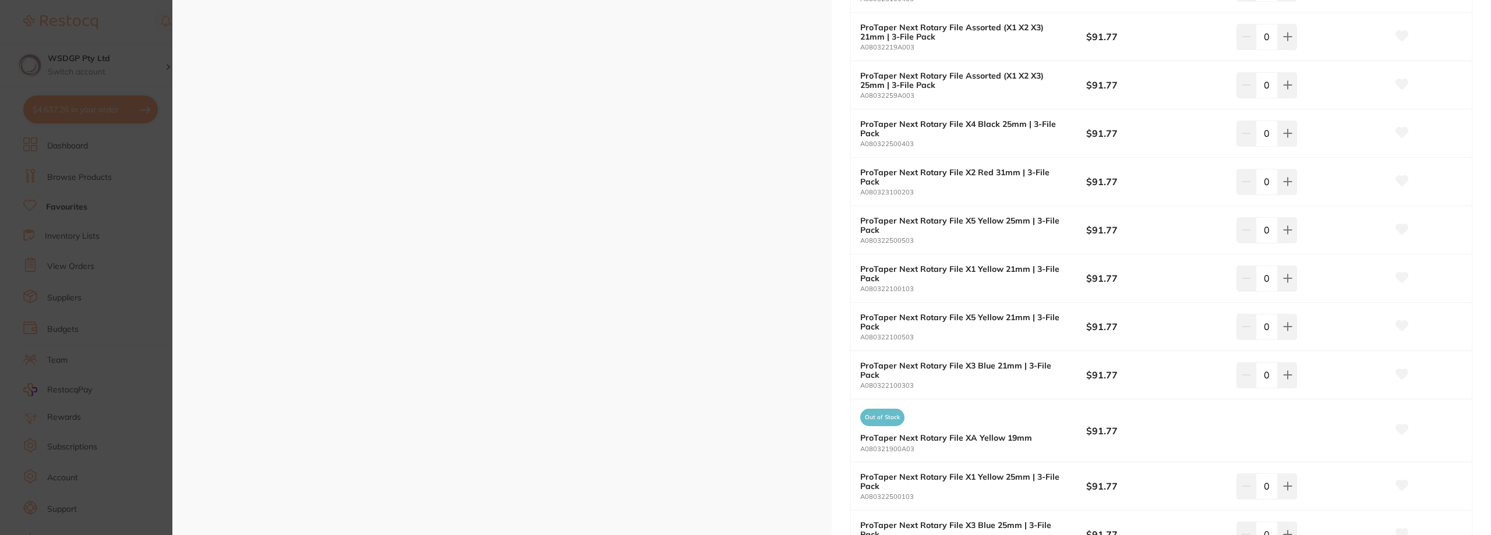
scroll to position [524, 0]
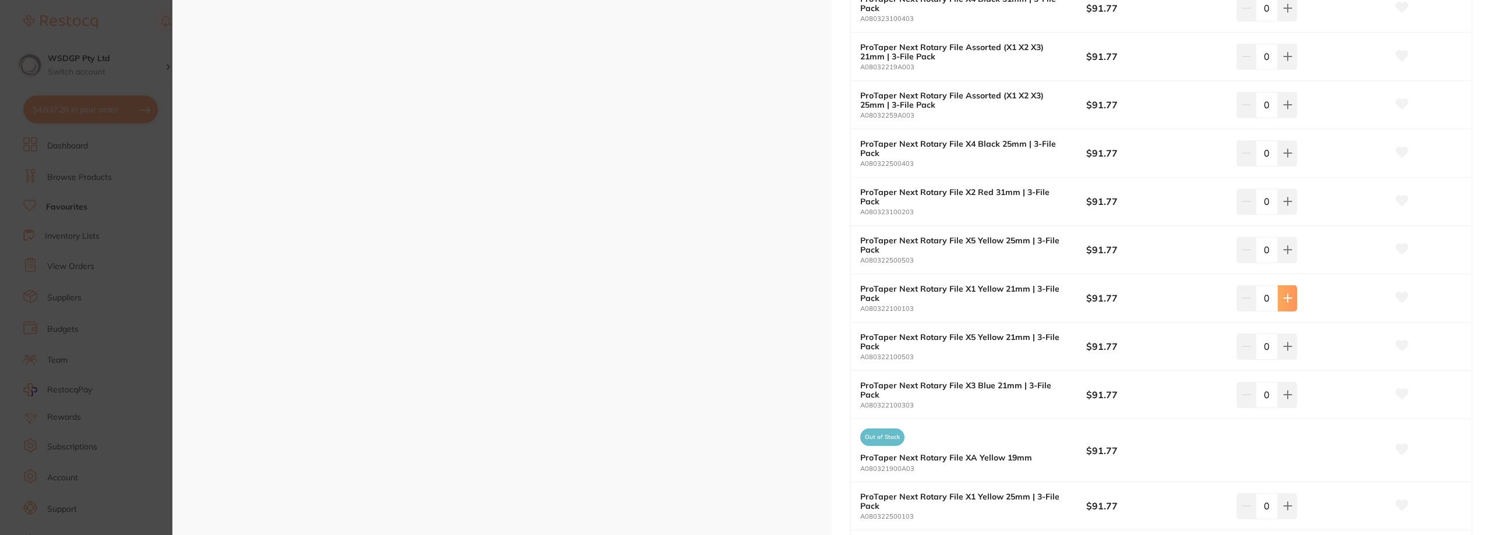
type input "4"
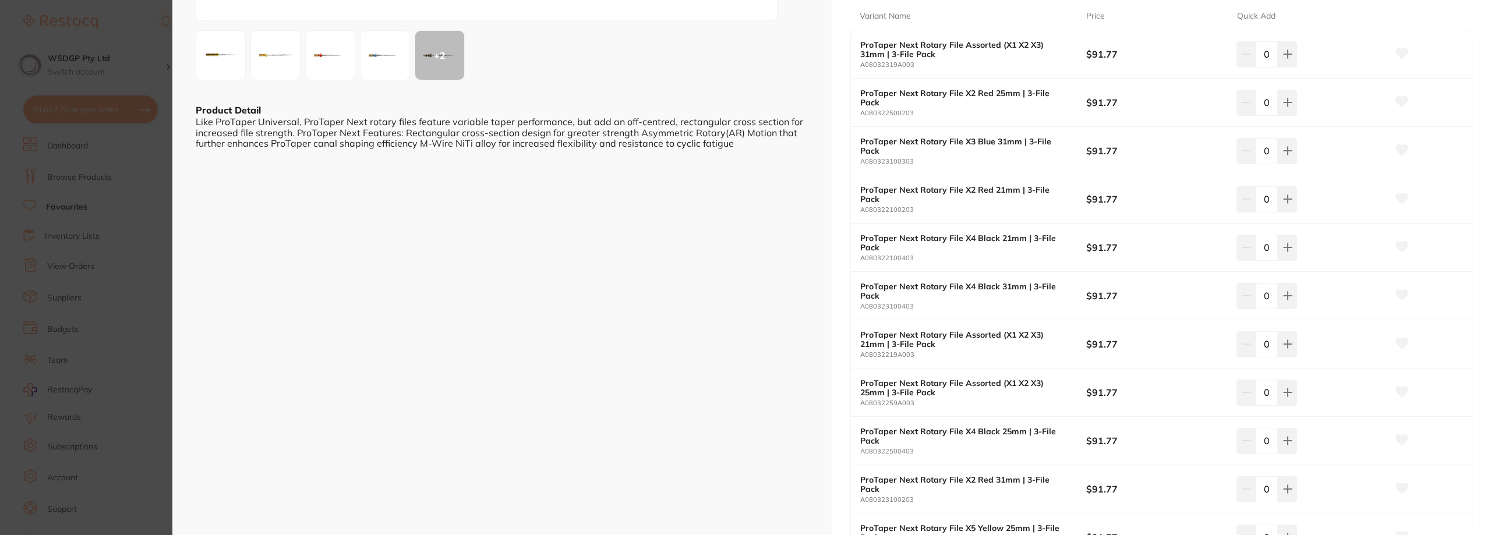
scroll to position [175, 0]
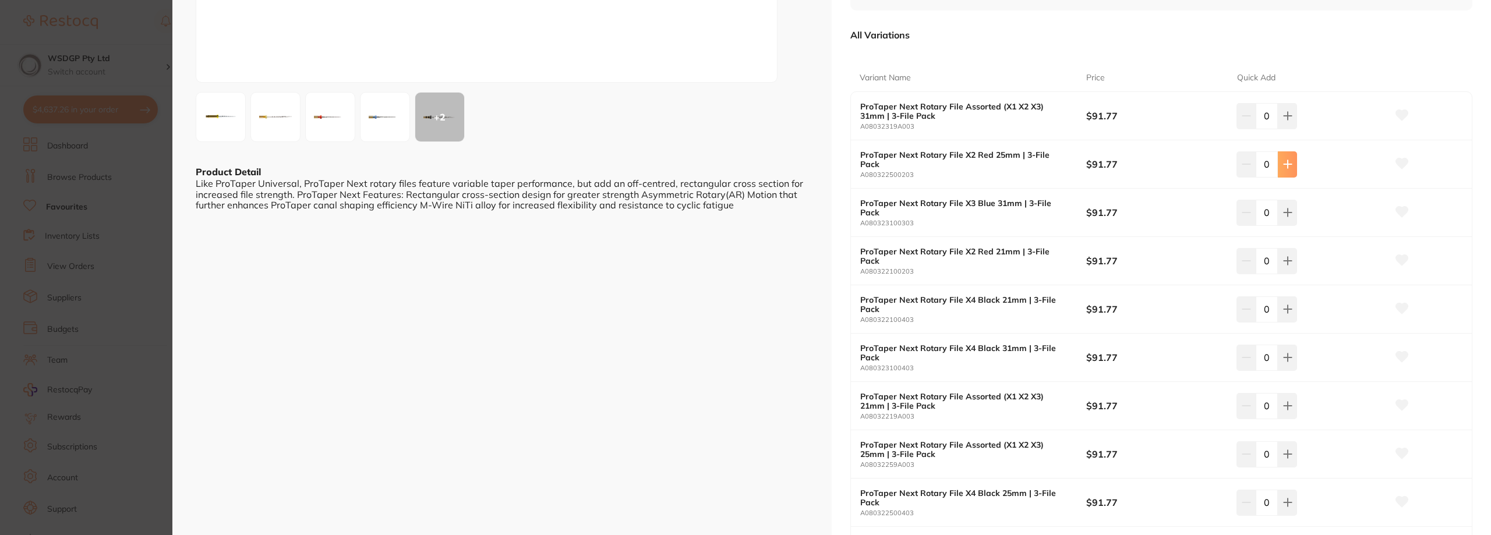
click at [1287, 120] on icon at bounding box center [1288, 116] width 8 height 8
type input "3"
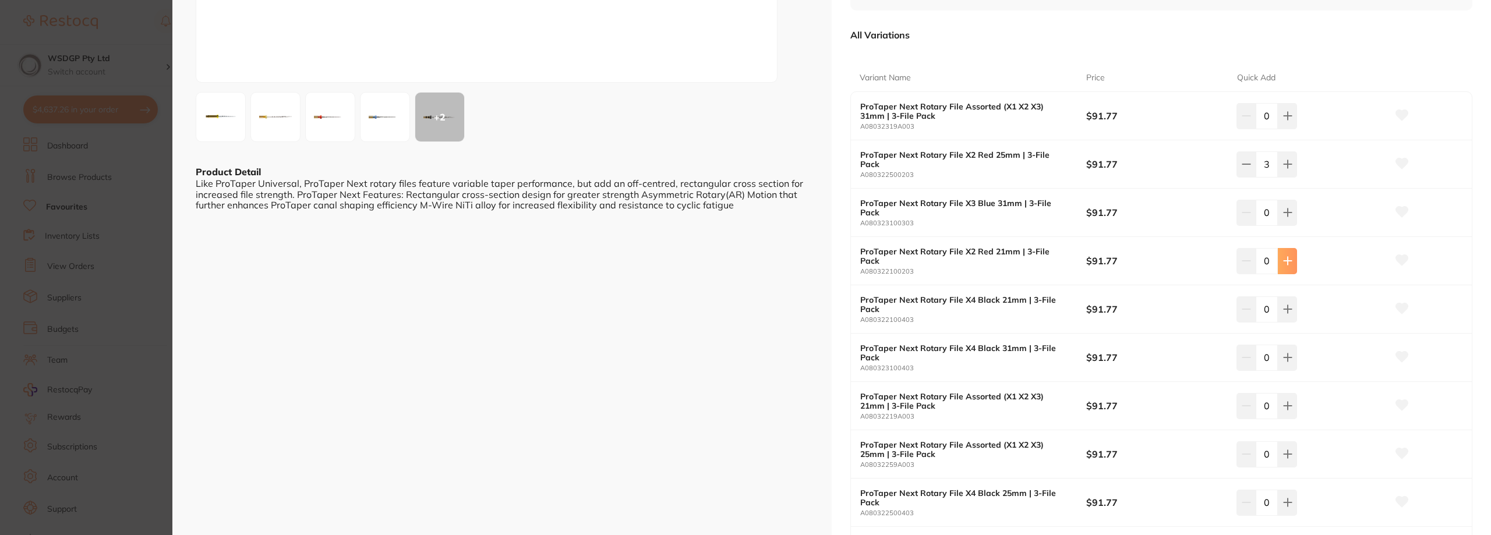
click at [1284, 129] on button at bounding box center [1287, 116] width 19 height 26
type input "3"
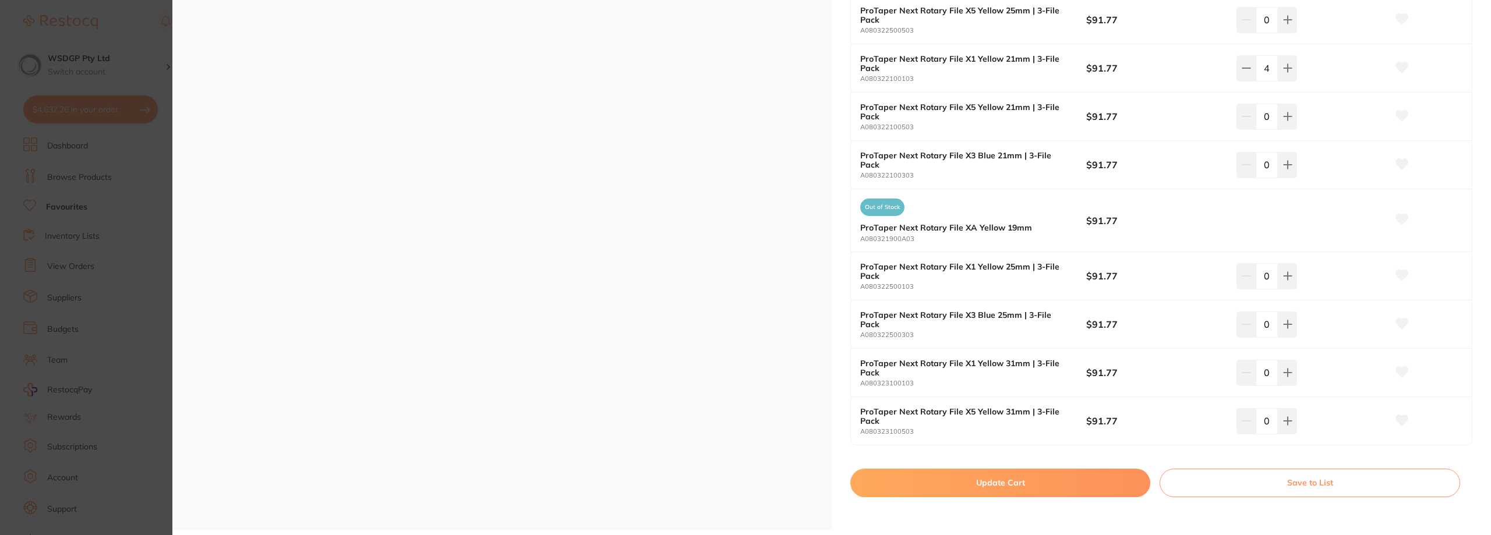
scroll to position [757, 0]
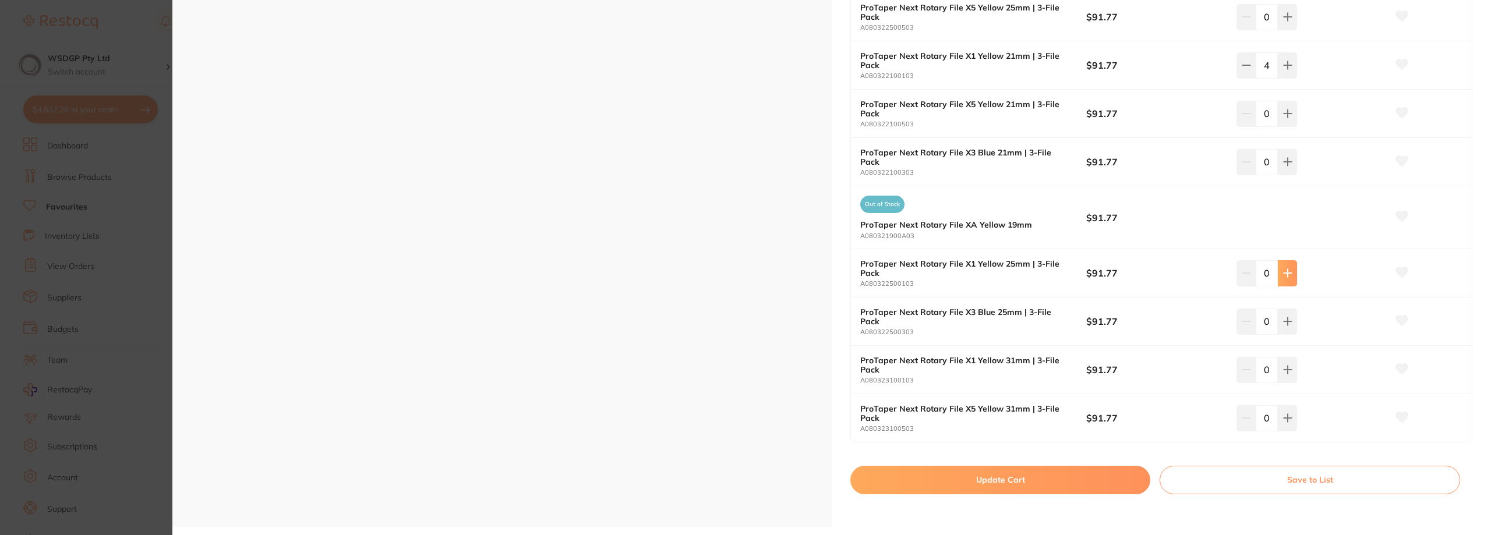
type input "3"
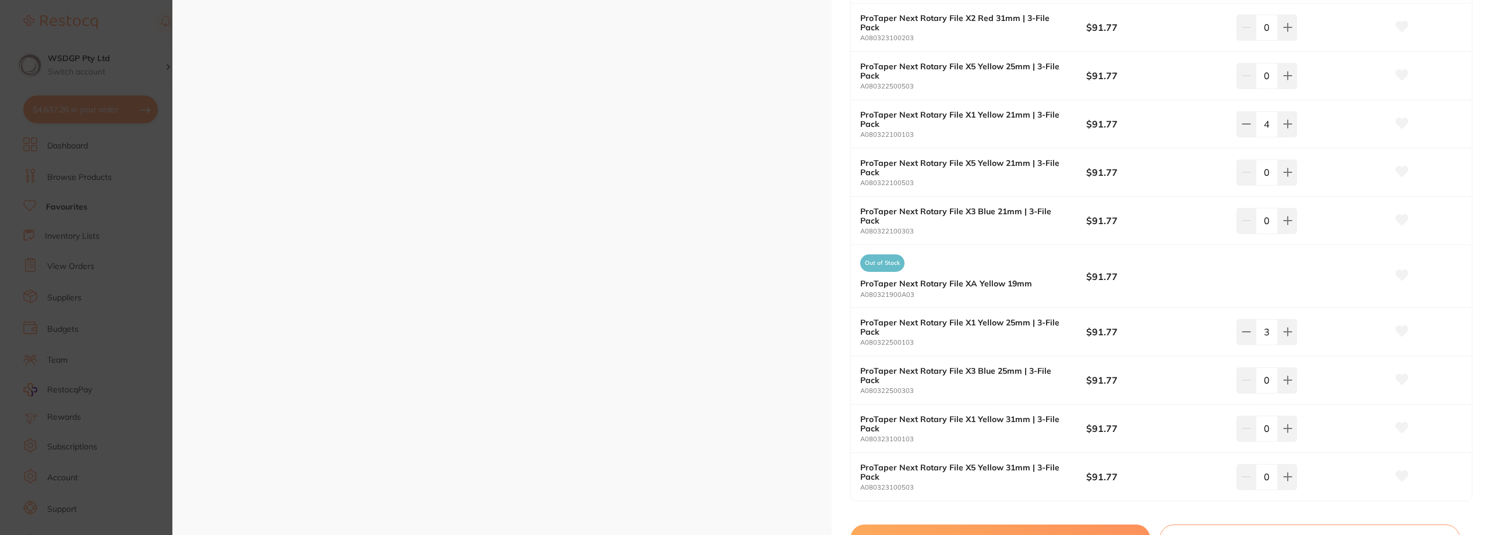
scroll to position [699, 0]
type input "3"
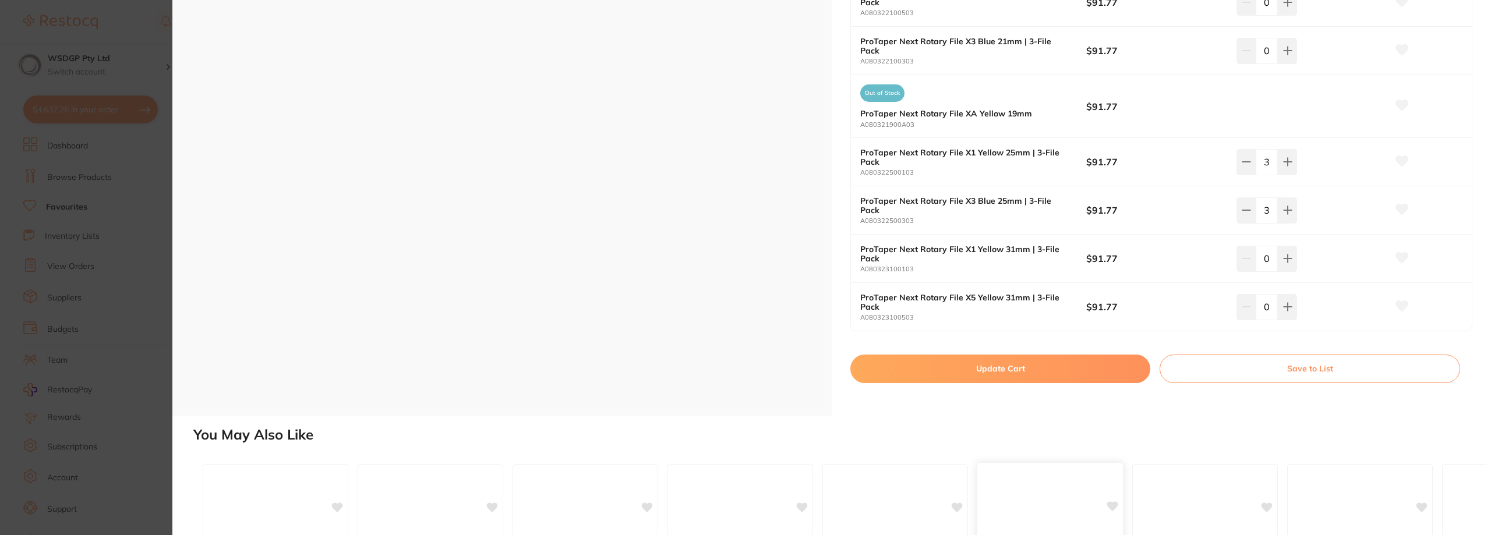
scroll to position [932, 0]
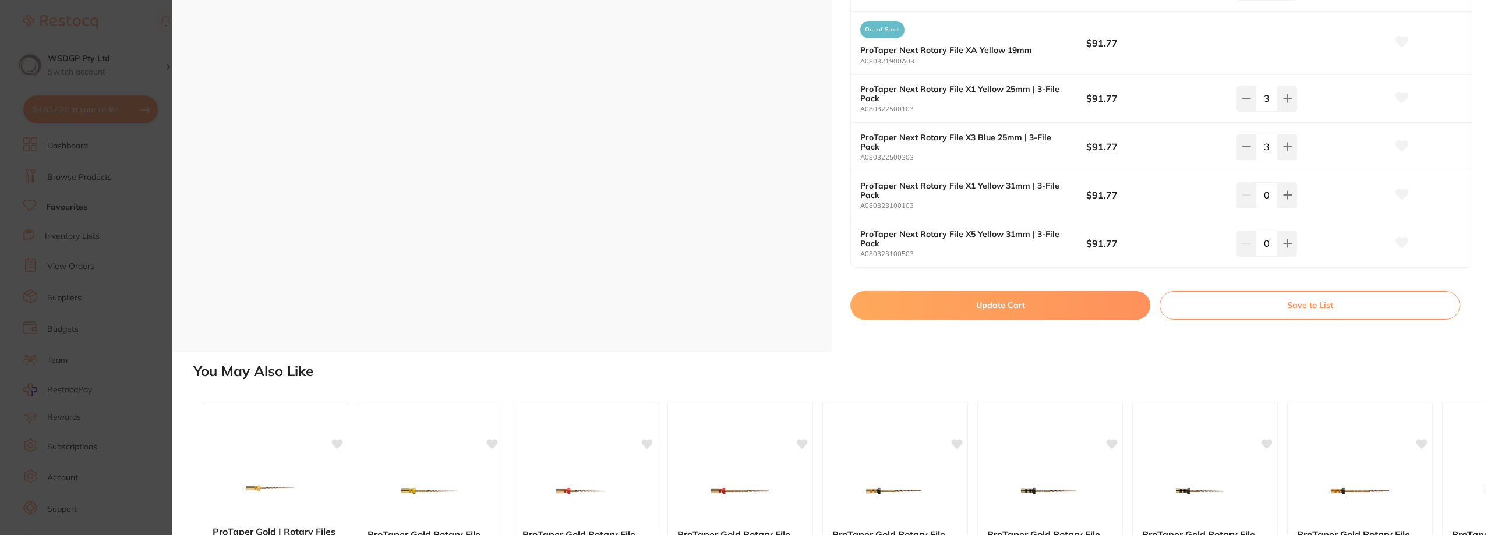
click at [1026, 308] on button "Update Cart" at bounding box center [1001, 305] width 300 height 28
click at [117, 158] on ul "Dashboard Browse Products Favourites Inventory Lists View Orders Suppliers Budg…" at bounding box center [102, 338] width 158 height 402
click at [966, 314] on ul "ProTaper Next | Rotary Files endodontics by Dentsply Sirona BP-300175 19 option…" at bounding box center [833, 303] width 1270 height 335
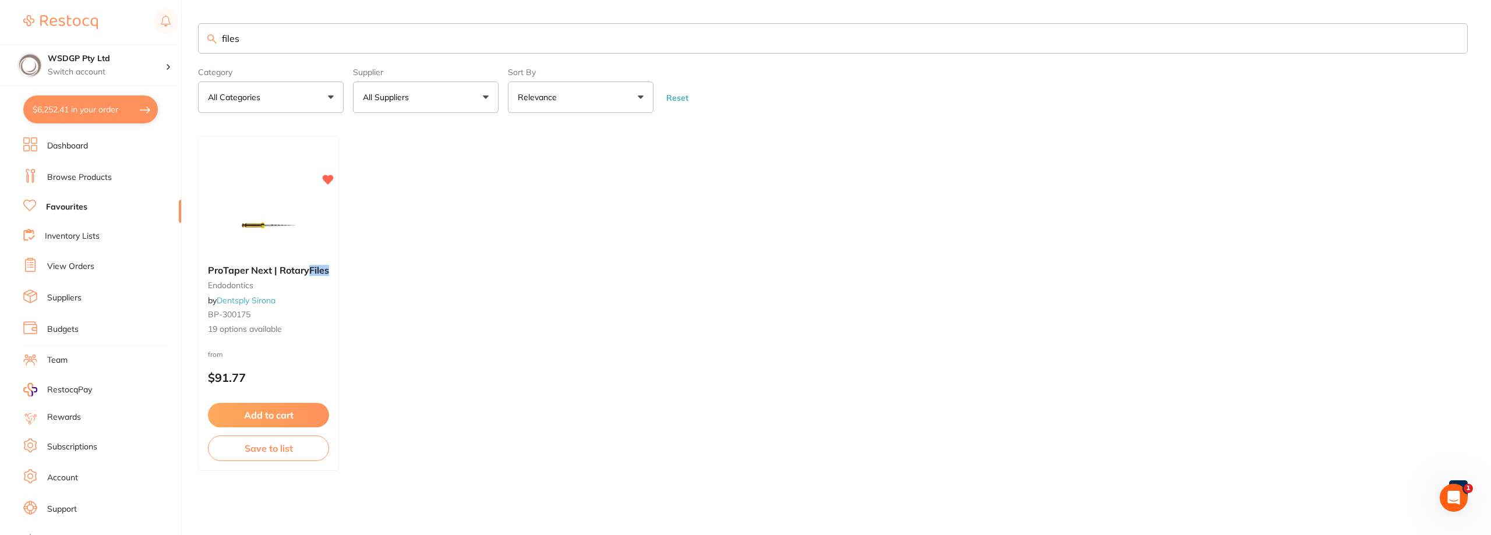
checkbox input "false"
drag, startPoint x: 248, startPoint y: 38, endPoint x: 177, endPoint y: 18, distance: 73.4
click at [187, 20] on div "$6,252.41 WSDGP Pty Ltd Switch account WSDGP Pty Ltd Warrnambool Smile Dental G…" at bounding box center [745, 267] width 1491 height 535
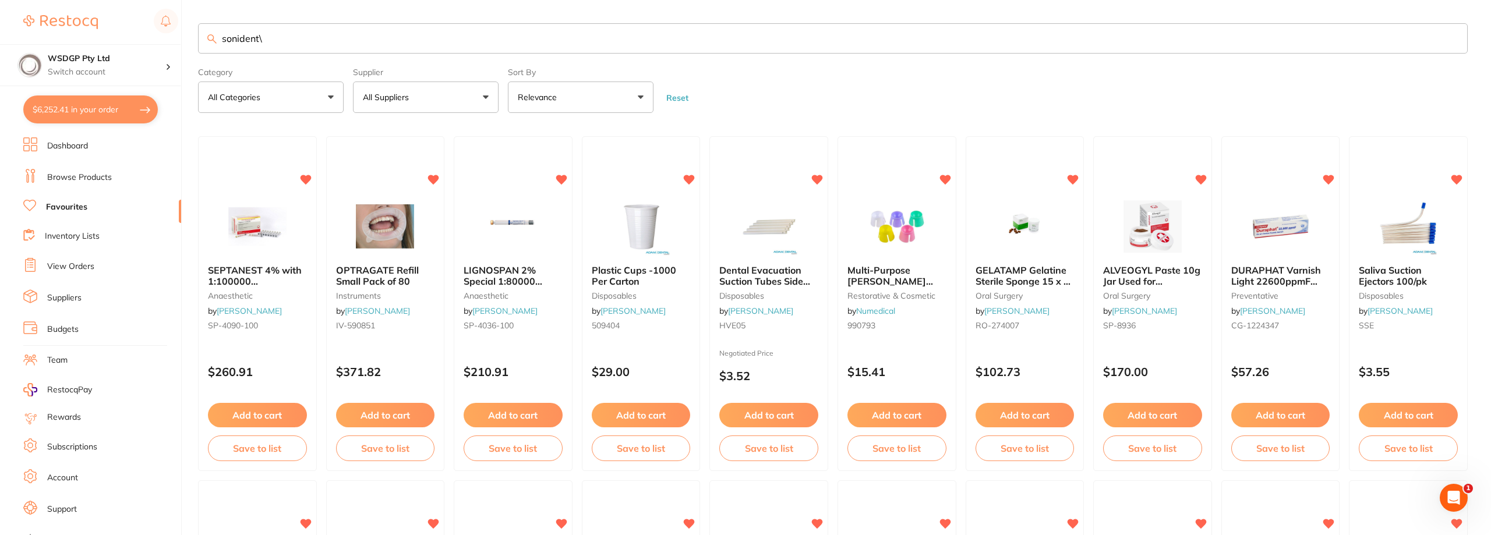
type input "sonident\"
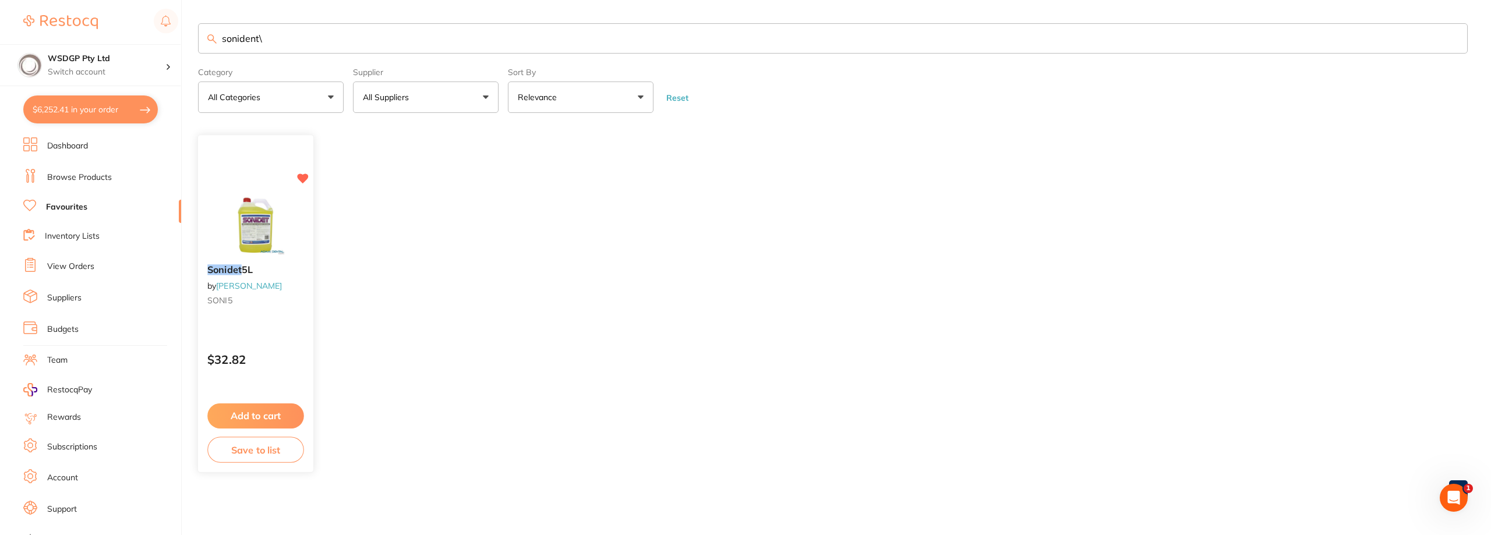
click at [261, 412] on button "Add to cart" at bounding box center [255, 416] width 97 height 25
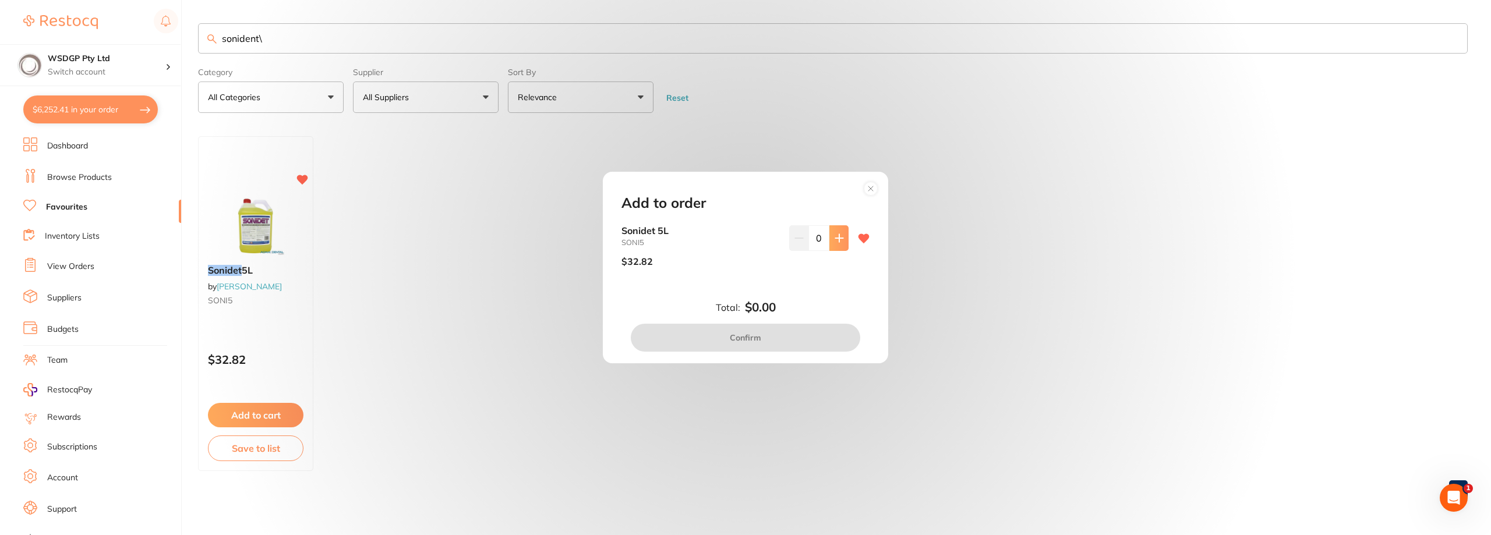
click at [836, 242] on icon at bounding box center [839, 238] width 8 height 8
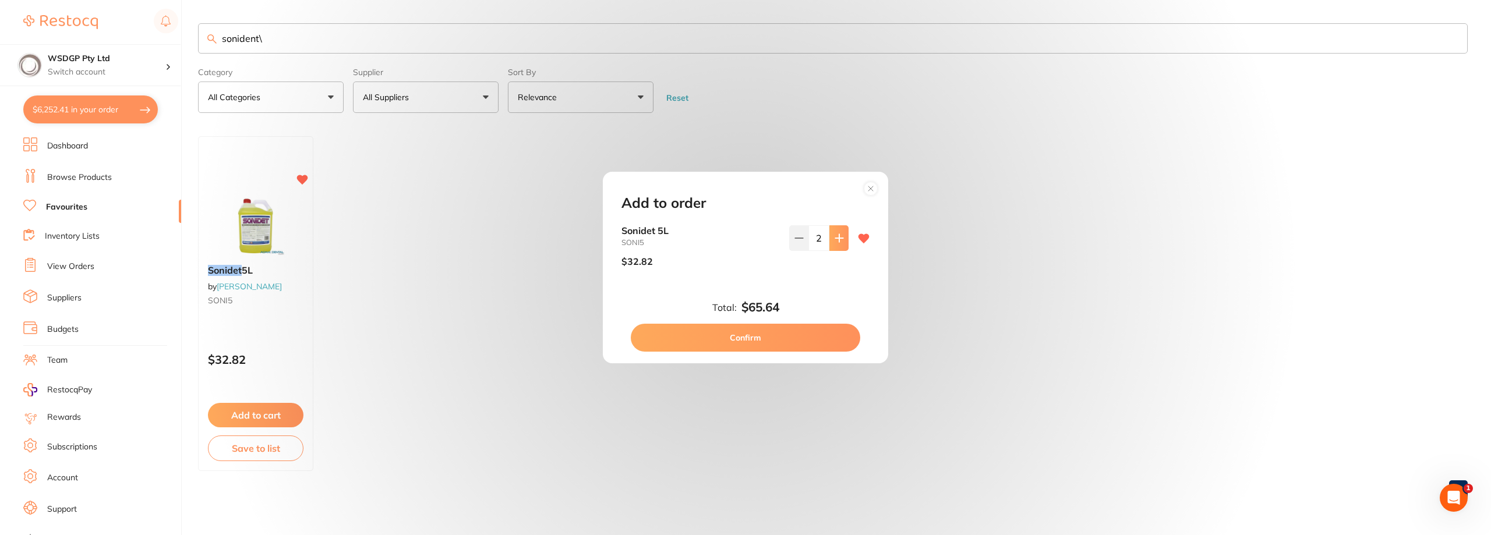
click at [835, 246] on button at bounding box center [839, 238] width 19 height 26
type input "3"
click at [785, 343] on button "Confirm" at bounding box center [746, 338] width 230 height 28
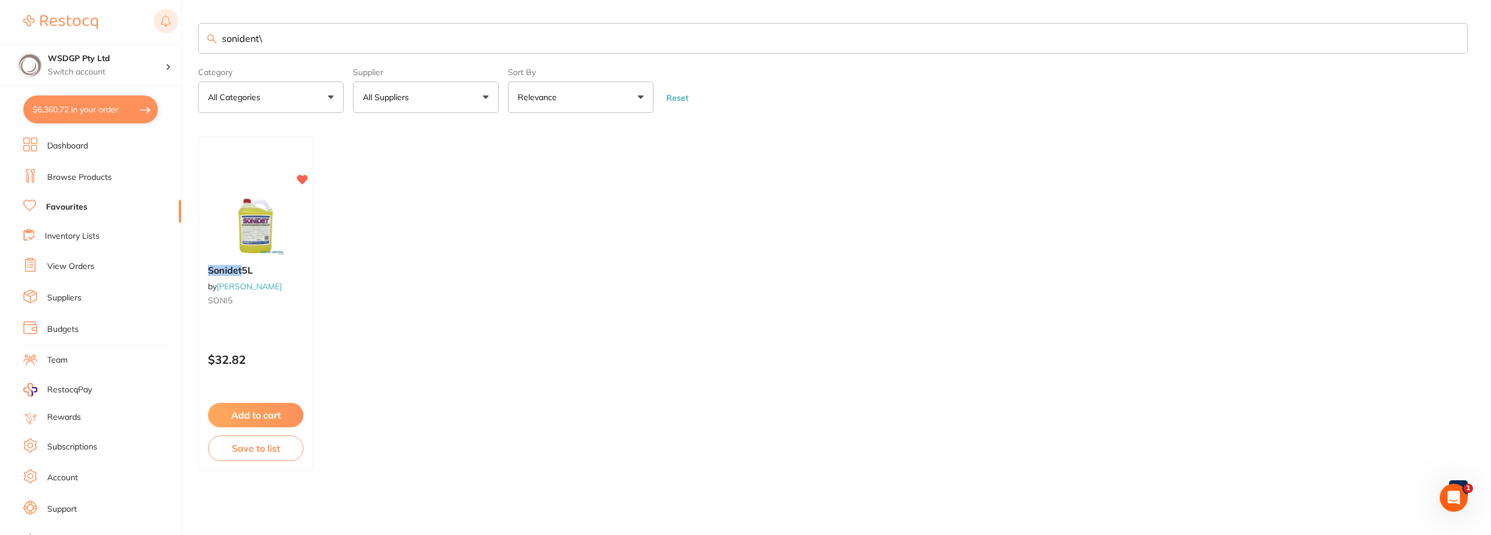
drag, startPoint x: 274, startPoint y: 44, endPoint x: 160, endPoint y: 17, distance: 117.1
click at [161, 17] on div "$6,360.72 WSDGP Pty Ltd Switch account WSDGP Pty Ltd Warrnambool Smile Dental G…" at bounding box center [745, 267] width 1491 height 535
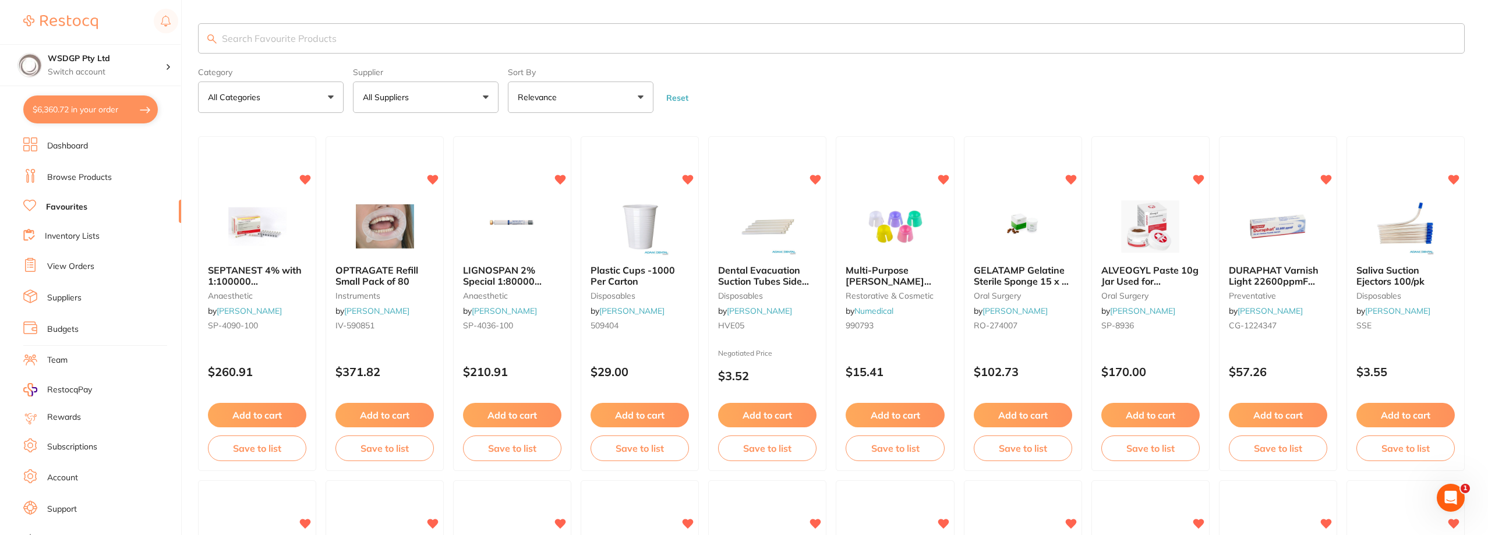
click at [103, 179] on link "Browse Products" at bounding box center [79, 178] width 65 height 12
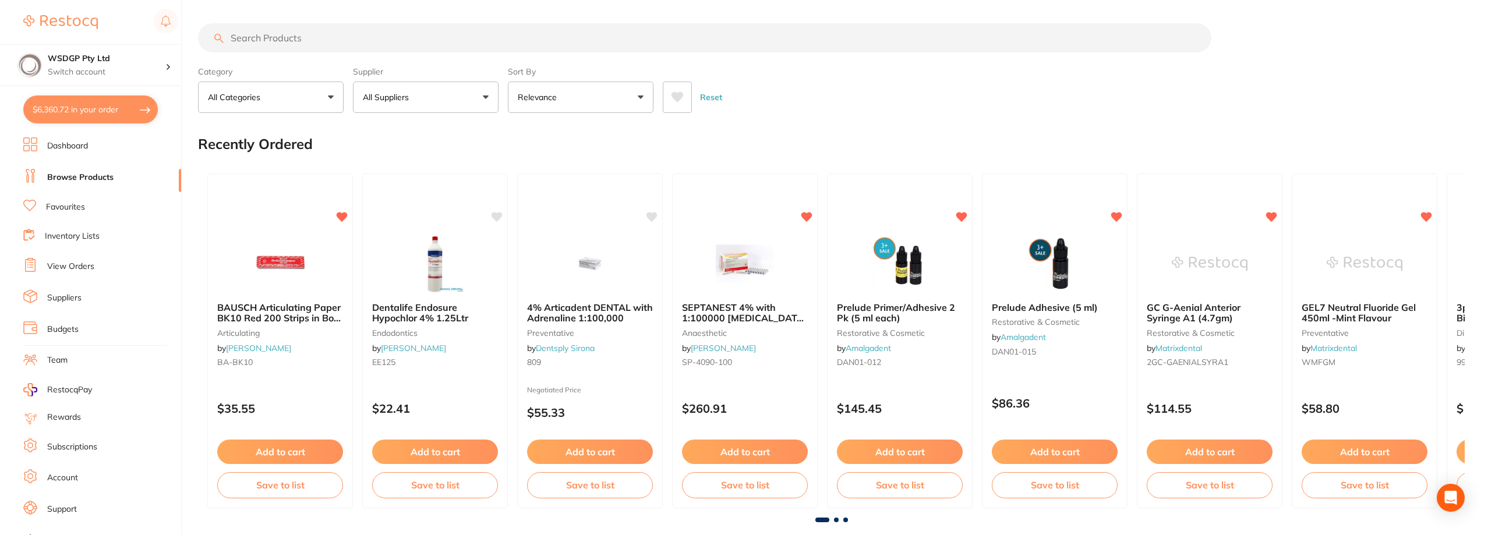
click at [266, 40] on input "search" at bounding box center [705, 37] width 1014 height 29
type input "lignocaine"
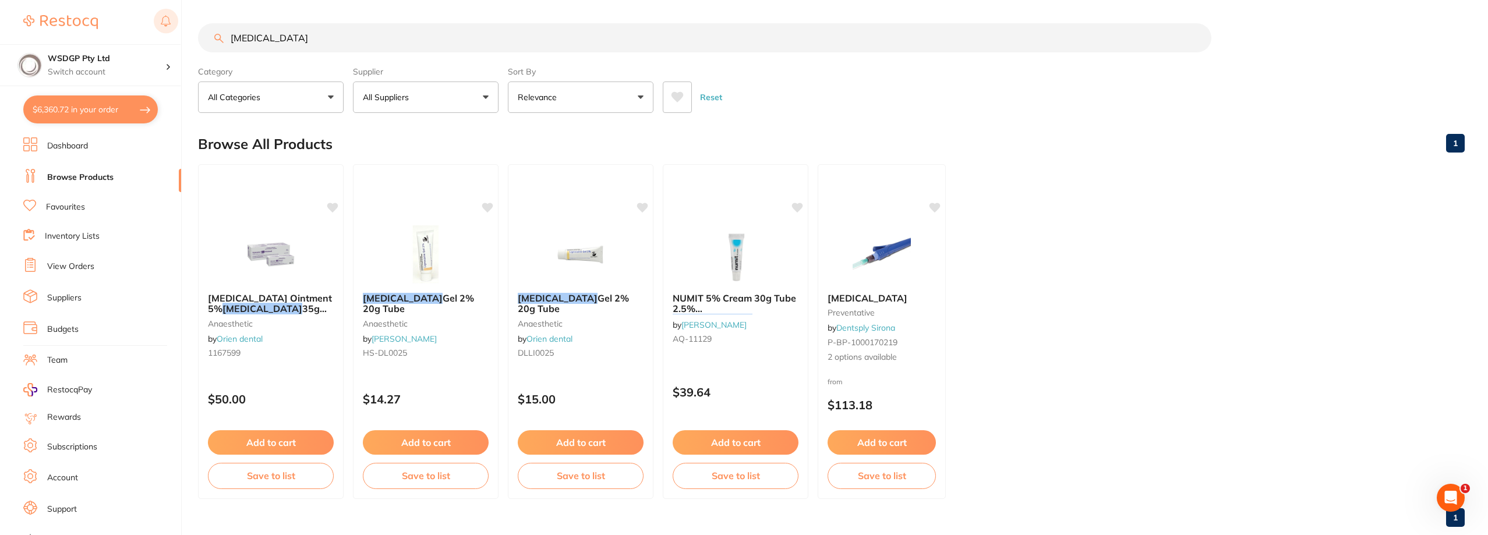
drag, startPoint x: 303, startPoint y: 40, endPoint x: 154, endPoint y: 29, distance: 148.9
click at [154, 29] on div "$6,360.72 WSDGP Pty Ltd Switch account WSDGP Pty Ltd Warrnambool Smile Dental G…" at bounding box center [744, 267] width 1488 height 535
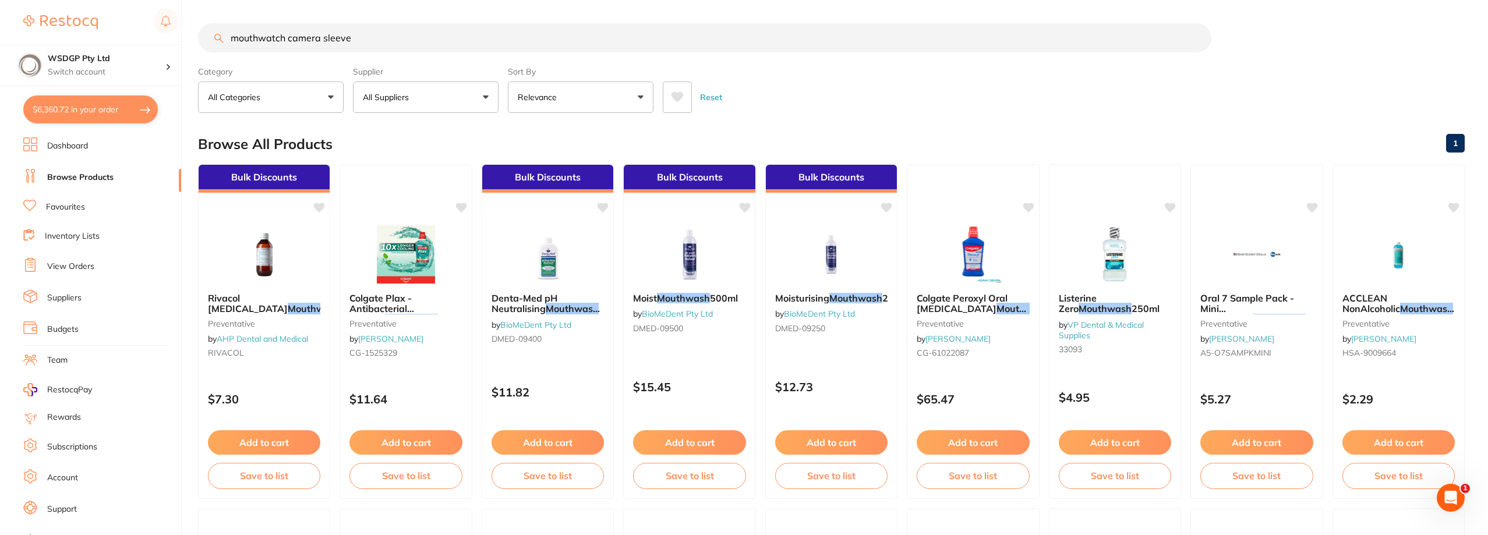
type input "mouthwatch camera sleeve"
click at [91, 179] on link "Browse Products" at bounding box center [80, 178] width 66 height 12
click at [69, 194] on ul "Dashboard Browse Products Favourites Inventory Lists View Orders Suppliers Budg…" at bounding box center [102, 338] width 158 height 402
click at [70, 207] on link "Favourites" at bounding box center [65, 208] width 39 height 12
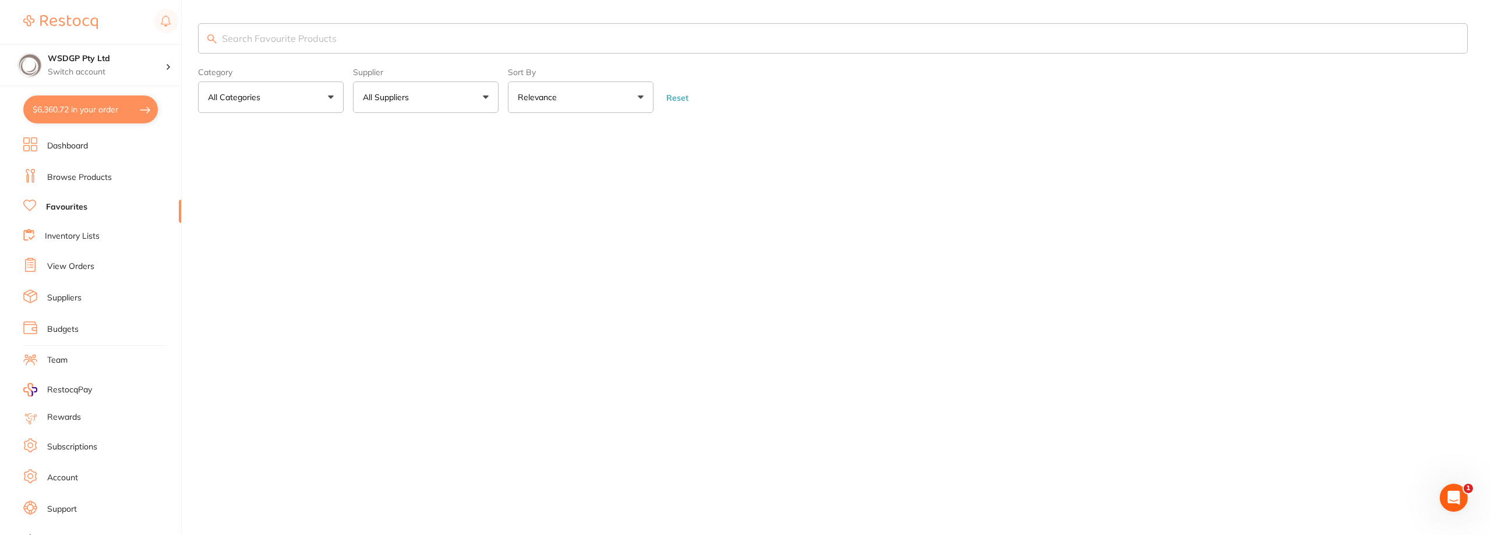
click at [267, 45] on input "search" at bounding box center [833, 38] width 1270 height 30
click at [77, 182] on link "Browse Products" at bounding box center [79, 178] width 65 height 12
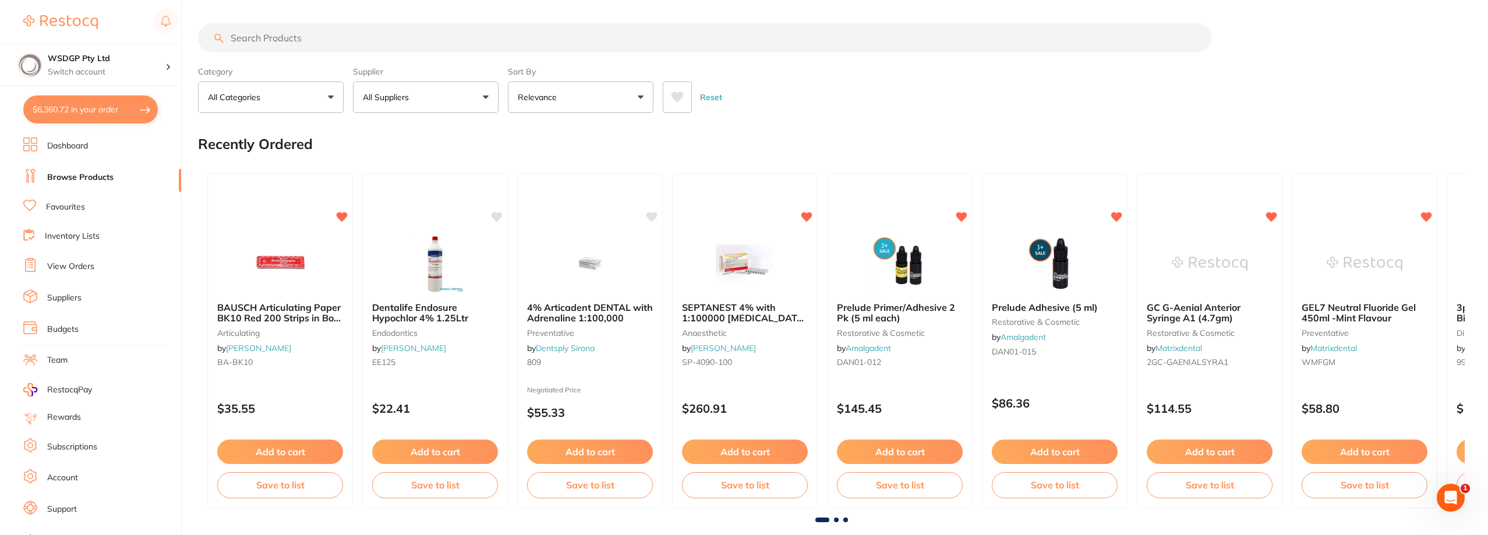
click at [283, 30] on input "search" at bounding box center [705, 37] width 1014 height 29
click at [306, 41] on input "search" at bounding box center [705, 37] width 1014 height 29
type input "]"
click at [295, 41] on input "]" at bounding box center [705, 37] width 1014 height 29
click at [210, 40] on input "]" at bounding box center [705, 37] width 1014 height 29
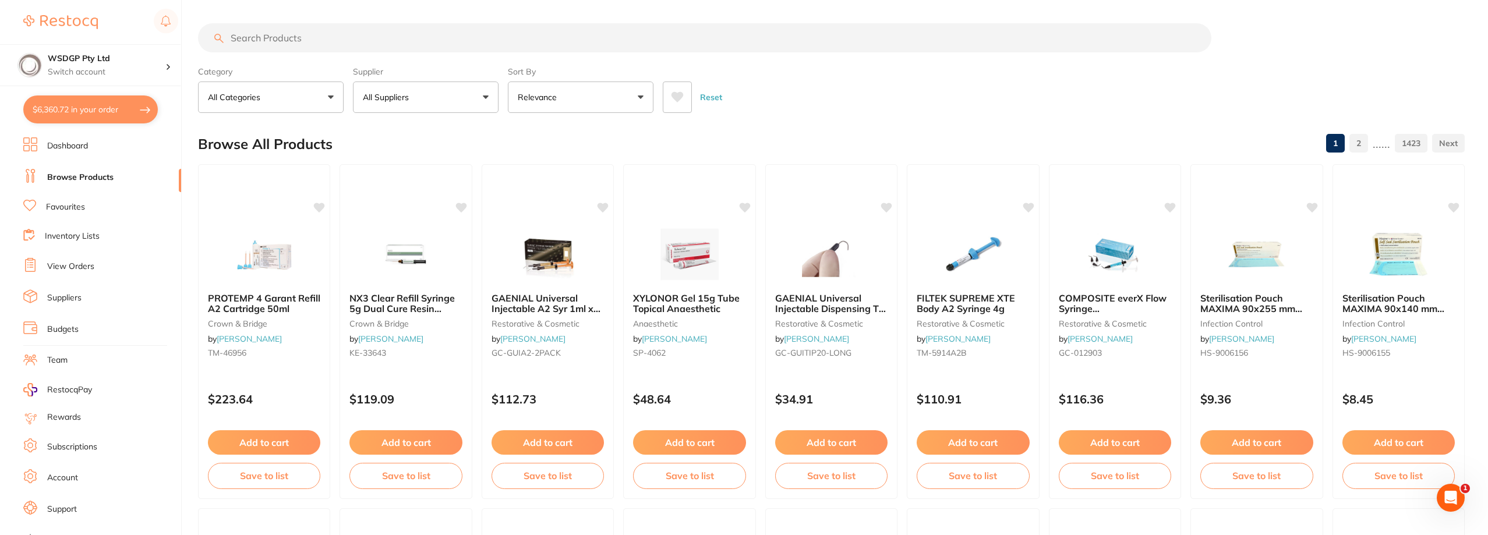
click at [338, 43] on input "search" at bounding box center [705, 37] width 1014 height 29
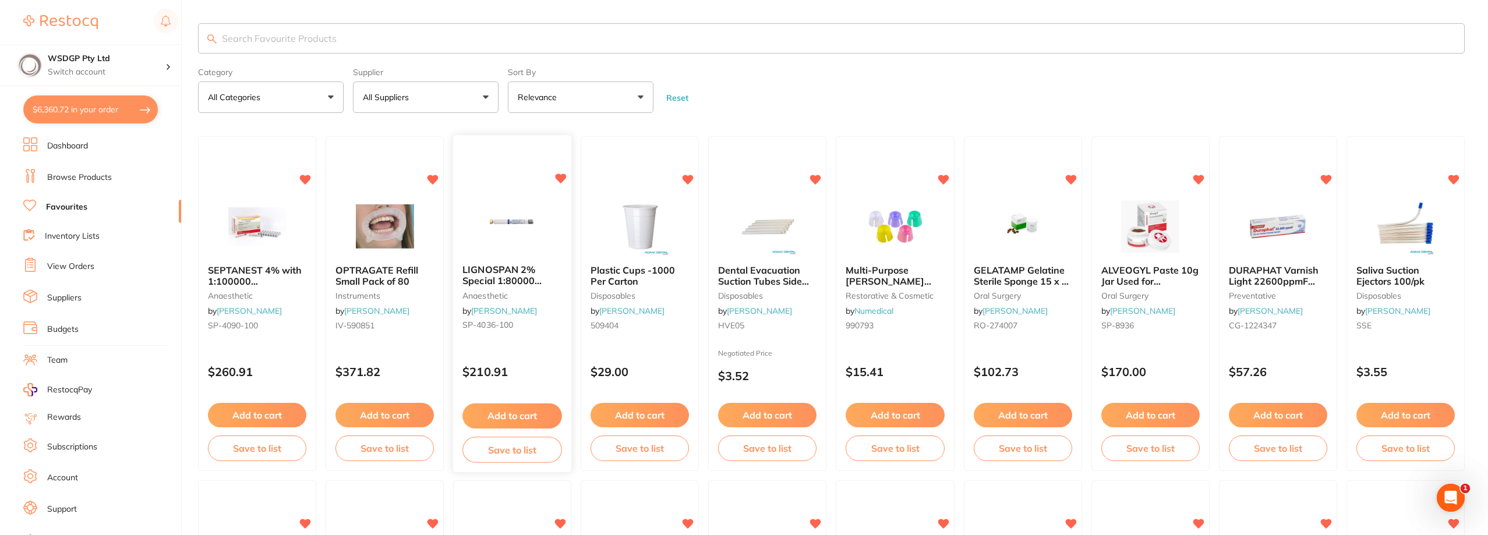
click at [513, 418] on button "Add to cart" at bounding box center [513, 416] width 100 height 25
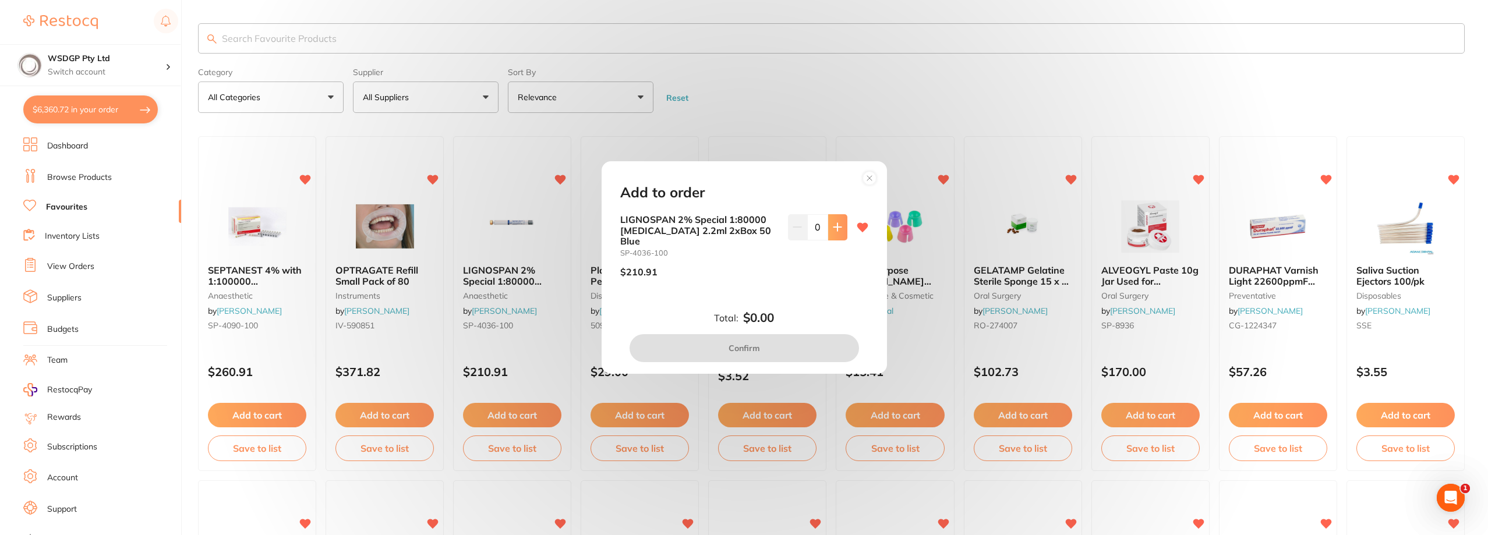
click at [842, 232] on button at bounding box center [837, 227] width 19 height 26
type input "3"
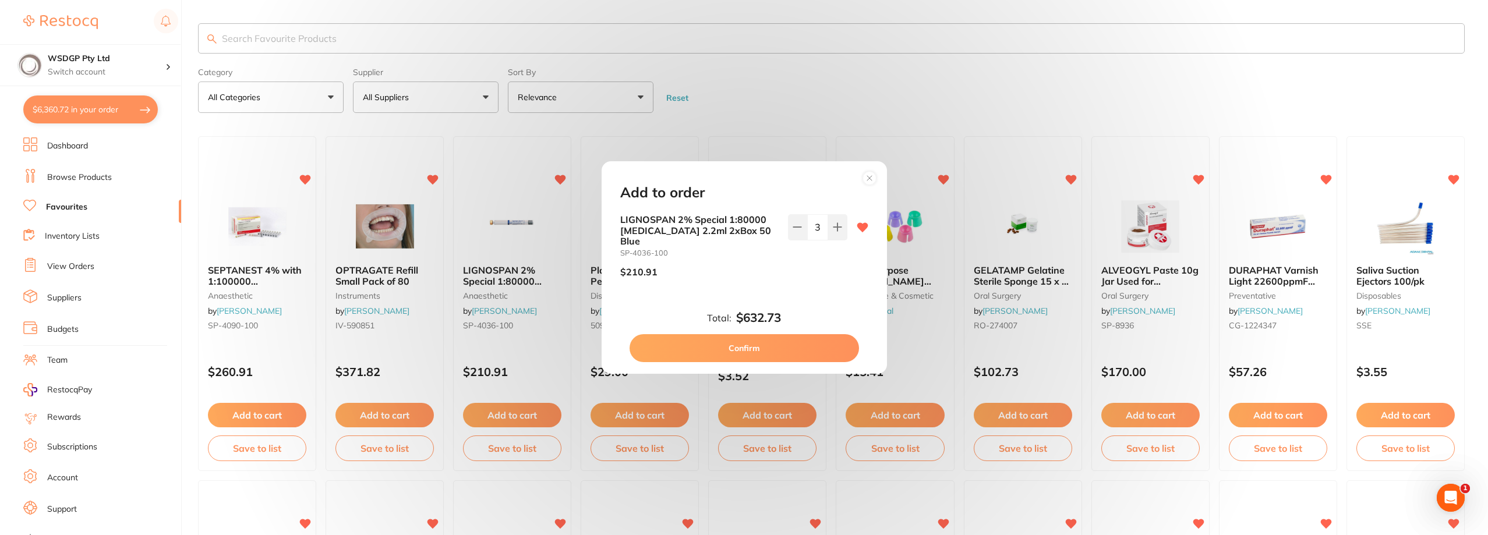
click at [803, 337] on button "Confirm" at bounding box center [745, 348] width 230 height 28
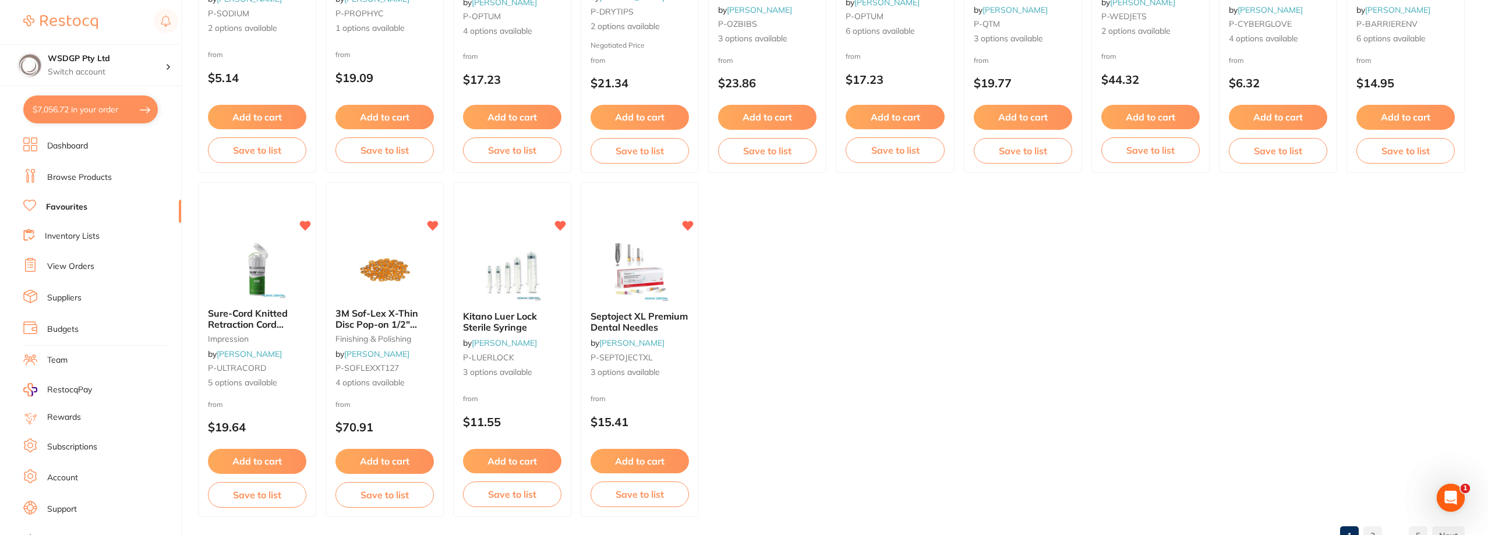
scroll to position [1718, 0]
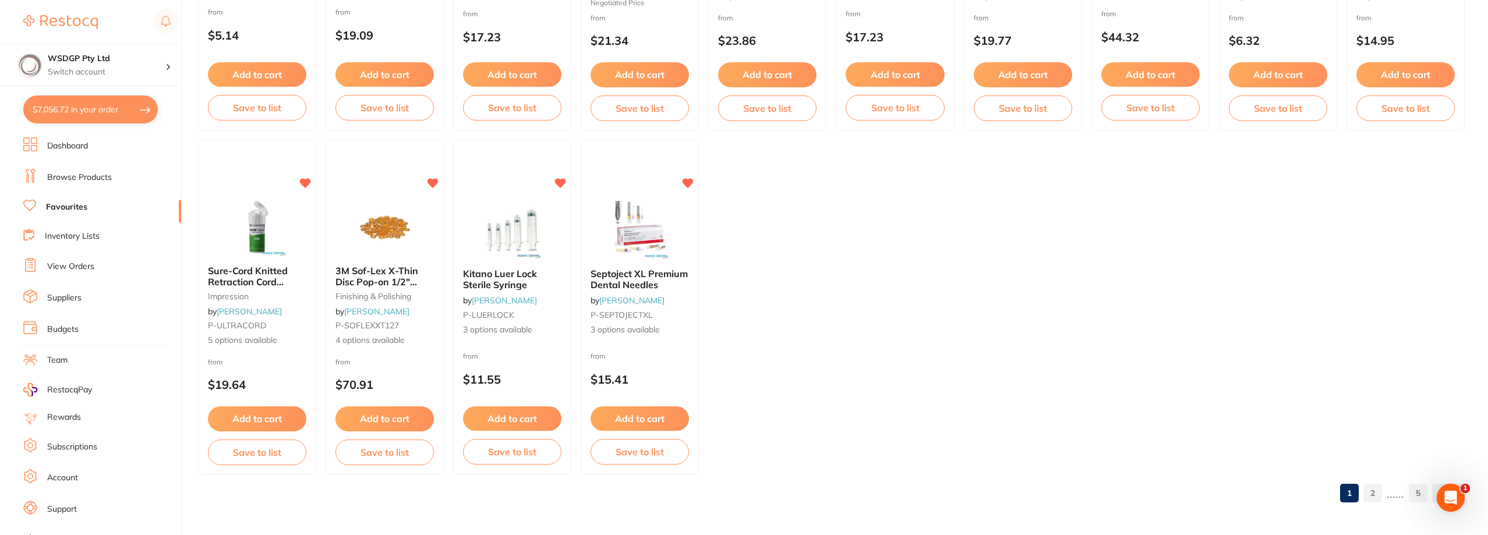
click at [1366, 489] on link "2" at bounding box center [1373, 493] width 19 height 23
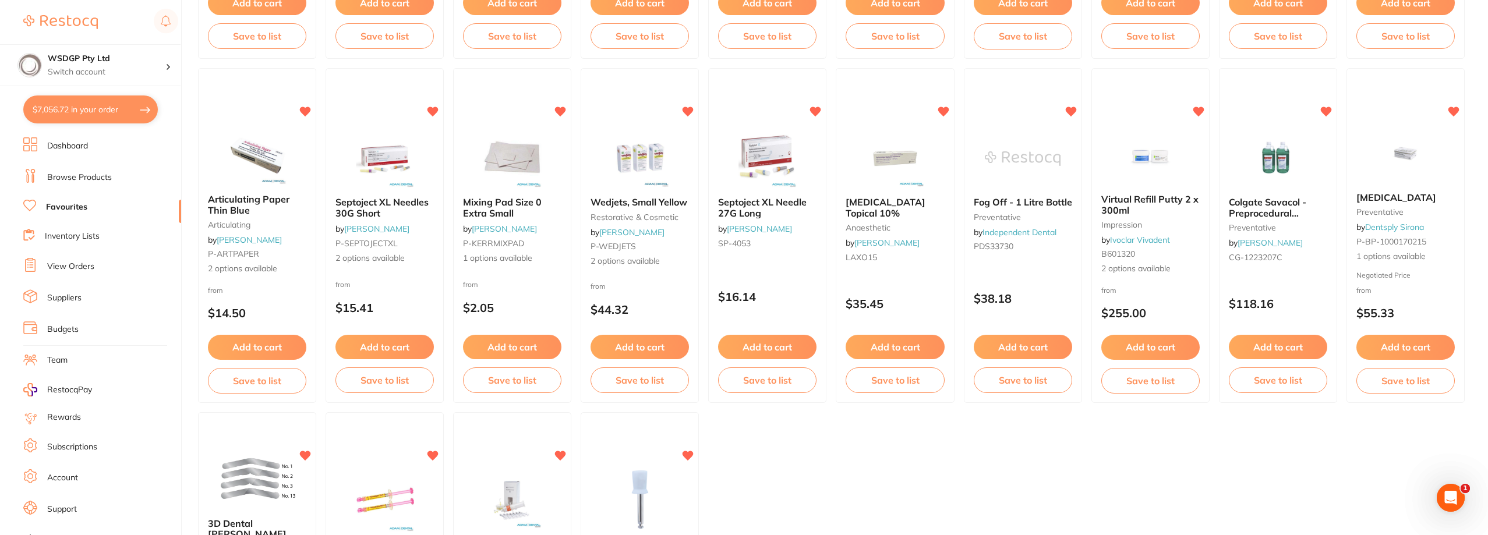
scroll to position [1689, 0]
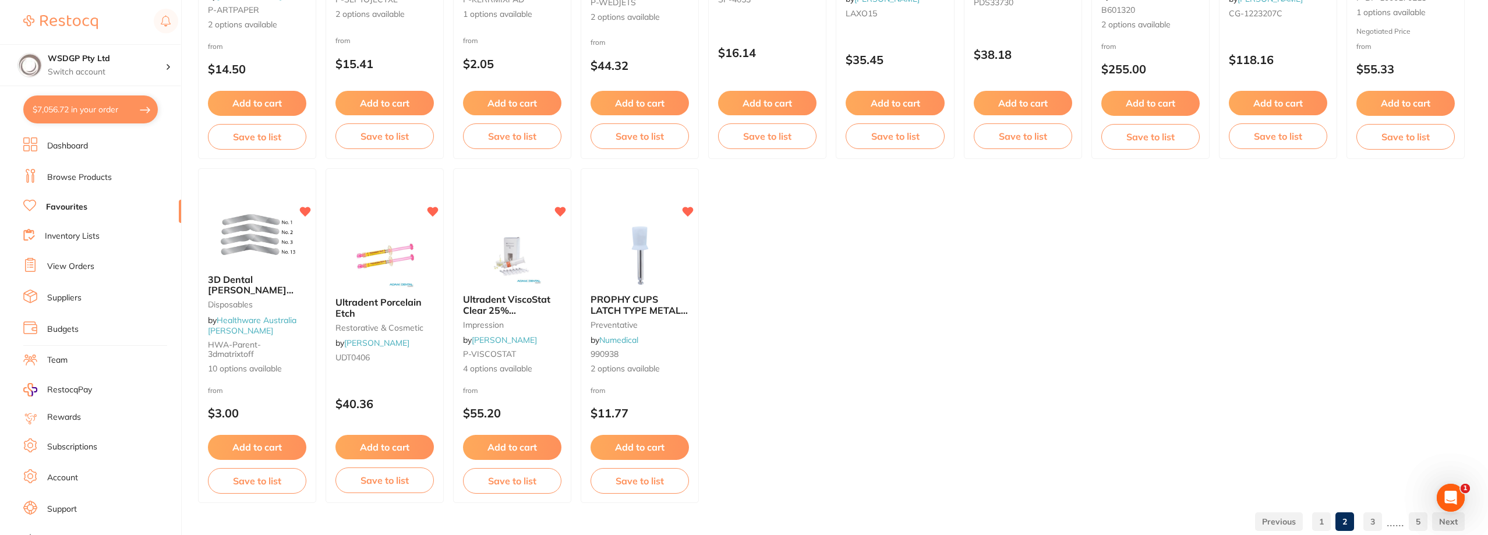
click at [1371, 521] on link "3" at bounding box center [1373, 521] width 19 height 23
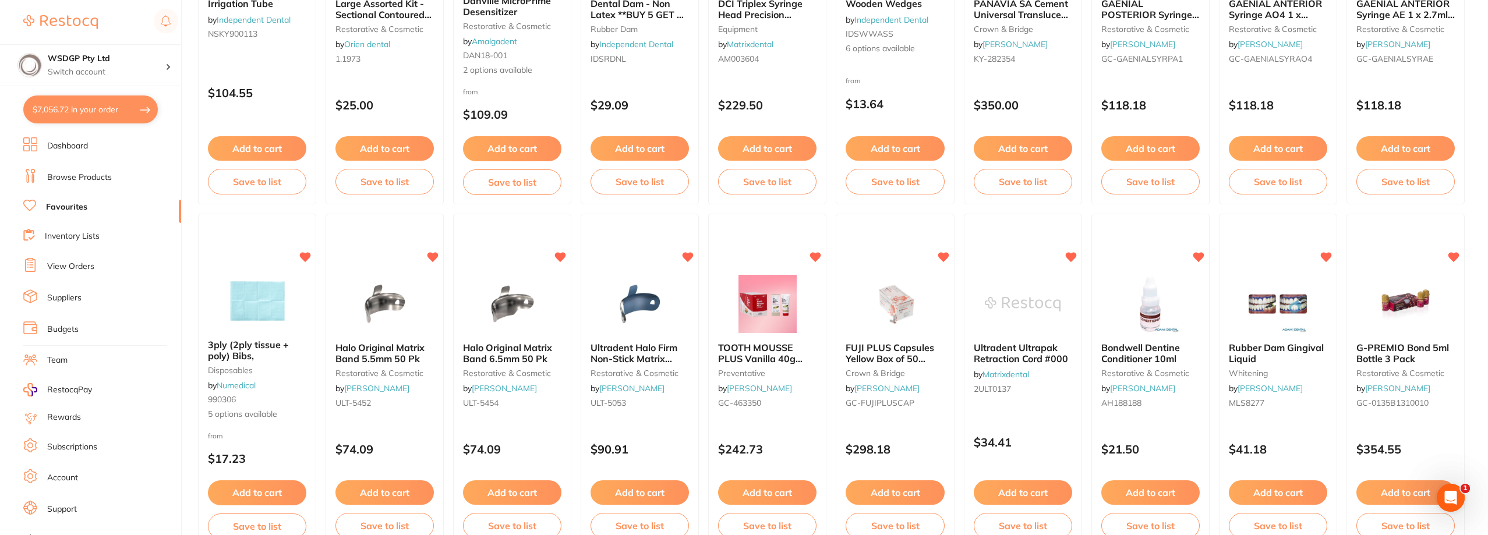
scroll to position [990, 0]
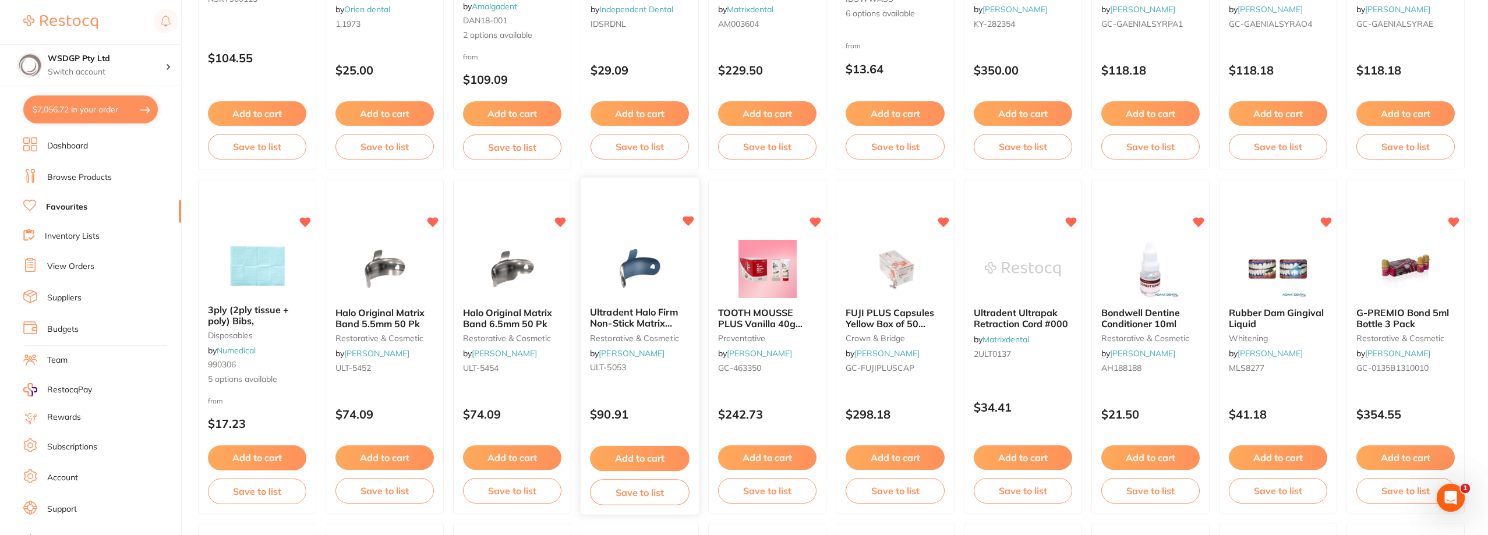
click at [648, 464] on button "Add to cart" at bounding box center [640, 458] width 100 height 25
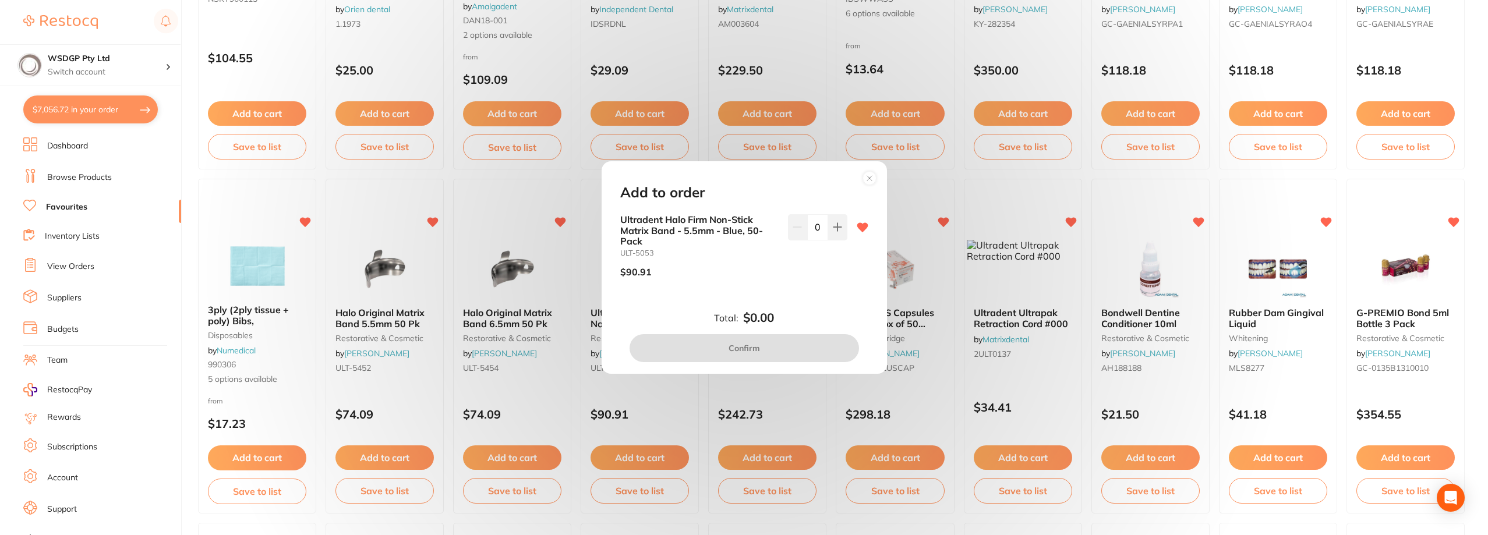
click at [824, 226] on input "0" at bounding box center [817, 227] width 21 height 26
click at [834, 228] on icon at bounding box center [838, 228] width 8 height 8
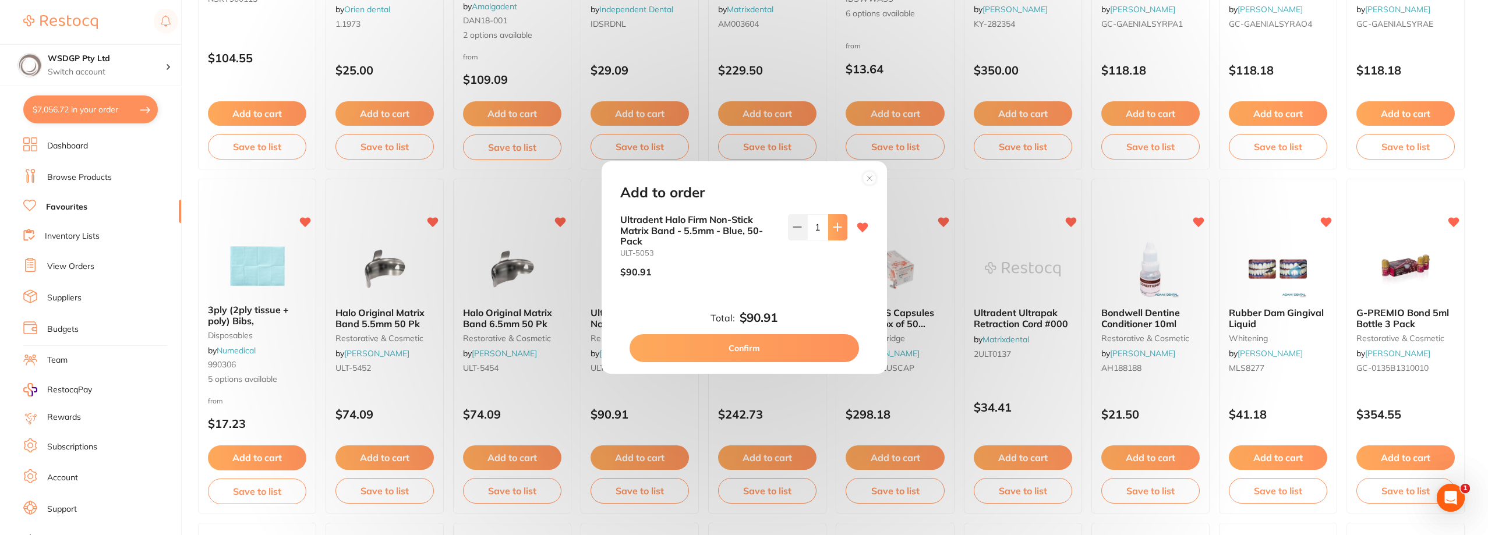
click at [834, 228] on icon at bounding box center [838, 228] width 8 height 8
type input "2"
click at [818, 354] on button "Confirm" at bounding box center [745, 348] width 230 height 28
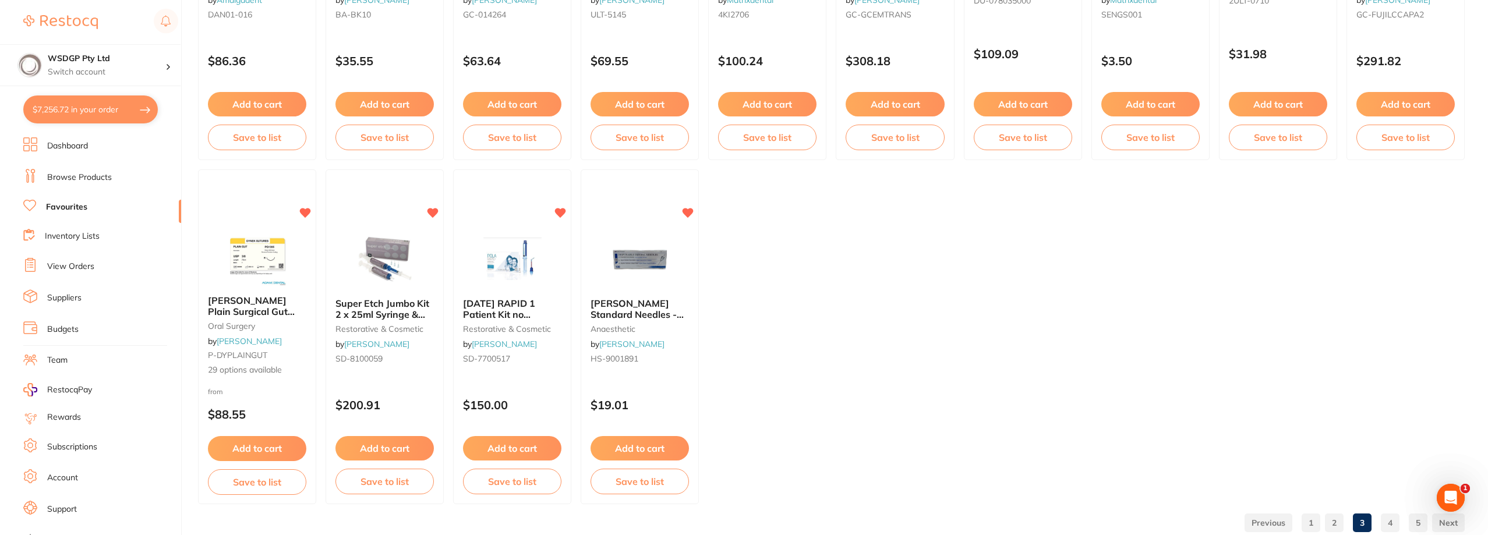
scroll to position [1689, 0]
click at [1389, 531] on link "4" at bounding box center [1390, 521] width 19 height 23
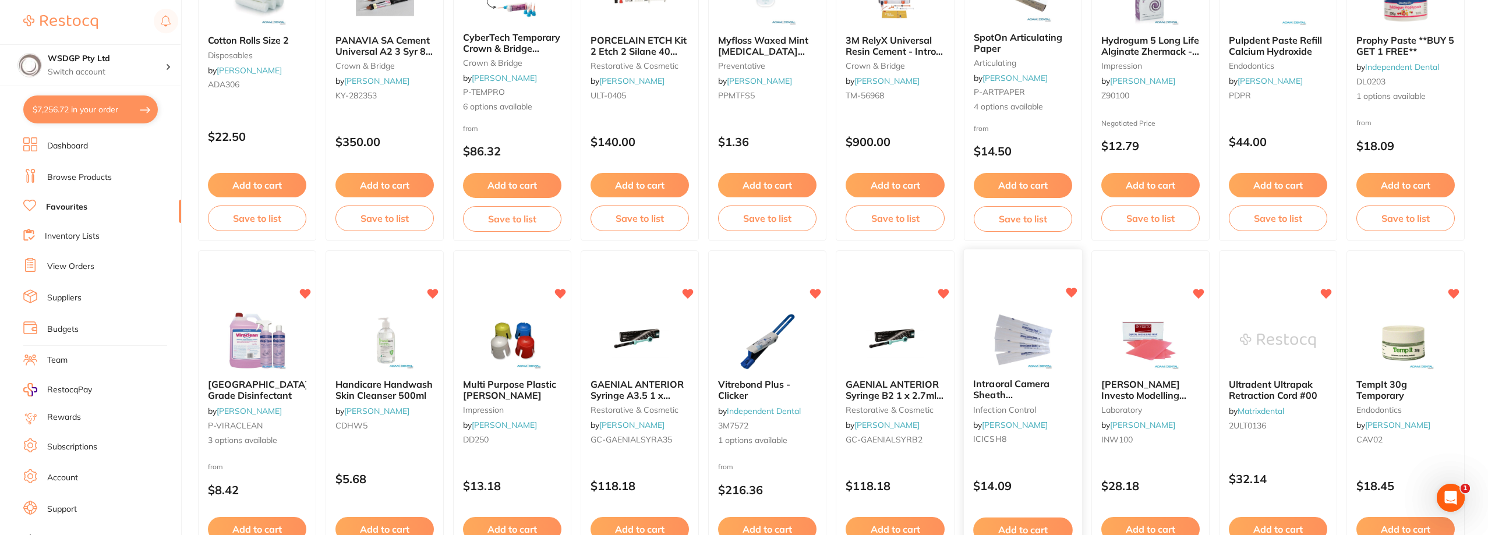
scroll to position [1282, 0]
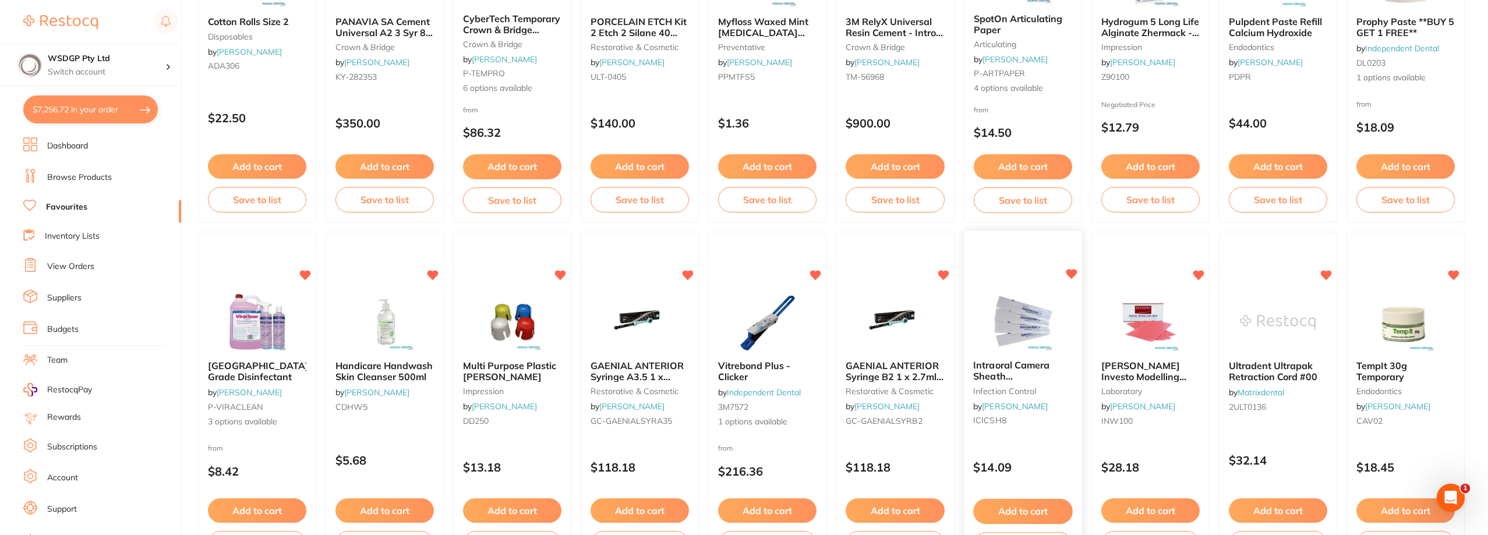
click at [1018, 509] on button "Add to cart" at bounding box center [1023, 511] width 100 height 25
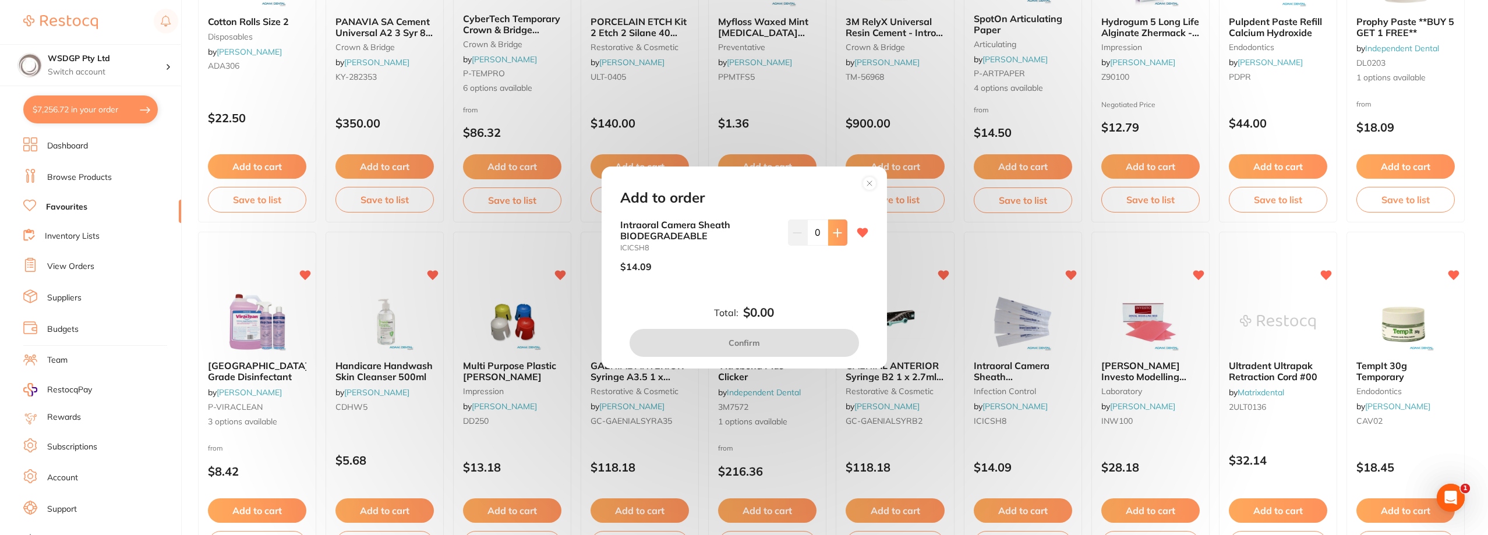
scroll to position [0, 0]
click at [838, 235] on icon at bounding box center [837, 232] width 9 height 9
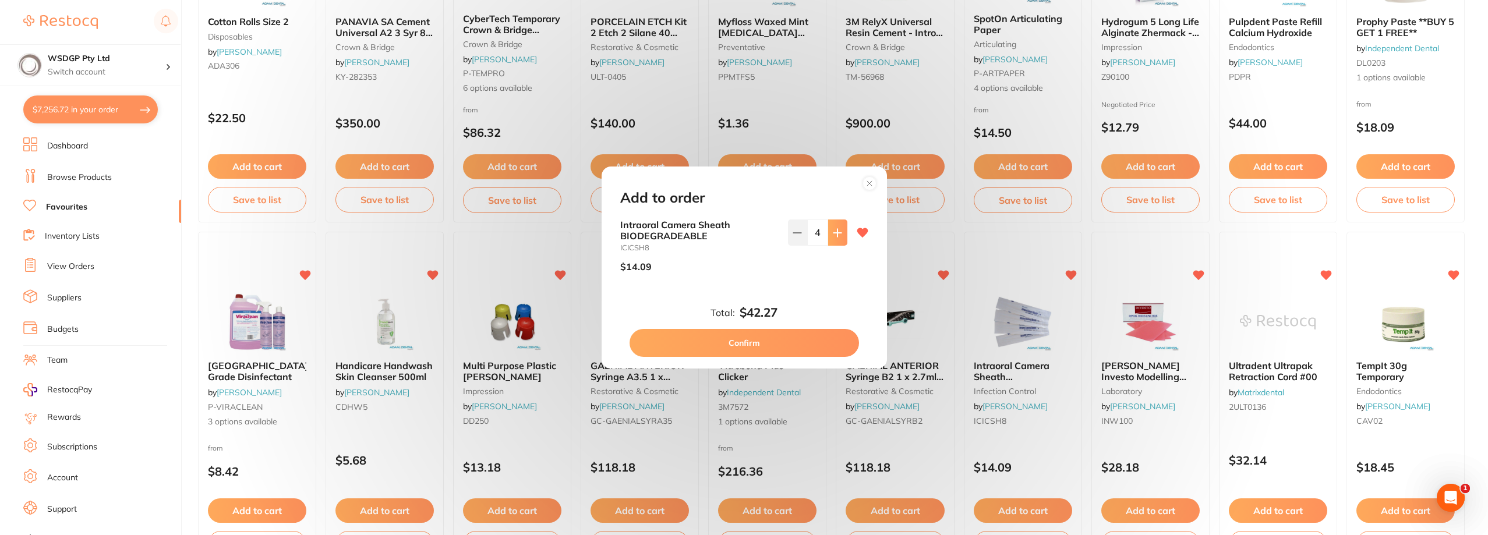
click at [838, 235] on icon at bounding box center [837, 232] width 9 height 9
type input "5"
click at [807, 346] on button "Confirm" at bounding box center [745, 343] width 230 height 28
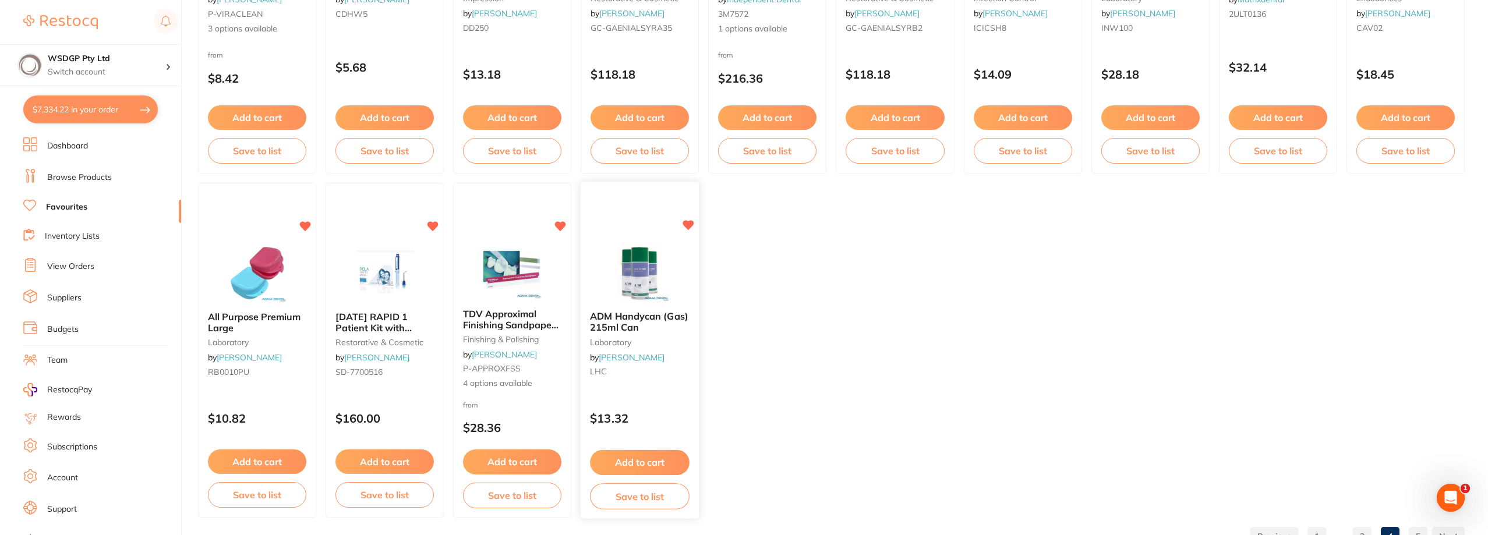
scroll to position [1718, 0]
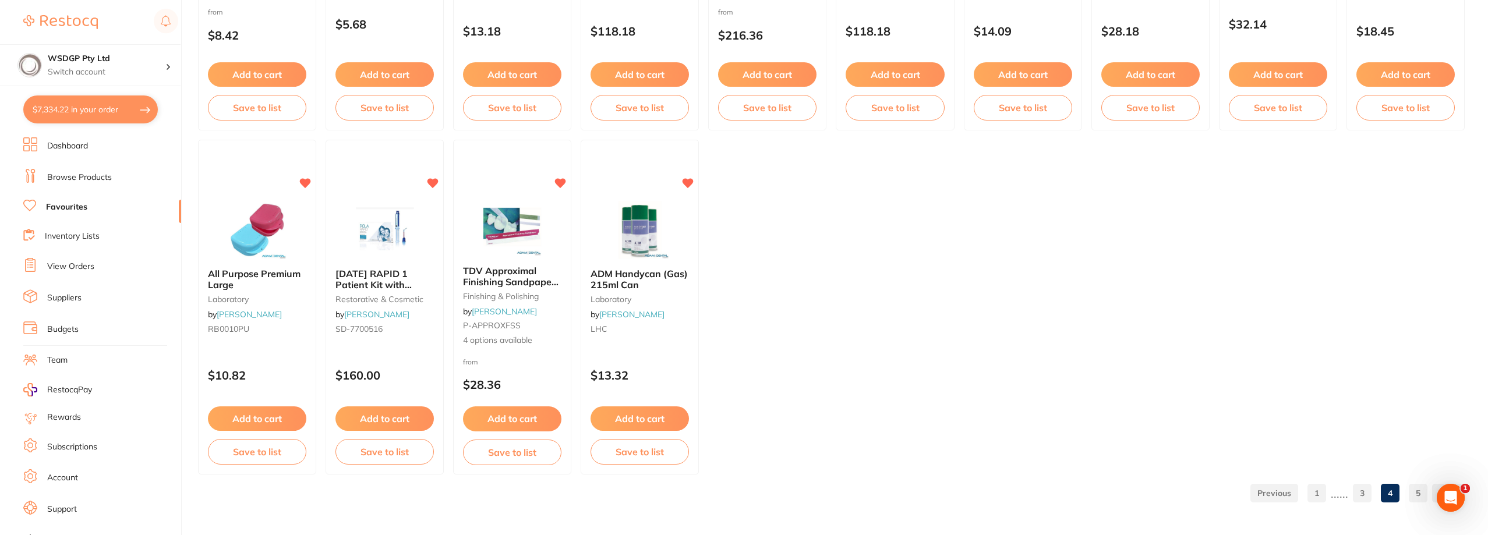
click at [1422, 491] on link "5" at bounding box center [1418, 493] width 19 height 23
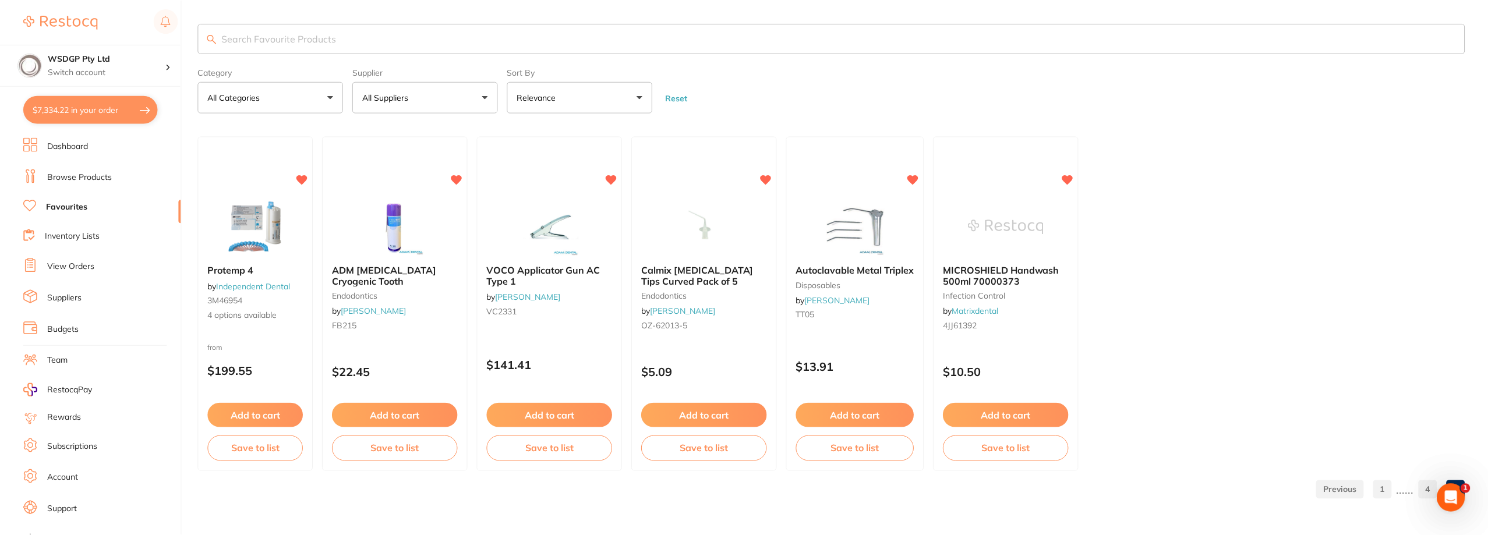
scroll to position [0, 0]
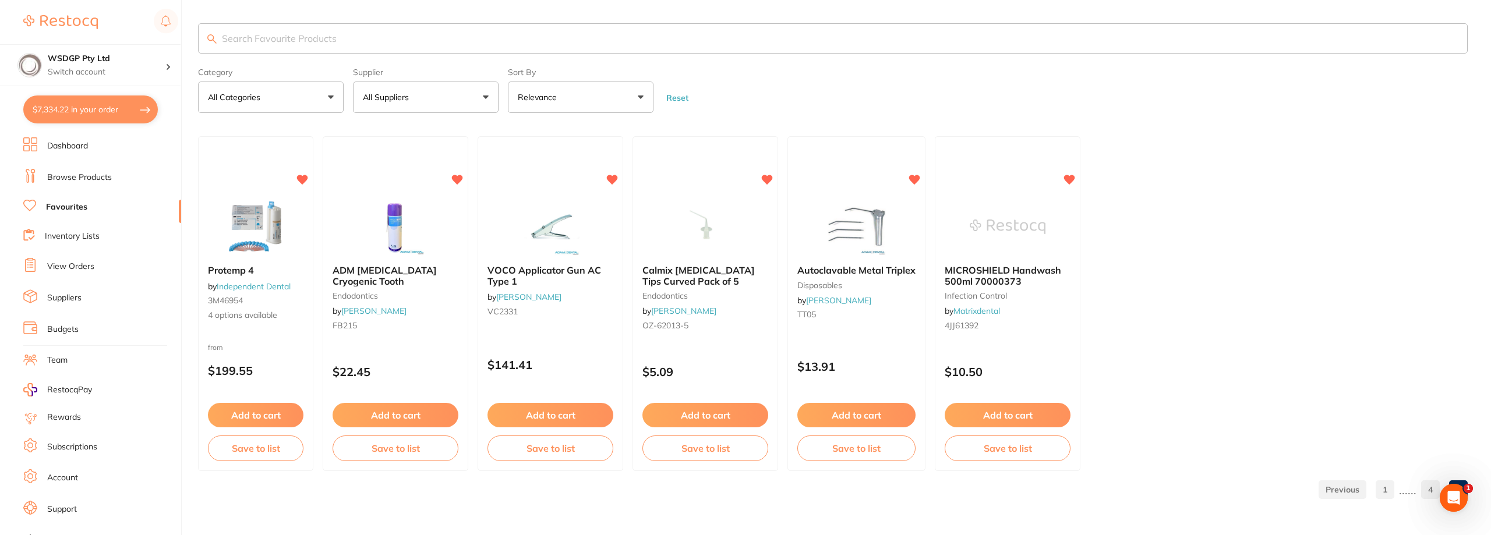
click at [394, 47] on input "search" at bounding box center [833, 38] width 1270 height 30
click at [432, 45] on input "search" at bounding box center [833, 38] width 1270 height 30
type input "tip"
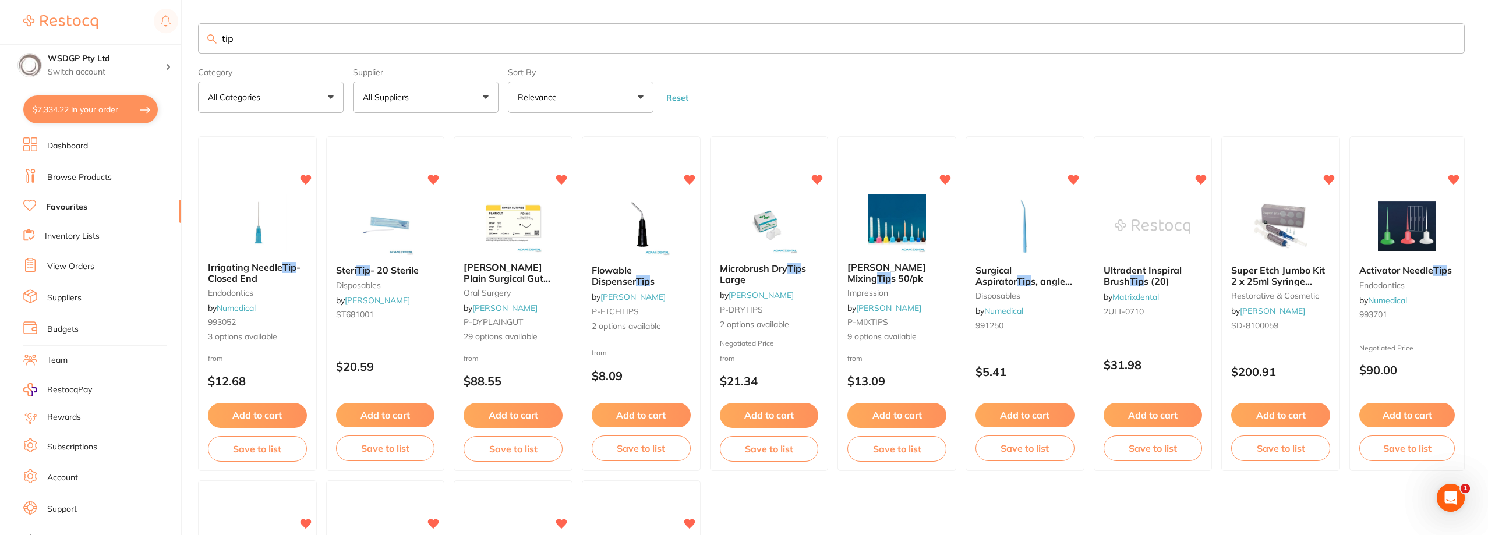
drag, startPoint x: 304, startPoint y: 37, endPoint x: 123, endPoint y: 19, distance: 181.5
click at [126, 19] on div "$7,334.22 WSDGP Pty Ltd Switch account WSDGP Pty Ltd Warrnambool Smile Dental G…" at bounding box center [744, 267] width 1488 height 535
type input "masks"
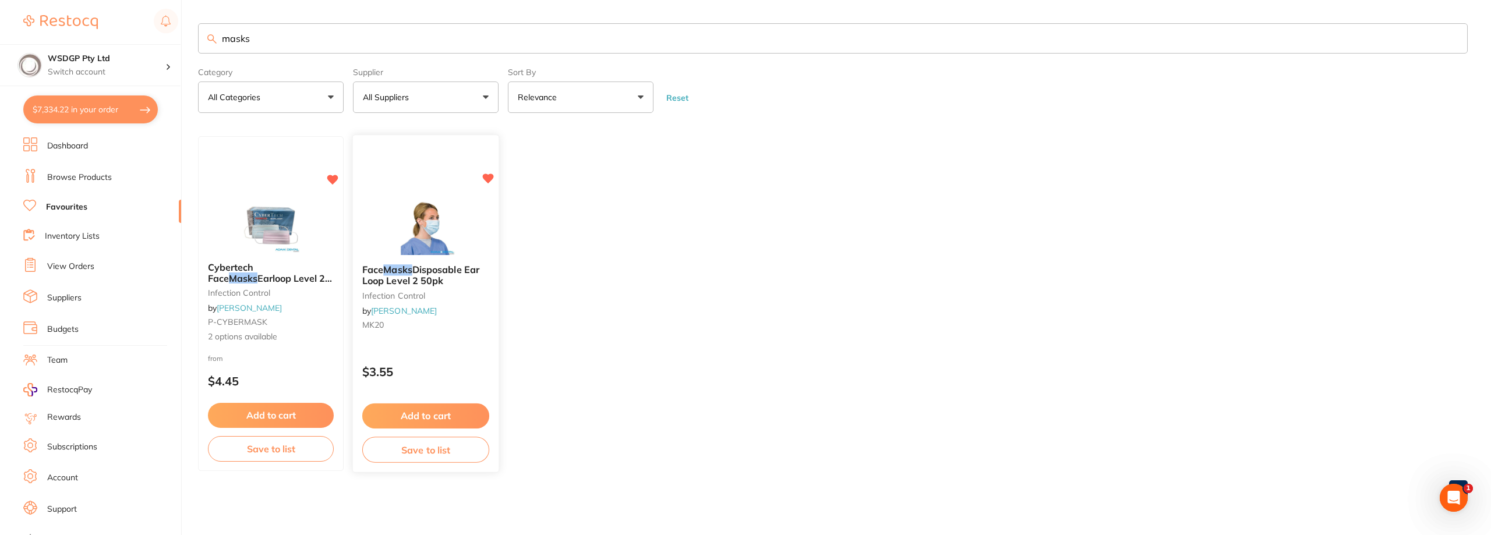
click at [425, 414] on button "Add to cart" at bounding box center [425, 416] width 127 height 25
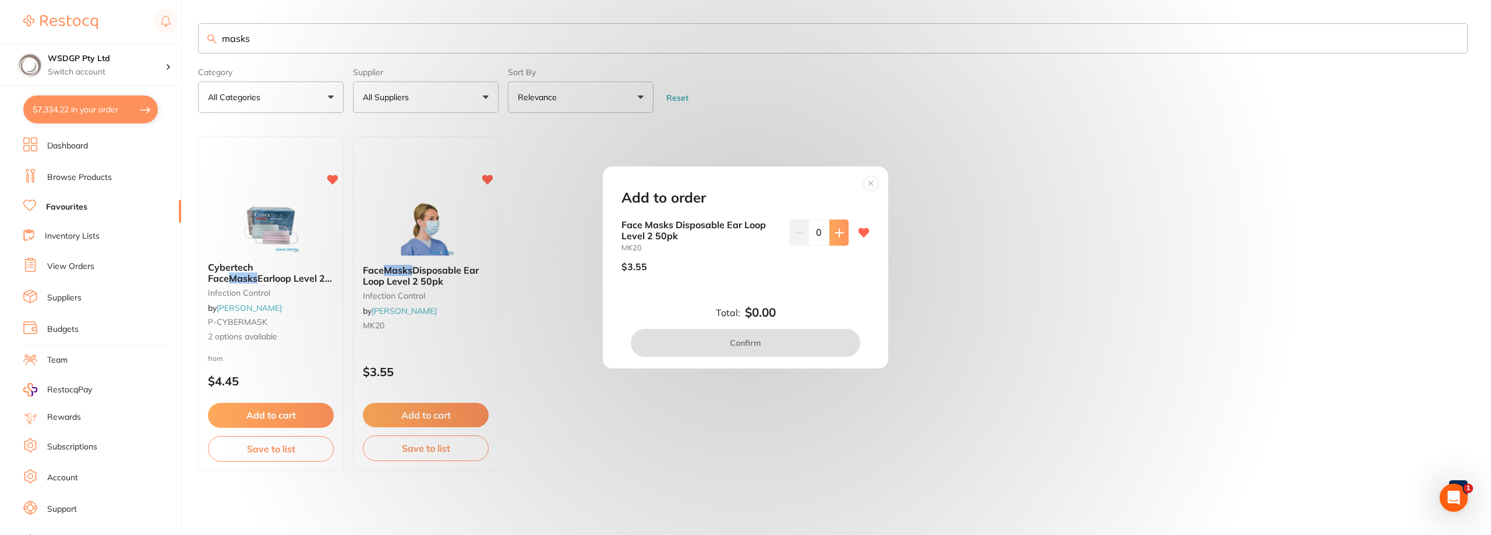
click at [835, 231] on icon at bounding box center [839, 232] width 9 height 9
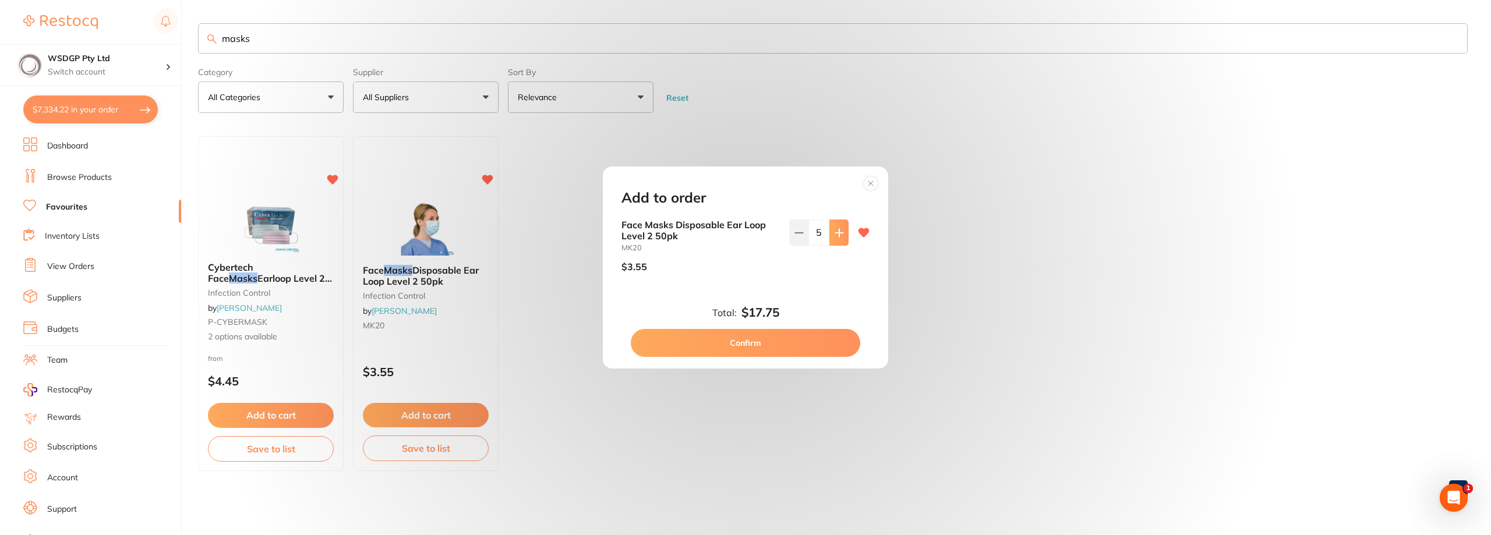
click at [835, 231] on icon at bounding box center [839, 232] width 9 height 9
click at [836, 241] on button at bounding box center [839, 233] width 19 height 26
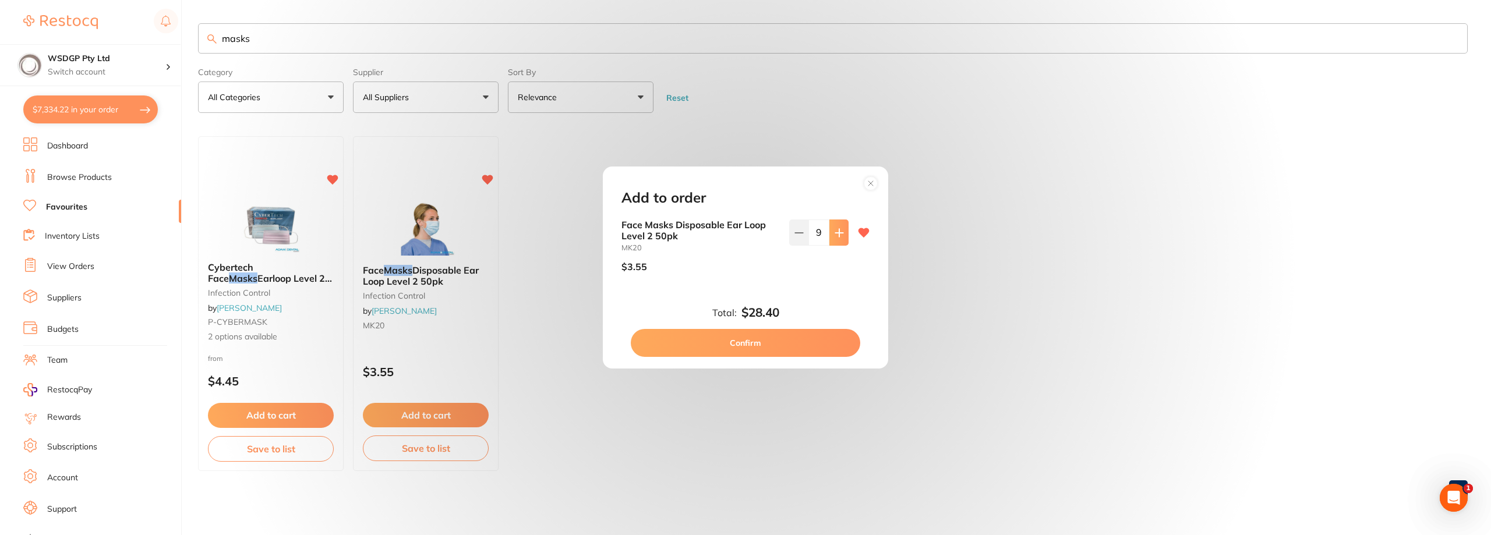
type input "10"
click at [785, 347] on button "Confirm" at bounding box center [746, 343] width 230 height 28
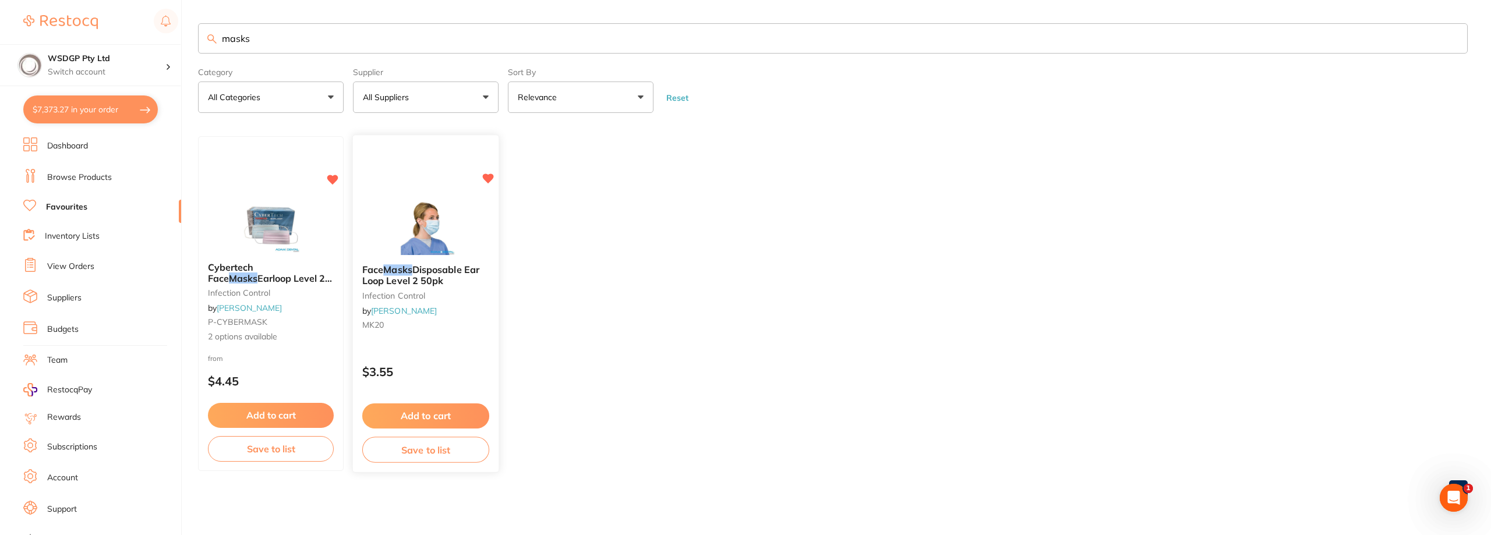
click at [443, 418] on button "Add to cart" at bounding box center [425, 416] width 127 height 25
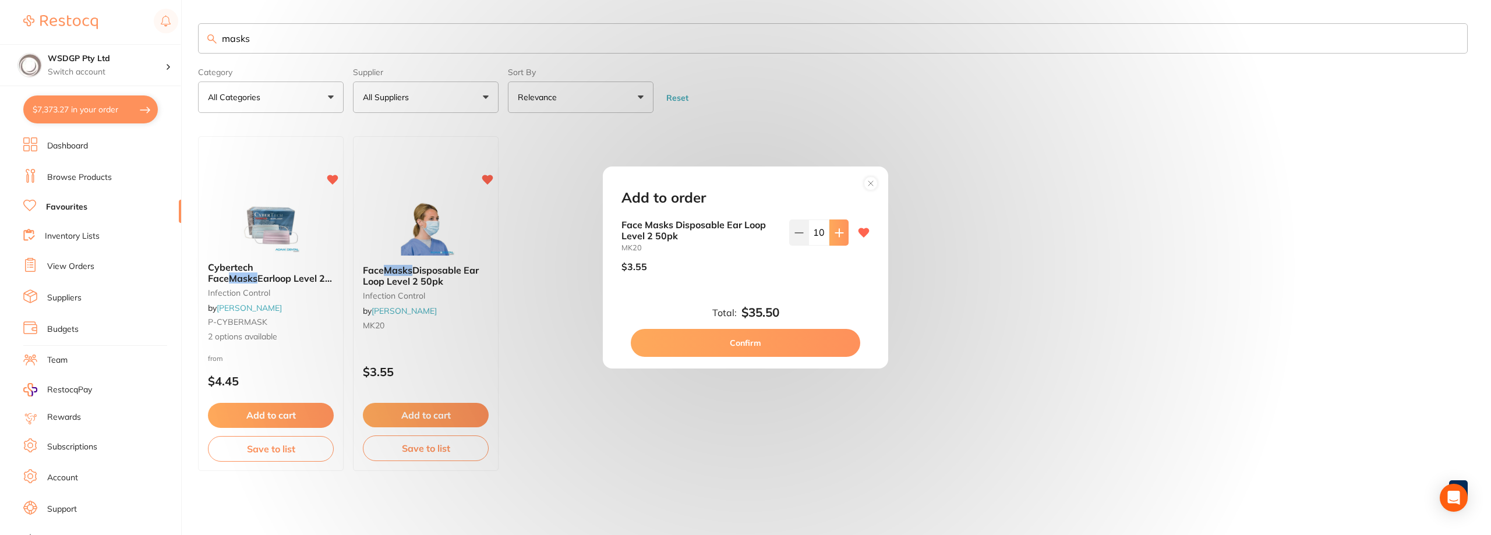
click at [840, 234] on icon at bounding box center [839, 232] width 9 height 9
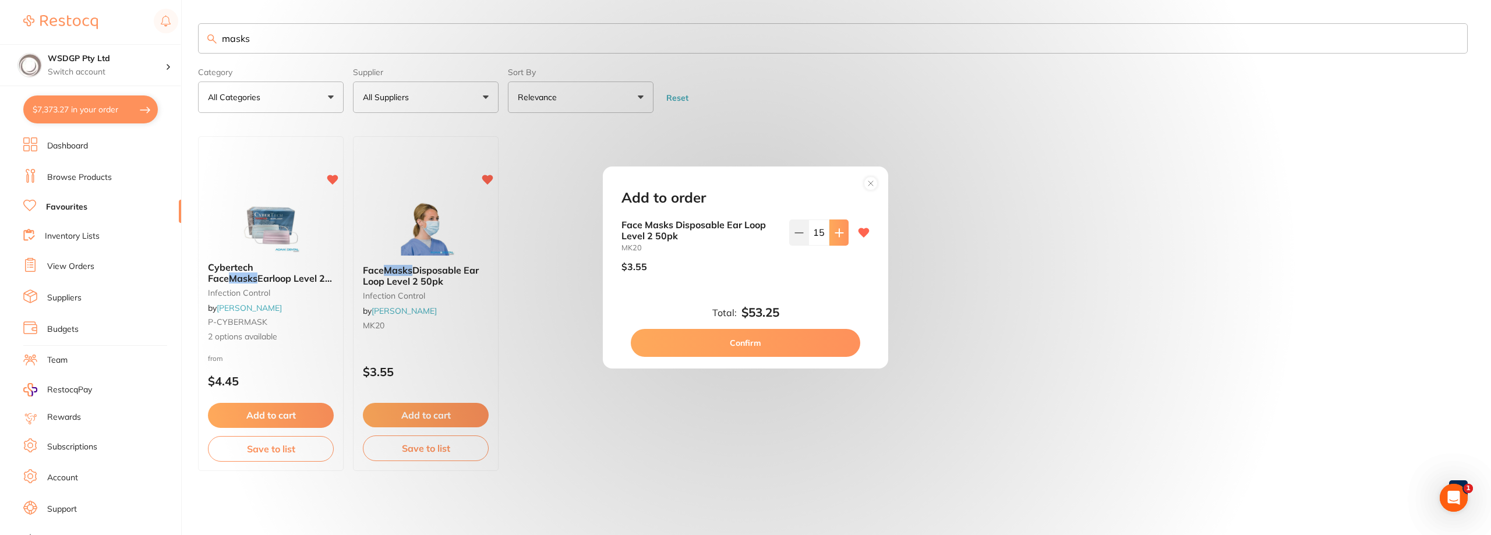
click at [840, 234] on icon at bounding box center [839, 232] width 9 height 9
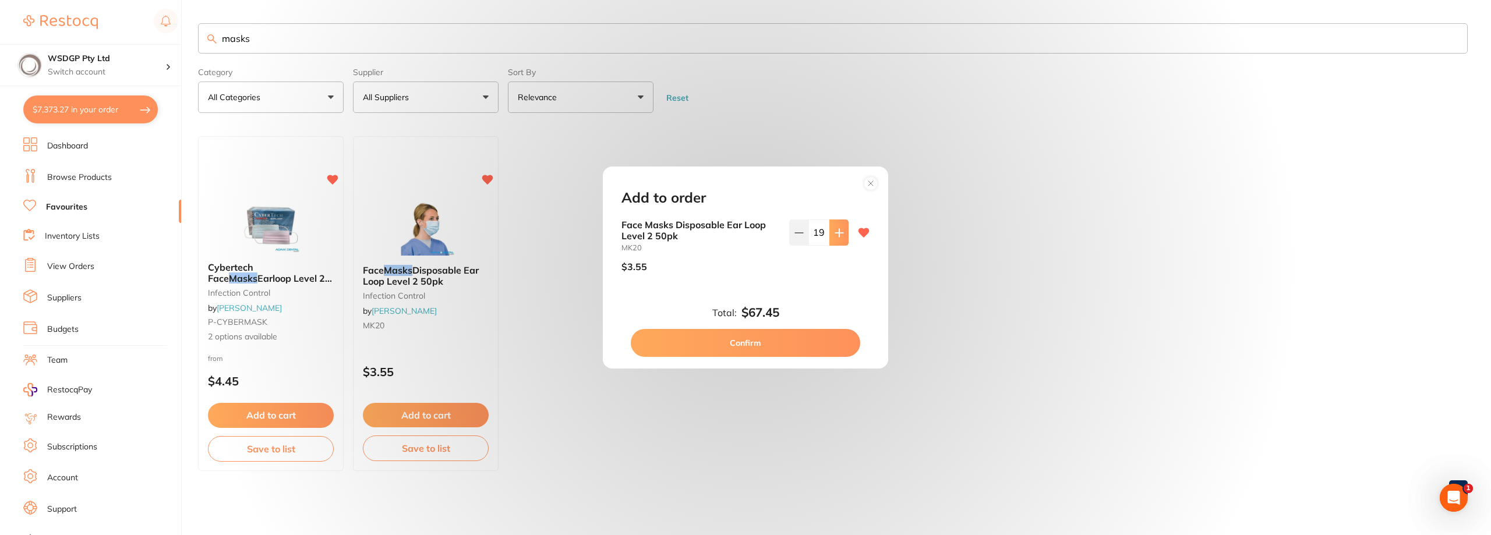
type input "20"
click at [777, 345] on button "Confirm" at bounding box center [746, 343] width 230 height 28
type input "20"
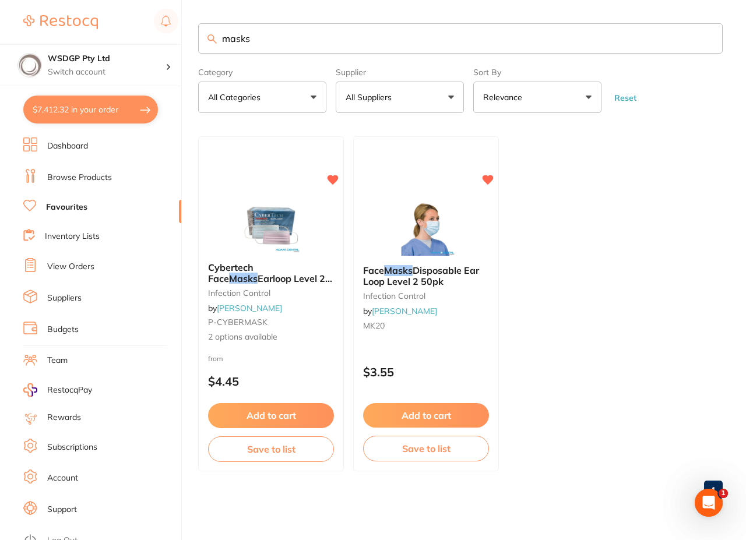
click at [69, 110] on button "$7,412.32 in your order" at bounding box center [90, 110] width 135 height 28
checkbox input "true"
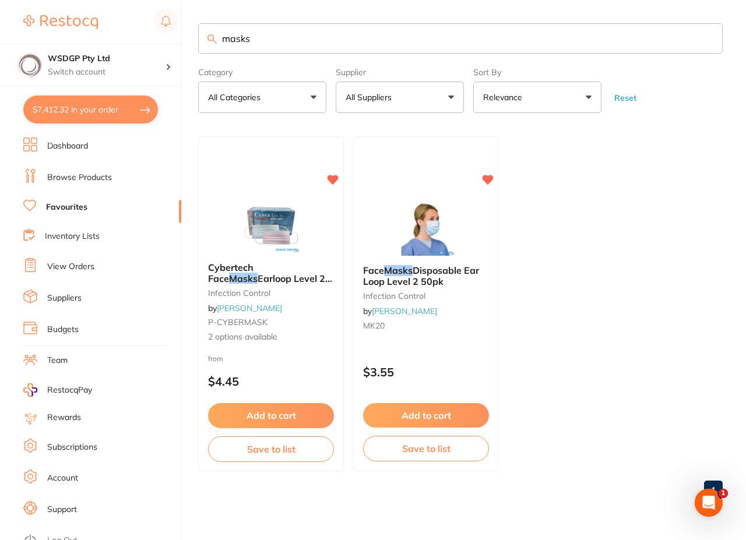
checkbox input "true"
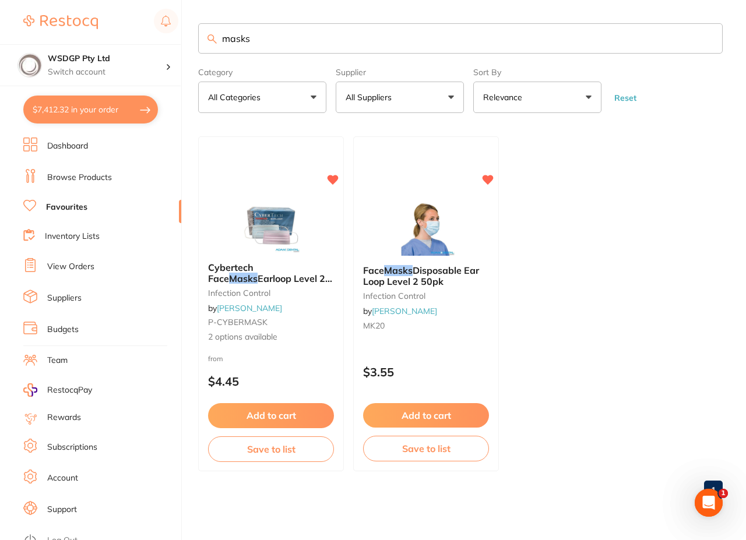
checkbox input "true"
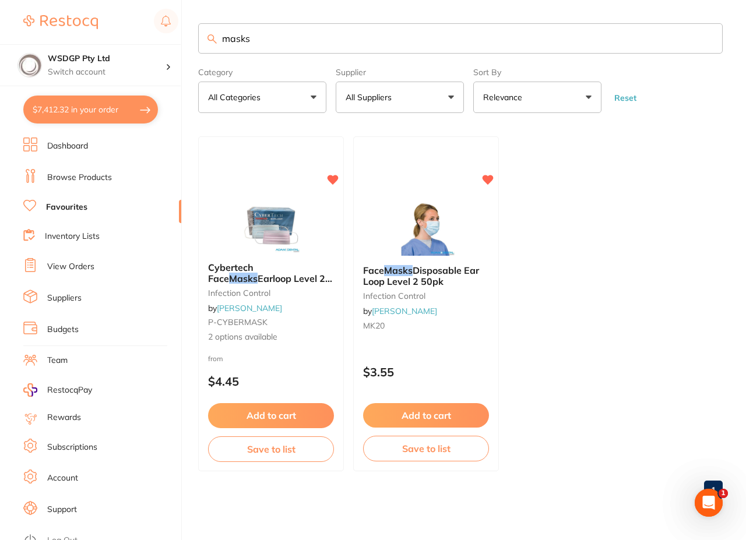
checkbox input "true"
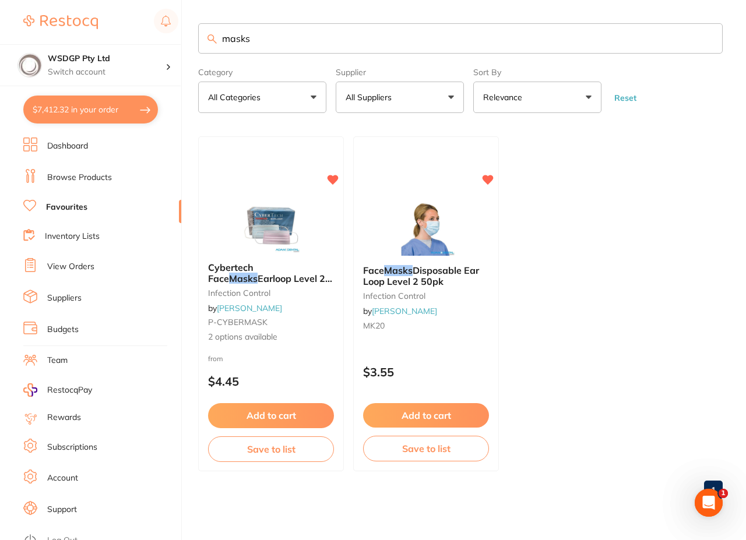
checkbox input "true"
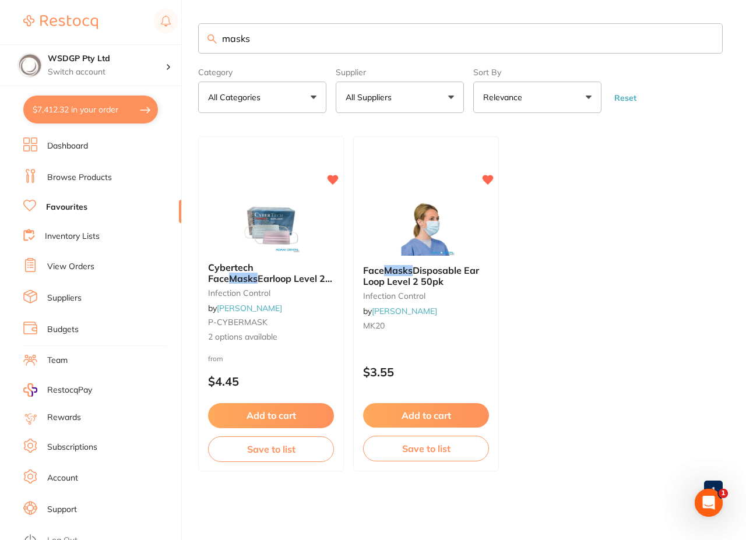
checkbox input "true"
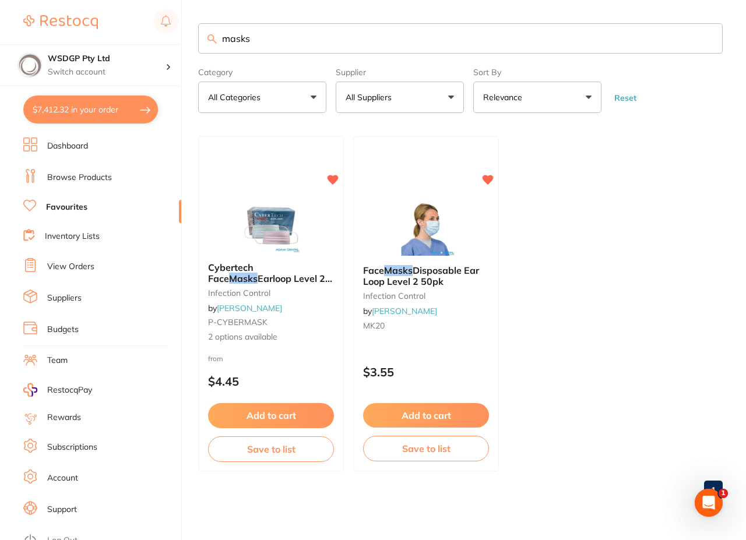
checkbox input "true"
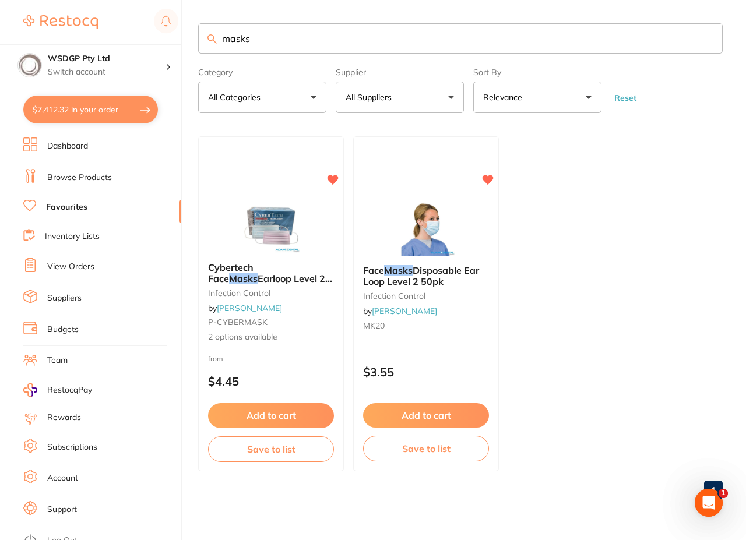
checkbox input "true"
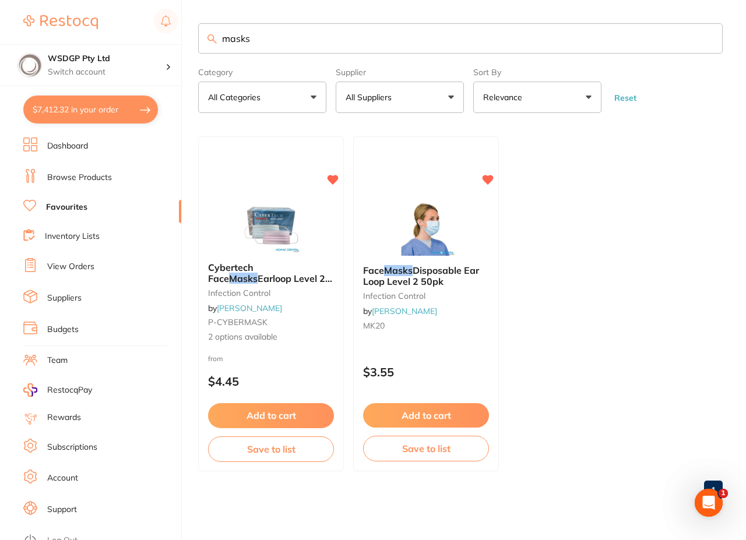
checkbox input "true"
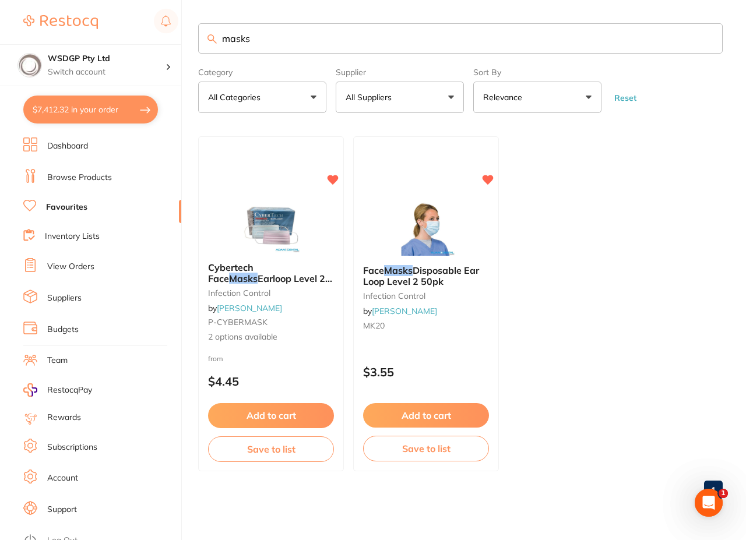
checkbox input "true"
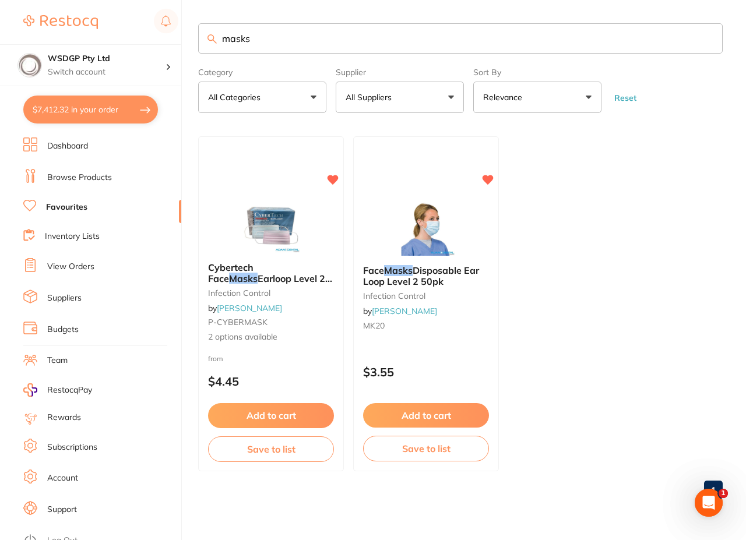
checkbox input "true"
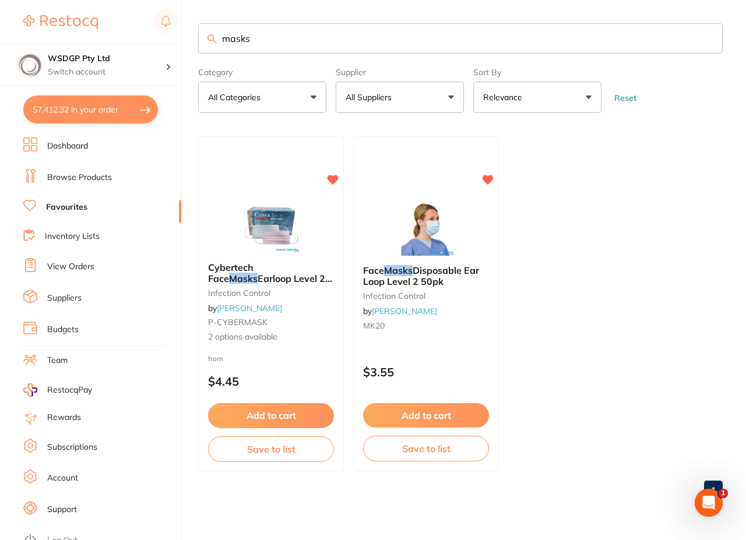
checkbox input "true"
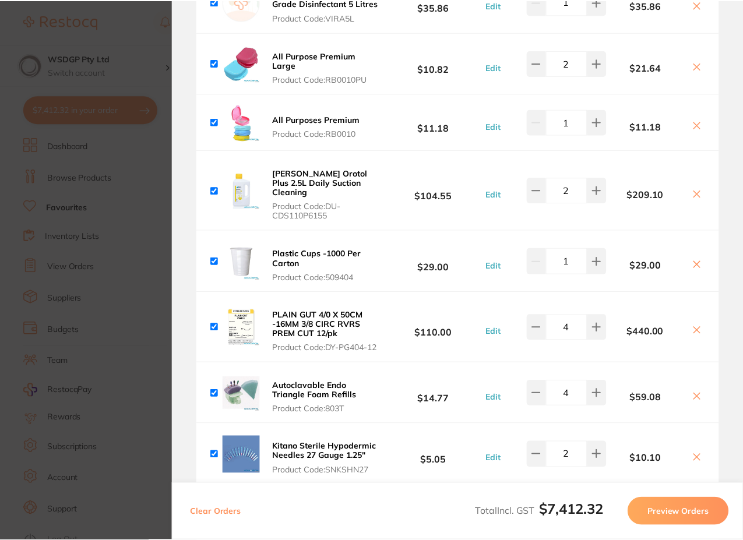
scroll to position [2621, 0]
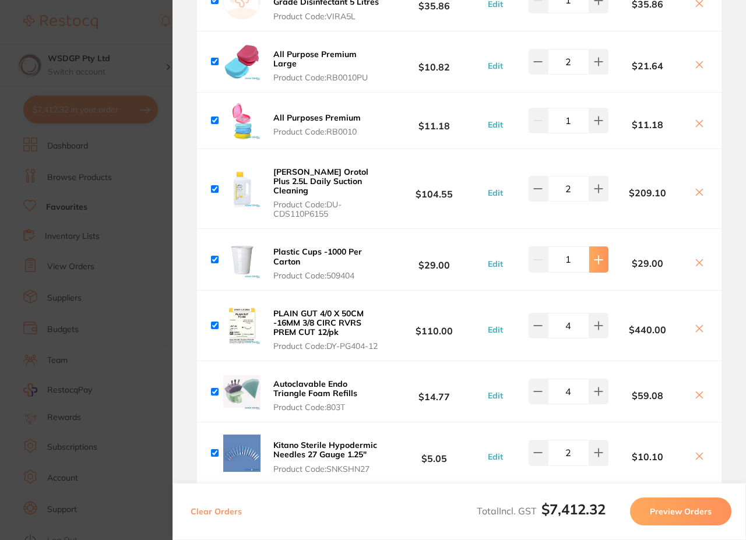
type input "3"
click at [129, 310] on section "Update RRP Set your pre negotiated price for this item. Item Agreed RRP (excl. …" at bounding box center [373, 270] width 746 height 540
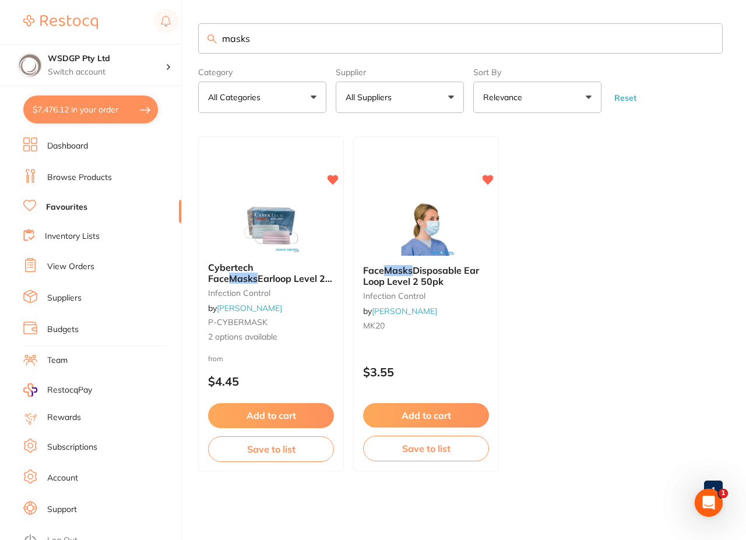
click at [93, 36] on div "$7,476.12 WSDGP Pty Ltd Switch account WSDGP Pty Ltd Warrnambool Smile Dental G…" at bounding box center [373, 270] width 746 height 540
type input "paste"
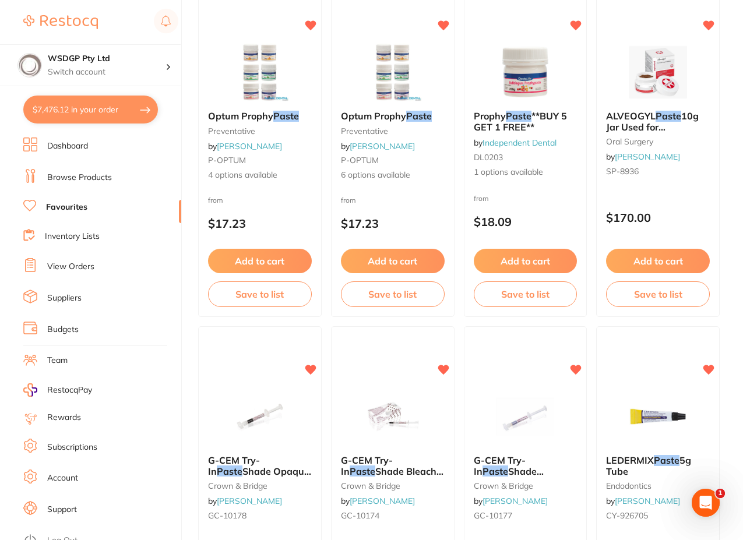
scroll to position [175, 0]
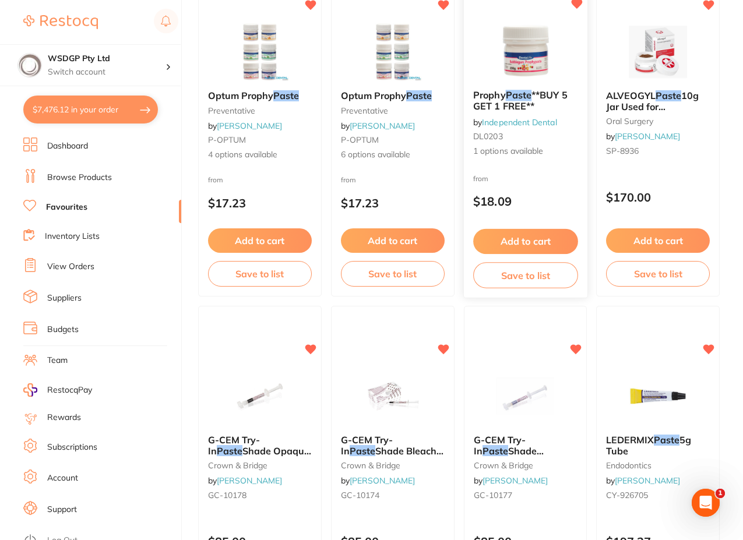
click at [546, 245] on button "Add to cart" at bounding box center [525, 241] width 105 height 25
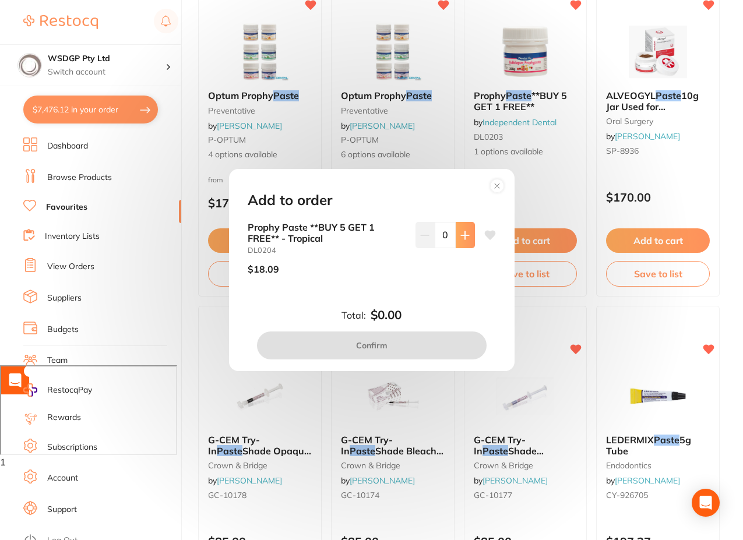
click at [463, 246] on button at bounding box center [465, 235] width 19 height 26
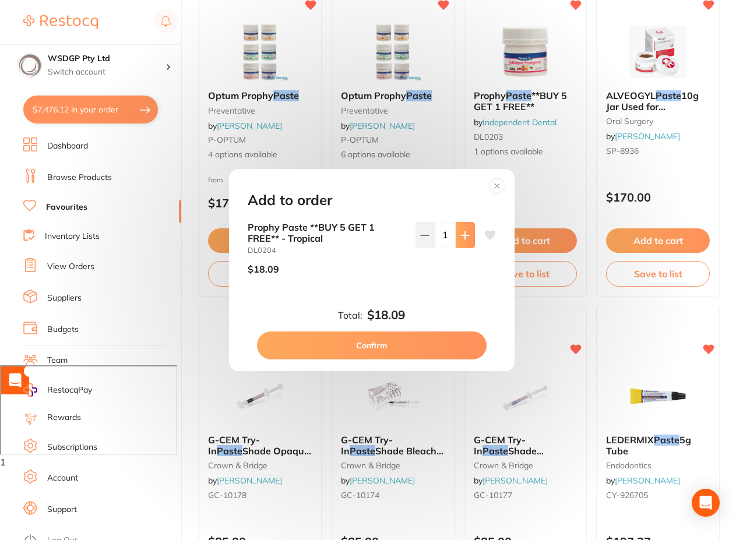
click at [463, 246] on button at bounding box center [465, 235] width 19 height 26
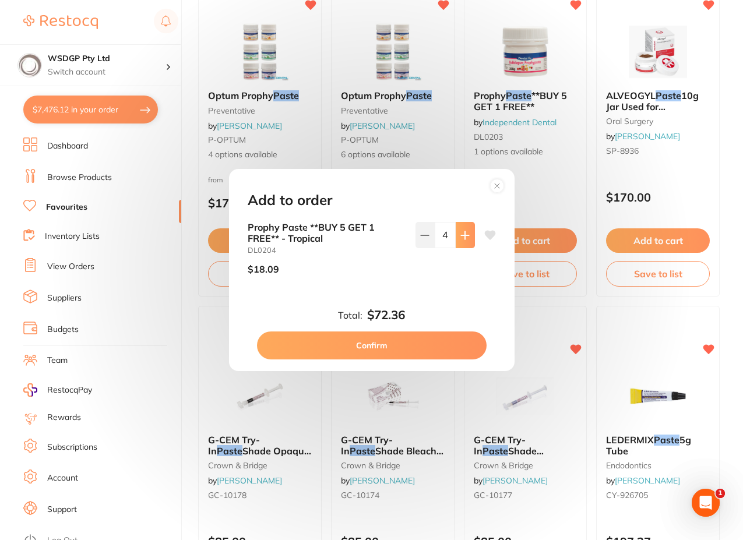
type input "5"
click at [404, 350] on button "Confirm" at bounding box center [372, 345] width 230 height 28
checkbox input "false"
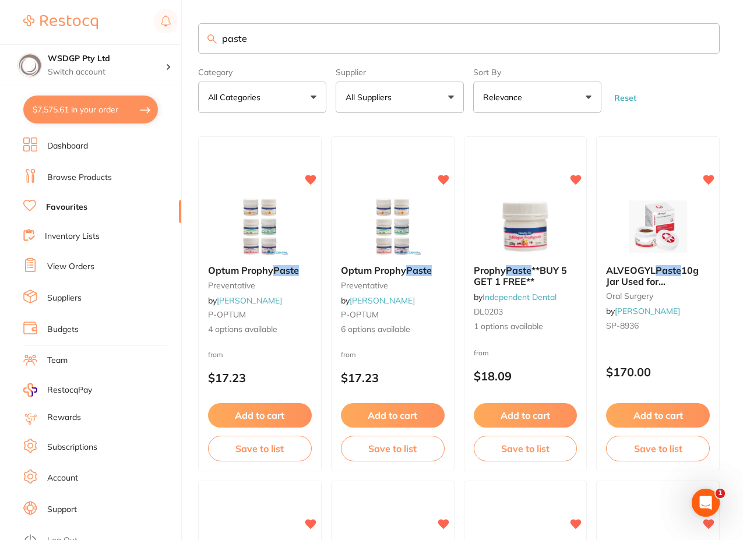
drag, startPoint x: 203, startPoint y: 36, endPoint x: 75, endPoint y: 41, distance: 127.7
click at [85, 40] on div "$7,575.61 WSDGP Pty Ltd Switch account WSDGP Pty Ltd Warrnambool Smile Dental G…" at bounding box center [371, 270] width 743 height 540
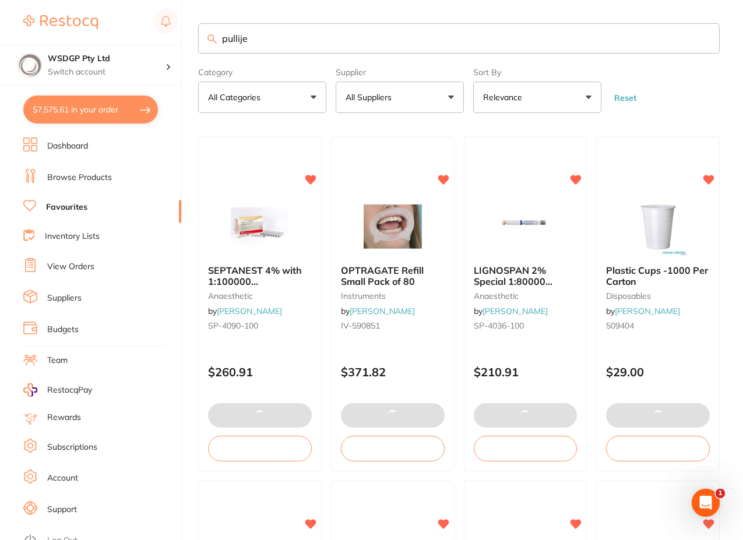
type input "pullijet"
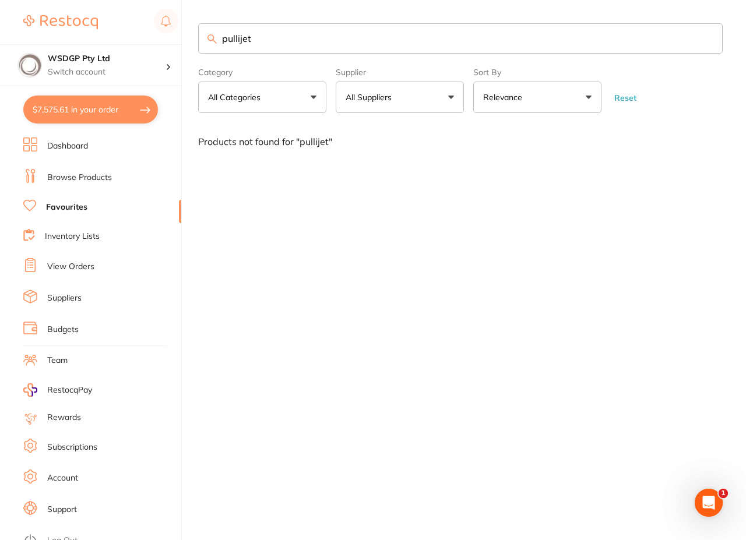
drag, startPoint x: 267, startPoint y: 32, endPoint x: 75, endPoint y: 30, distance: 192.8
click at [75, 30] on div "$7,575.61 WSDGP Pty Ltd Switch account WSDGP Pty Ltd Warrnambool Smile Dental G…" at bounding box center [373, 270] width 746 height 540
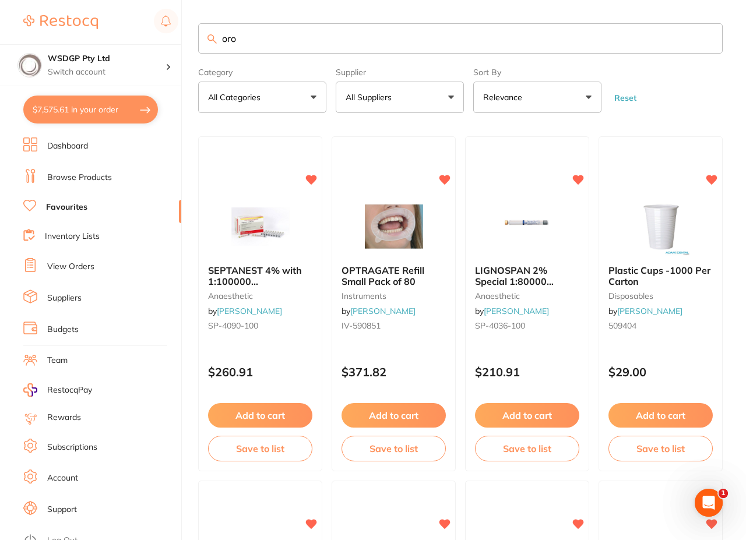
type input "oro"
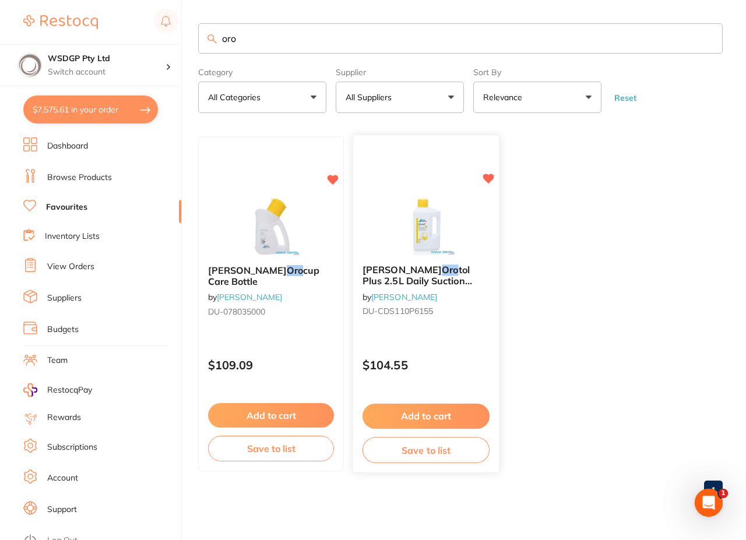
click at [396, 419] on button "Add to cart" at bounding box center [425, 416] width 127 height 25
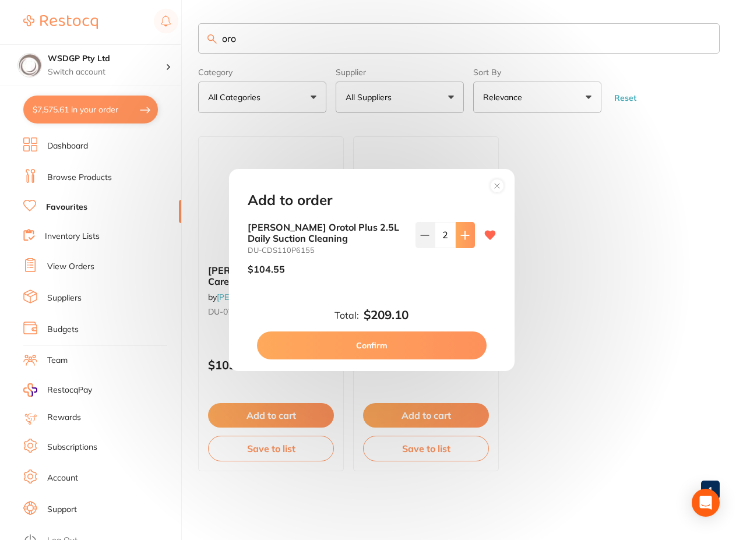
click at [460, 231] on icon at bounding box center [464, 235] width 9 height 9
click at [462, 231] on icon at bounding box center [466, 235] width 9 height 9
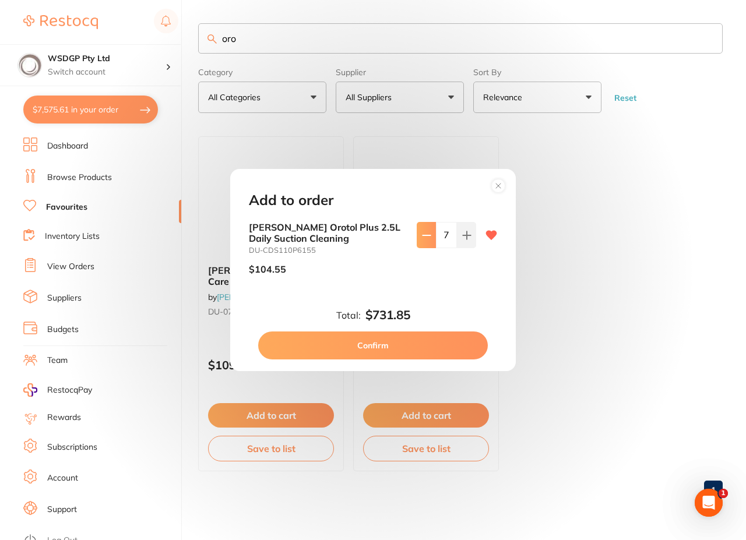
click at [428, 241] on button at bounding box center [426, 235] width 19 height 26
type input "6"
click at [427, 355] on button "Confirm" at bounding box center [373, 345] width 230 height 28
type input "6"
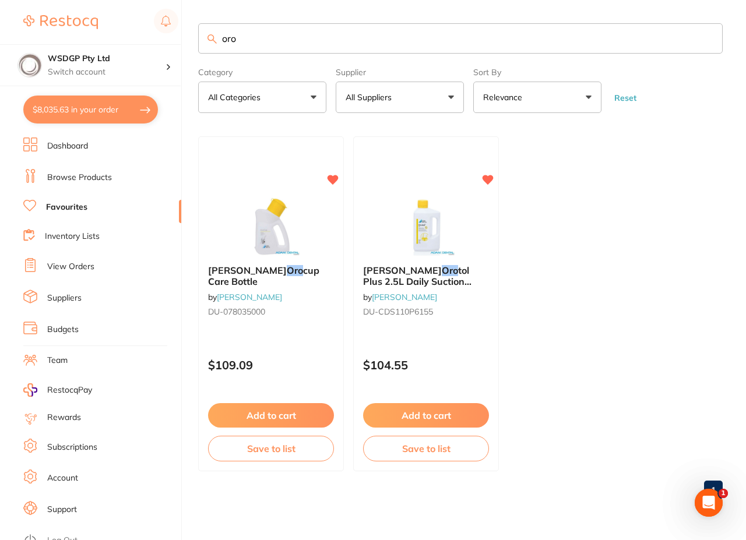
click at [631, 309] on ul "Durr Oro cup Care Bottle by Adam Dental DU-078035000 $109.09 Add to cart Save t…" at bounding box center [460, 303] width 524 height 335
drag, startPoint x: 271, startPoint y: 35, endPoint x: 210, endPoint y: 31, distance: 60.7
click at [211, 32] on input "oro" at bounding box center [458, 38] width 521 height 30
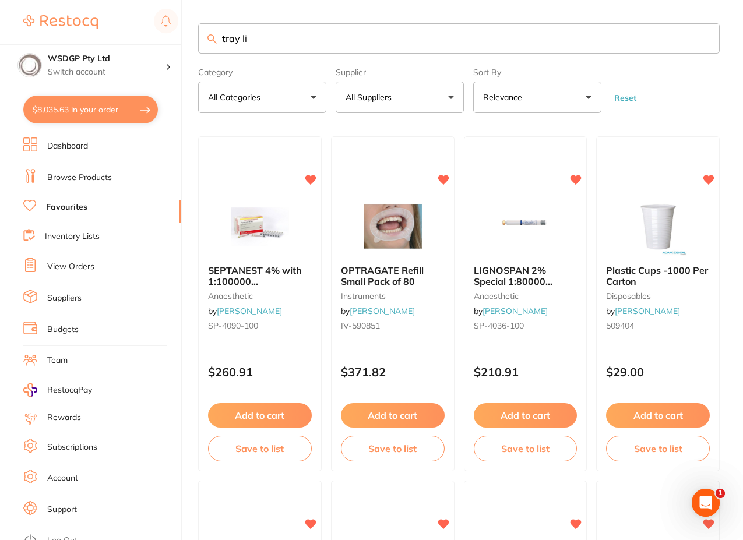
type input "tray li"
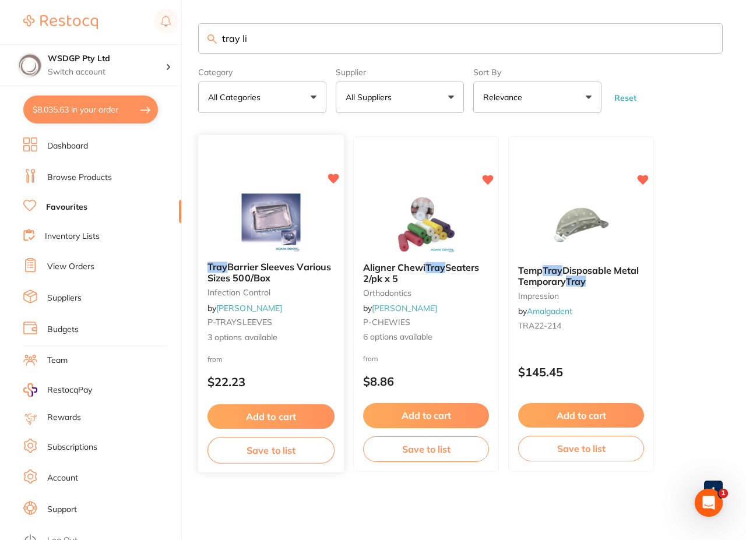
click at [289, 419] on button "Add to cart" at bounding box center [270, 416] width 127 height 25
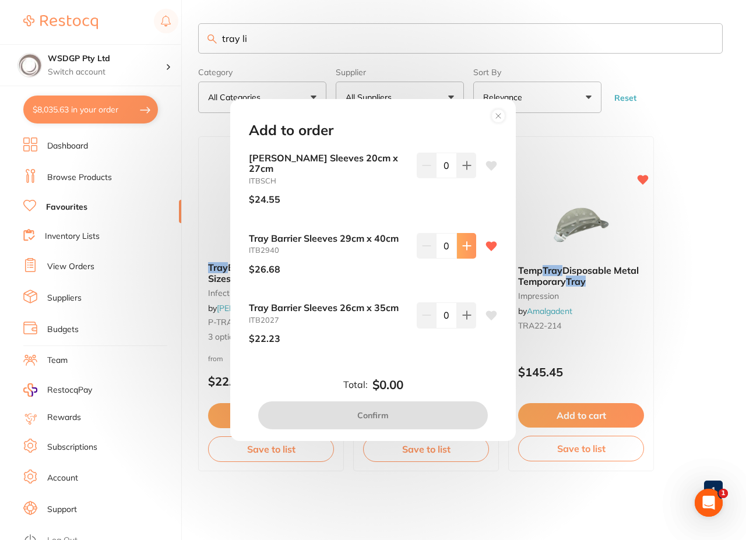
click at [463, 178] on button at bounding box center [466, 166] width 19 height 26
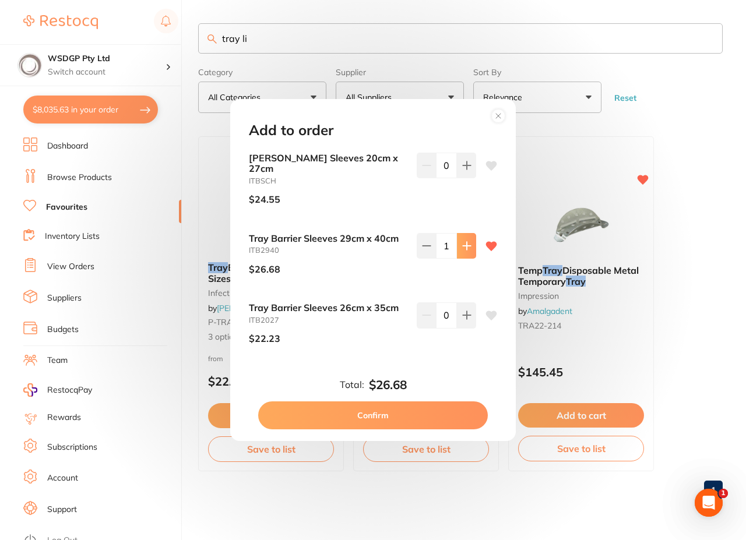
click at [463, 178] on button at bounding box center [466, 166] width 19 height 26
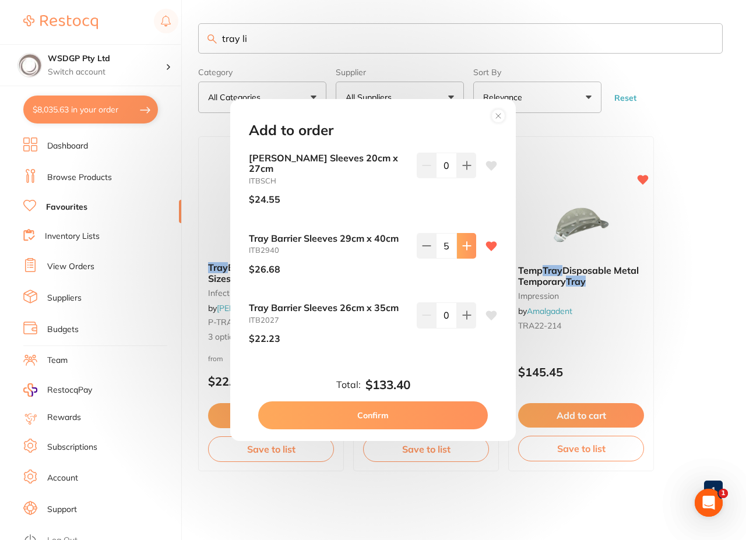
type input "6"
click at [391, 406] on button "Confirm" at bounding box center [373, 415] width 230 height 28
checkbox input "false"
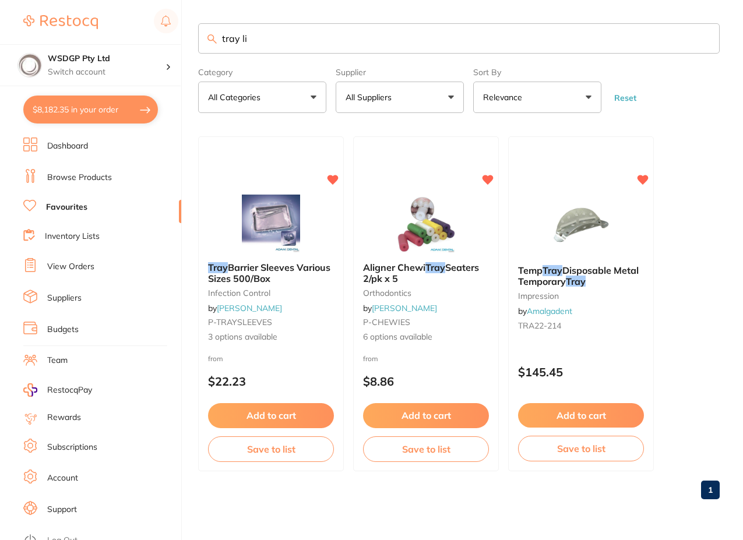
drag, startPoint x: 232, startPoint y: 36, endPoint x: 223, endPoint y: 36, distance: 9.3
click at [223, 36] on input "tray li" at bounding box center [458, 38] width 521 height 30
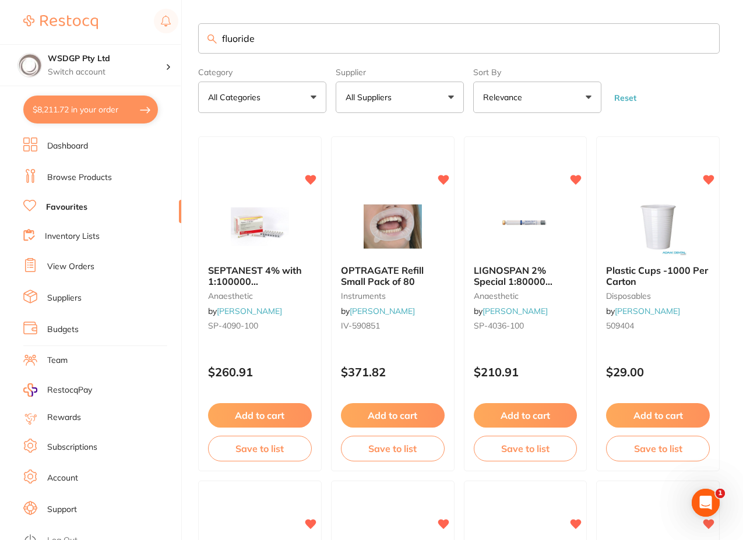
type input "fluoride"
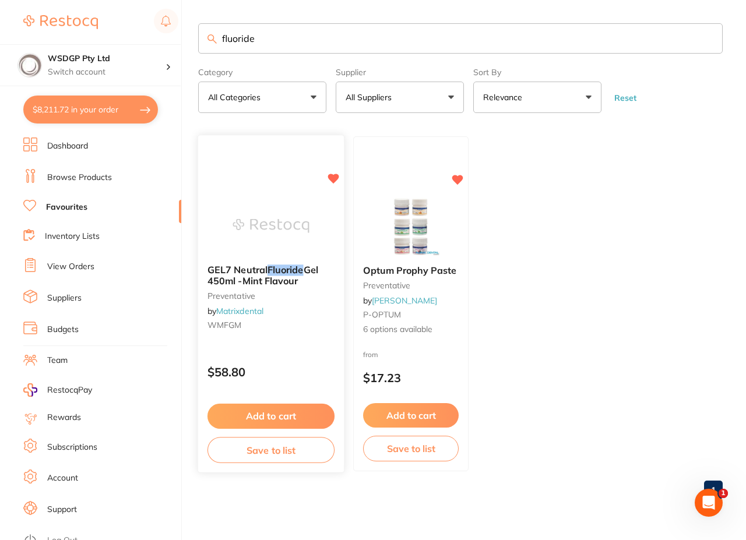
click at [244, 264] on span "GEL7 Neutral" at bounding box center [237, 270] width 60 height 12
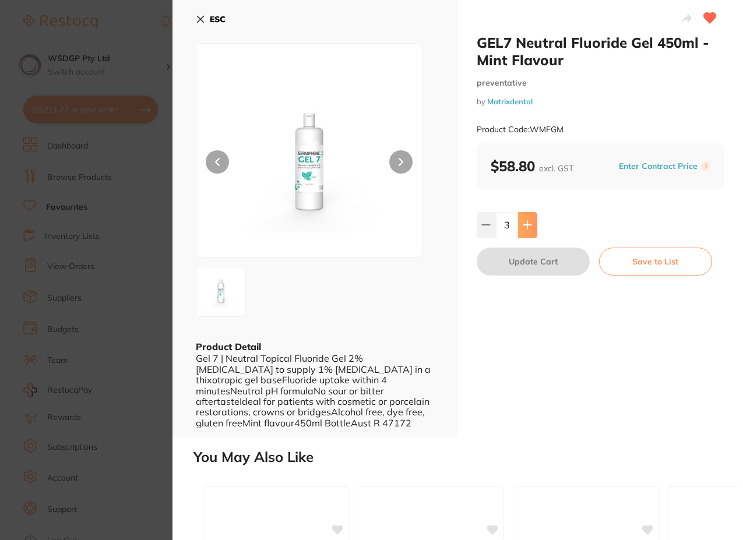
click at [531, 224] on button at bounding box center [527, 225] width 19 height 26
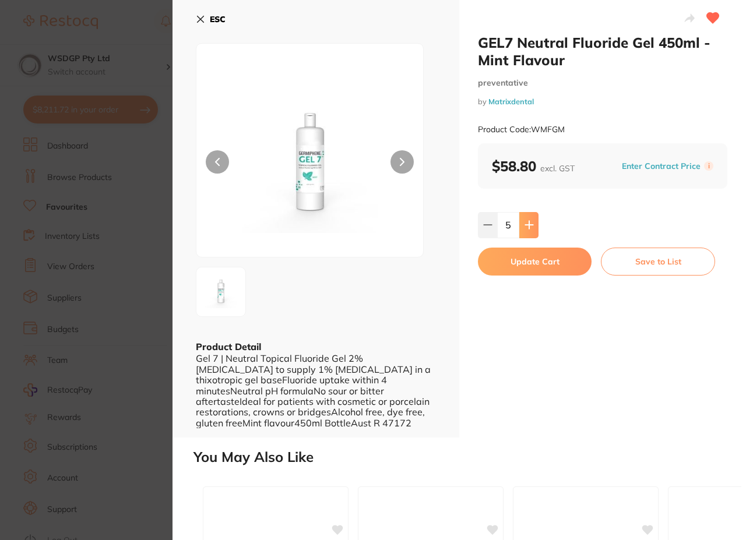
click at [531, 224] on button at bounding box center [528, 225] width 19 height 26
type input "6"
click at [537, 259] on button "Update Cart" at bounding box center [535, 262] width 114 height 28
type input "6"
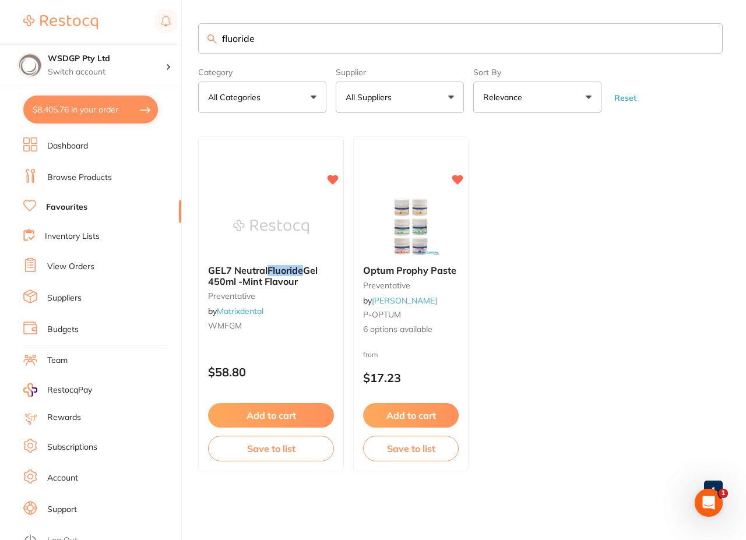
drag, startPoint x: 295, startPoint y: 40, endPoint x: 52, endPoint y: 38, distance: 243.5
click at [101, 38] on div "$8,405.76 WSDGP Pty Ltd Switch account WSDGP Pty Ltd Warrnambool Smile Dental G…" at bounding box center [373, 270] width 746 height 540
type input "saline"
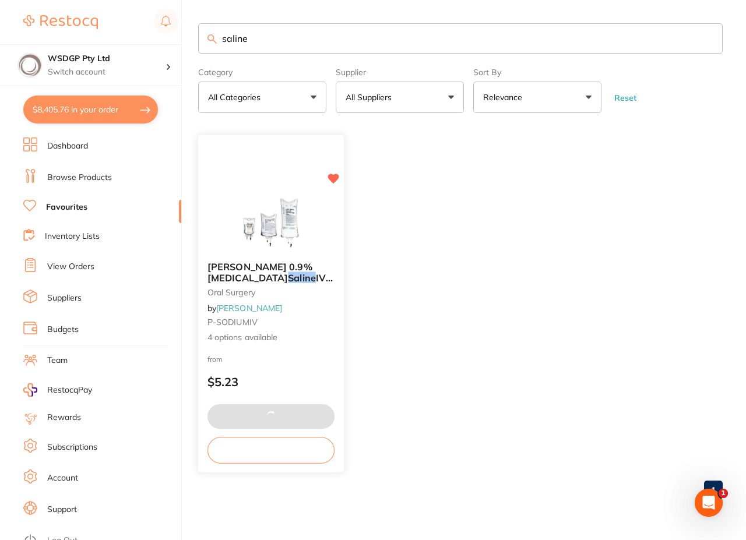
click at [266, 182] on div "Baxter 0.9% Sodium Chloride Saline IV Intravenous Bags oral surgery by Adam Den…" at bounding box center [270, 304] width 147 height 338
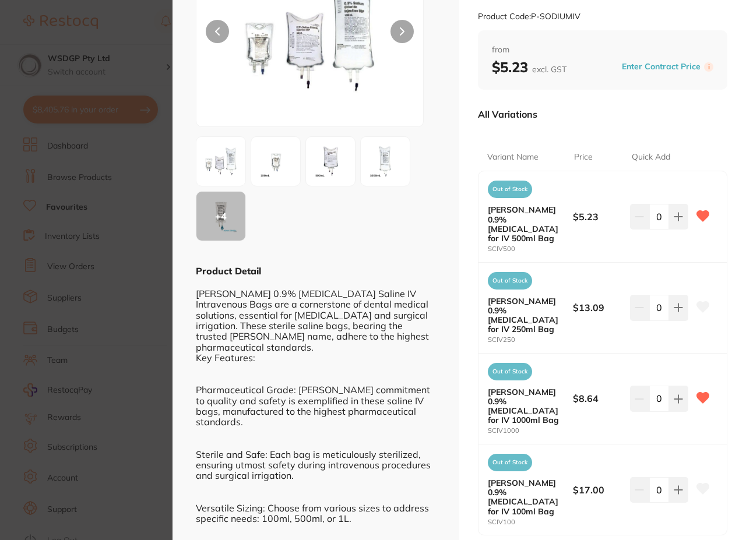
scroll to position [175, 0]
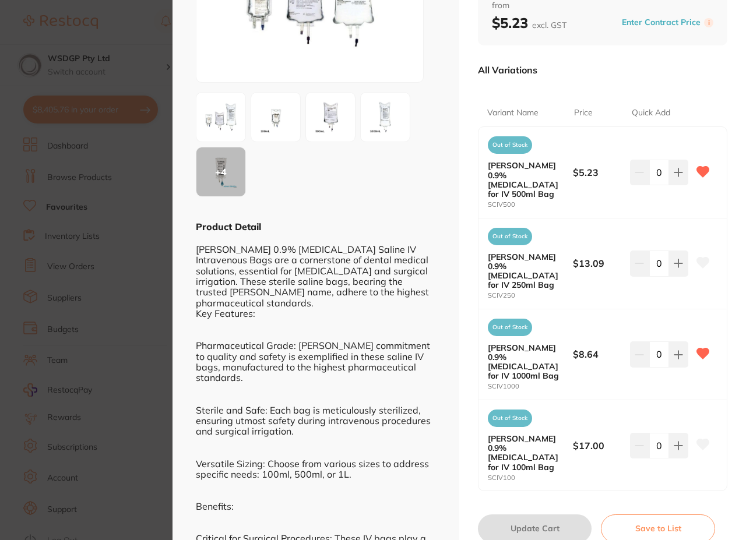
click at [118, 290] on section "Baxter 0.9% Sodium Chloride Saline IV Intravenous Bags oral surgery by Adam Den…" at bounding box center [373, 270] width 746 height 540
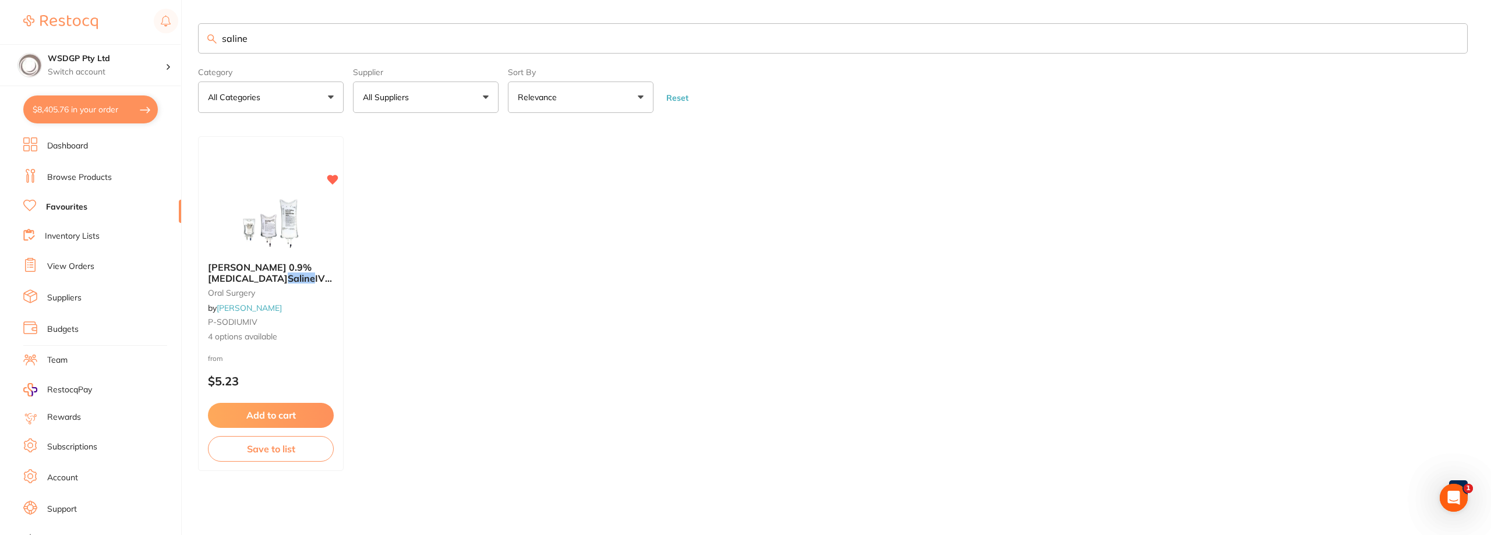
click at [103, 117] on button "$8,405.76 in your order" at bounding box center [90, 110] width 135 height 28
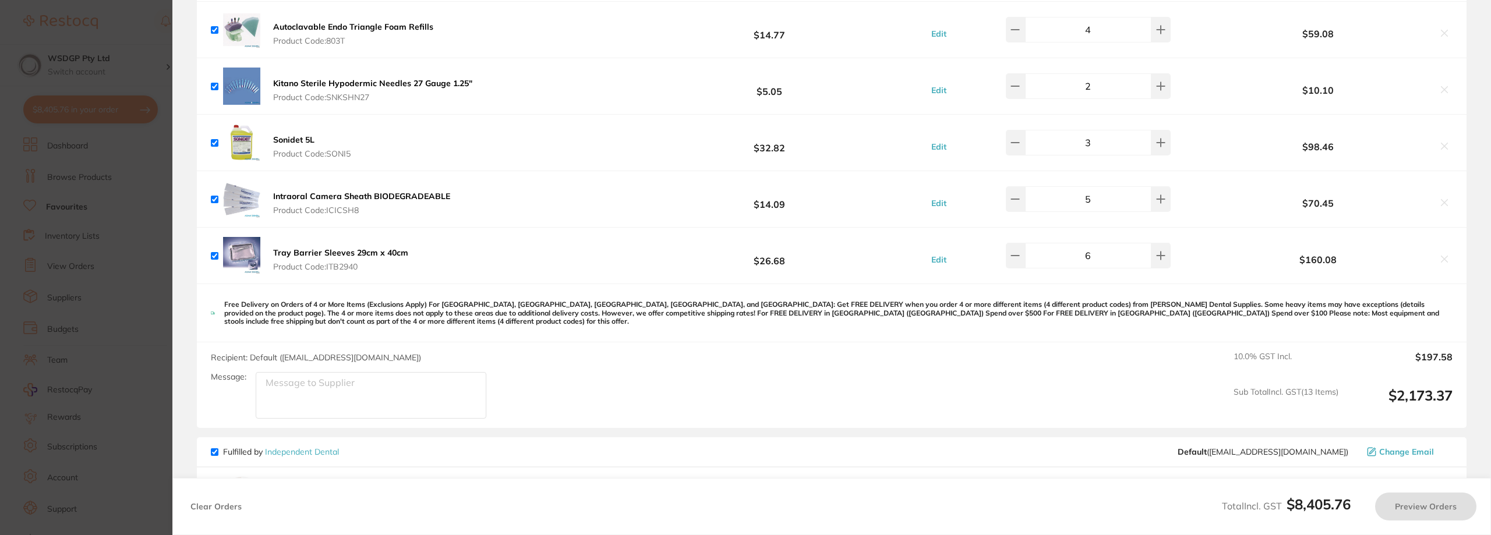
checkbox input "true"
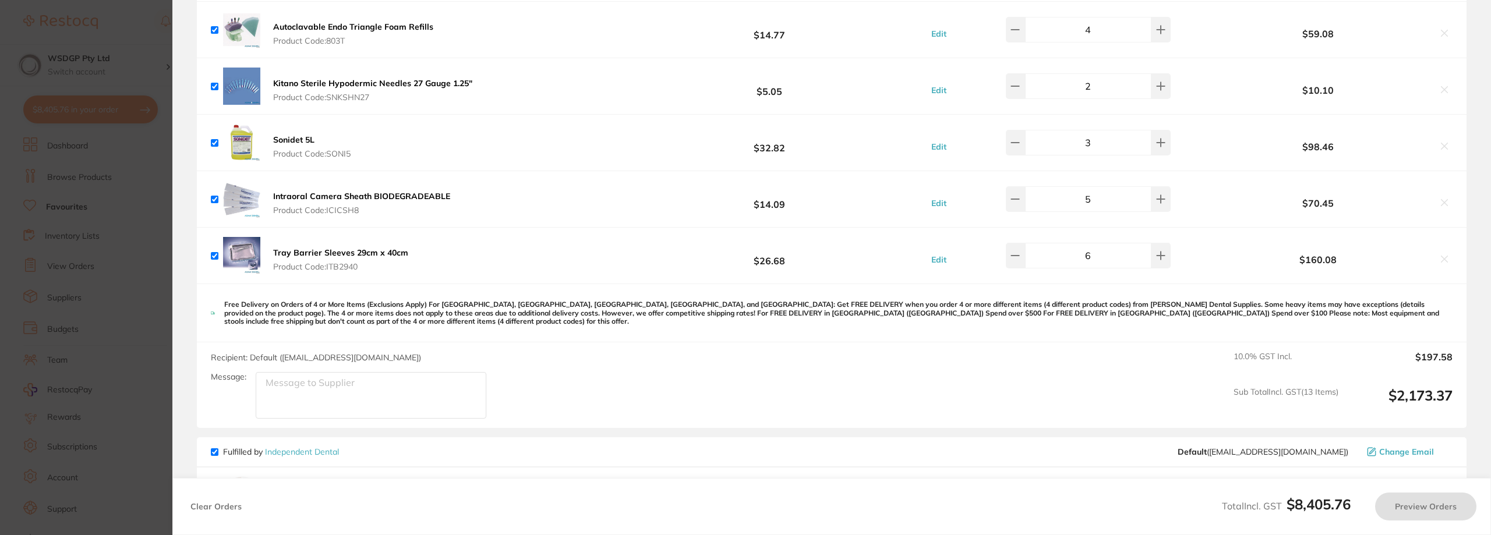
click at [118, 93] on section "Update RRP Set your pre negotiated price for this item. Item Agreed RRP (excl. …" at bounding box center [745, 267] width 1491 height 535
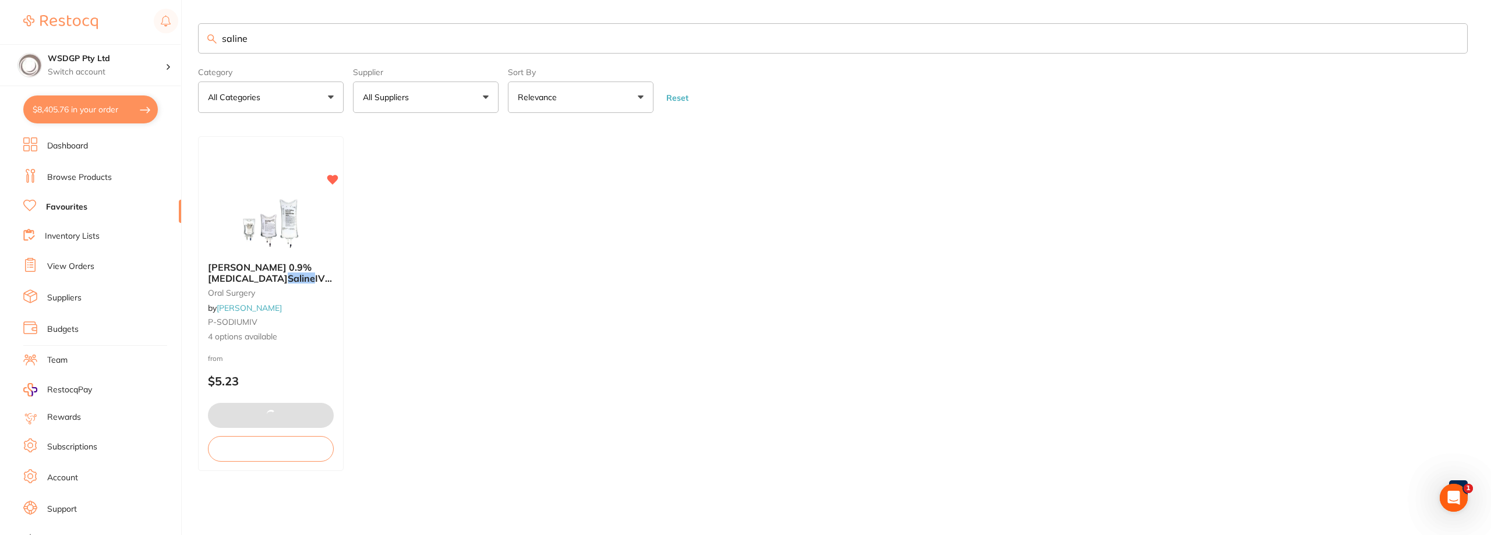
click at [92, 180] on link "Browse Products" at bounding box center [79, 178] width 65 height 12
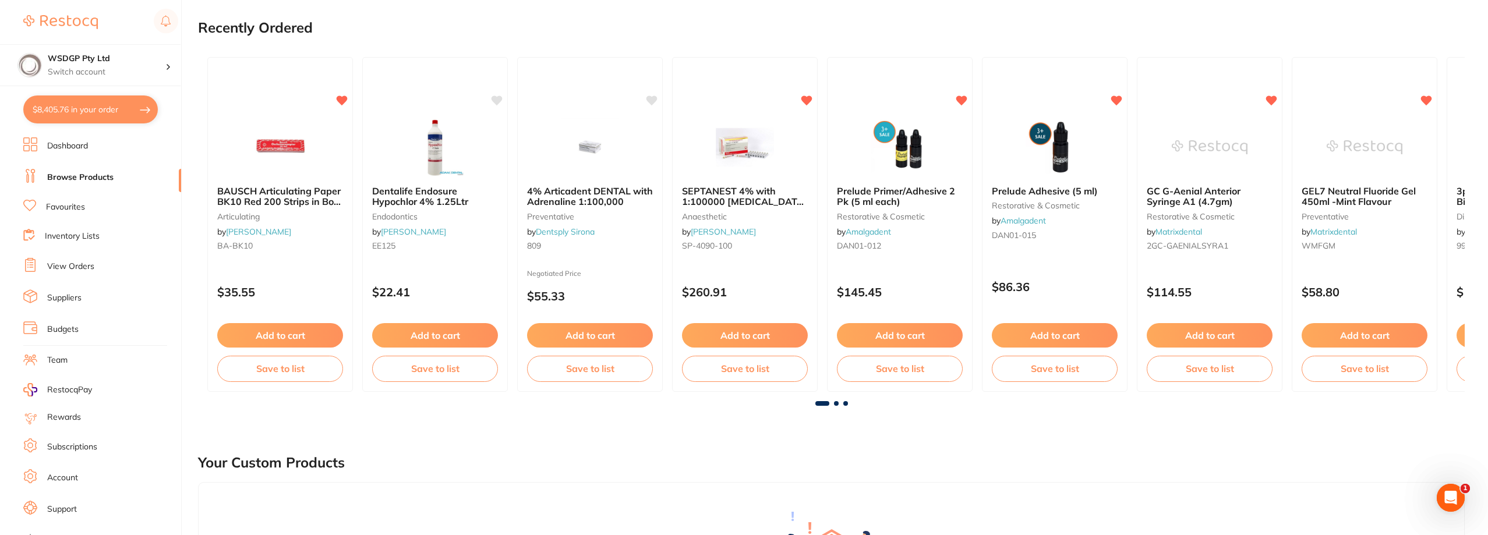
click at [55, 211] on link "Favourites" at bounding box center [65, 208] width 39 height 12
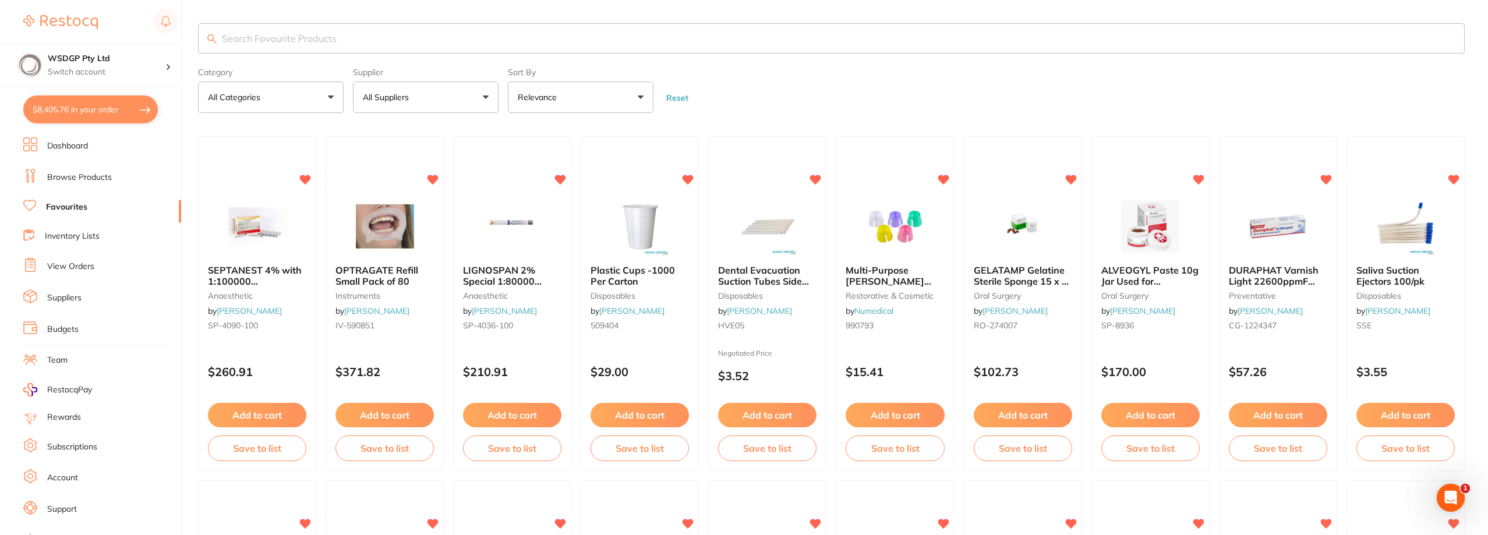
click at [288, 35] on input "search" at bounding box center [831, 38] width 1267 height 30
type input "applicator"
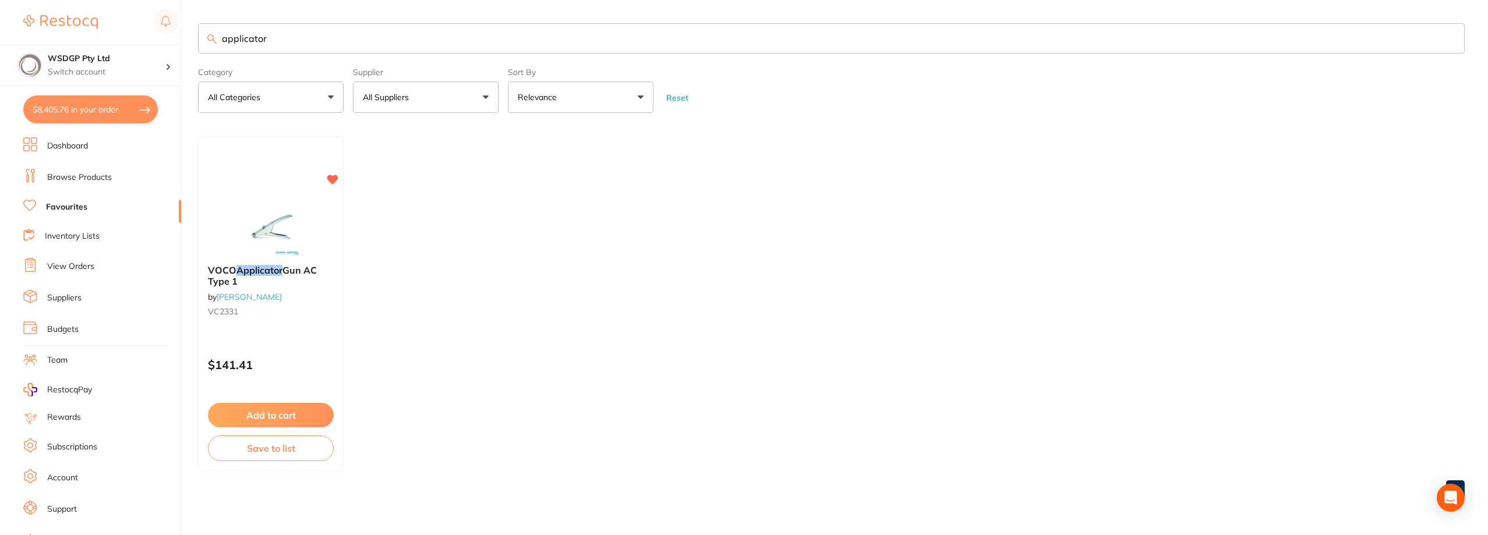
drag, startPoint x: 289, startPoint y: 38, endPoint x: 38, endPoint y: 9, distance: 252.8
click at [79, 16] on div "$8,405.76 WSDGP Pty Ltd Switch account WSDGP Pty Ltd Warrnambool Smile Dental G…" at bounding box center [744, 267] width 1488 height 535
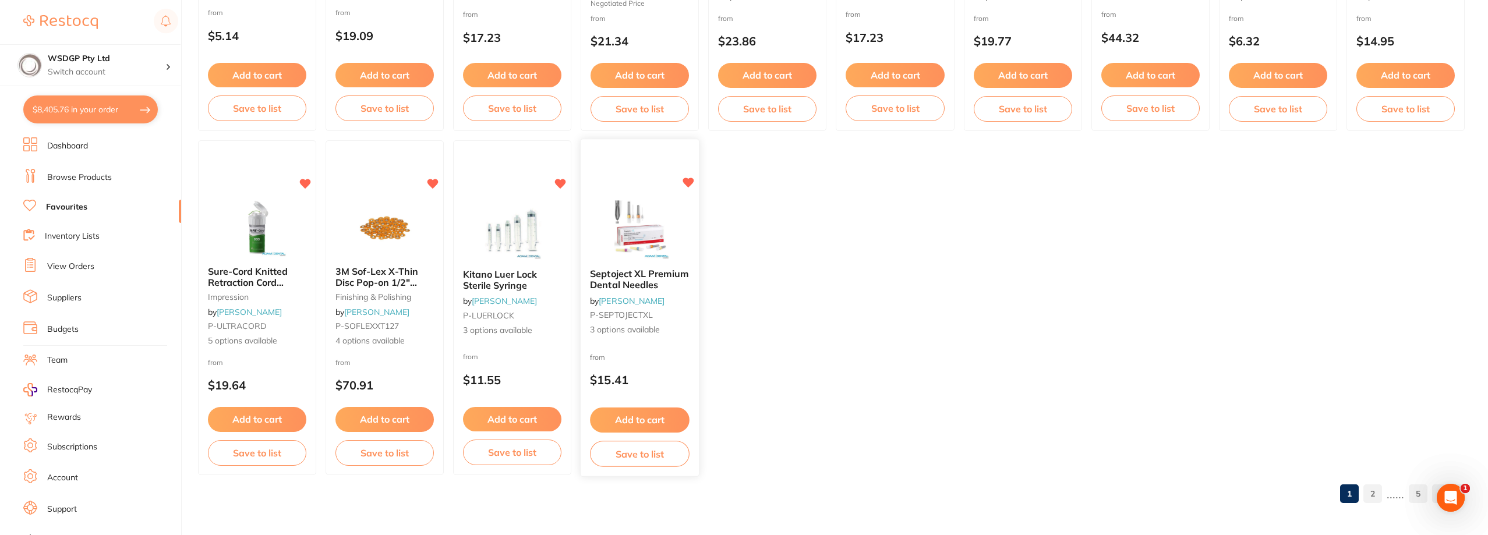
scroll to position [1718, 0]
click at [1367, 491] on link "2" at bounding box center [1373, 493] width 19 height 23
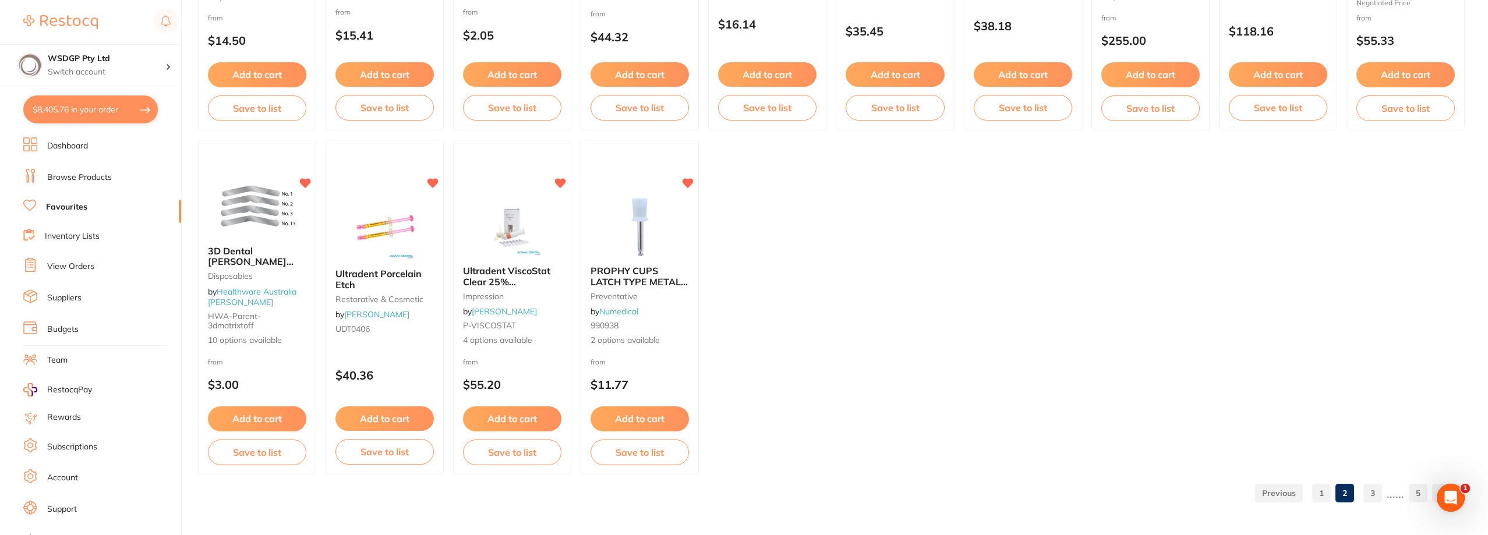
click at [1374, 490] on link "3" at bounding box center [1373, 493] width 19 height 23
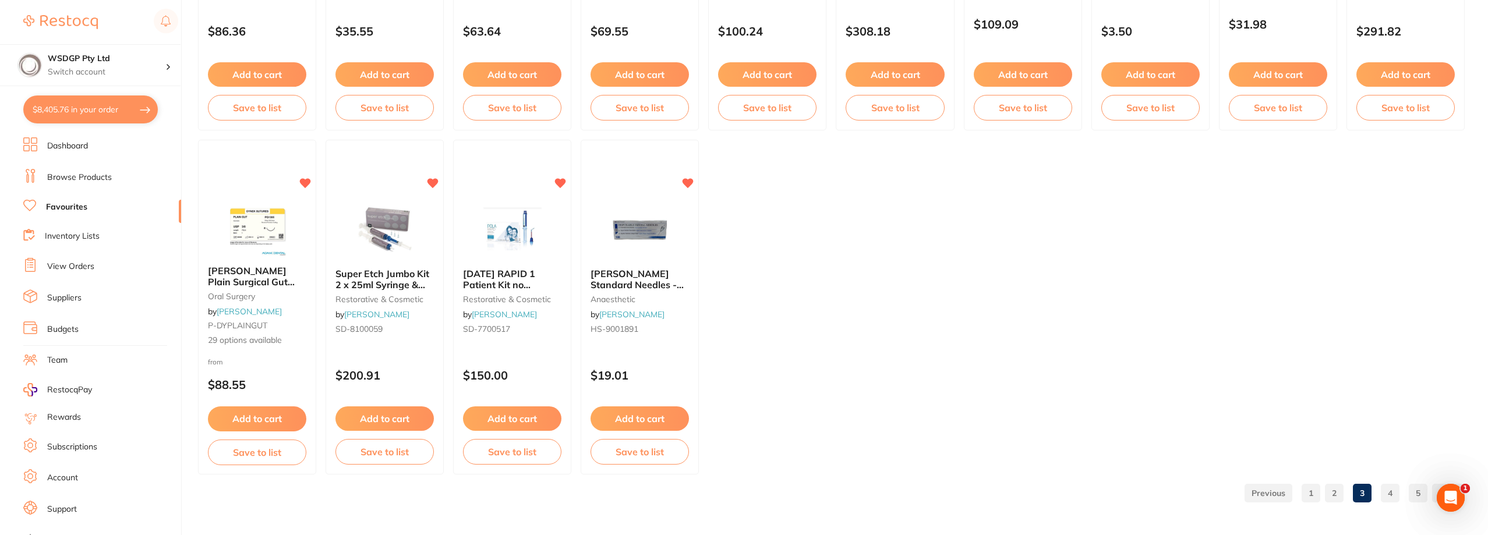
click at [1383, 489] on link "4" at bounding box center [1390, 493] width 19 height 23
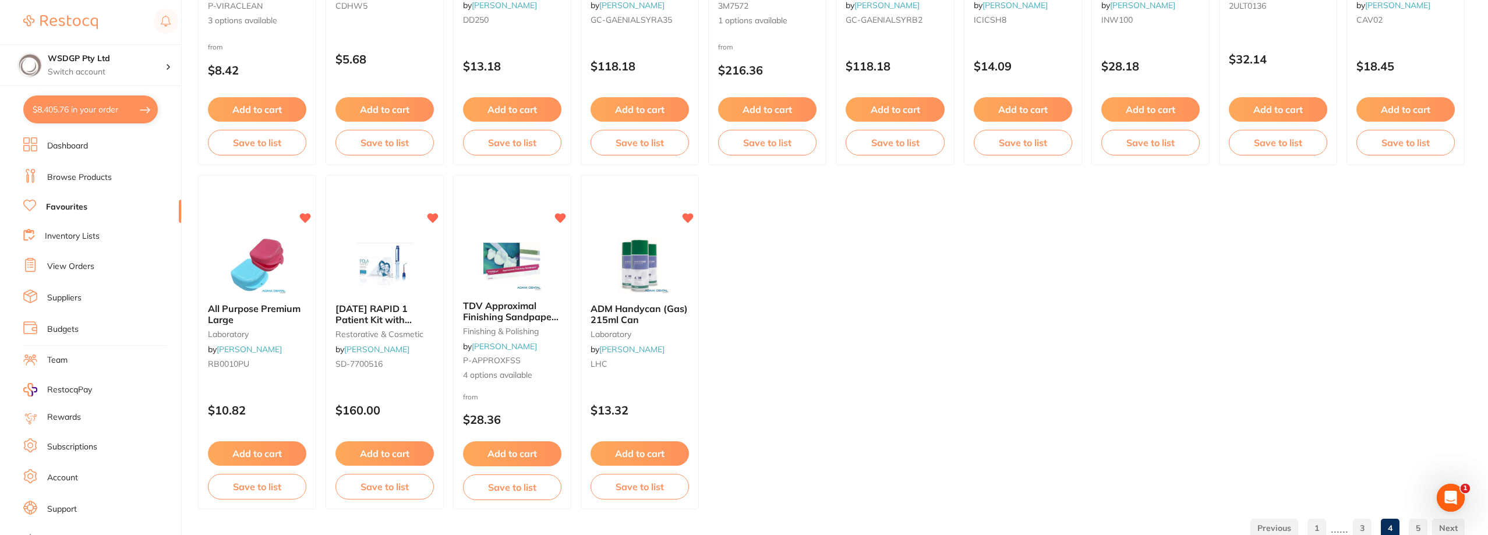
scroll to position [1689, 0]
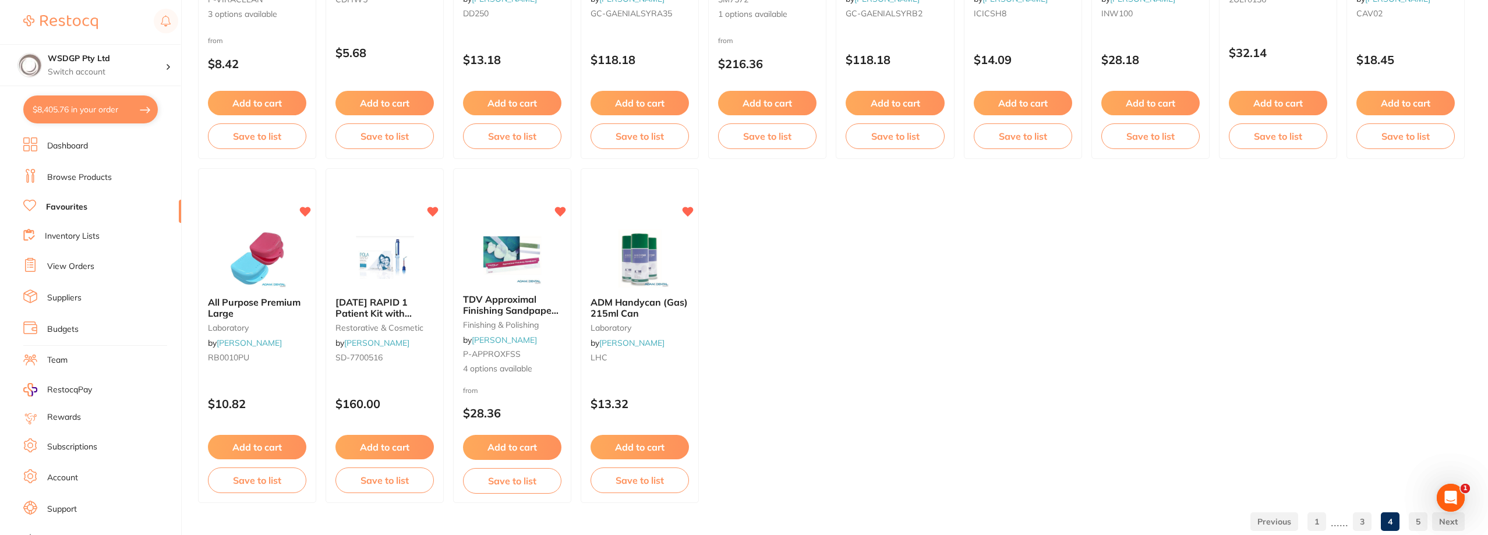
click at [1428, 526] on ul "1 ...... 3 4 5" at bounding box center [1355, 522] width 219 height 19
click at [1424, 525] on link "5" at bounding box center [1418, 521] width 19 height 23
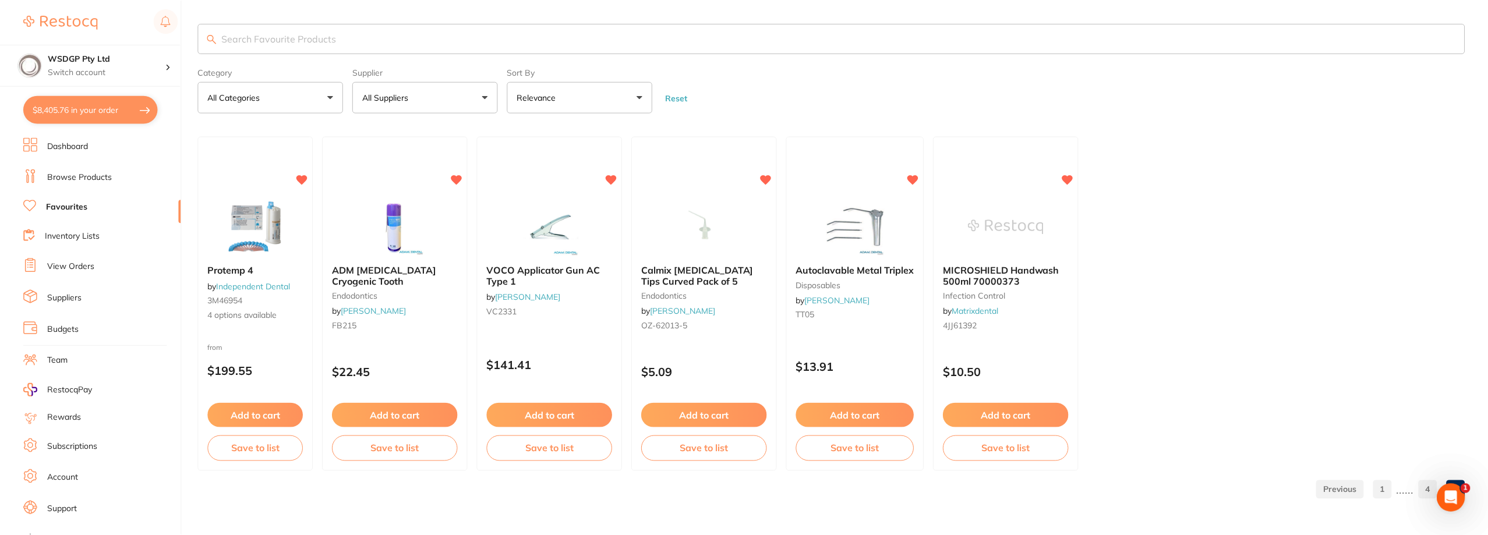
scroll to position [0, 0]
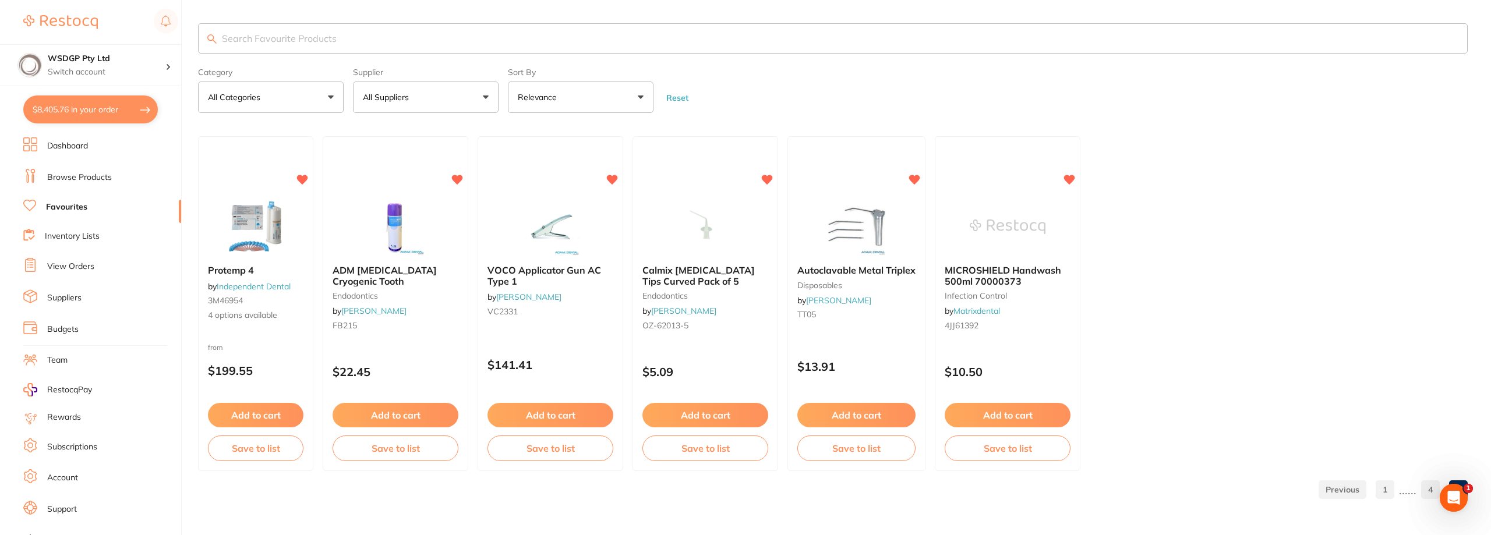
click at [73, 207] on link "Favourites" at bounding box center [66, 208] width 41 height 12
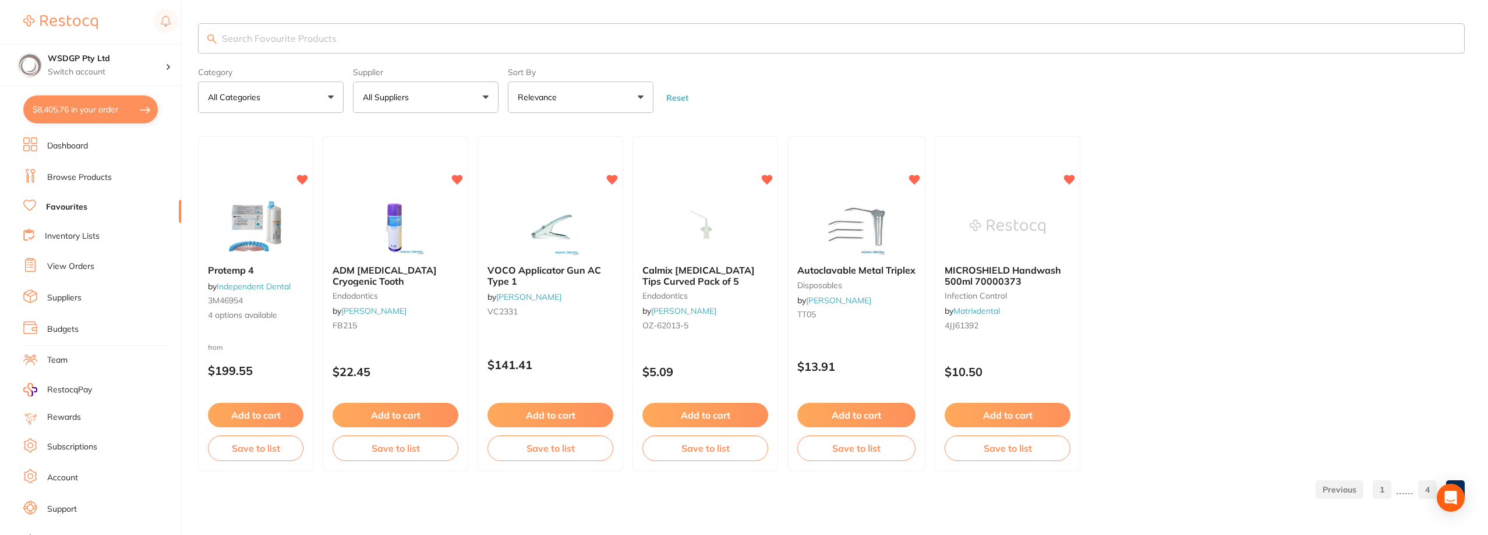
click at [88, 172] on link "Browse Products" at bounding box center [79, 178] width 65 height 12
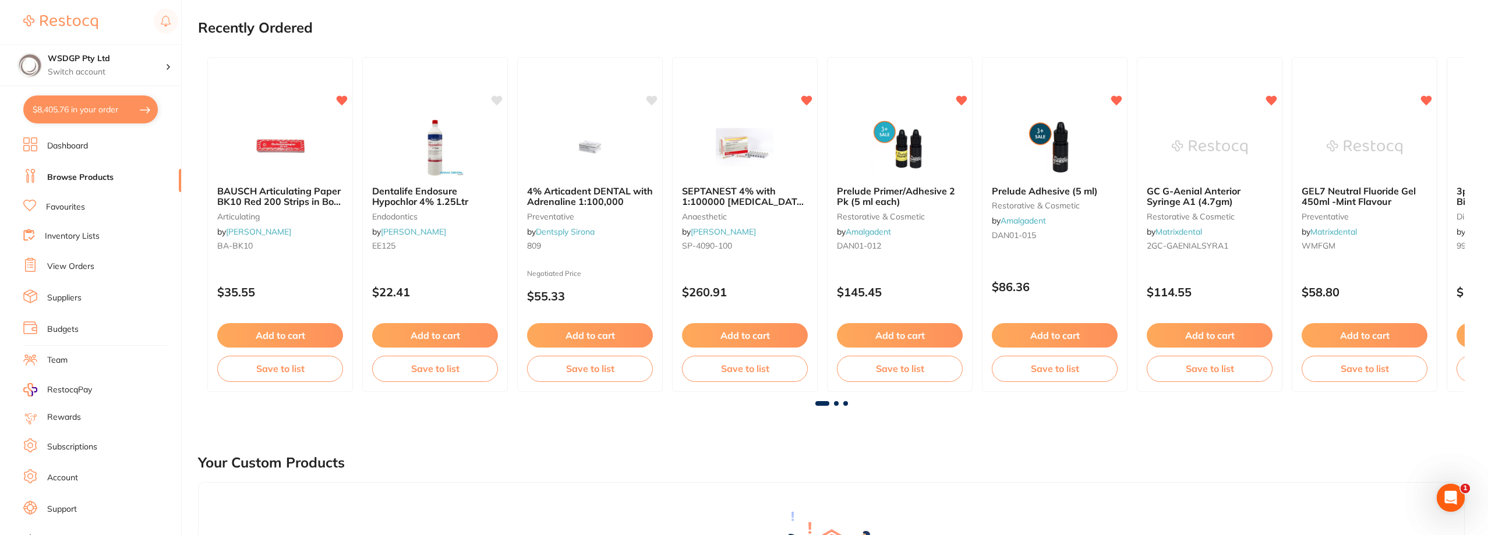
scroll to position [175, 0]
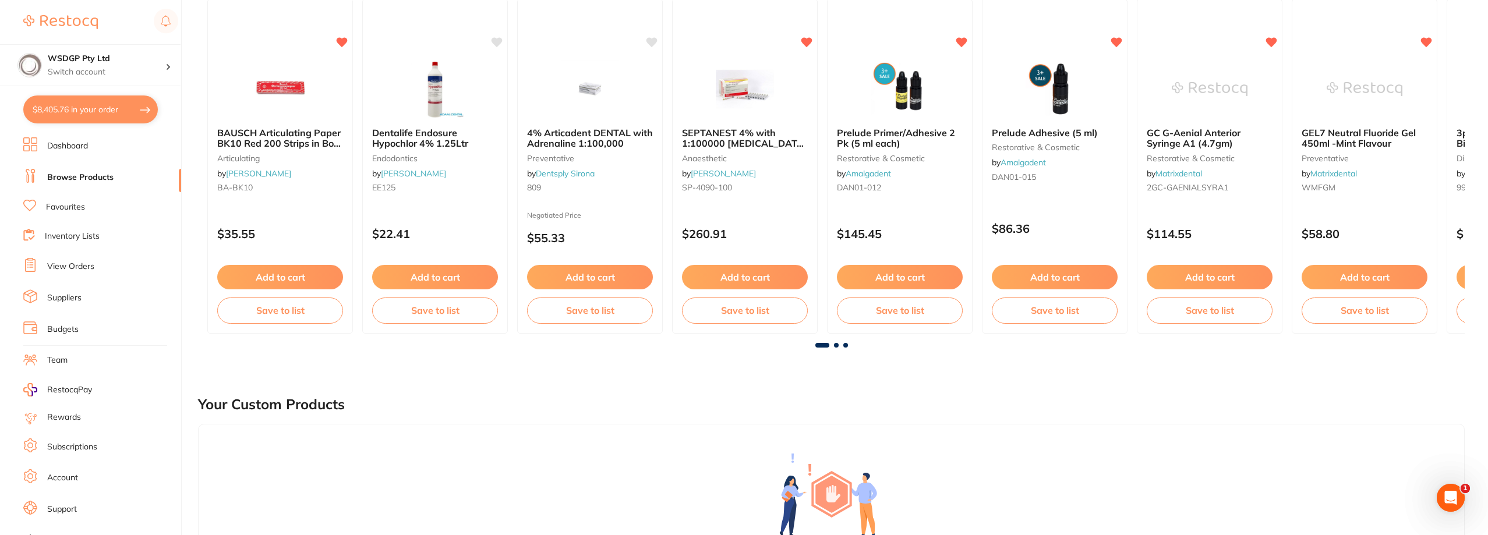
click at [72, 207] on link "Favourites" at bounding box center [65, 208] width 39 height 12
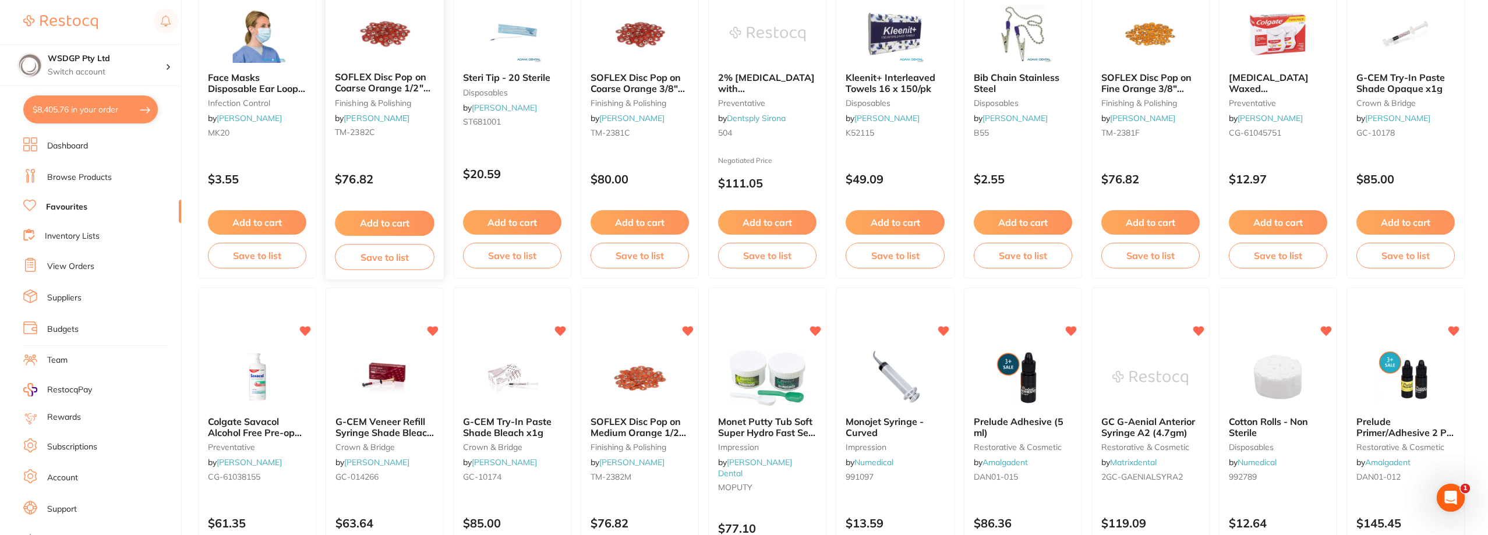
scroll to position [583, 0]
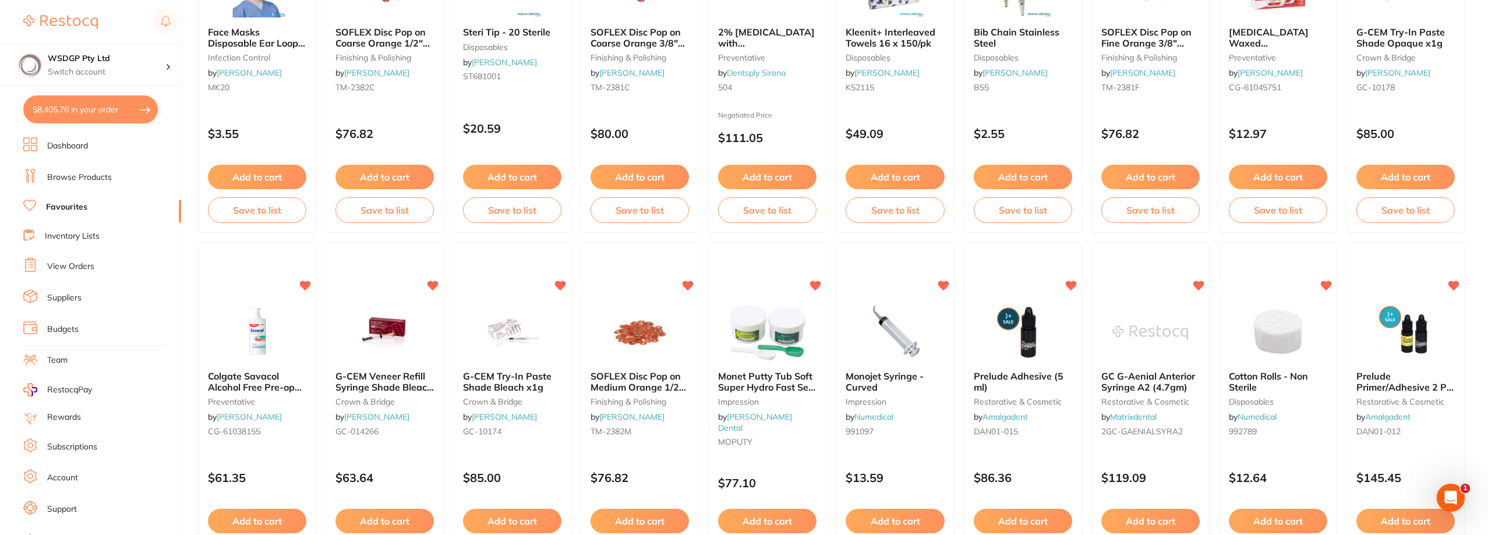
click at [79, 239] on link "Inventory Lists" at bounding box center [72, 237] width 55 height 12
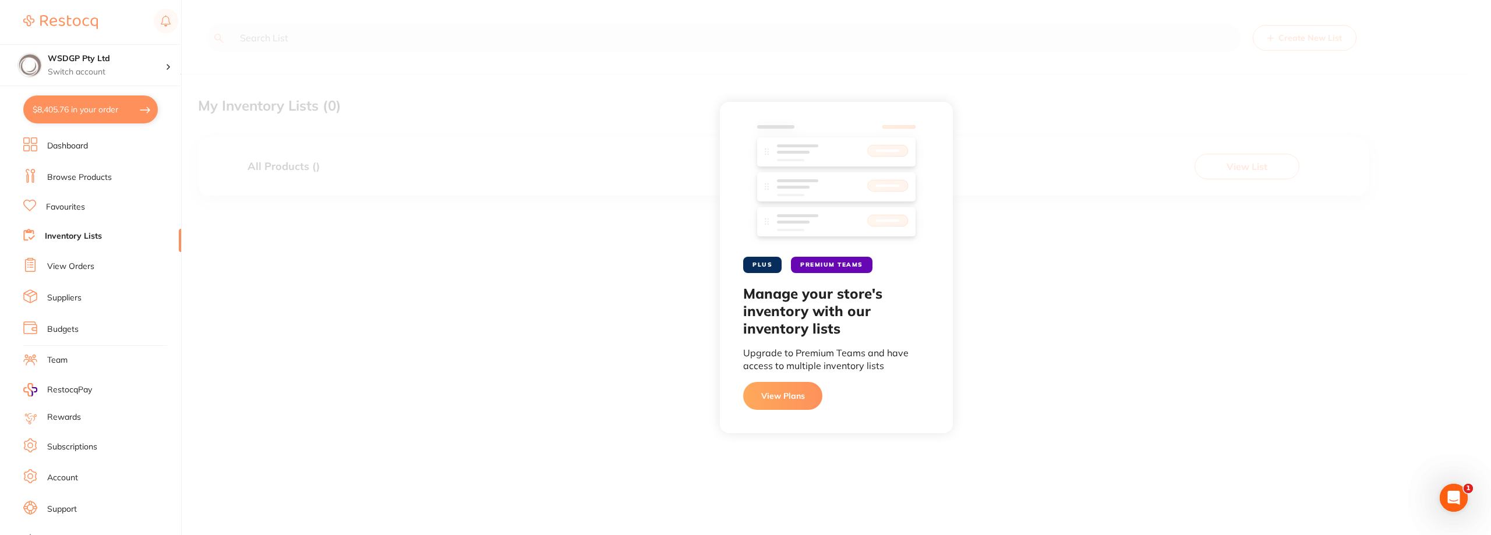
click at [82, 185] on li "Browse Products" at bounding box center [102, 177] width 158 height 17
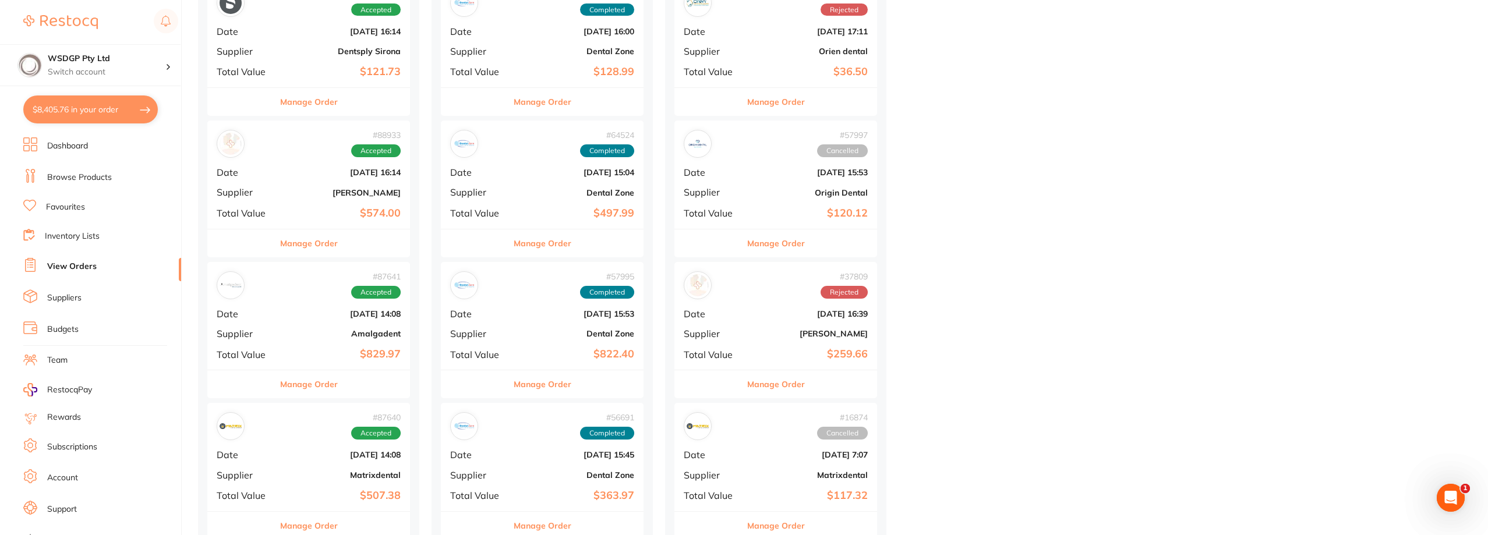
scroll to position [524, 0]
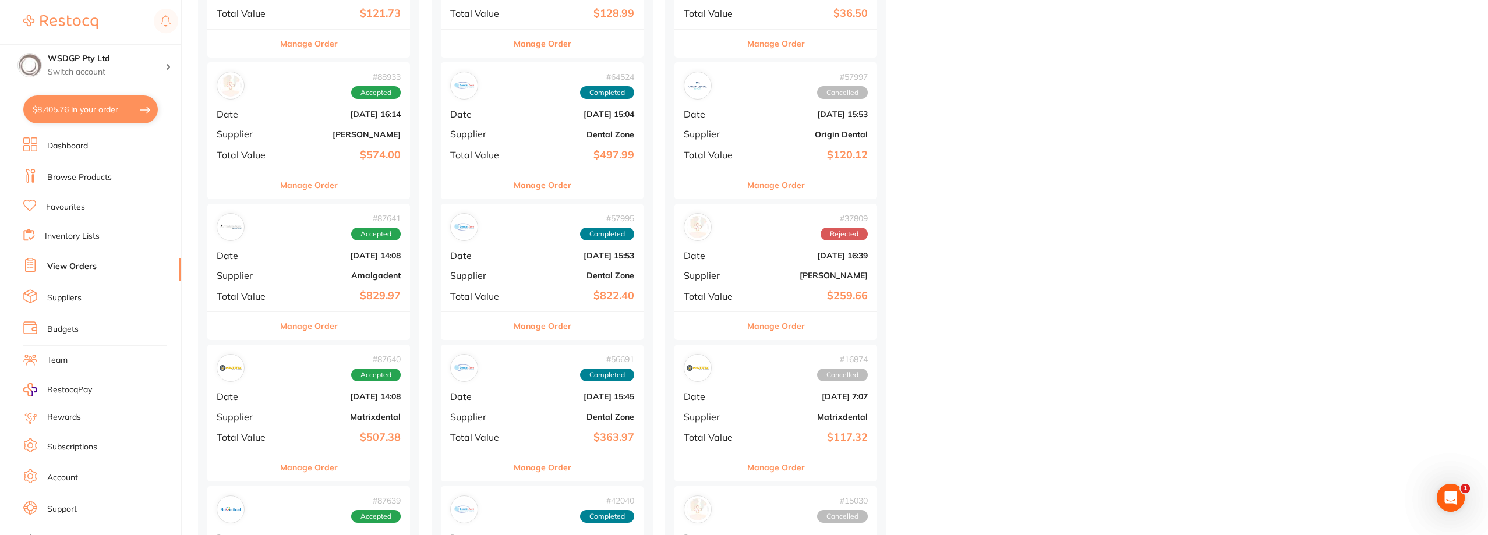
click at [309, 429] on div "# 87640 Accepted Date Jul 26 2025, 14:08 Supplier Matrixdental Total Value $507…" at bounding box center [308, 399] width 203 height 108
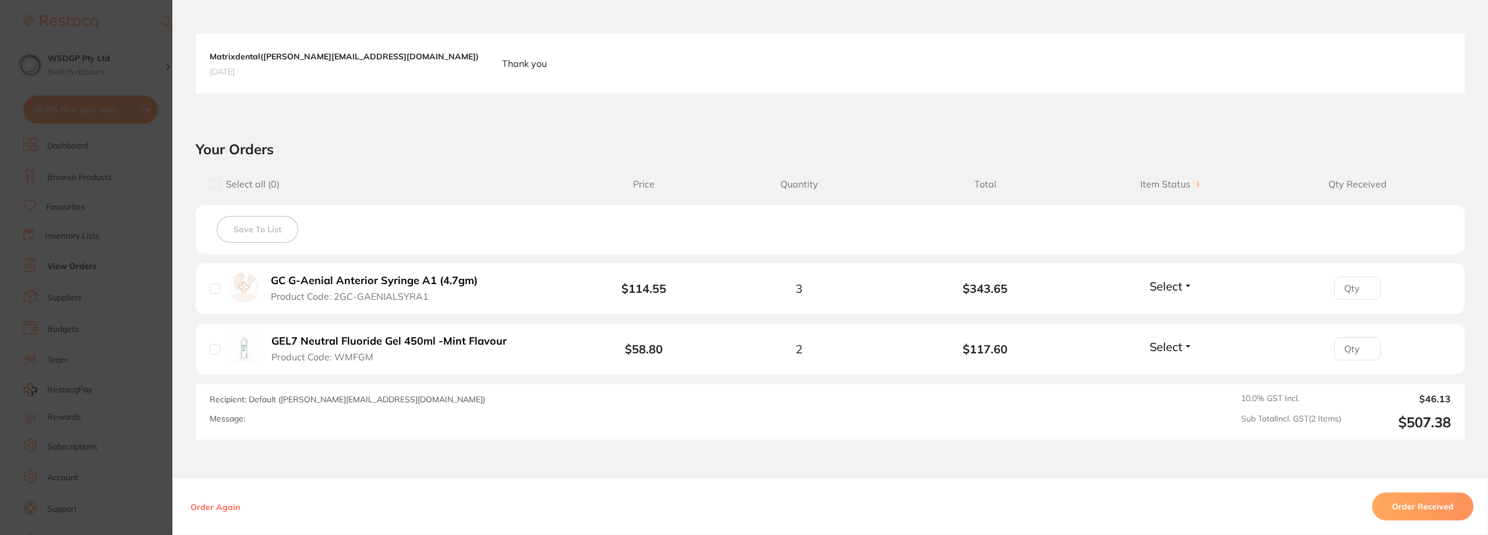
click at [140, 352] on section "Order ID: Restocq- 87640 Order Information Accepted Order Order Date Jul 26 202…" at bounding box center [744, 267] width 1488 height 535
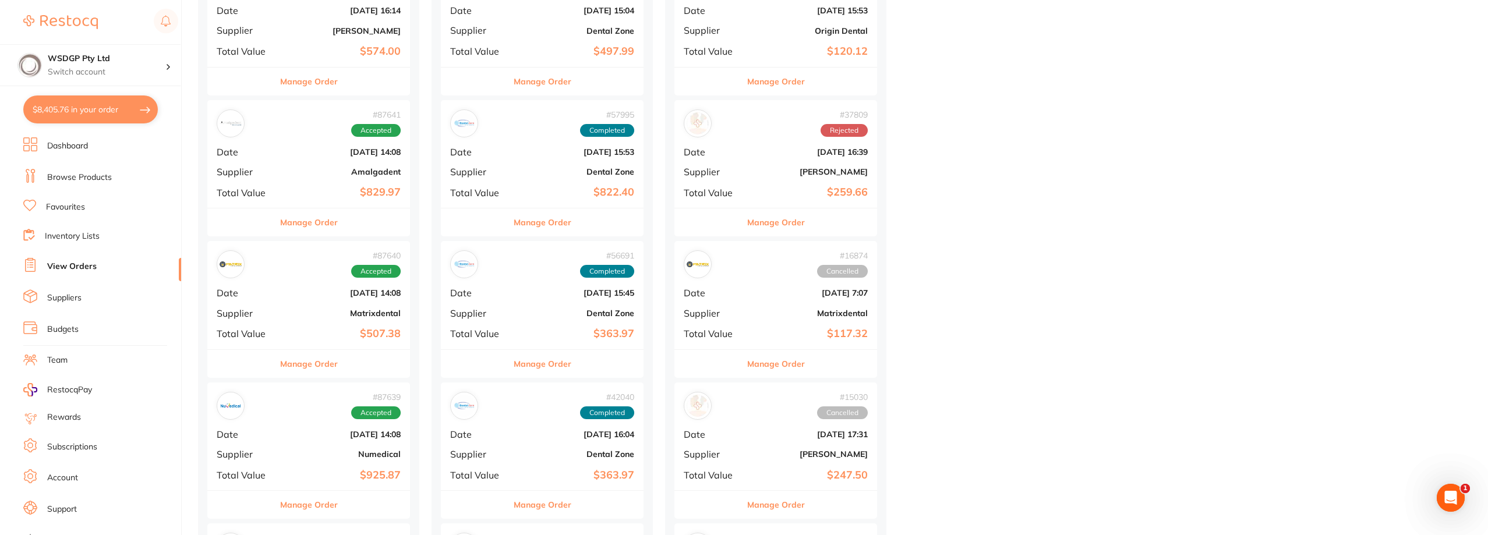
scroll to position [641, 0]
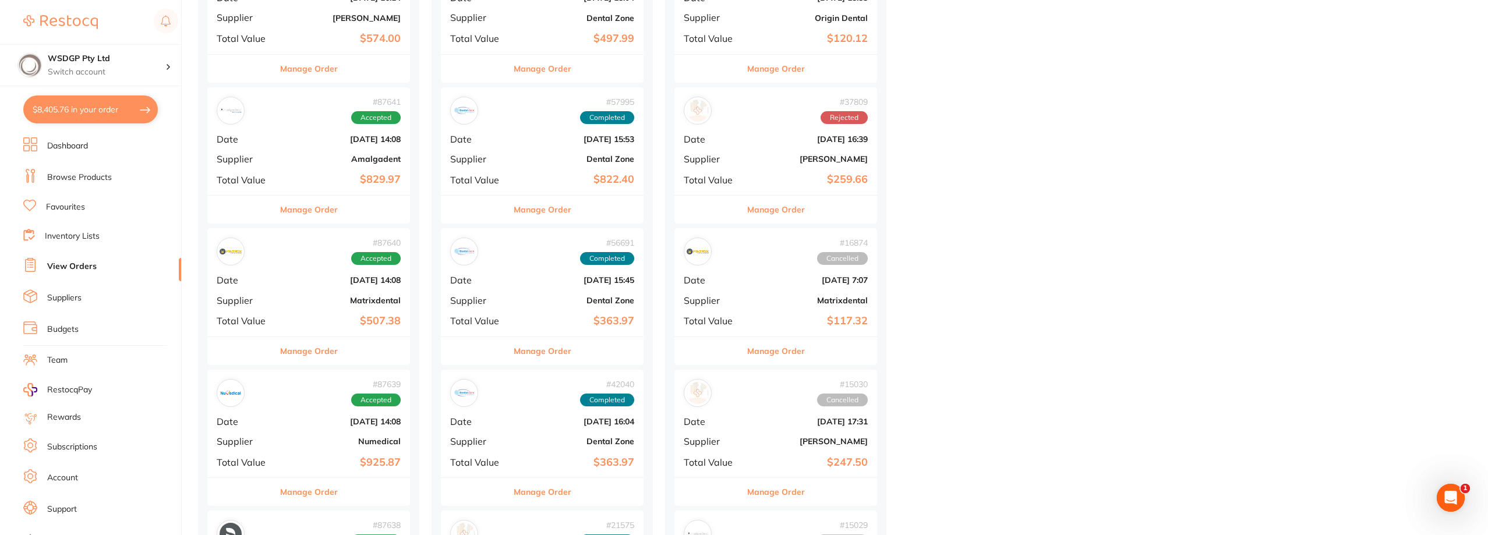
click at [277, 305] on div "# 87640 Accepted Date Jul 26 2025, 14:08 Supplier Matrixdental Total Value $507…" at bounding box center [308, 282] width 203 height 108
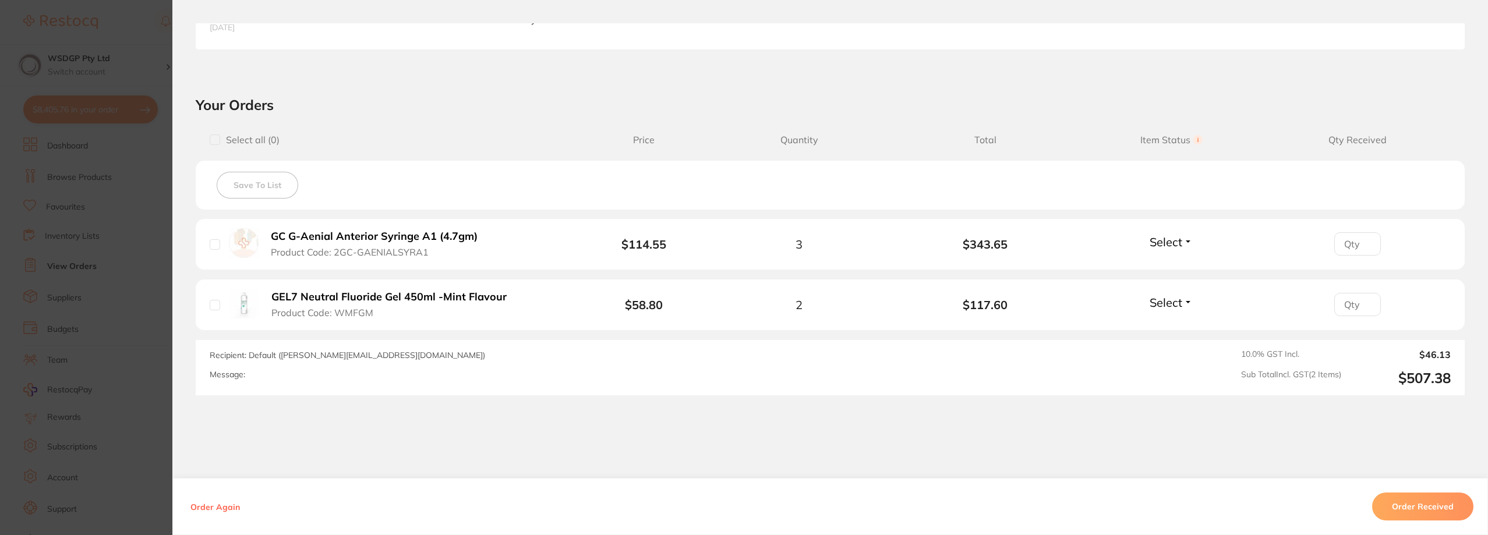
scroll to position [350, 0]
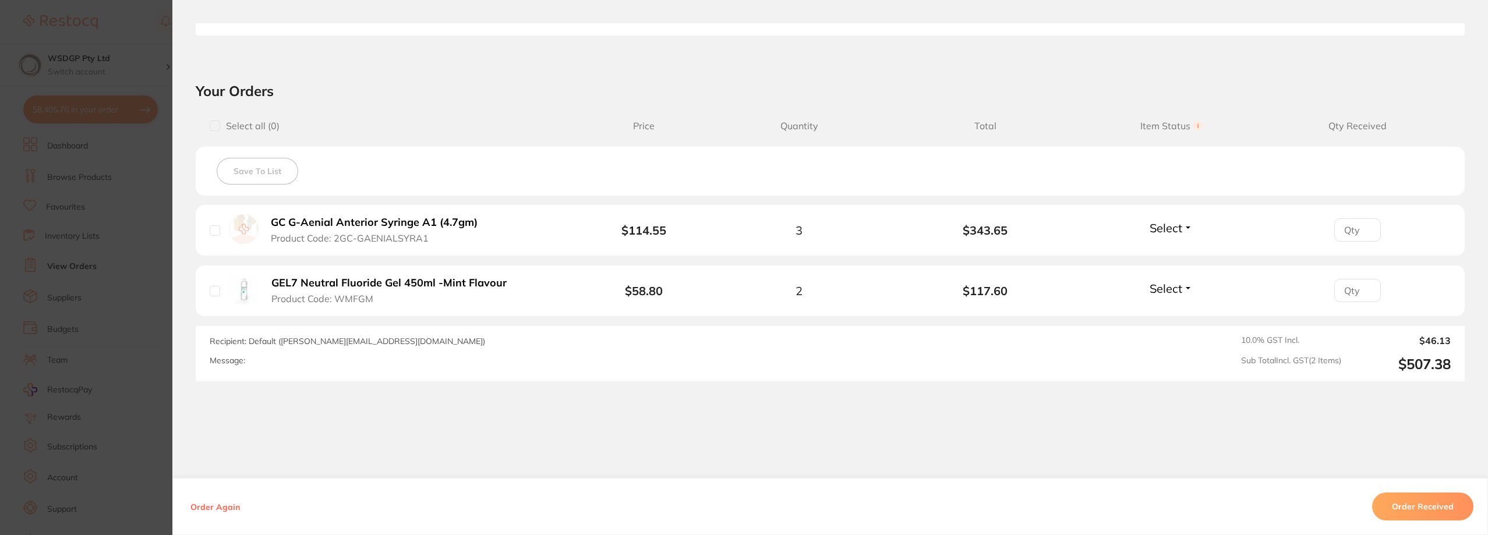
click at [77, 303] on section "Order ID: Restocq- 87640 Order Information Accepted Order Order Date Jul 26 202…" at bounding box center [744, 267] width 1488 height 535
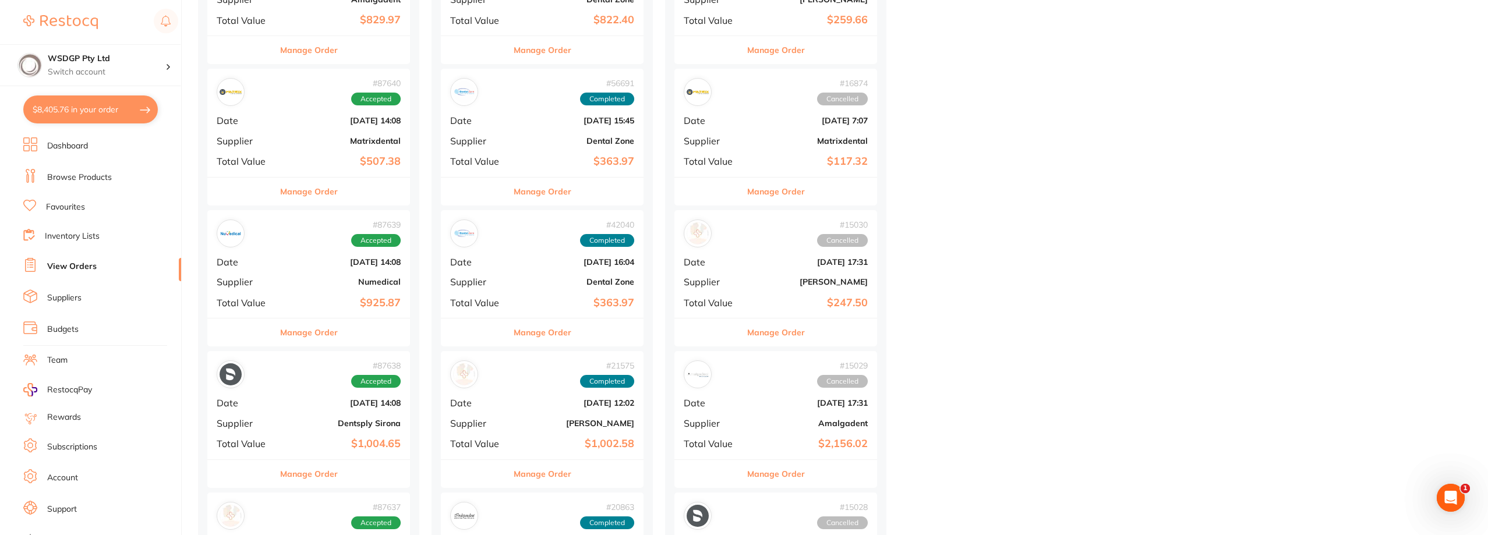
scroll to position [816, 0]
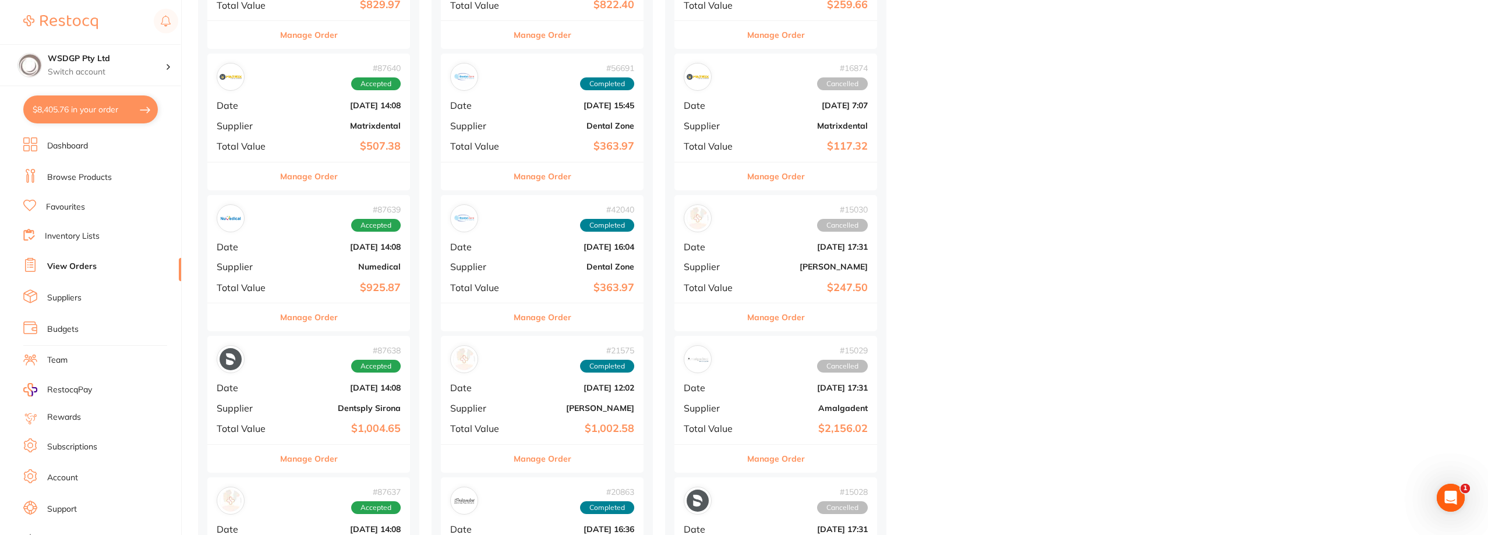
click at [319, 297] on div "# 87639 Accepted Date Jul 26 2025, 14:08 Supplier Numedical Total Value $925.87" at bounding box center [308, 249] width 203 height 108
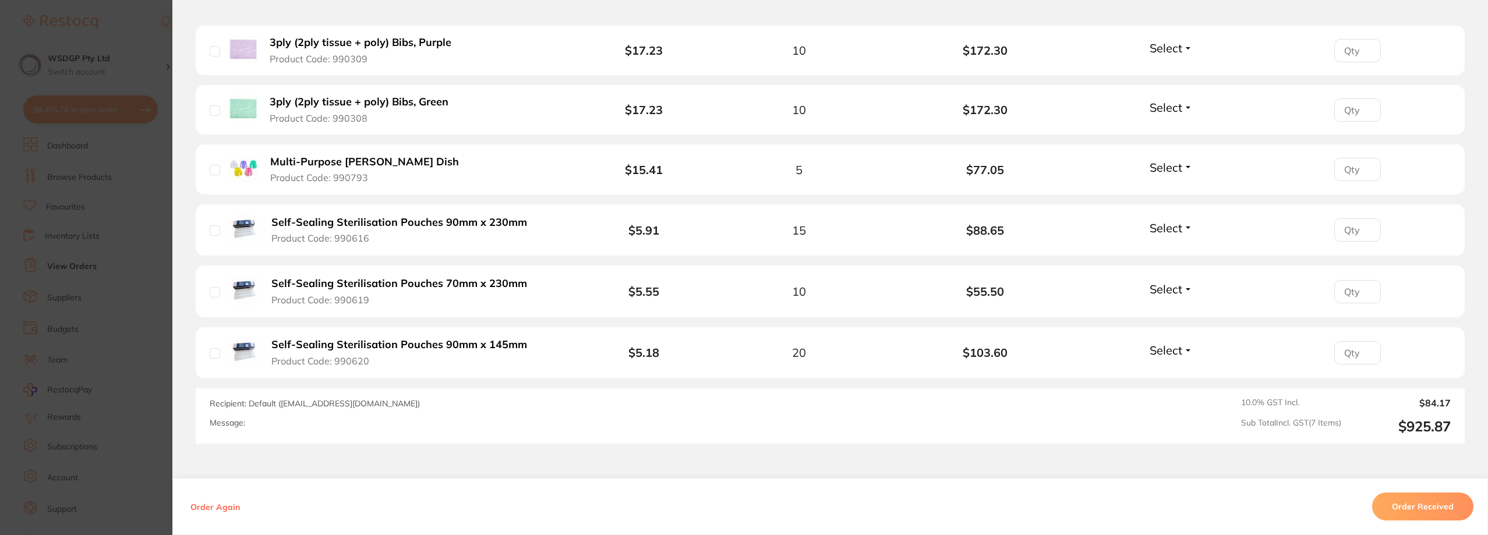
scroll to position [523, 0]
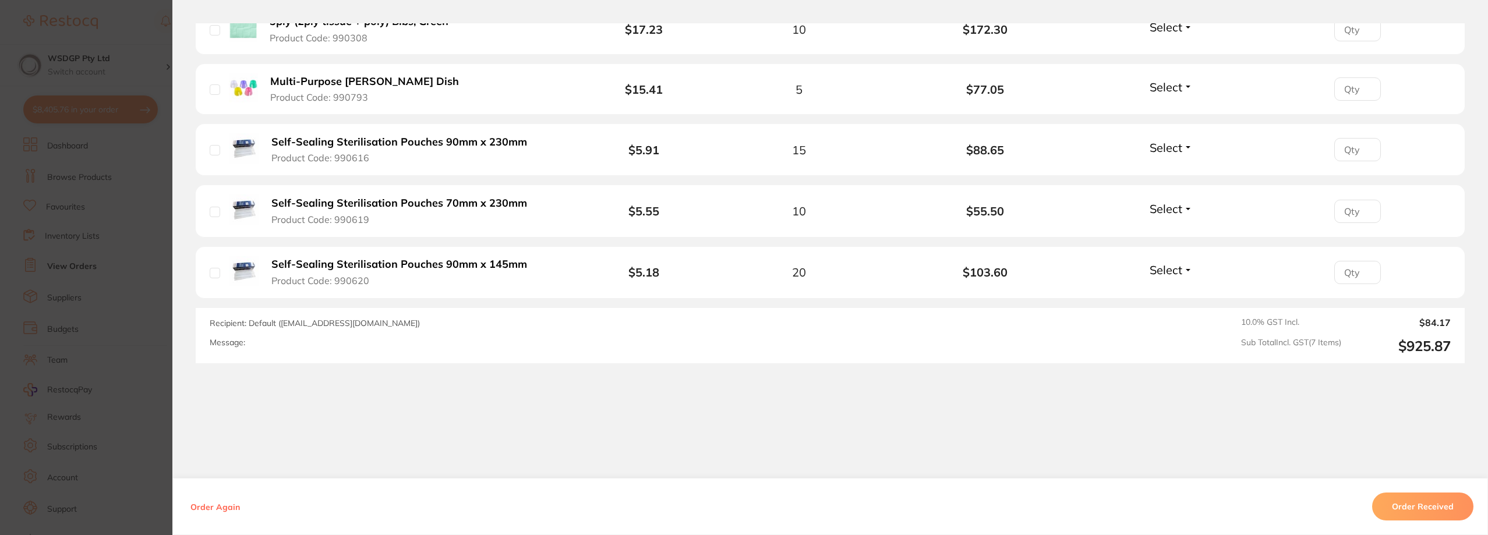
click at [136, 252] on section "Order ID: Restocq- 87639 Order Information Accepted Order Order Date Jul 26 202…" at bounding box center [744, 267] width 1488 height 535
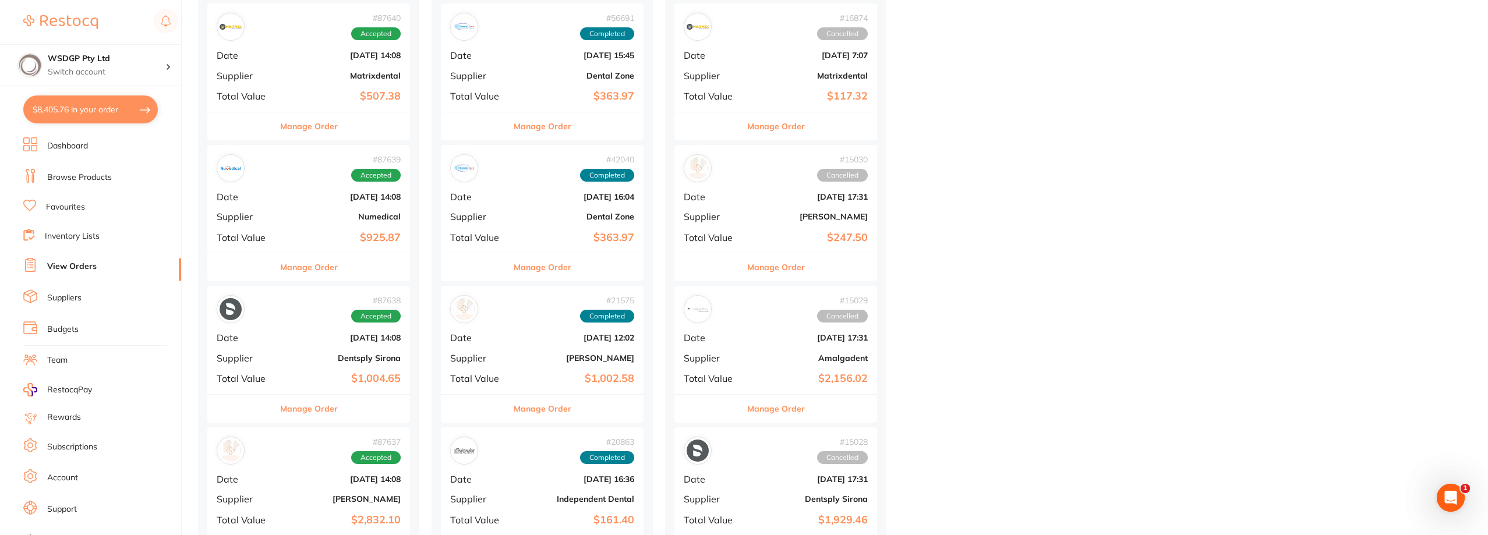
scroll to position [932, 0]
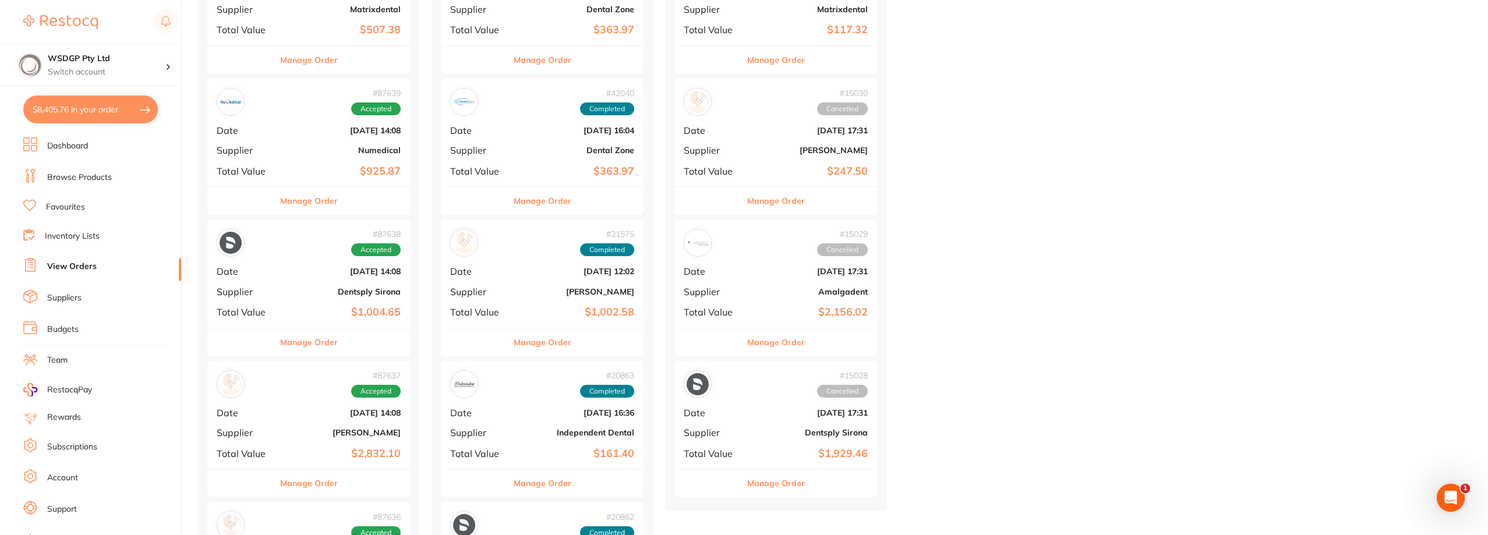
click at [294, 413] on b "[DATE] 14:08" at bounding box center [342, 412] width 117 height 9
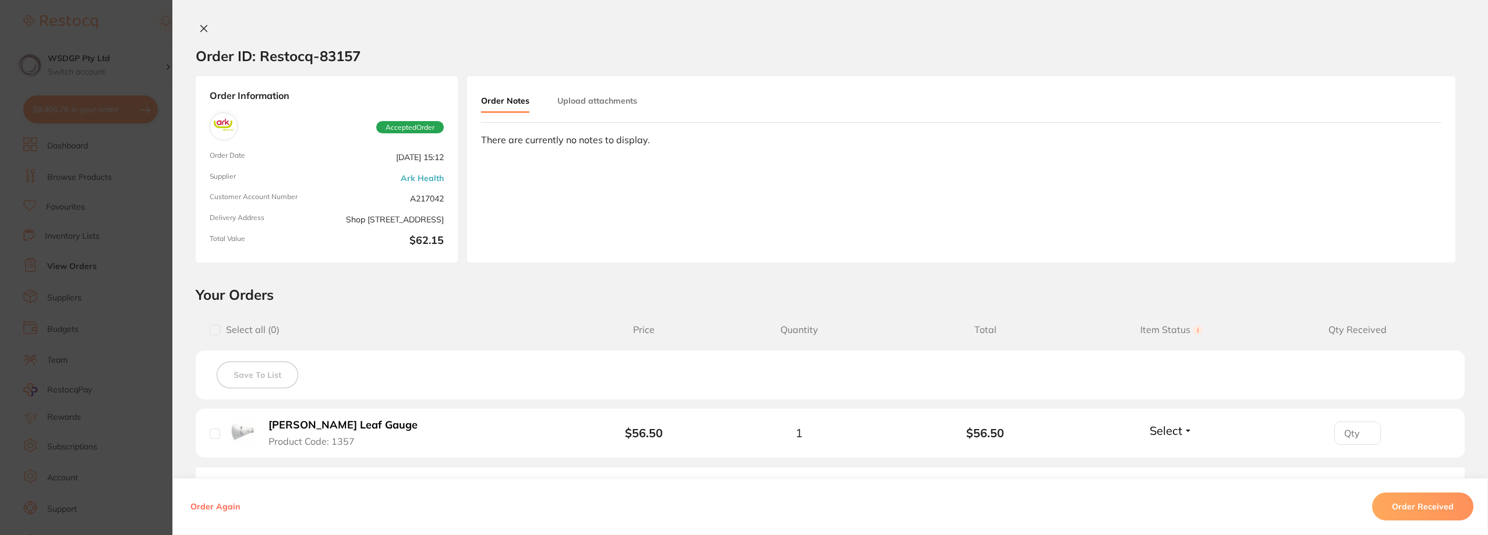
click at [142, 358] on section "Order ID: Restocq- 83157 Order Information Accepted Order Order Date [DATE] 15:…" at bounding box center [744, 267] width 1488 height 535
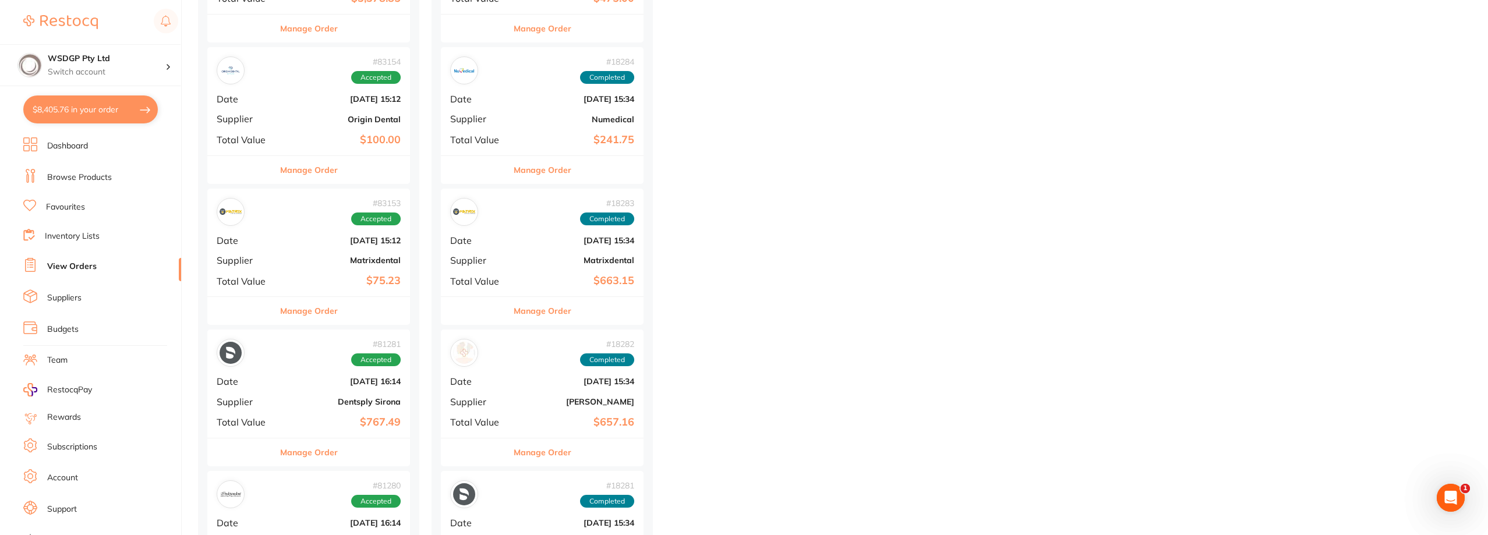
scroll to position [5126, 0]
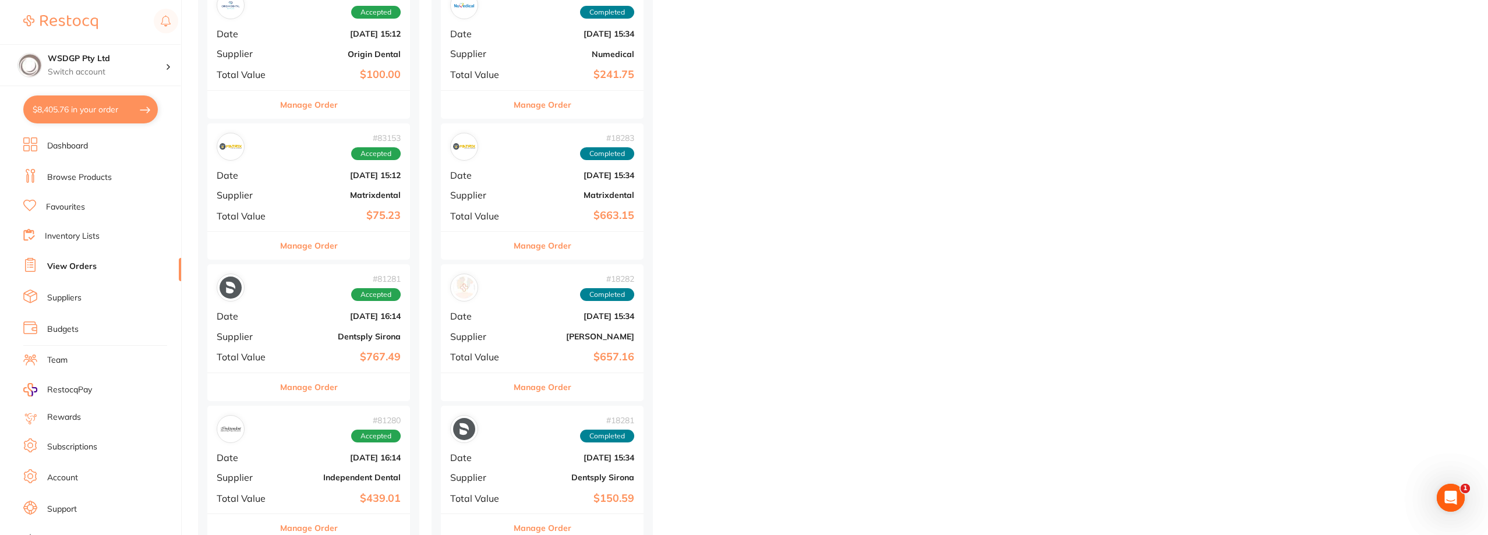
click at [289, 342] on div "# 81281 Accepted Date [DATE] 16:14 Supplier Dentsply Sirona Total Value $767.49" at bounding box center [308, 318] width 203 height 108
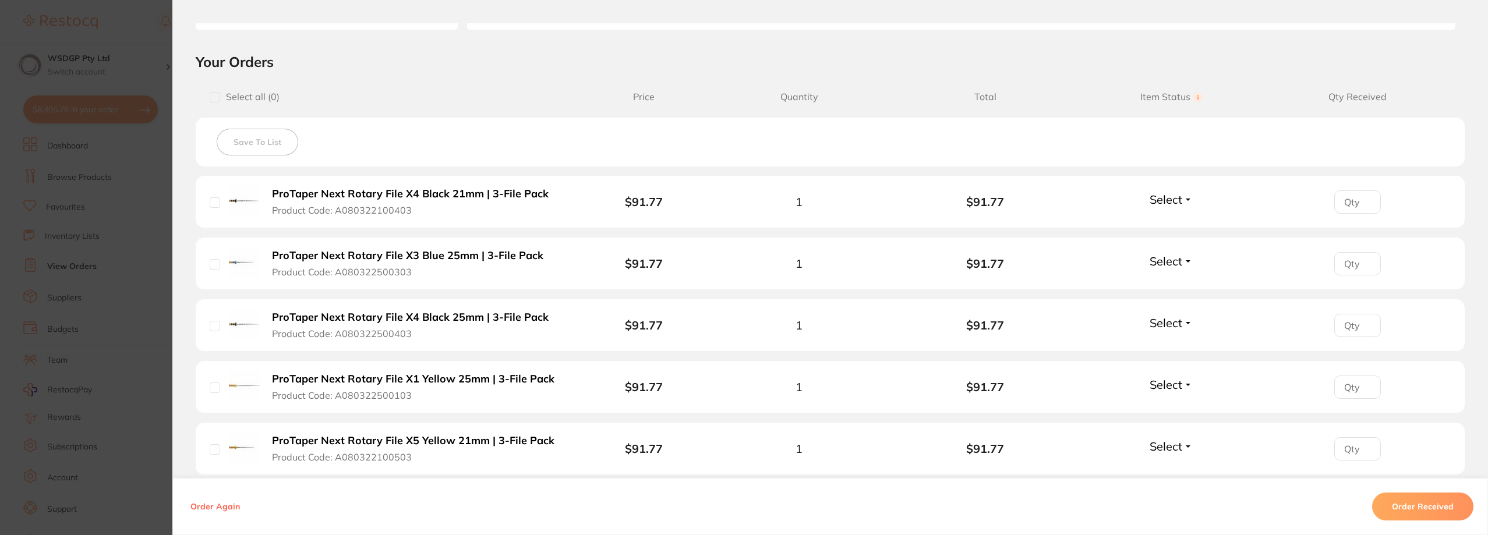
click at [136, 320] on section "Order ID: Restocq- 81281 Order Information Accepted Order Order Date [DATE] 16:…" at bounding box center [744, 267] width 1488 height 535
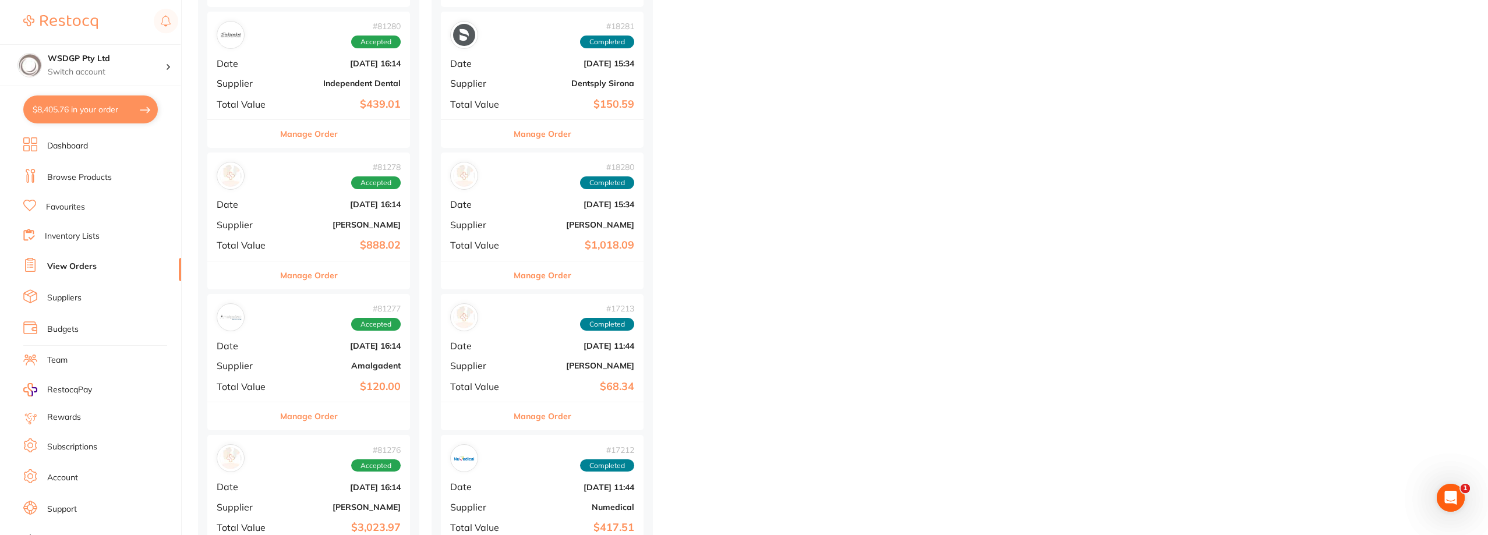
scroll to position [5534, 0]
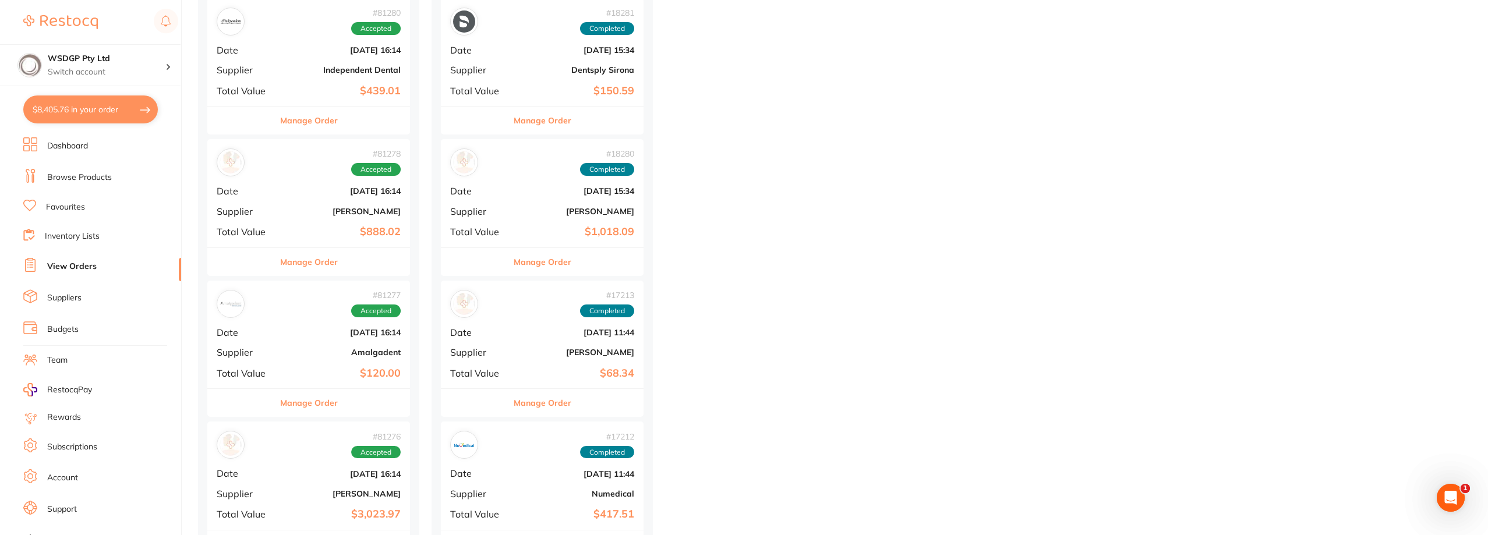
click at [304, 368] on b "$120.00" at bounding box center [342, 374] width 117 height 12
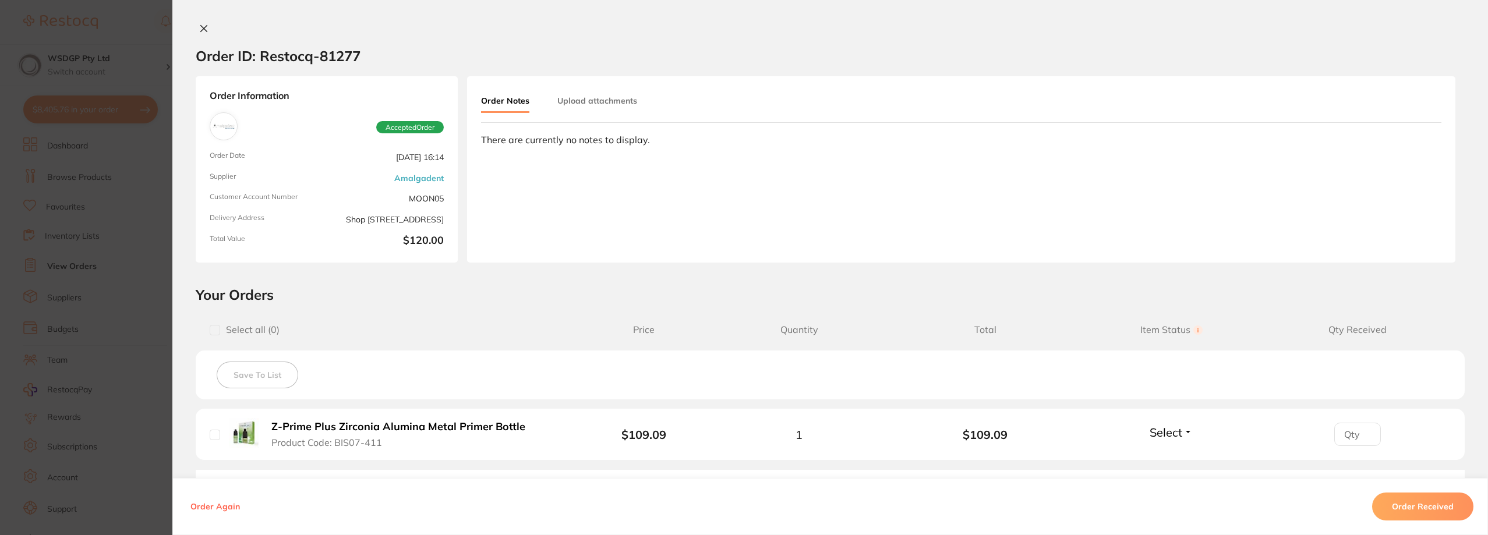
click at [120, 318] on section "Order ID: Restocq- 81277 Order Information Accepted Order Order Date [DATE] 16:…" at bounding box center [744, 267] width 1488 height 535
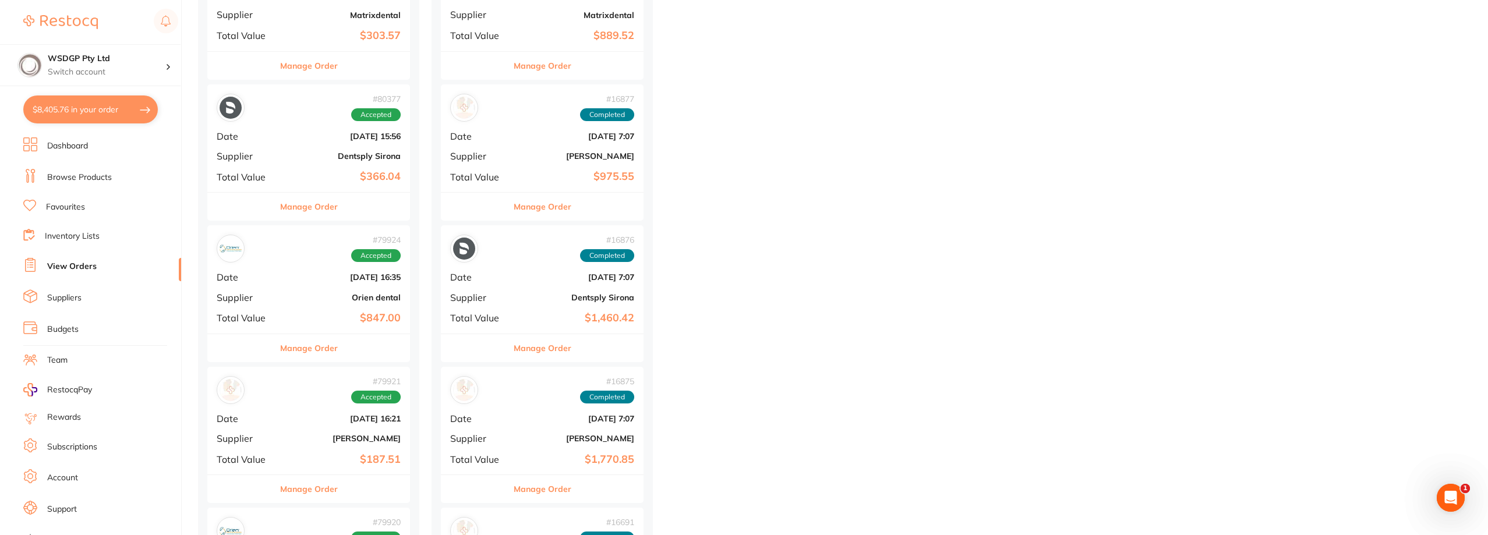
scroll to position [6175, 0]
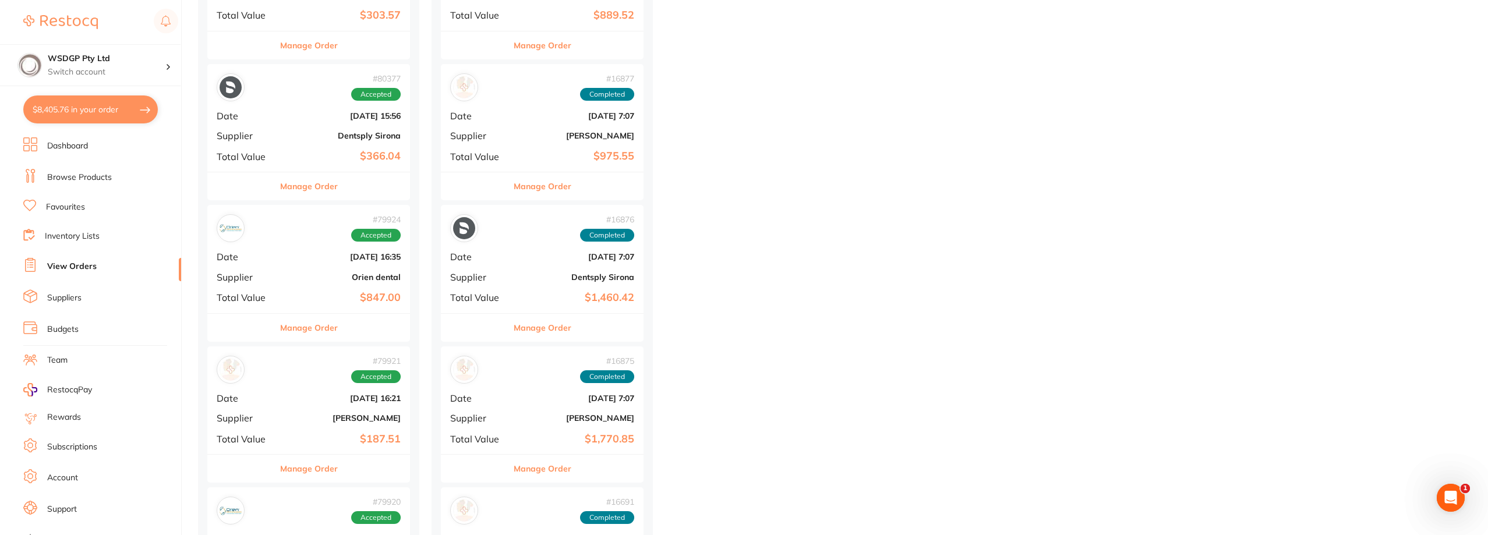
click at [287, 290] on div "# 79924 Accepted Date [DATE] 16:35 Supplier Orien dental Total Value $847.00" at bounding box center [308, 259] width 203 height 108
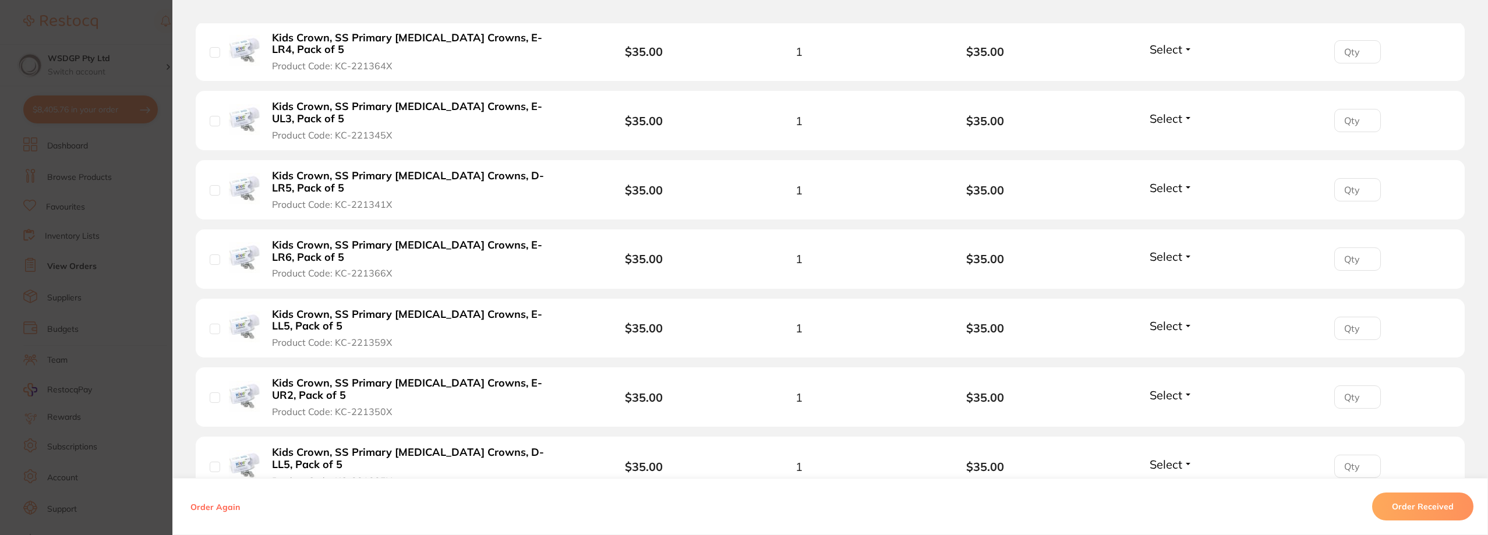
scroll to position [1165, 0]
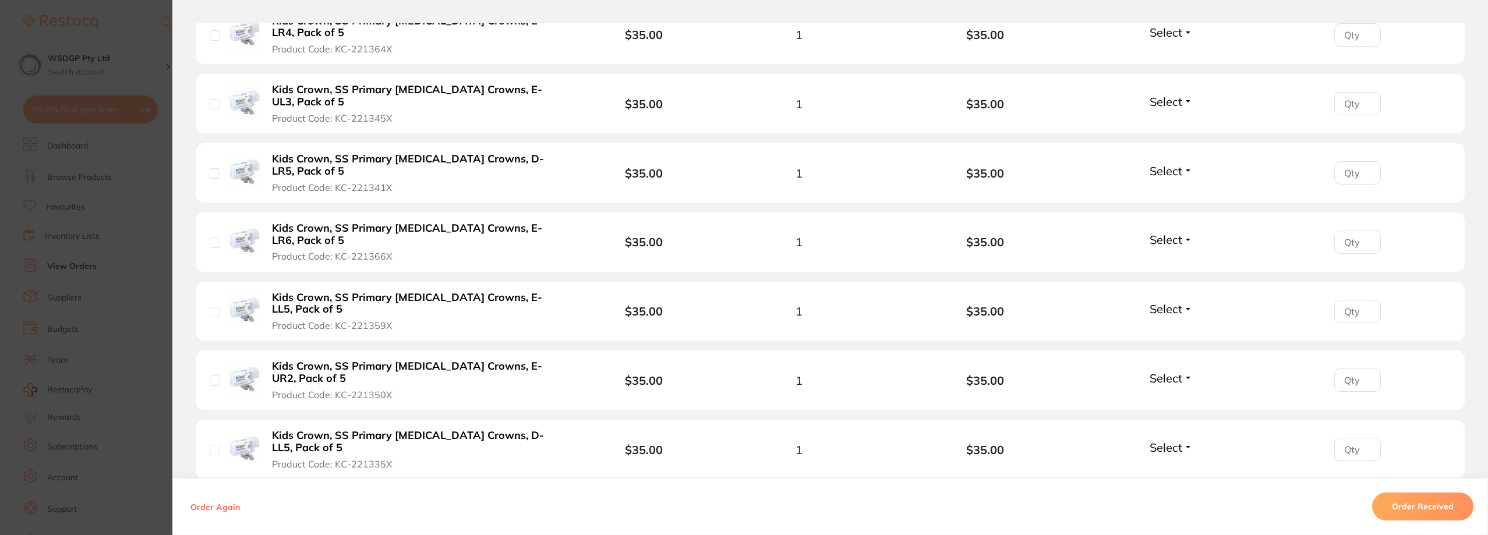
click at [144, 309] on section "Order ID: Restocq- 79924 Order Information Accepted Order Order Date [DATE] 16:…" at bounding box center [744, 267] width 1488 height 535
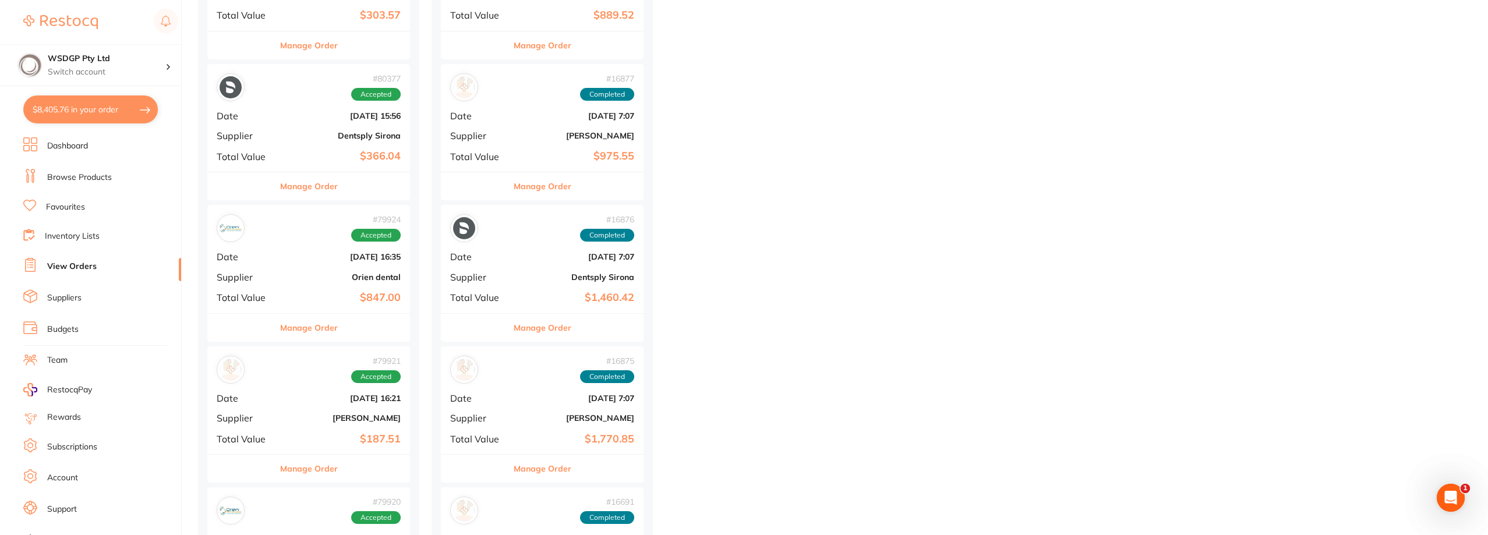
click at [88, 267] on link "View Orders" at bounding box center [72, 267] width 50 height 12
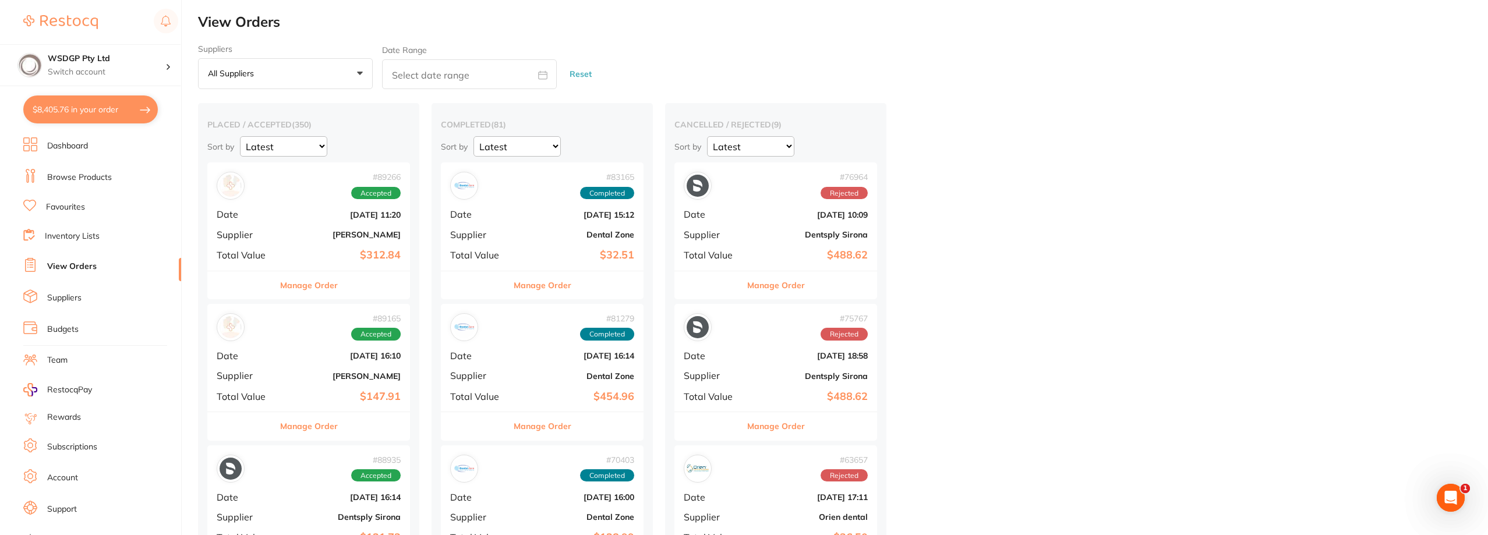
click at [103, 182] on link "Browse Products" at bounding box center [79, 178] width 65 height 12
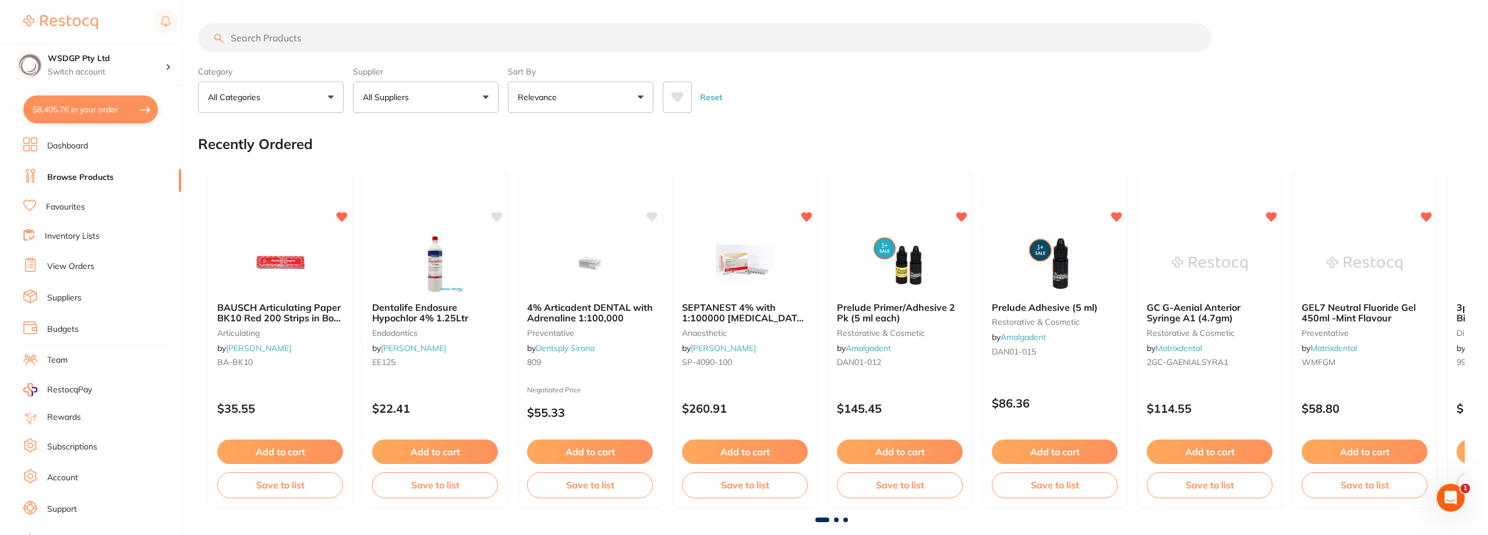
click at [290, 41] on input "search" at bounding box center [705, 37] width 1014 height 29
click at [446, 23] on input "search" at bounding box center [705, 37] width 1014 height 29
click at [386, 37] on input "search" at bounding box center [705, 37] width 1014 height 29
click at [76, 207] on link "Favourites" at bounding box center [65, 208] width 39 height 12
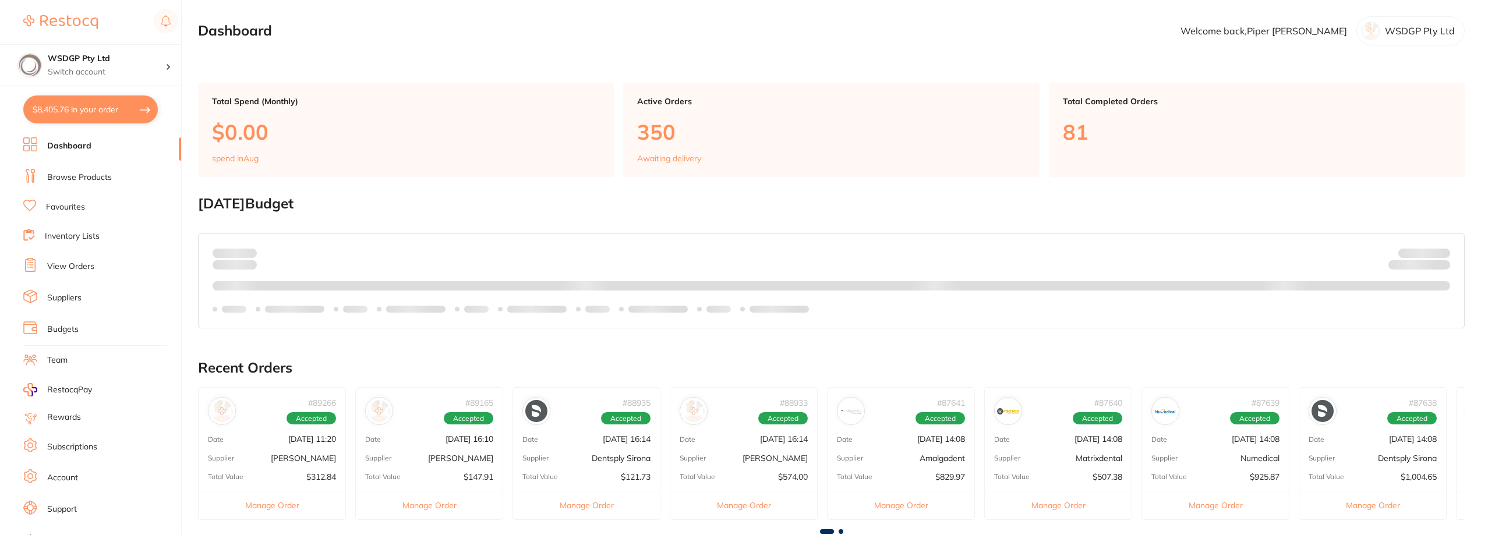
click at [70, 143] on link "Dashboard" at bounding box center [69, 146] width 44 height 12
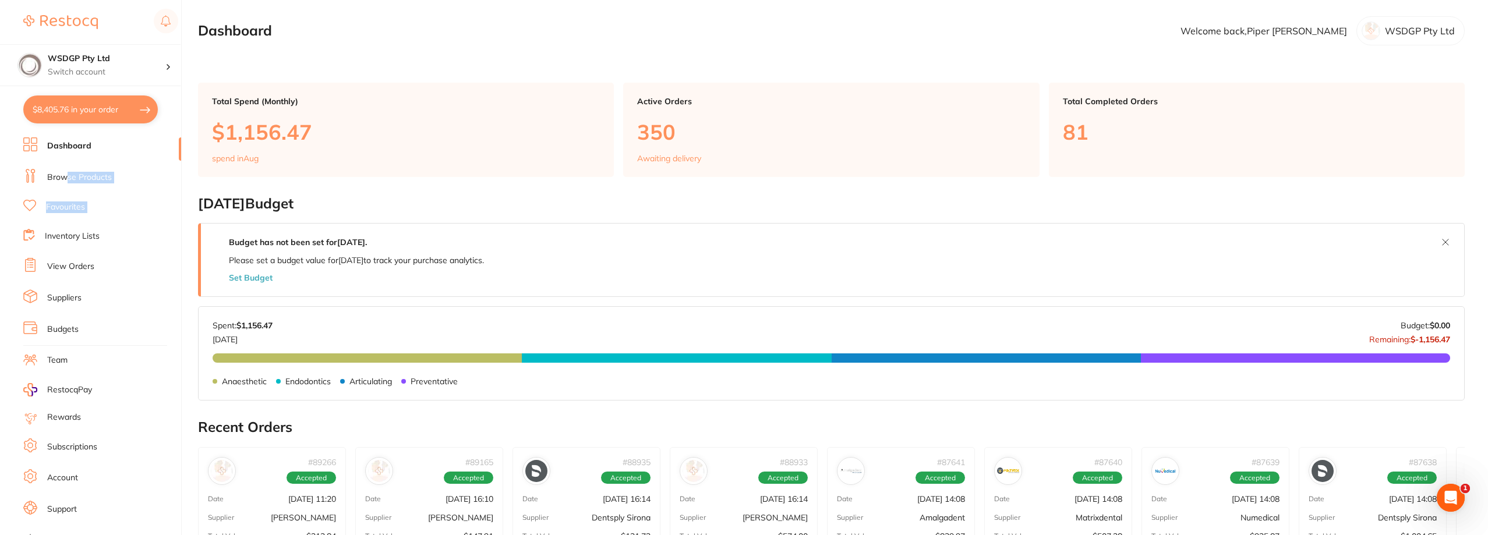
drag, startPoint x: 66, startPoint y: 182, endPoint x: 43, endPoint y: 248, distance: 69.6
click at [43, 248] on ul "Dashboard Browse Products Favourites Inventory Lists View Orders Suppliers Budg…" at bounding box center [102, 338] width 158 height 402
click at [51, 187] on ul "Dashboard Browse Products Favourites Inventory Lists View Orders Suppliers Budg…" at bounding box center [102, 338] width 158 height 402
click at [54, 181] on link "Browse Products" at bounding box center [79, 178] width 65 height 12
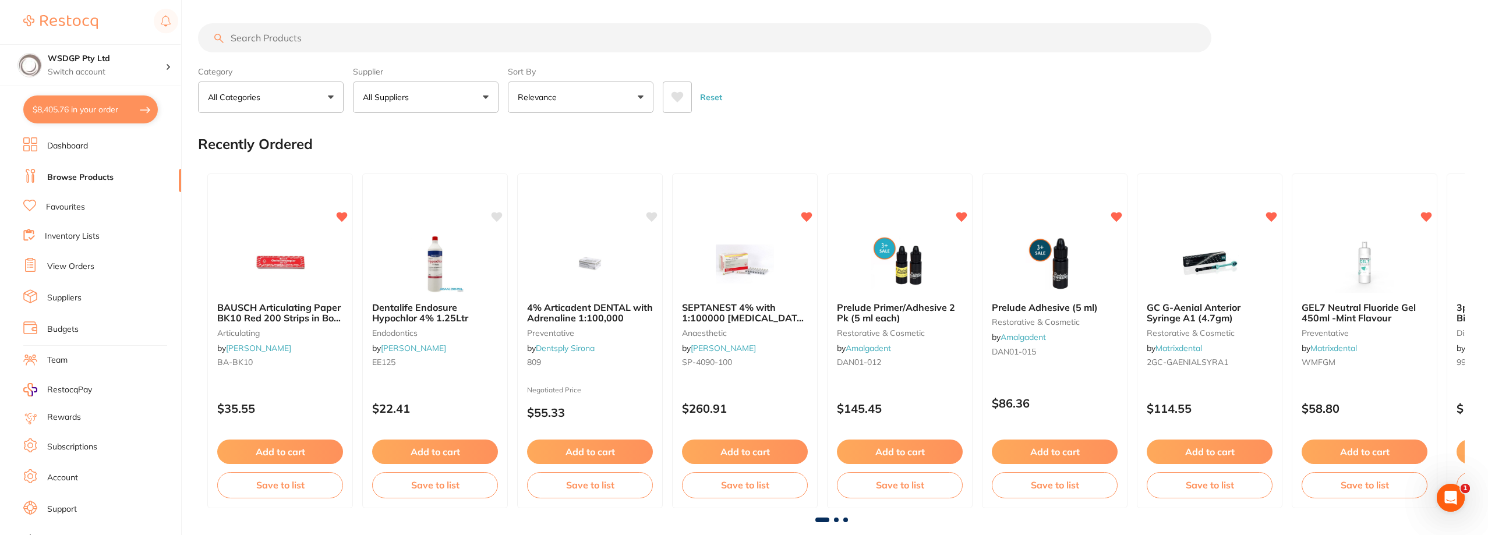
click at [274, 104] on button "All Categories" at bounding box center [271, 97] width 146 height 31
click at [379, 94] on p "All Suppliers" at bounding box center [388, 97] width 51 height 12
click at [376, 98] on p "All Suppliers" at bounding box center [388, 97] width 51 height 12
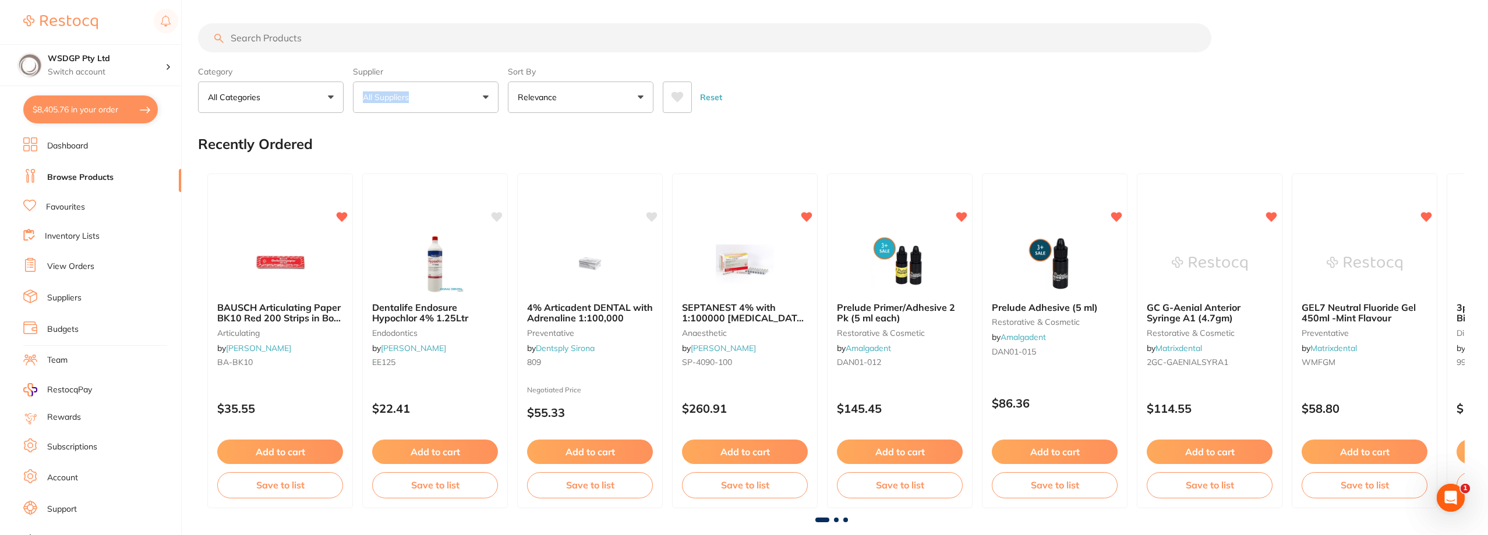
click at [476, 95] on button "All Suppliers" at bounding box center [426, 97] width 146 height 31
type input "numed"
click at [428, 203] on p "Numedical" at bounding box center [418, 198] width 47 height 10
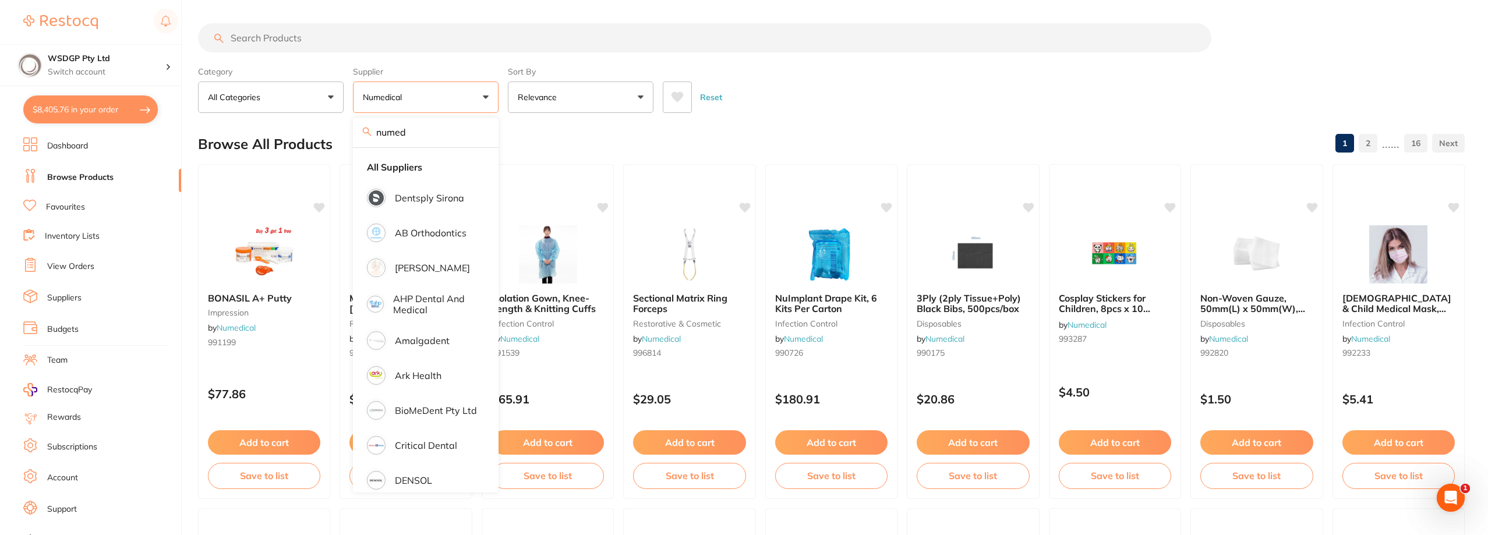
click at [256, 105] on button "All Categories" at bounding box center [271, 97] width 146 height 31
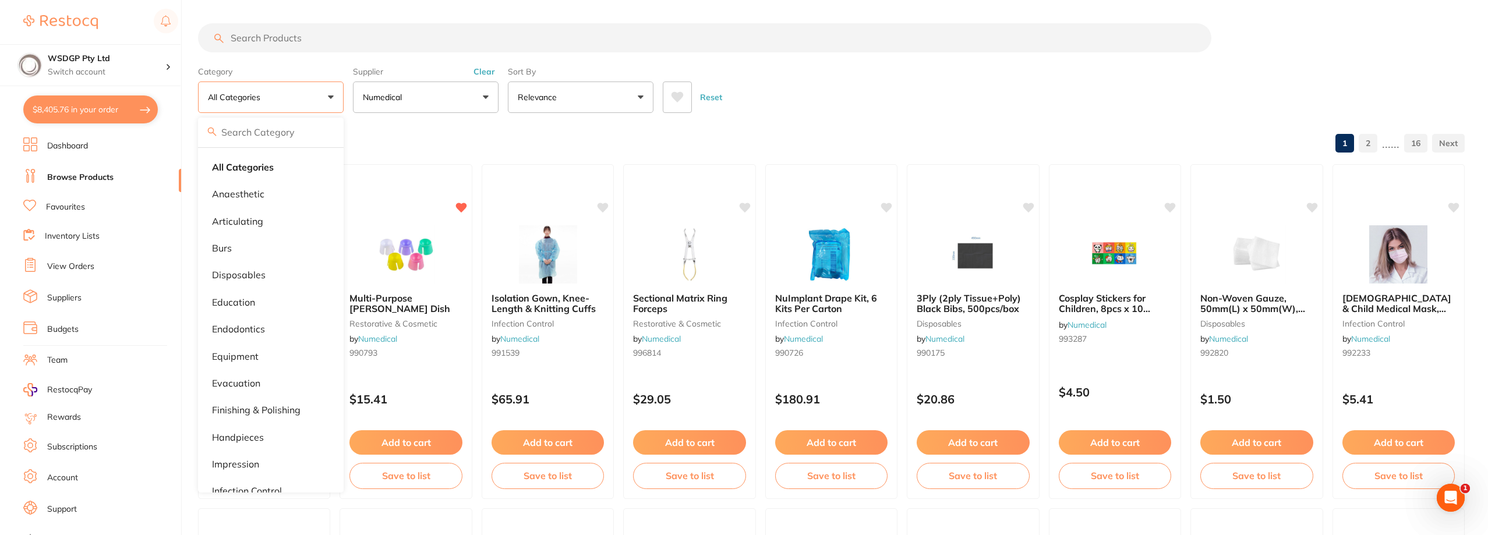
click at [743, 132] on div "Browse All Products 1 2 ...... 16" at bounding box center [831, 144] width 1267 height 39
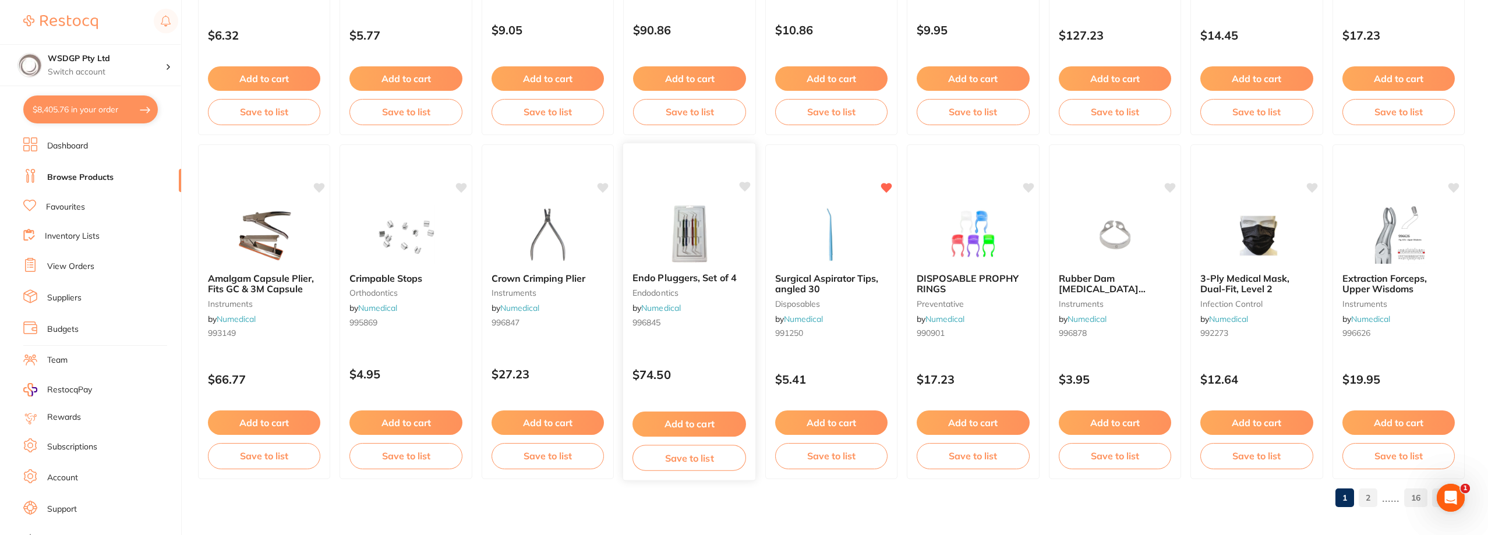
scroll to position [1746, 0]
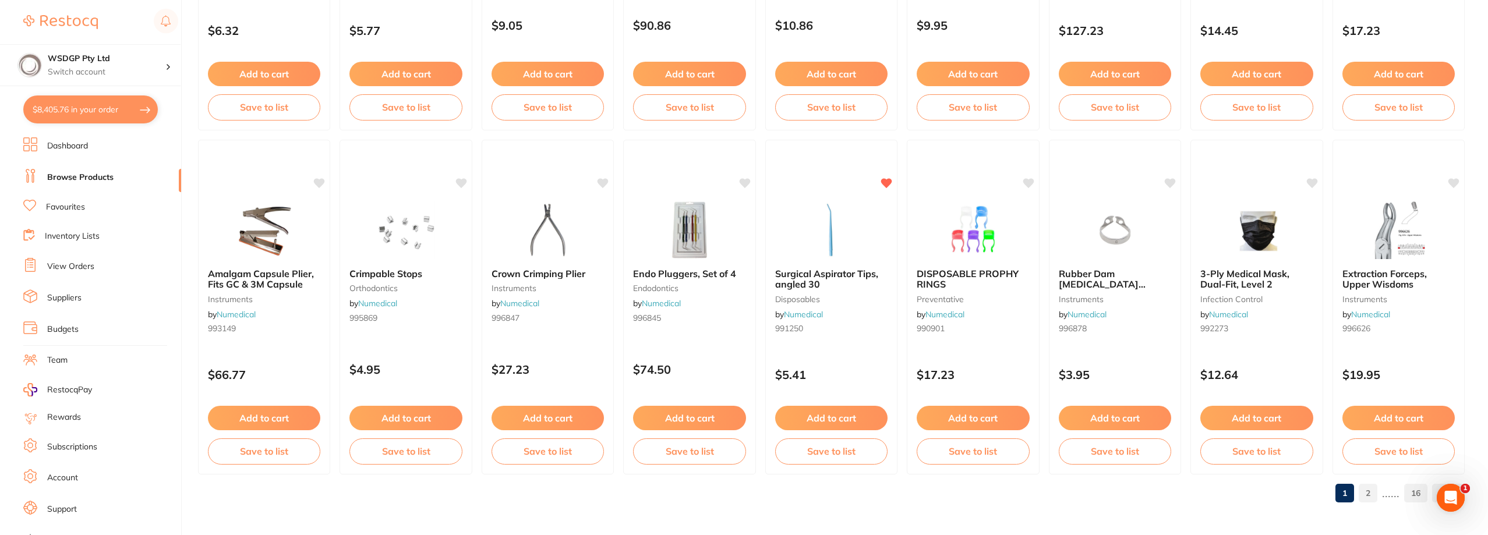
click at [1374, 493] on link "2" at bounding box center [1368, 493] width 19 height 23
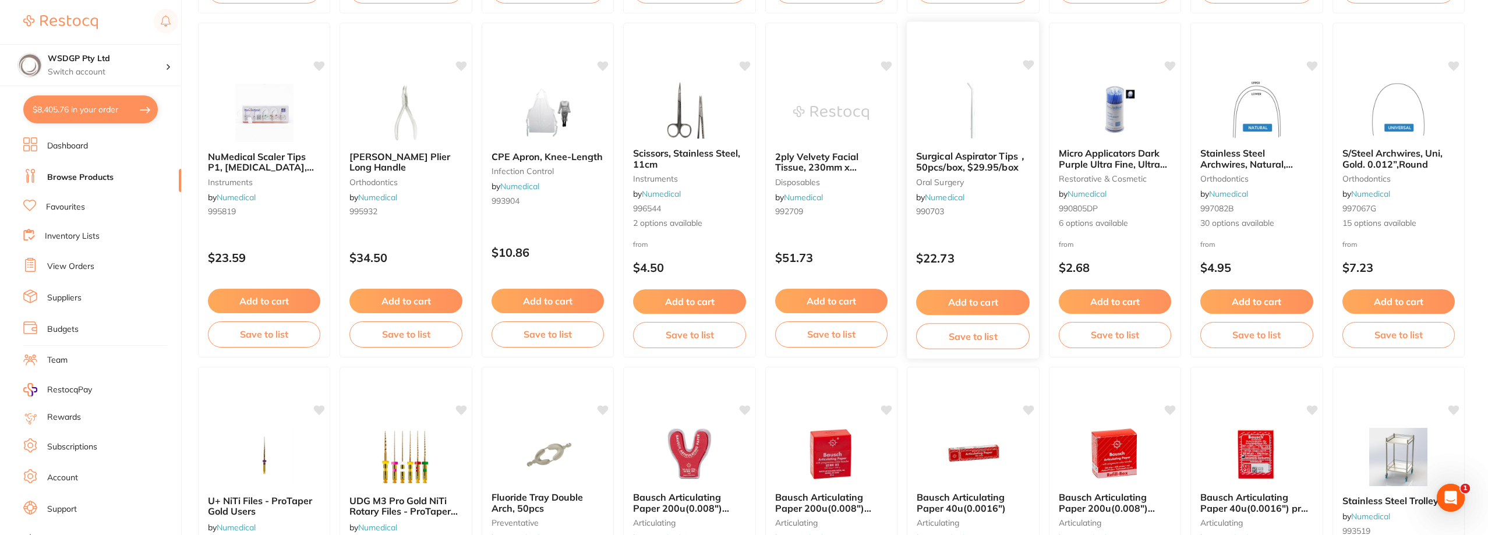
scroll to position [816, 0]
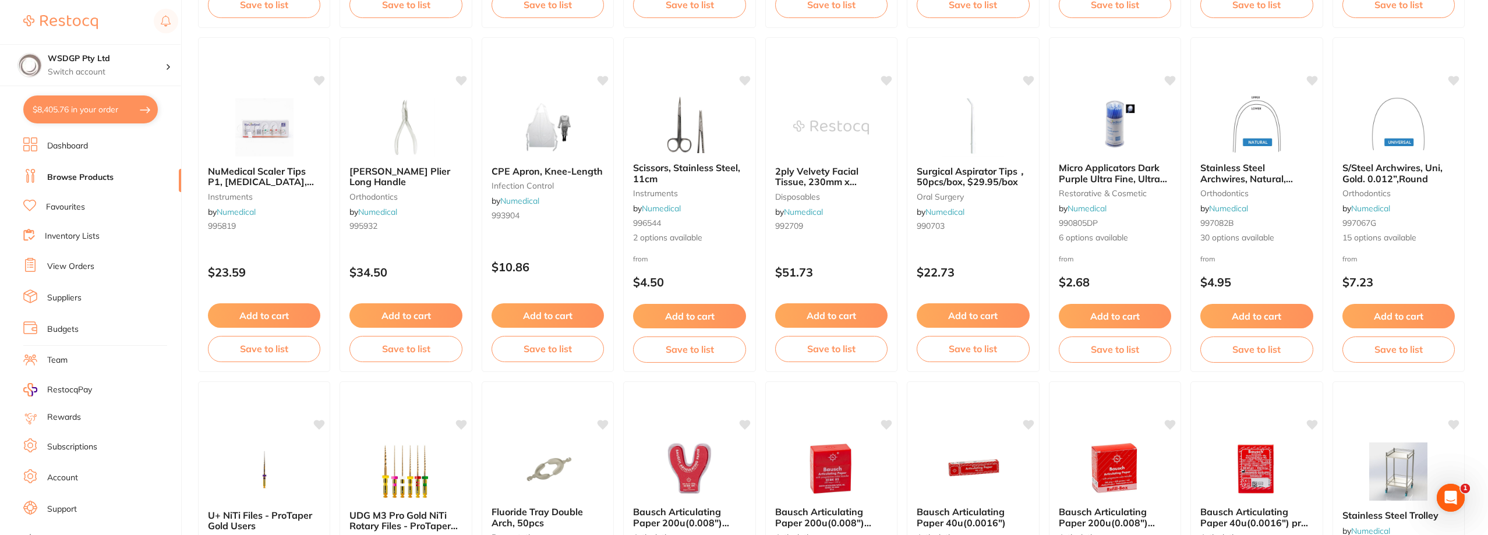
click at [70, 210] on link "Favourites" at bounding box center [65, 208] width 39 height 12
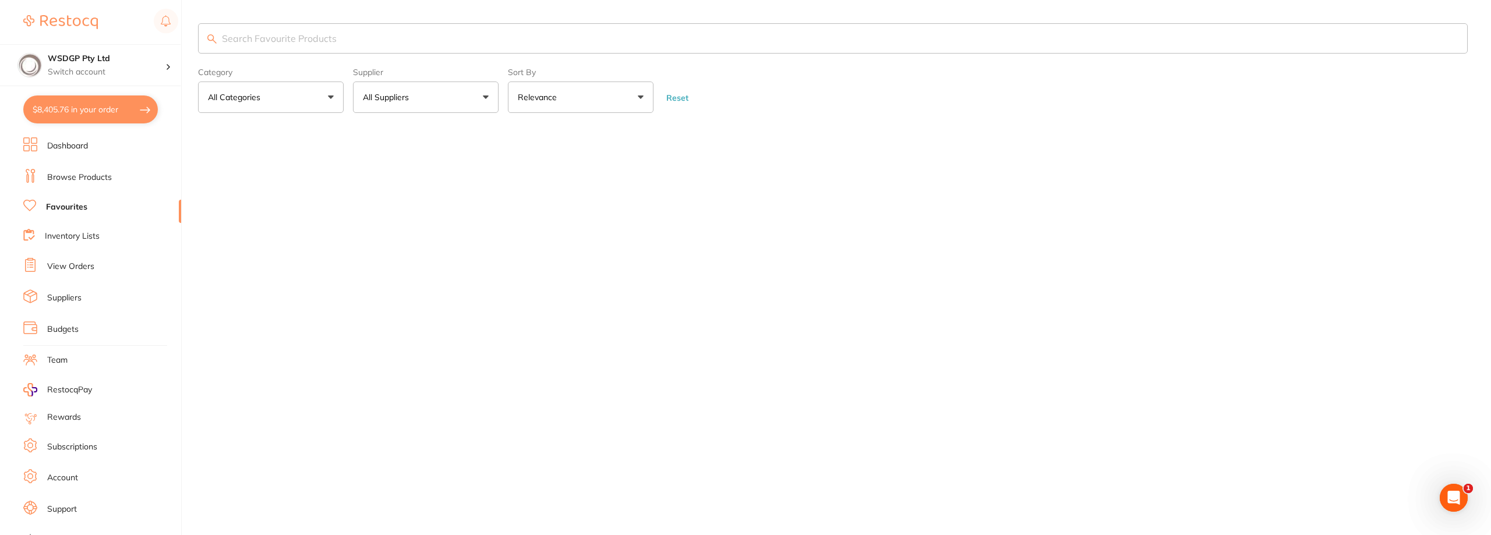
click at [64, 231] on link "Inventory Lists" at bounding box center [72, 237] width 55 height 12
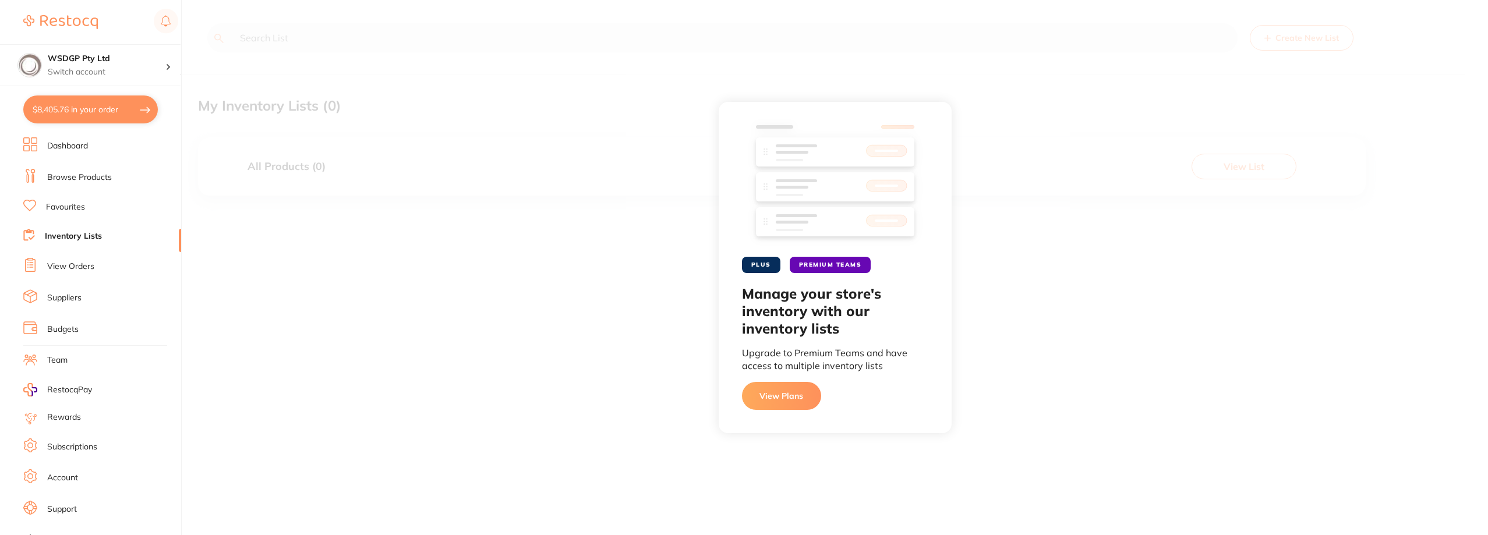
click at [280, 44] on div "PLUS PREMIUM TEAMS Manage your store's inventory with our inventory lists Upgra…" at bounding box center [835, 267] width 1307 height 535
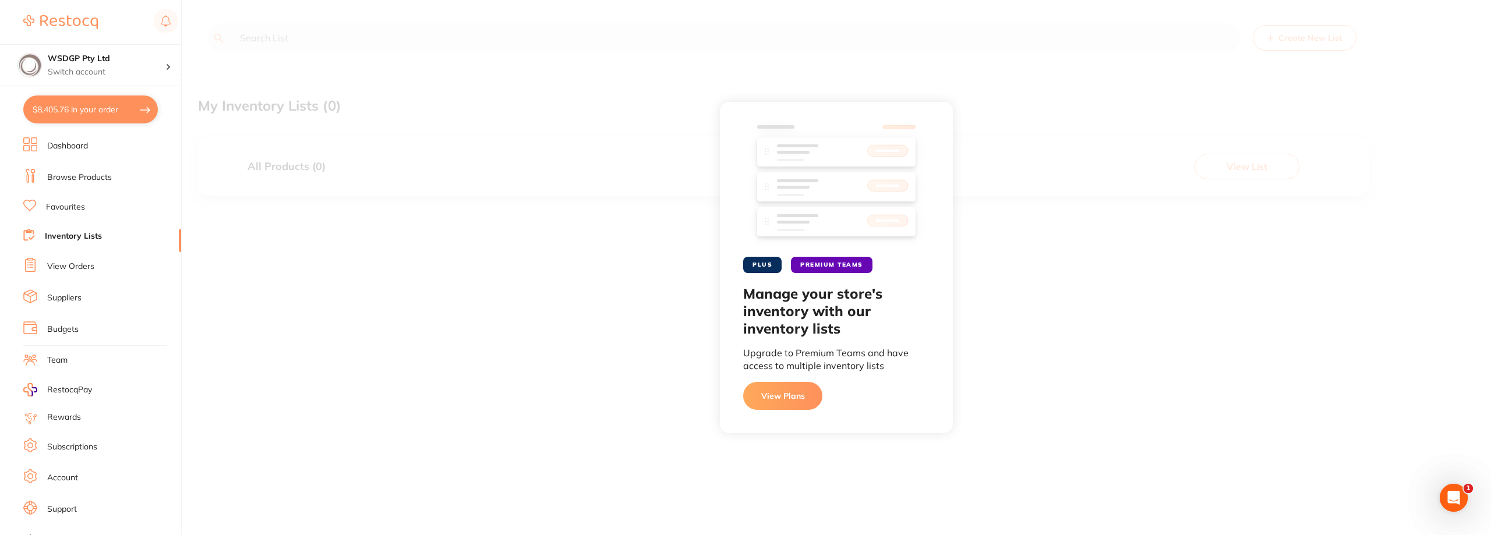
click at [58, 208] on link "Favourites" at bounding box center [65, 208] width 39 height 12
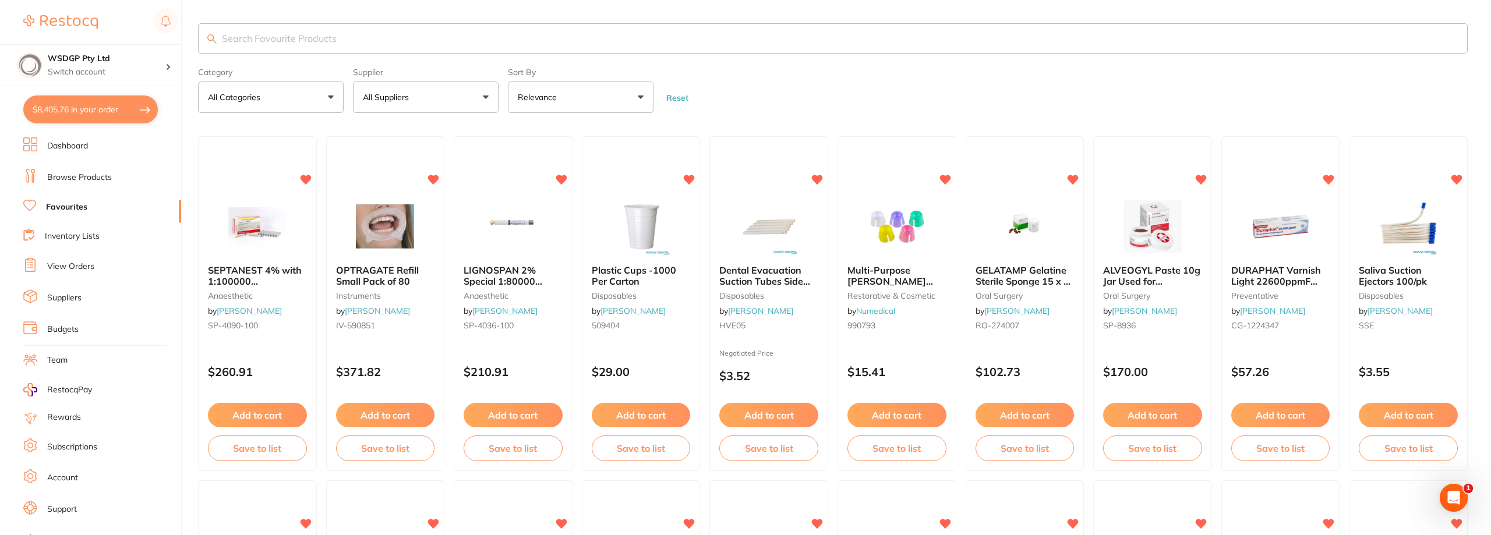
click at [266, 36] on input "search" at bounding box center [833, 38] width 1270 height 30
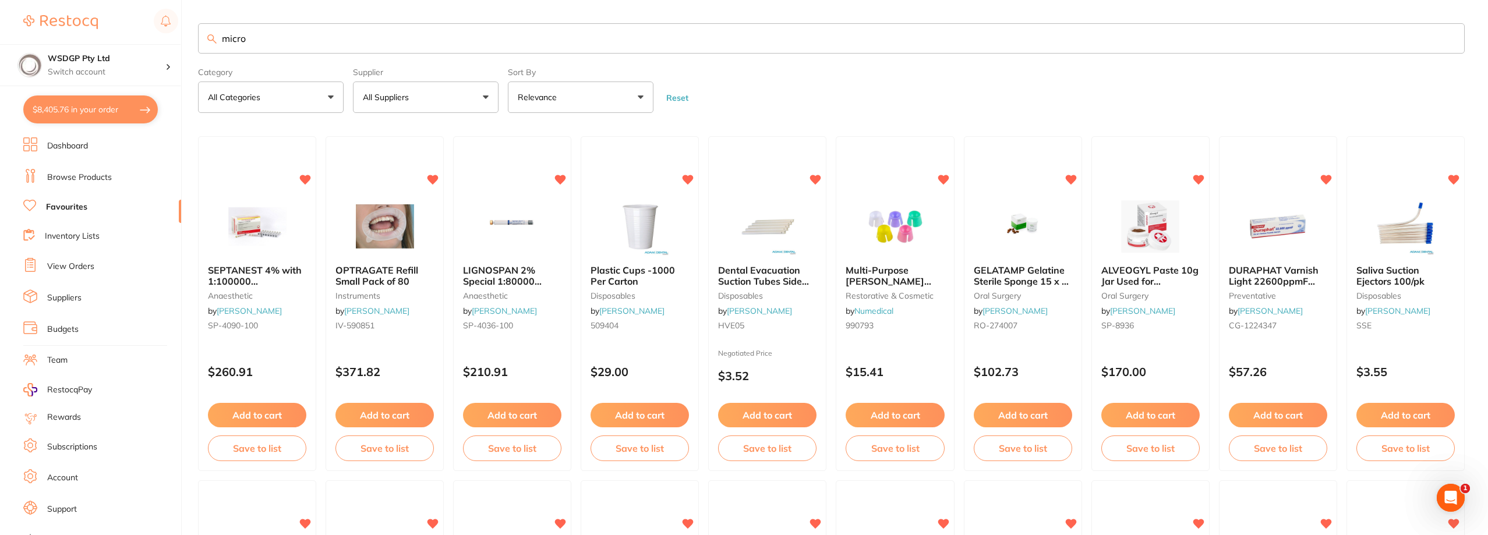
type input "micro"
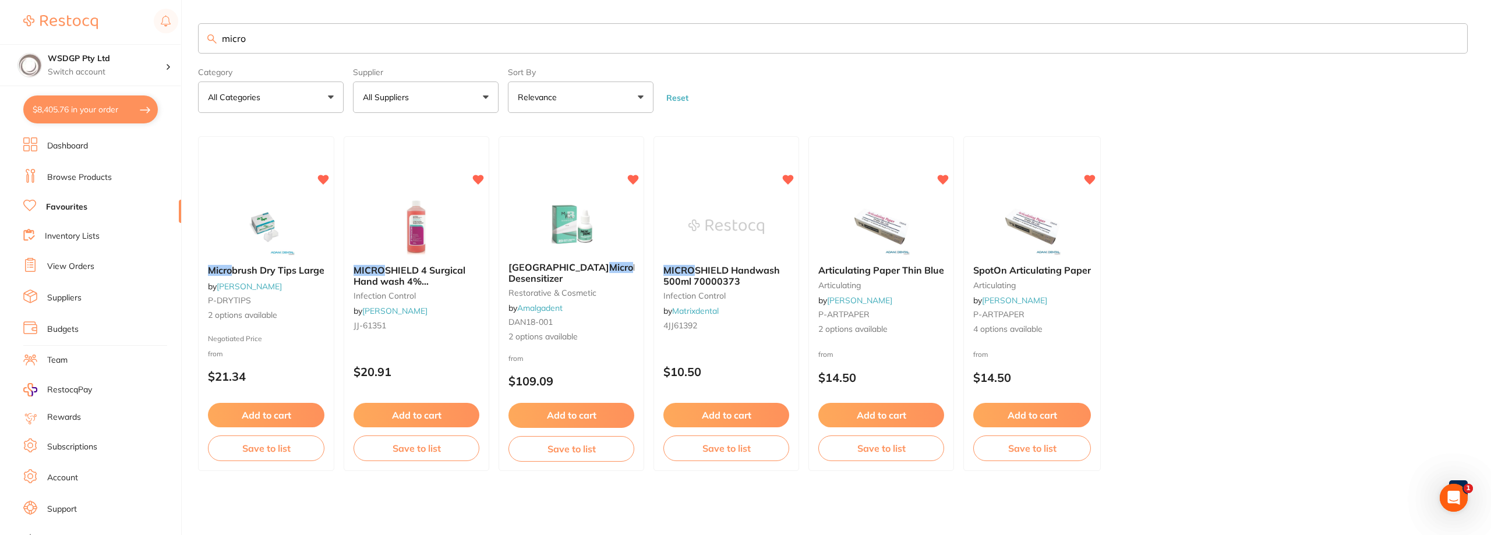
click at [70, 180] on link "Browse Products" at bounding box center [79, 178] width 65 height 12
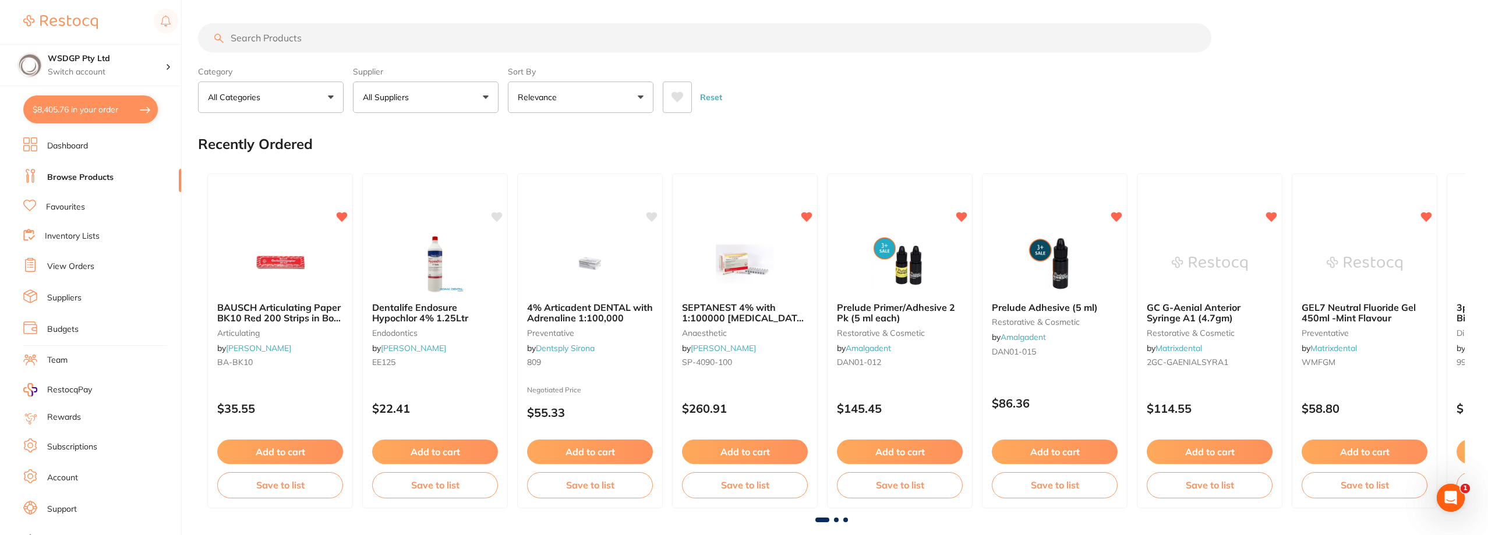
click at [272, 44] on input "search" at bounding box center [705, 37] width 1014 height 29
click at [50, 204] on link "Favourites" at bounding box center [65, 208] width 39 height 12
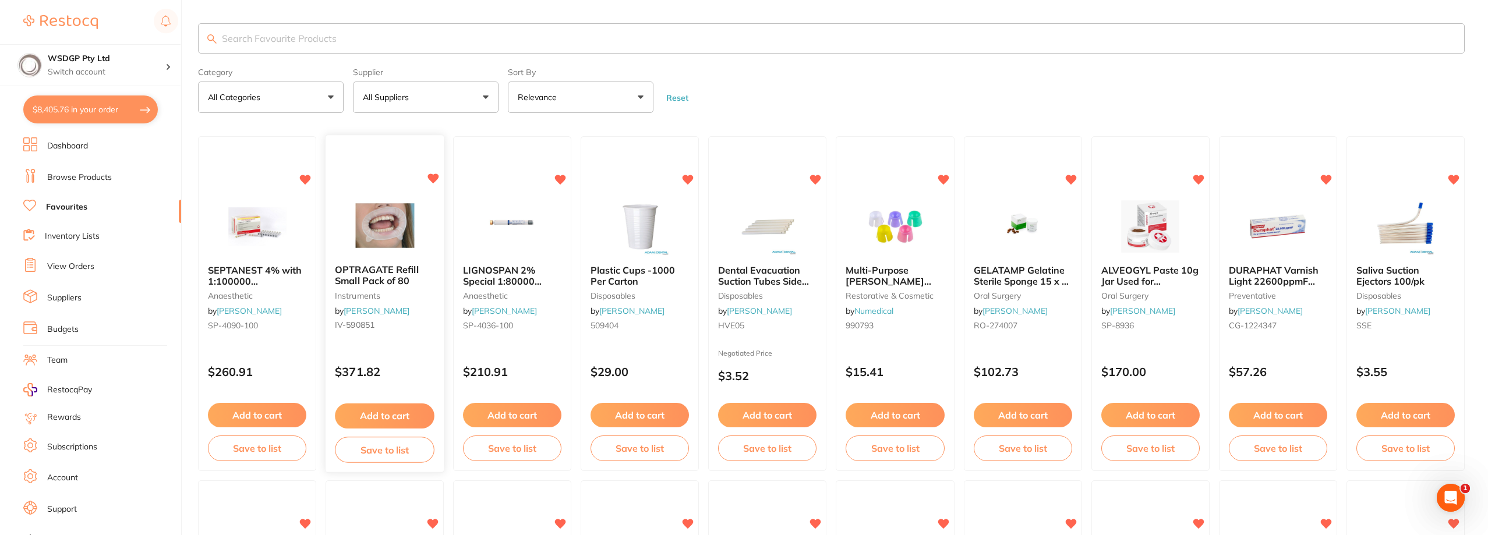
scroll to position [58, 0]
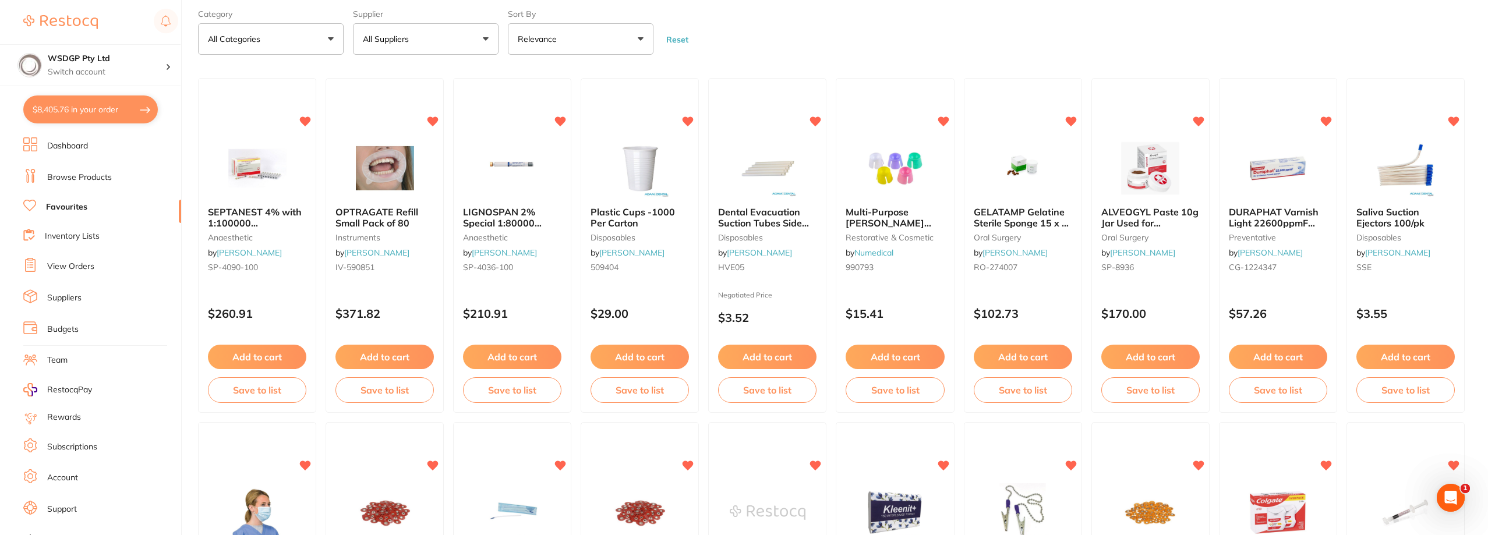
click at [55, 213] on link "Favourites" at bounding box center [66, 208] width 41 height 12
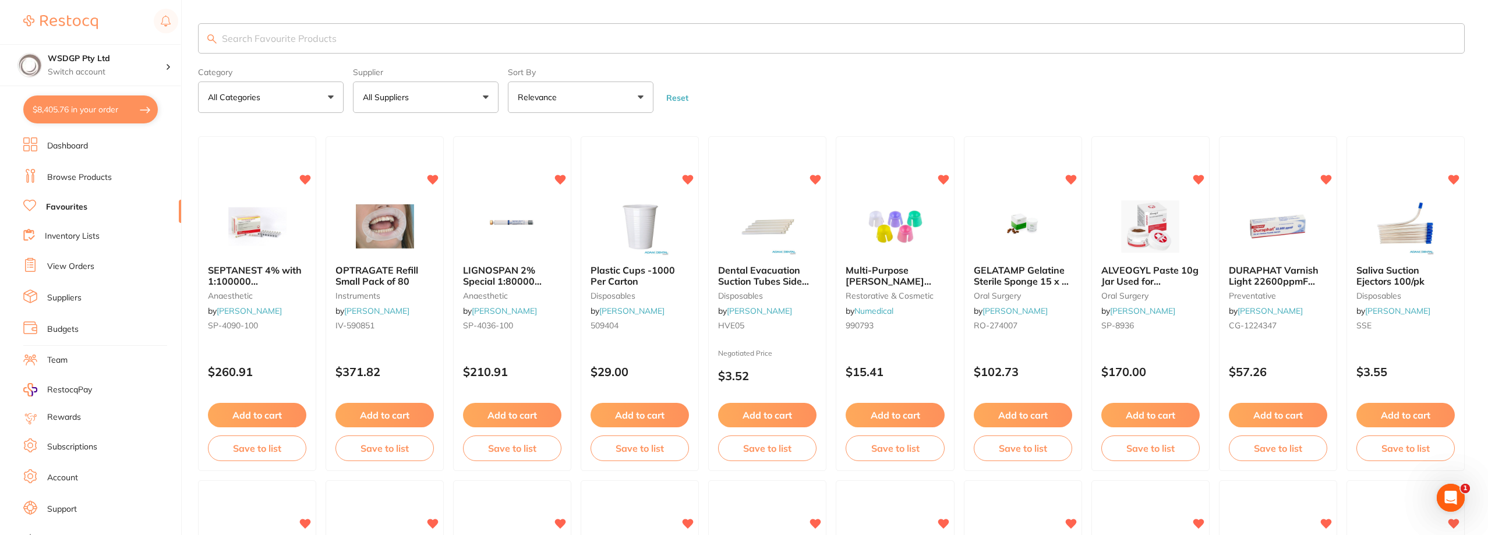
scroll to position [1, 0]
click at [114, 106] on button "$8,405.76 in your order" at bounding box center [90, 110] width 135 height 28
click at [103, 115] on section "Update RRP Set your pre negotiated price for this item. Item Agreed RRP (excl. …" at bounding box center [744, 267] width 1488 height 535
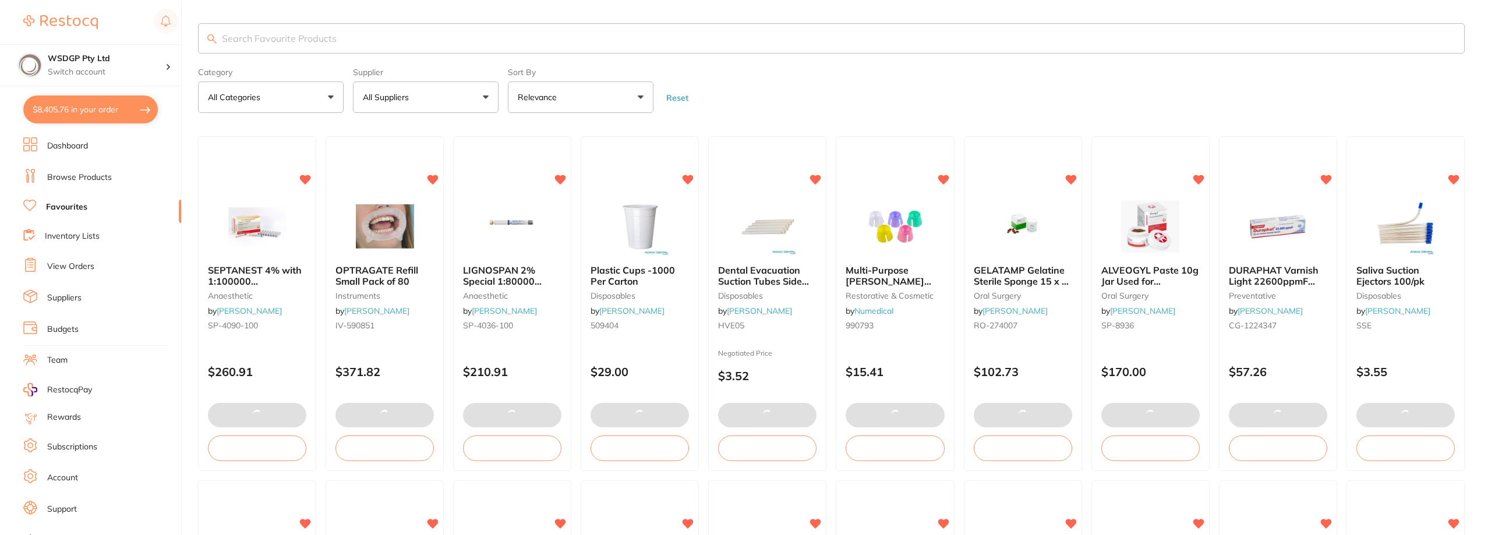
click at [134, 111] on button "$8,405.76 in your order" at bounding box center [90, 110] width 135 height 28
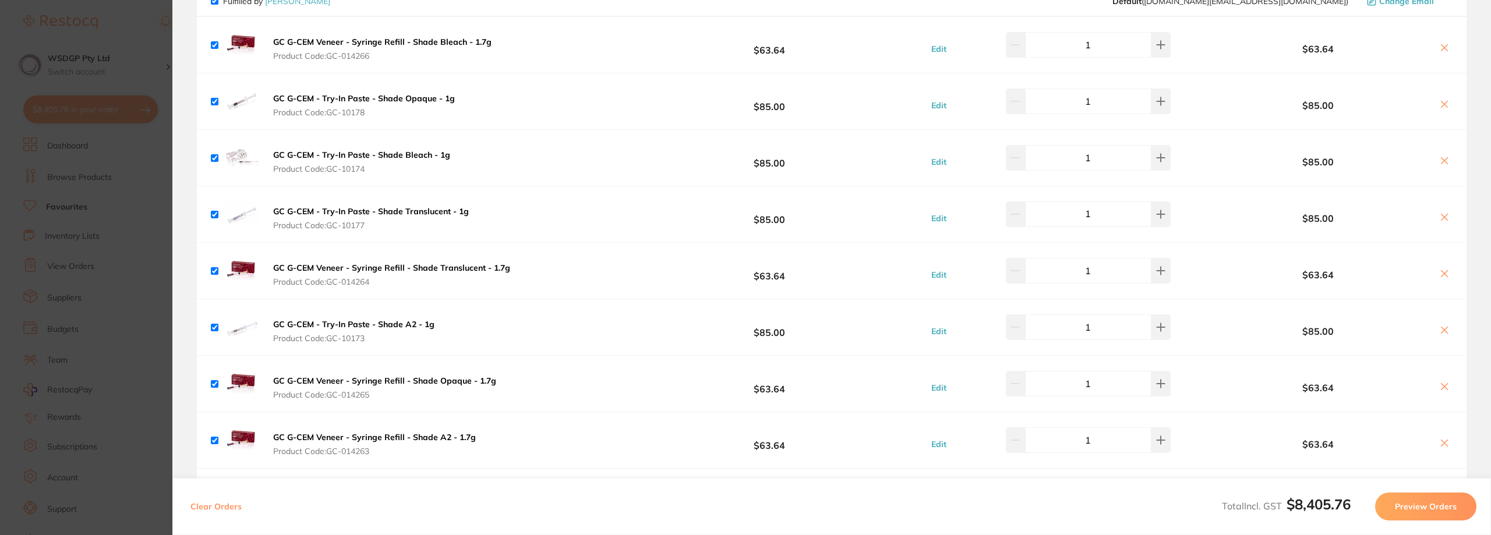
scroll to position [0, 0]
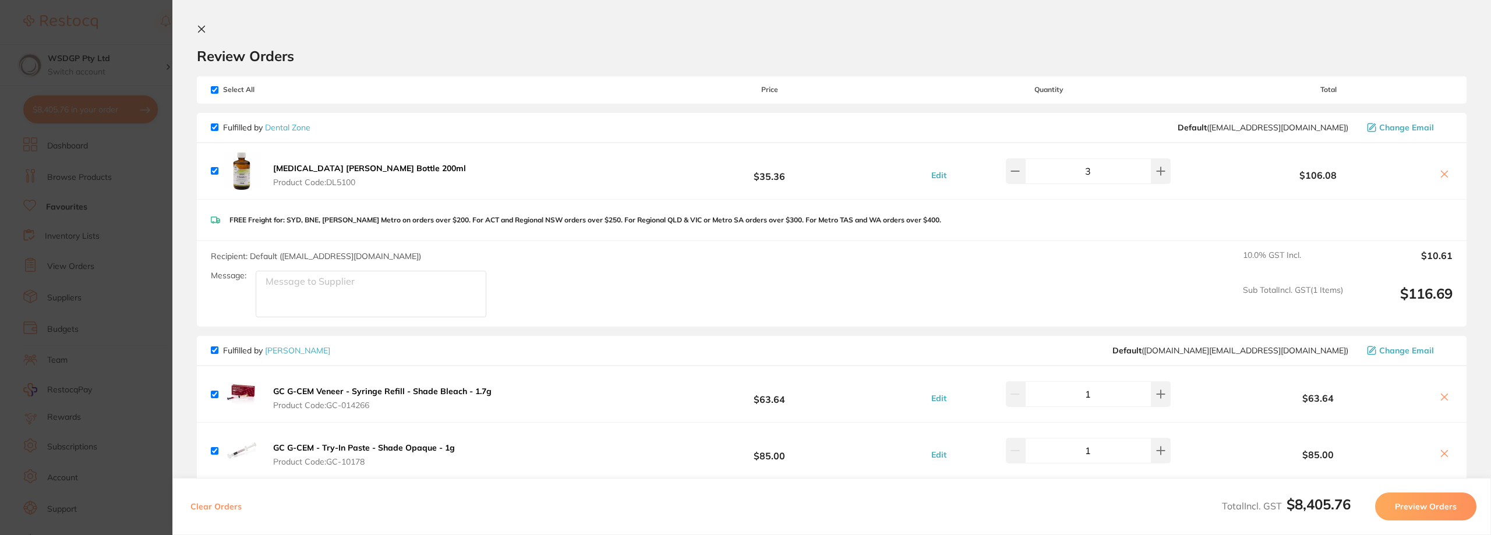
click at [168, 223] on section "Update RRP Set your pre negotiated price for this item. Item Agreed RRP (excl. …" at bounding box center [745, 267] width 1491 height 535
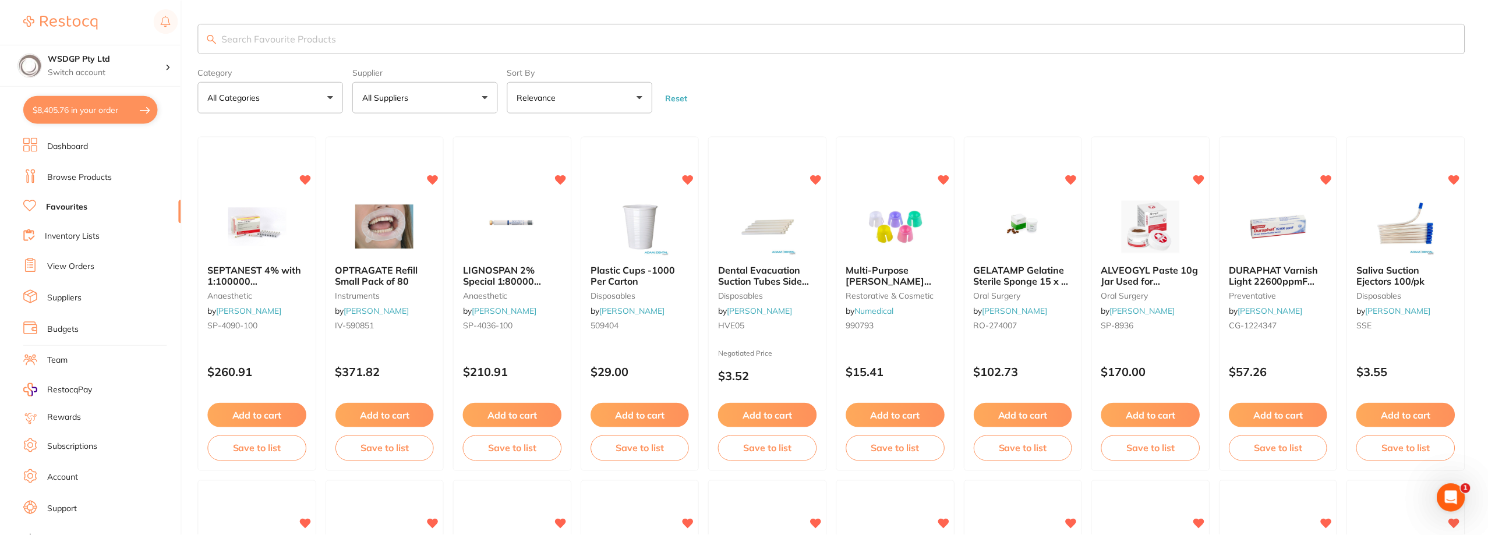
scroll to position [58, 0]
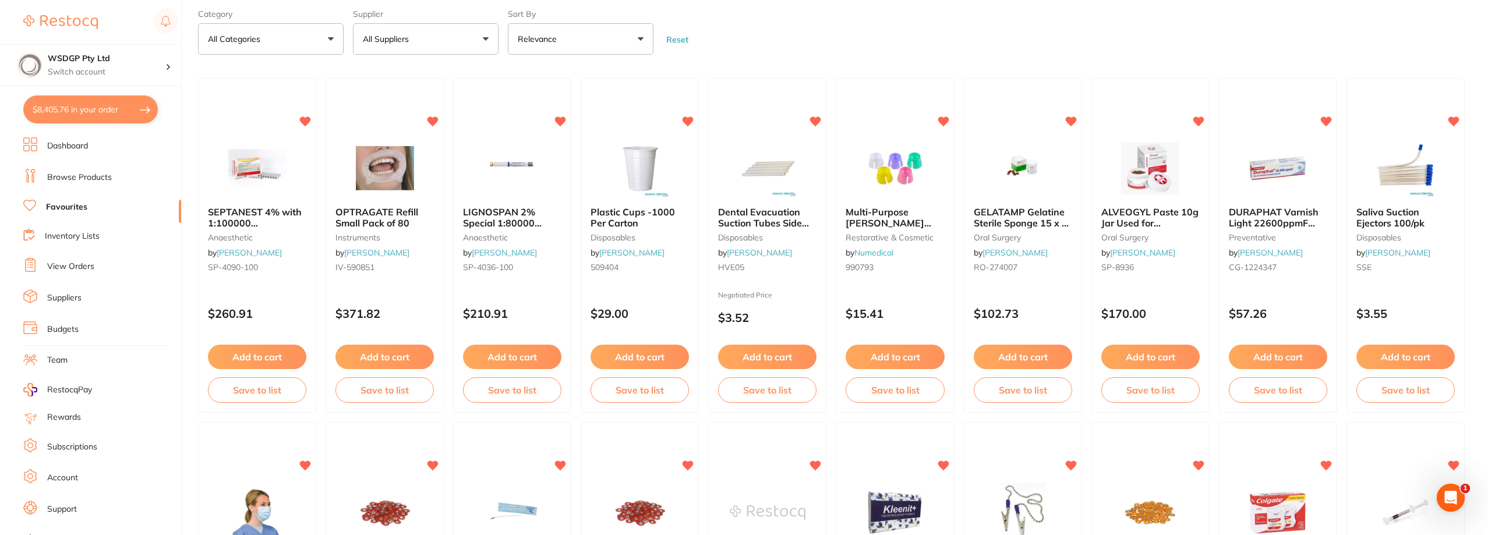
click at [97, 178] on link "Browse Products" at bounding box center [79, 178] width 65 height 12
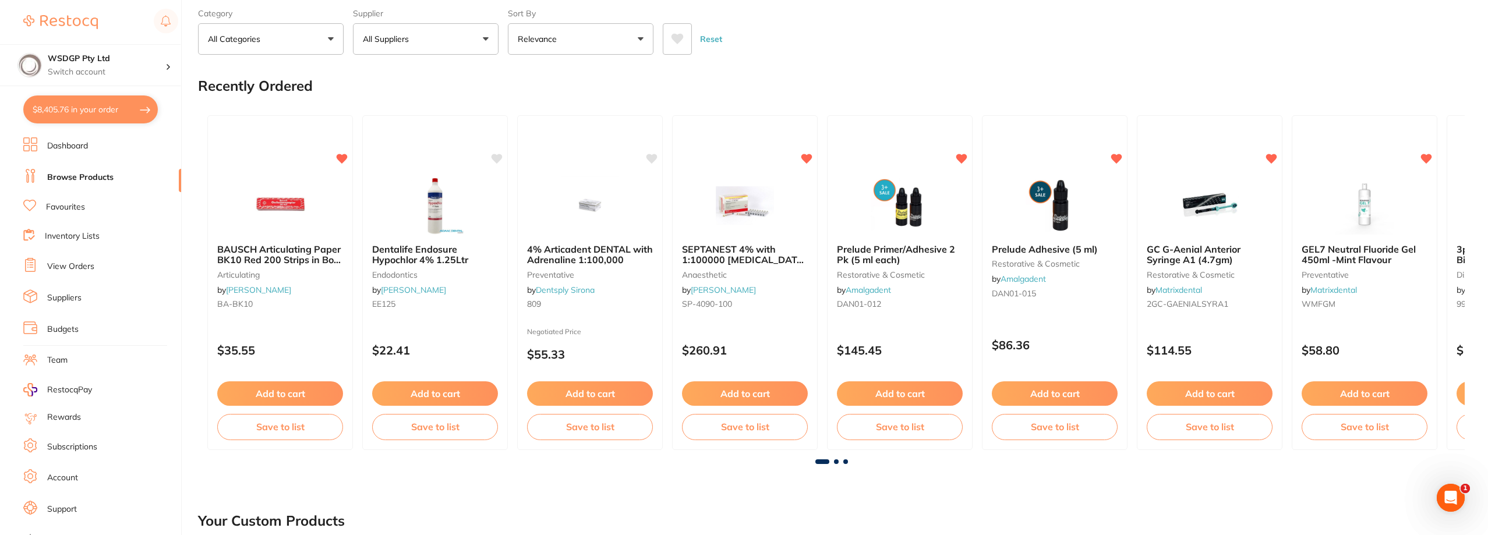
click at [83, 108] on button "$8,405.76 in your order" at bounding box center [90, 110] width 135 height 28
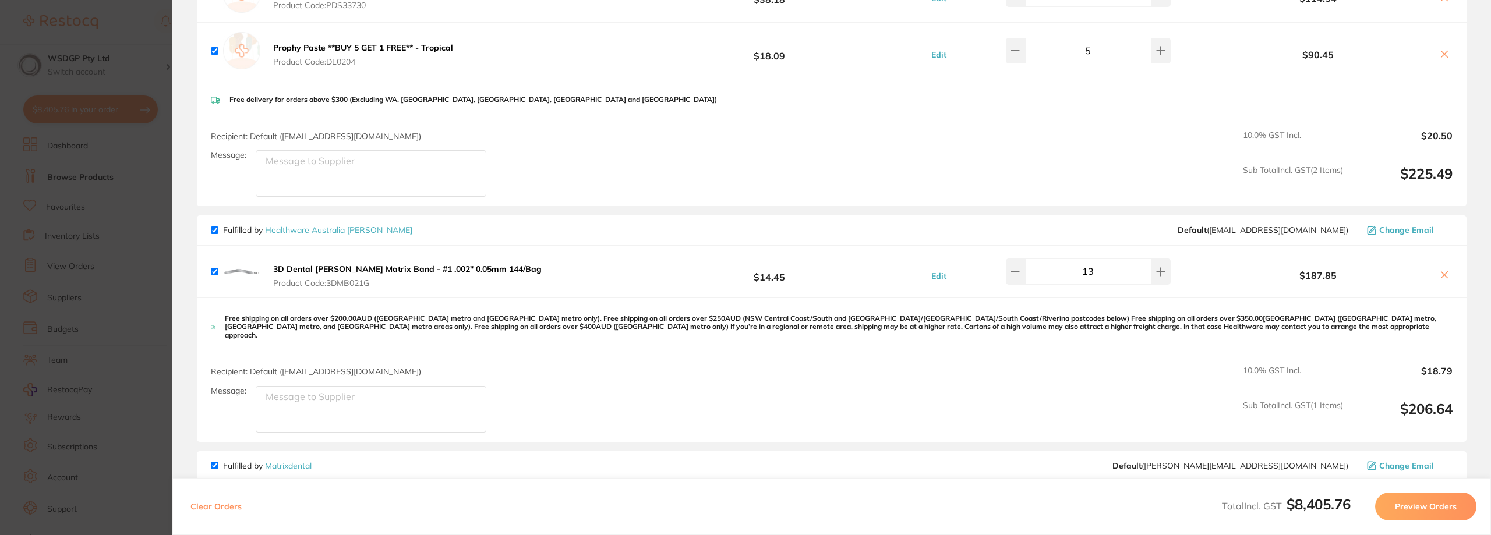
scroll to position [3146, 0]
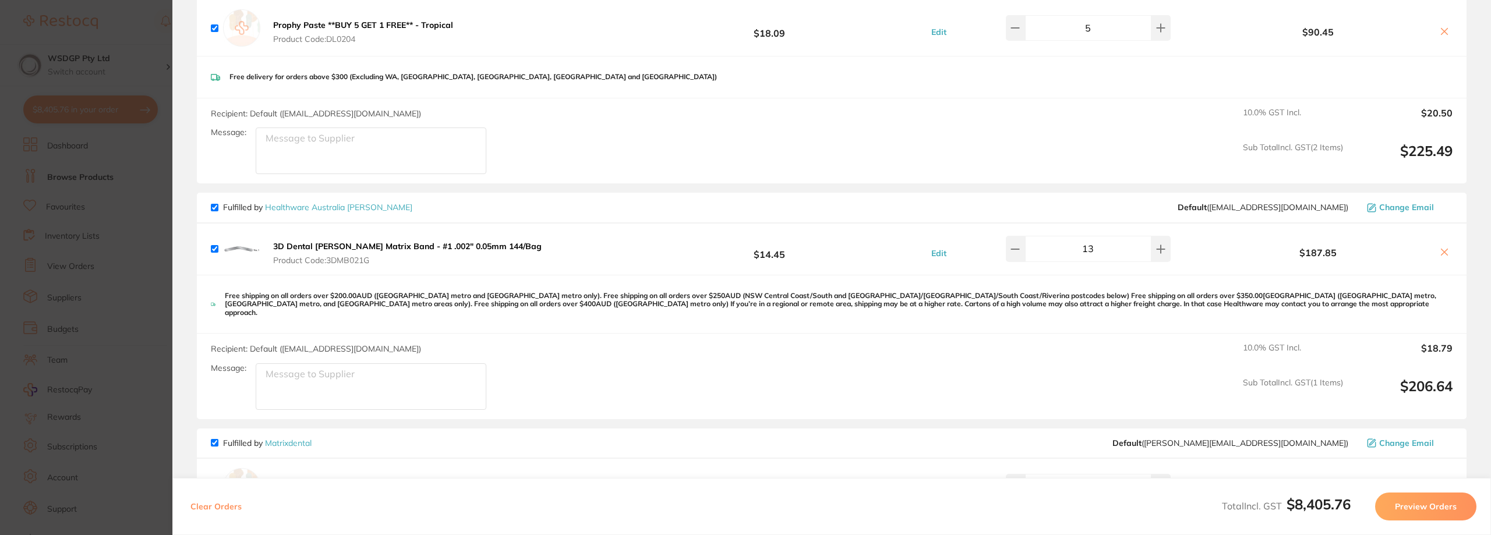
click at [214, 204] on input "checkbox" at bounding box center [215, 208] width 8 height 8
checkbox input "false"
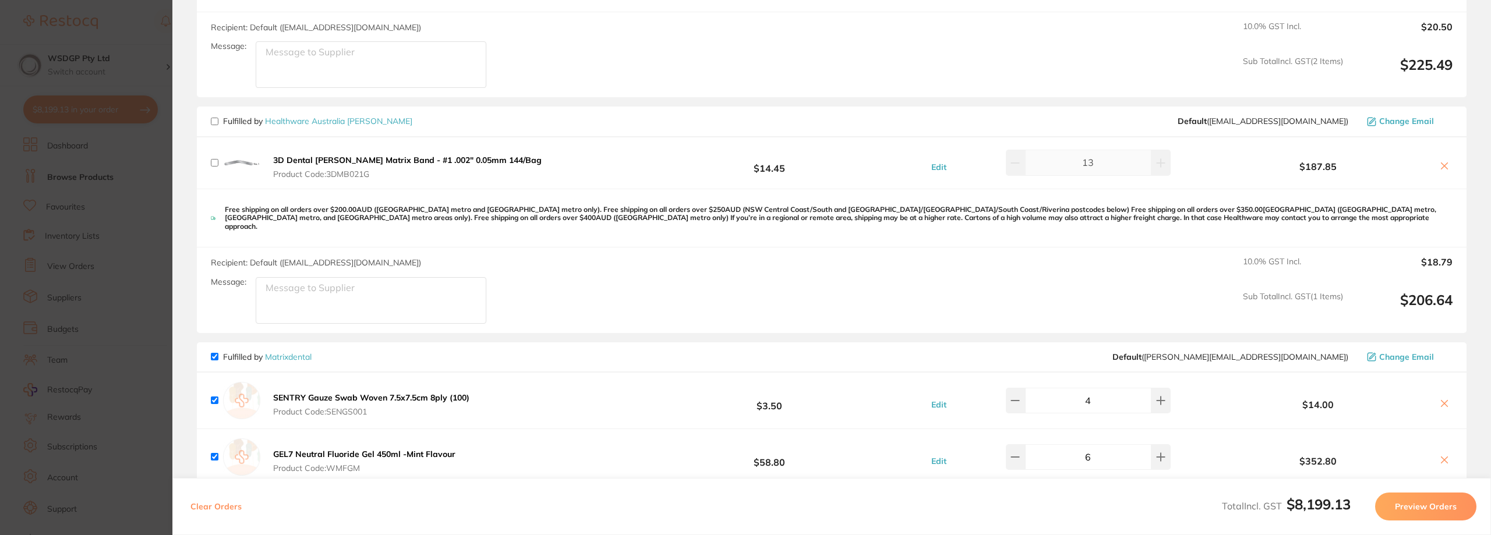
scroll to position [3320, 0]
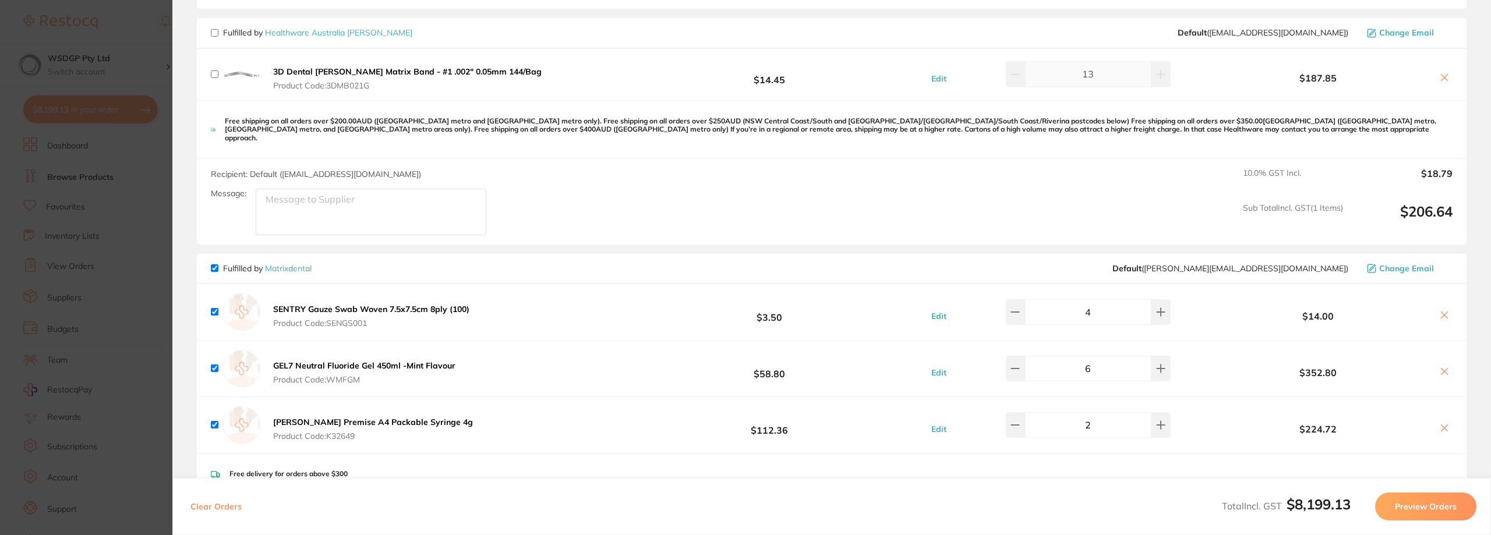
click at [1143, 302] on input "4" at bounding box center [1088, 312] width 126 height 26
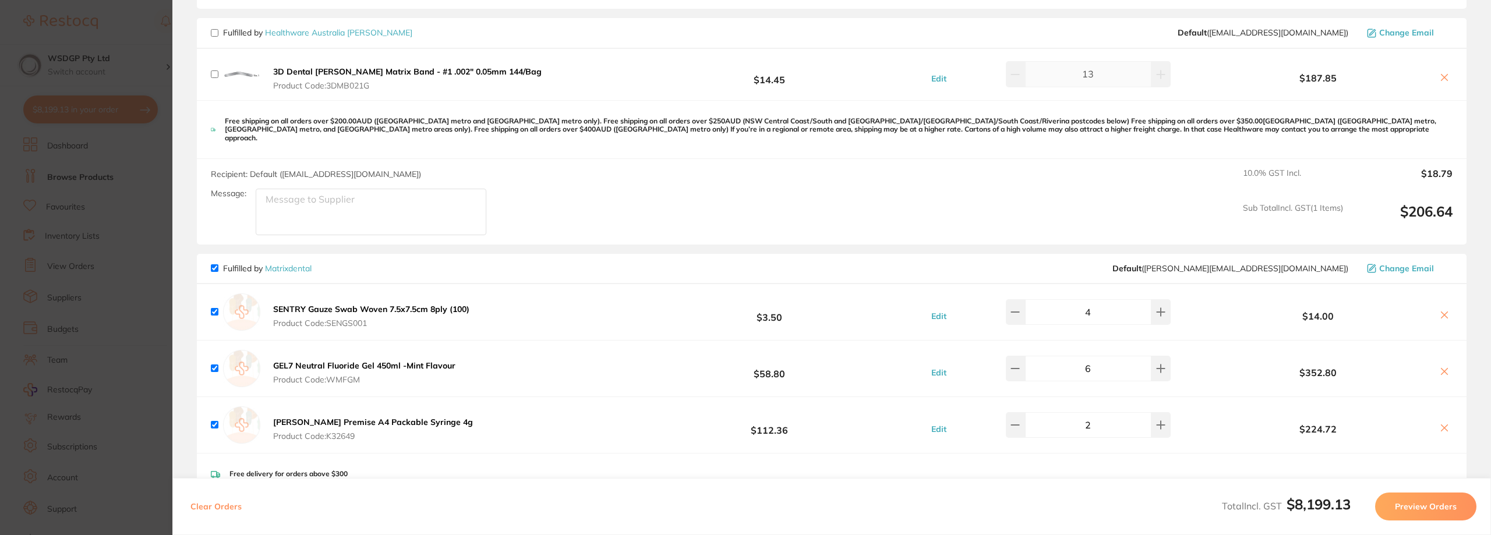
click at [1100, 299] on input "4" at bounding box center [1088, 312] width 126 height 26
click at [1166, 304] on div "Edit 9" at bounding box center [1049, 312] width 310 height 26
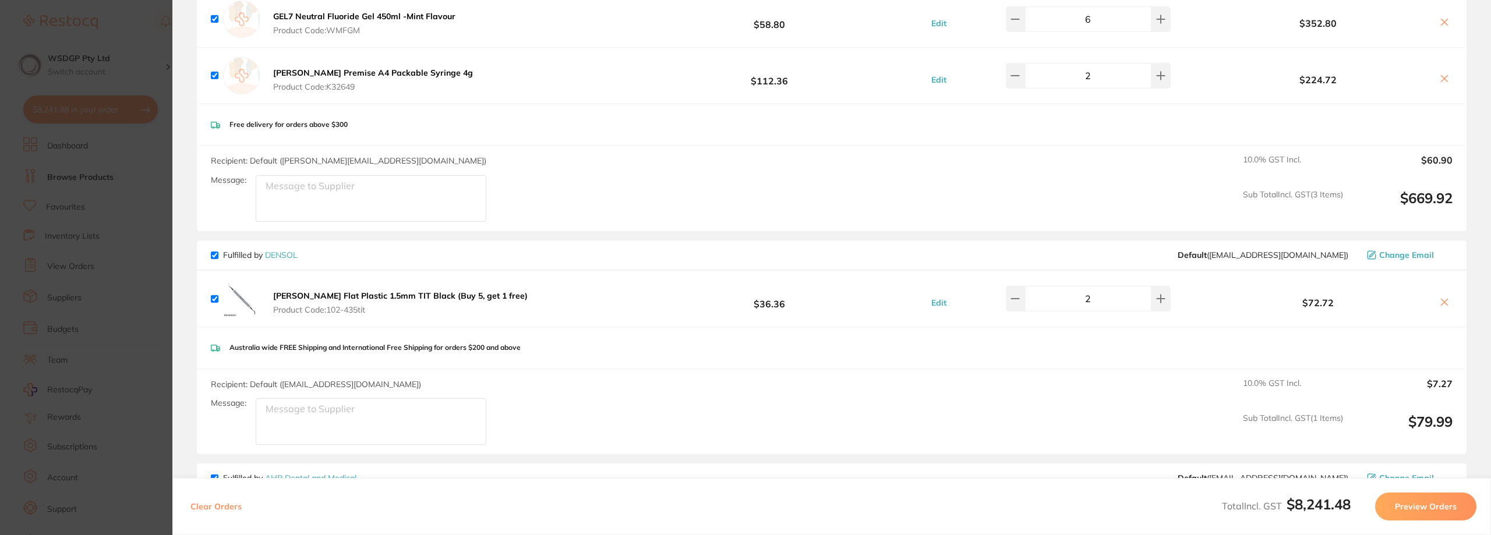
type input "15"
click at [217, 295] on input "checkbox" at bounding box center [215, 299] width 8 height 8
checkbox input "false"
type input "19"
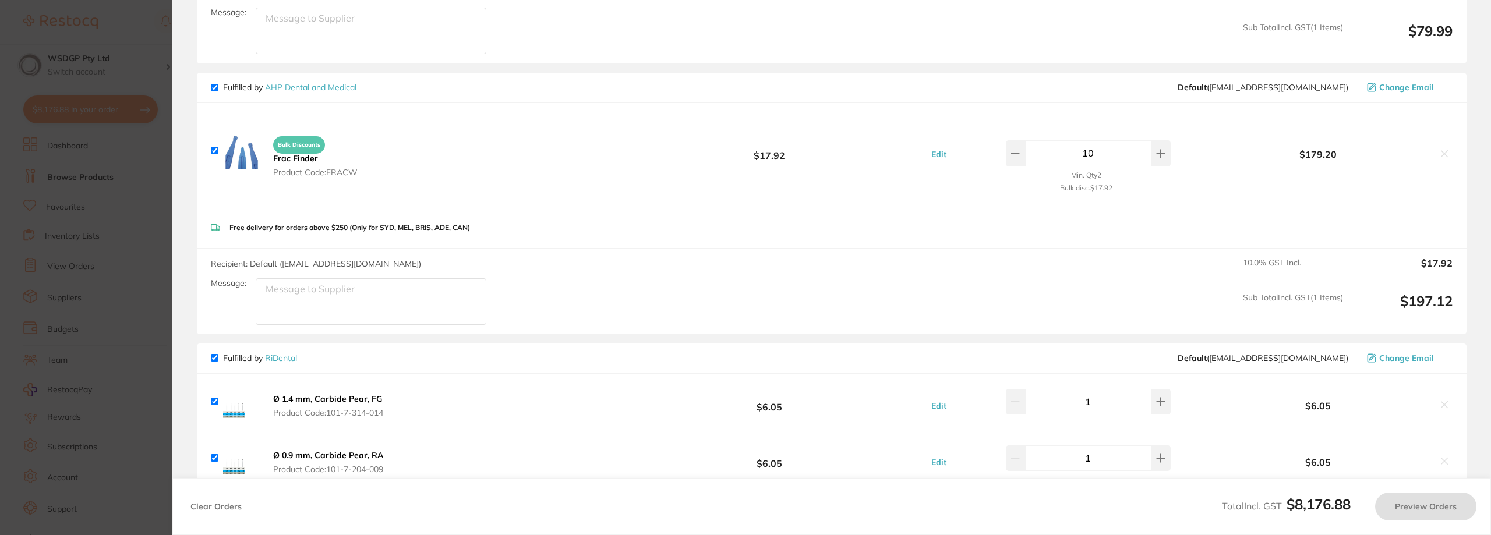
scroll to position [4078, 0]
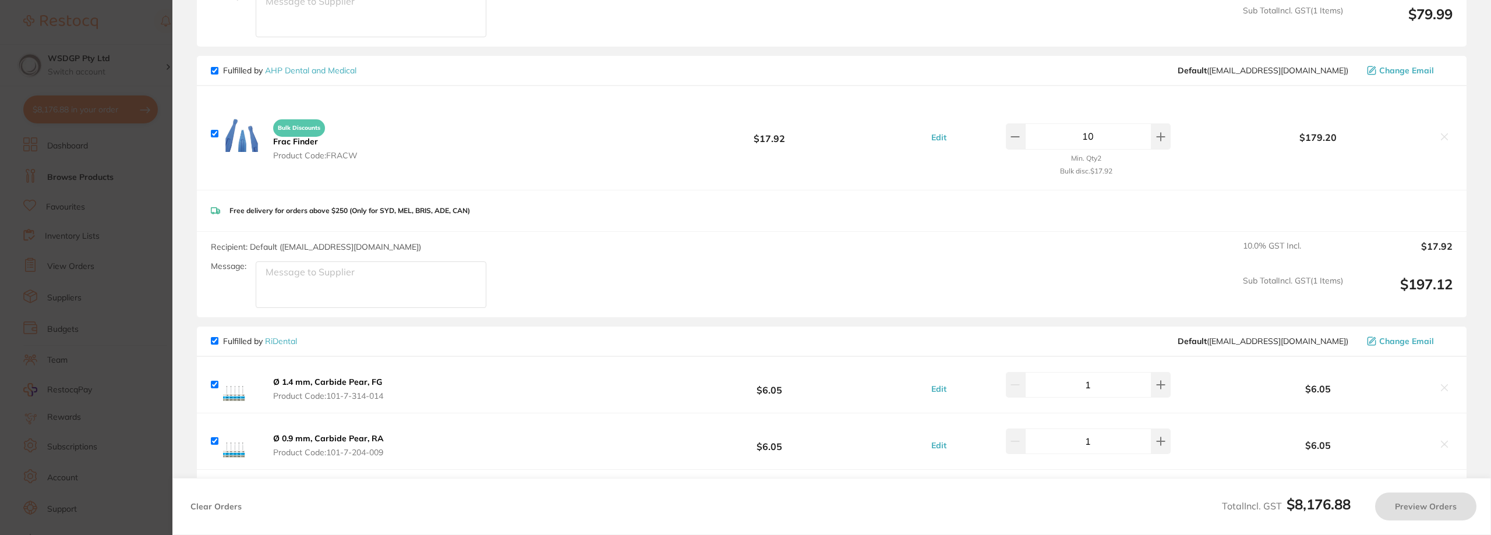
click at [217, 130] on input "checkbox" at bounding box center [215, 134] width 8 height 8
checkbox input "false"
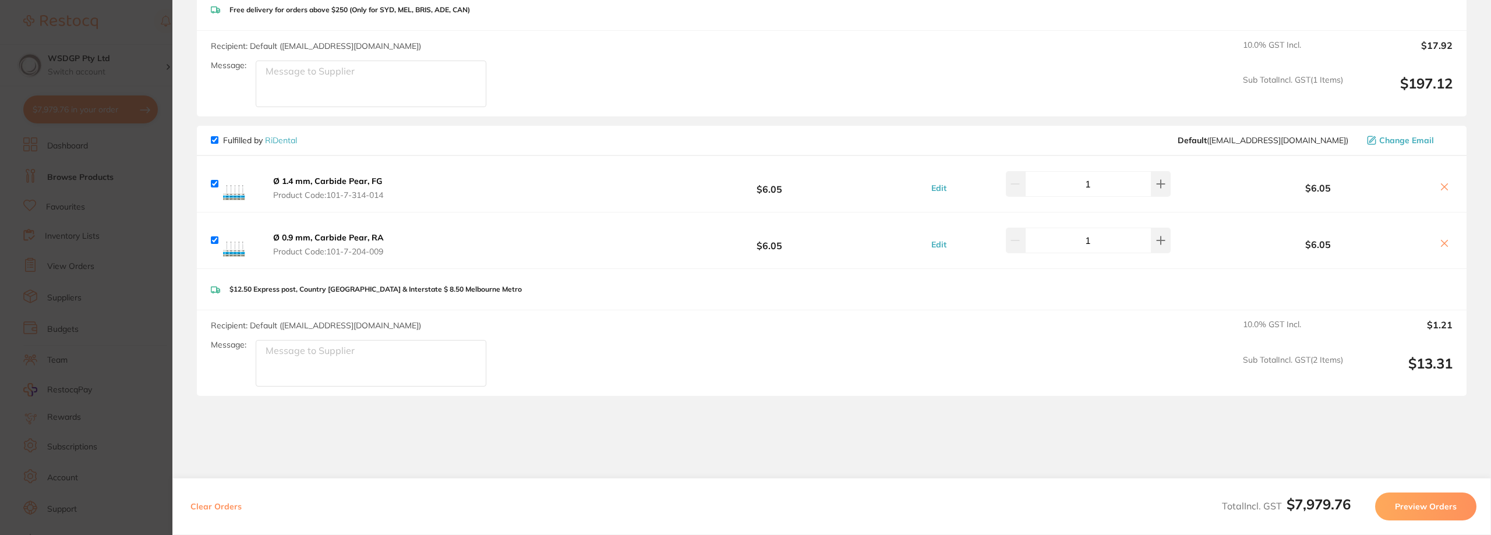
scroll to position [4311, 0]
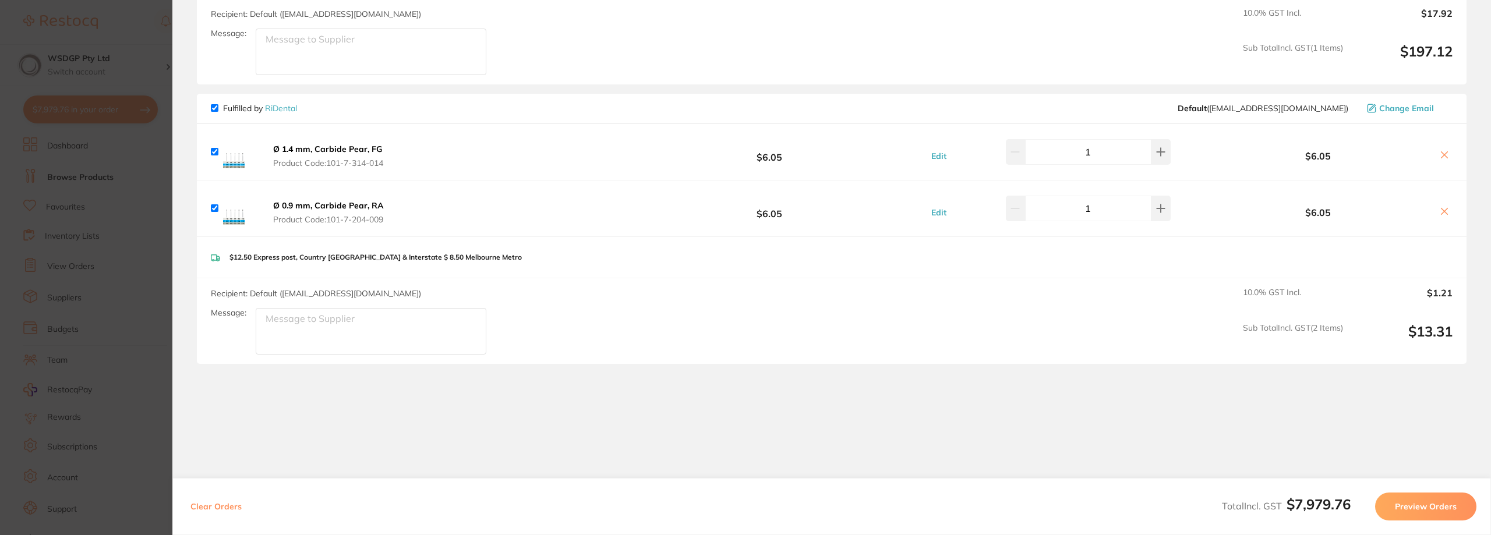
click at [217, 148] on input "checkbox" at bounding box center [215, 152] width 8 height 8
checkbox input "false"
click at [215, 204] on input "checkbox" at bounding box center [215, 208] width 8 height 8
checkbox input "false"
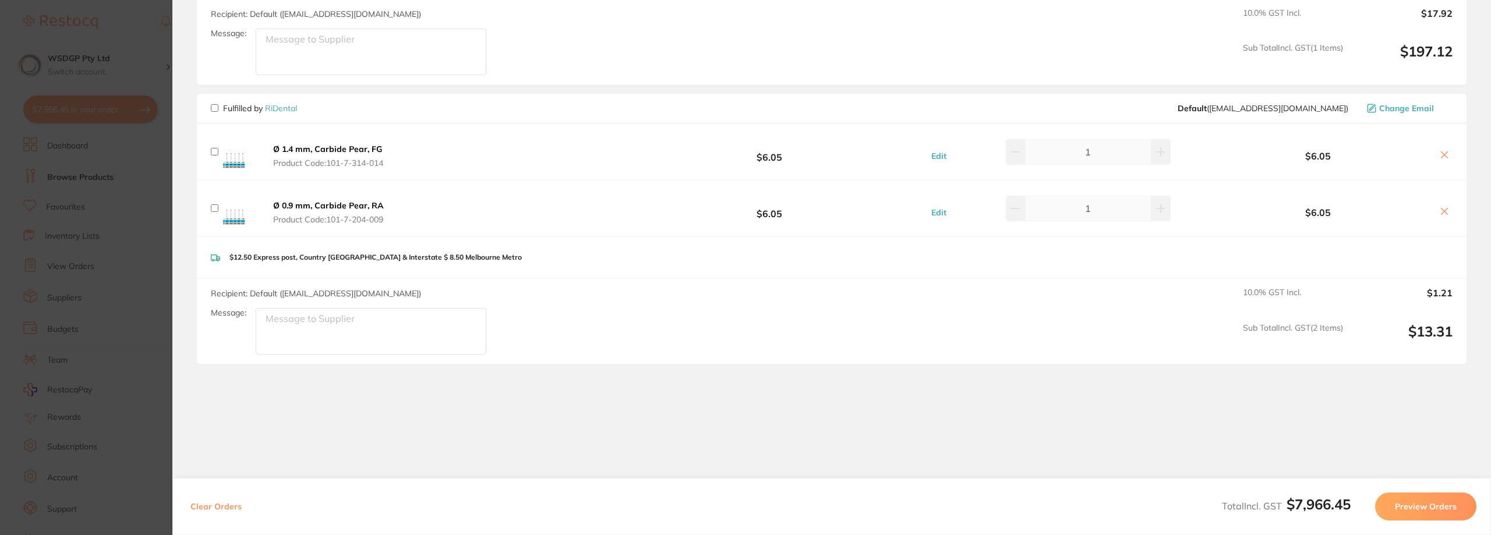
click at [1442, 510] on button "Preview Orders" at bounding box center [1425, 507] width 101 height 28
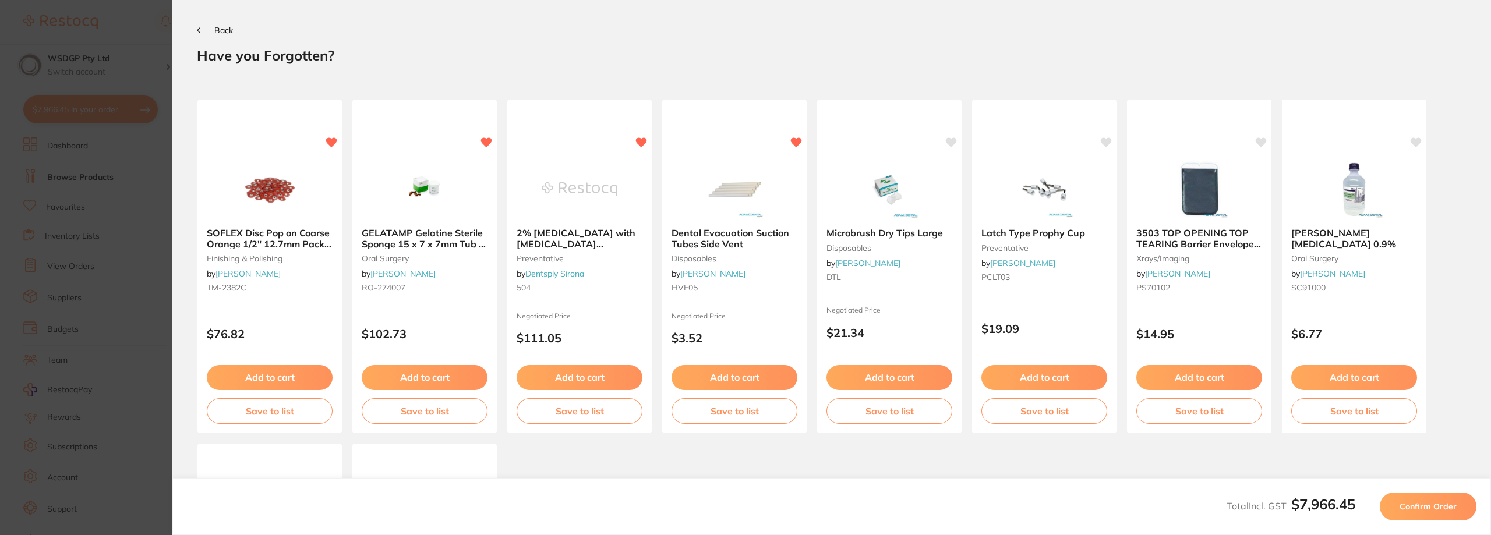
scroll to position [0, 0]
click at [1432, 507] on span "Confirm Order" at bounding box center [1428, 507] width 57 height 10
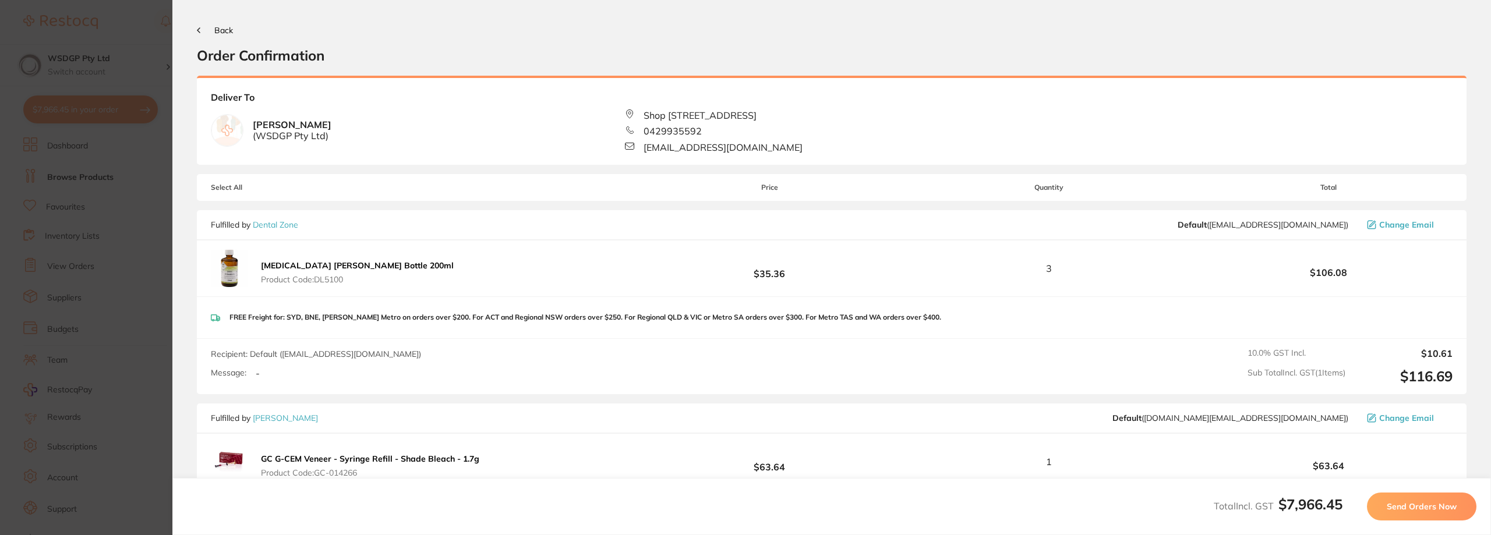
click at [1416, 511] on span "Send Orders Now" at bounding box center [1422, 507] width 70 height 10
